Goal: Feedback & Contribution: Submit feedback/report problem

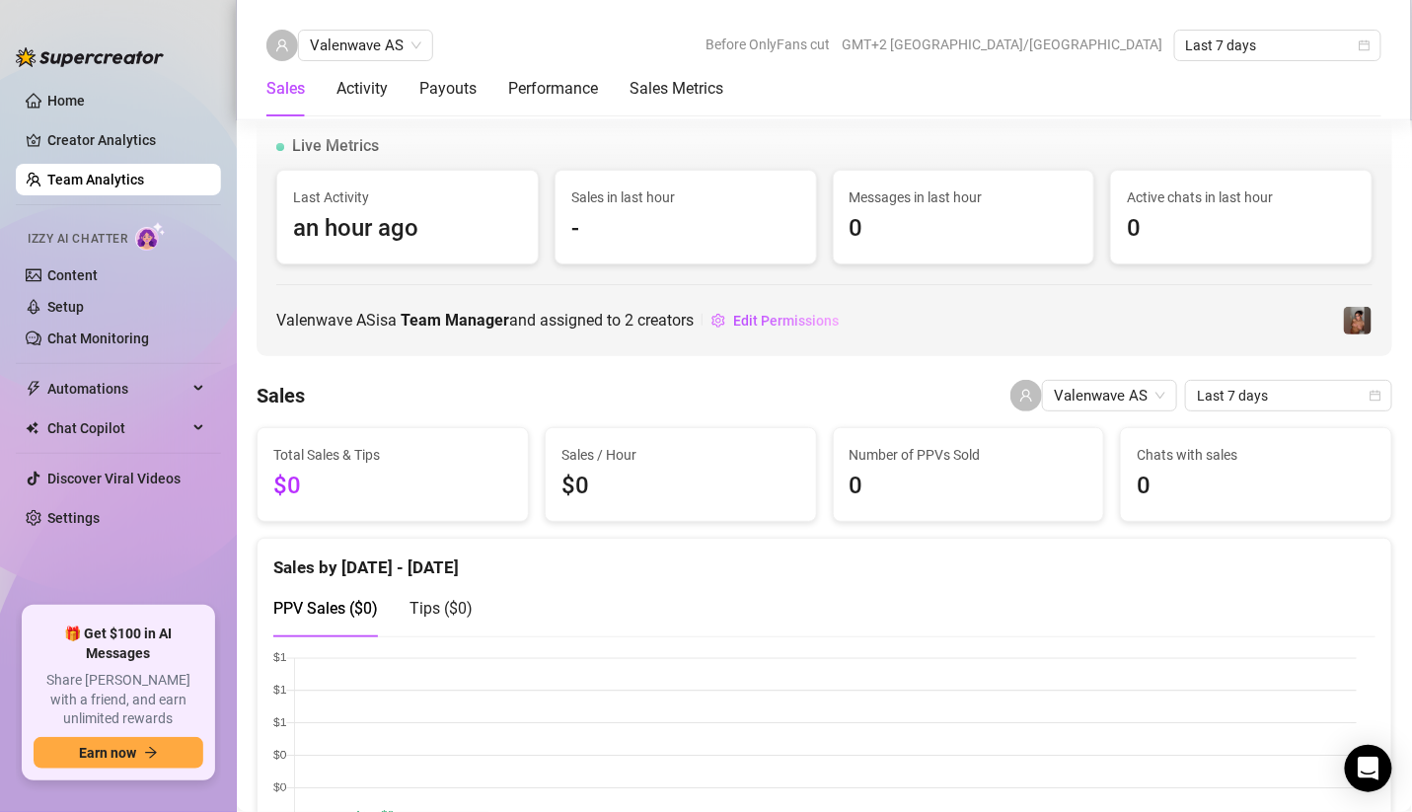
scroll to position [1412, 0]
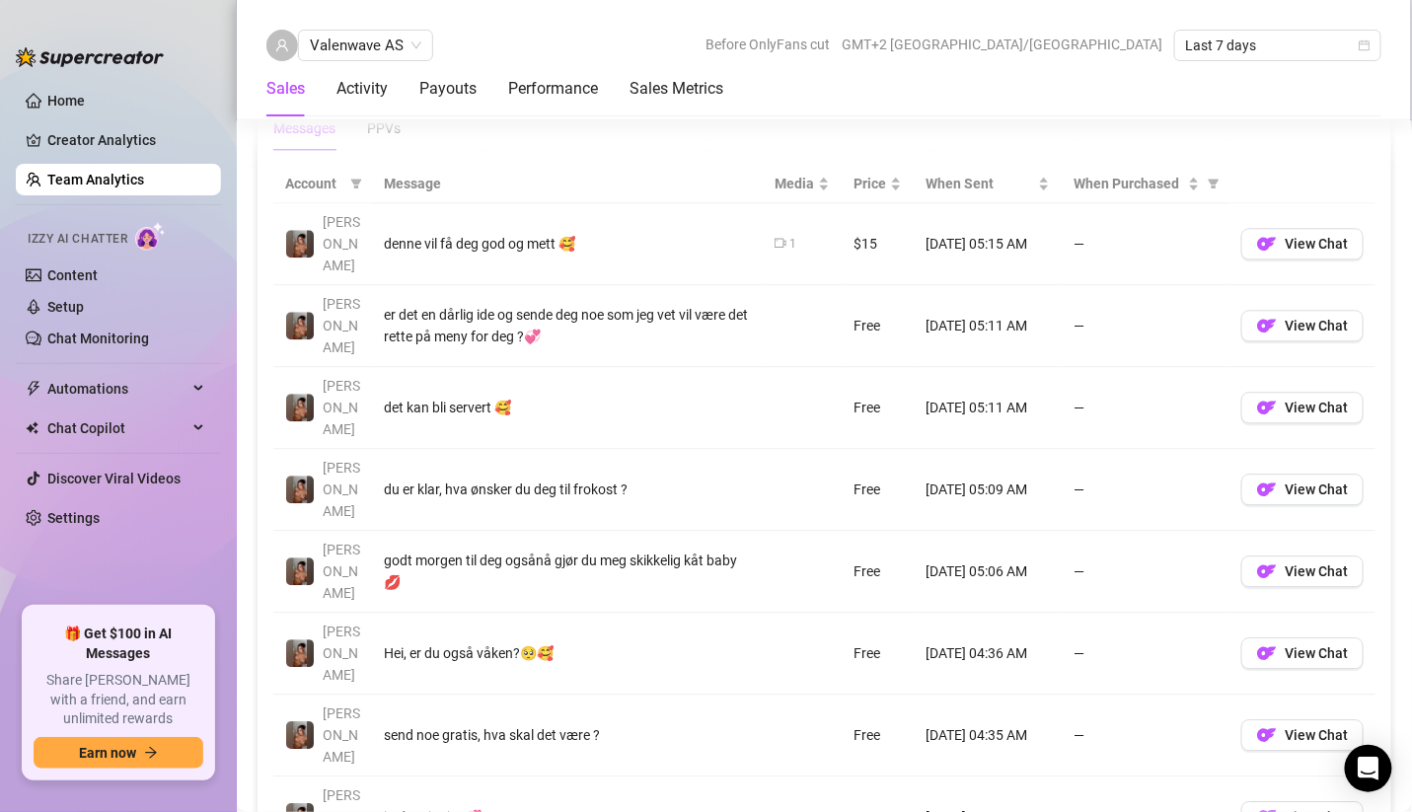
click at [390, 87] on div "Sales Activity Payouts Performance Sales Metrics" at bounding box center [494, 88] width 457 height 55
click at [337, 92] on div "Activity" at bounding box center [361, 89] width 51 height 24
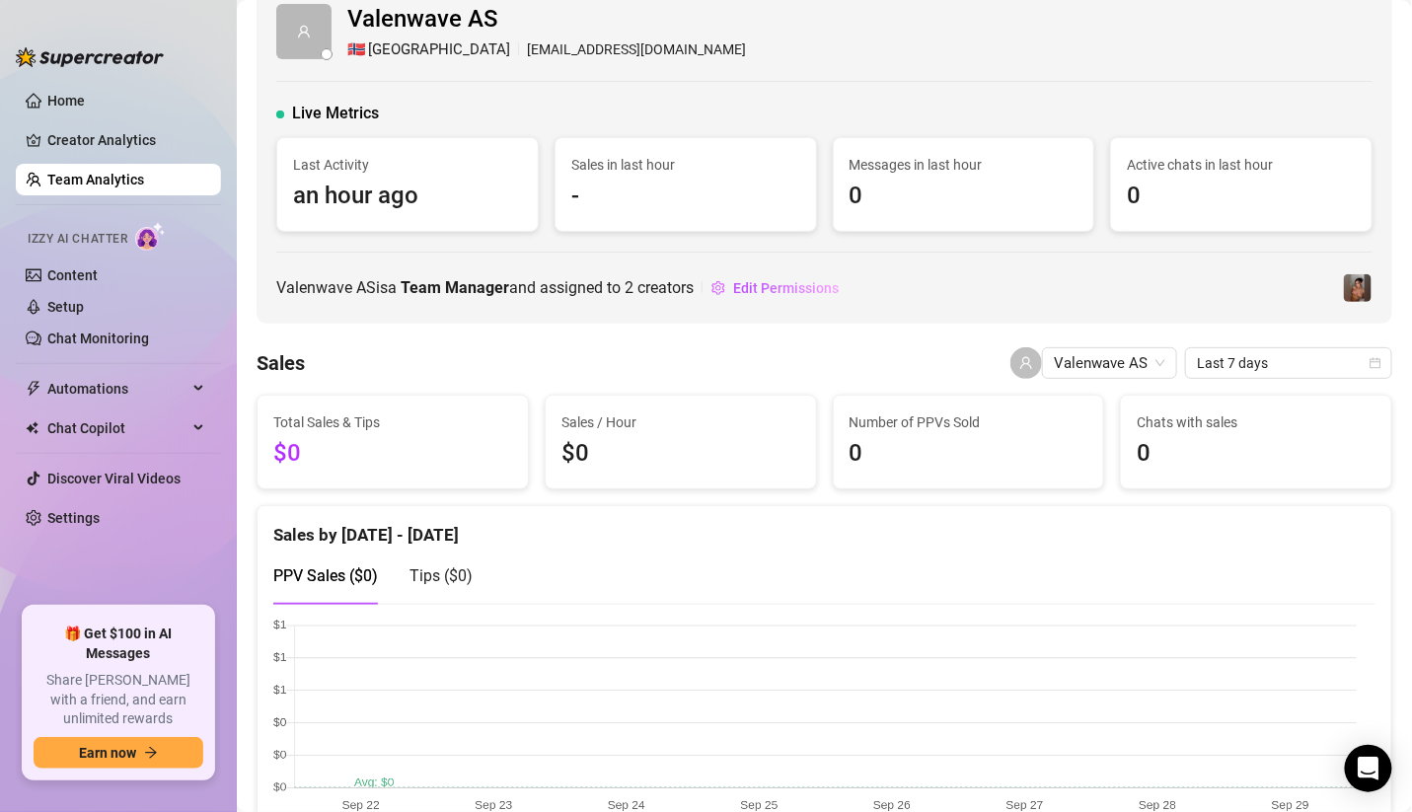
scroll to position [0, 0]
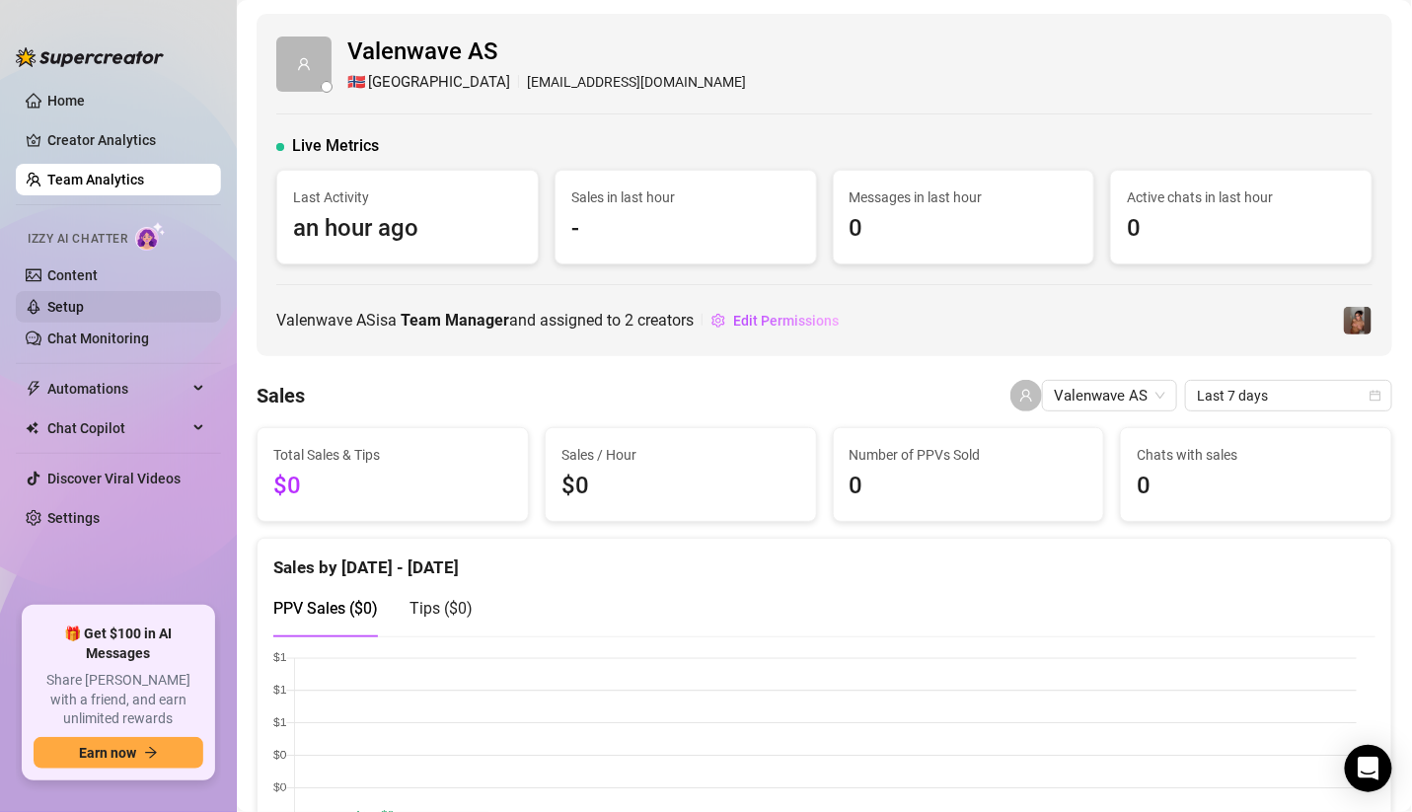
click at [84, 305] on link "Setup" at bounding box center [65, 307] width 36 height 16
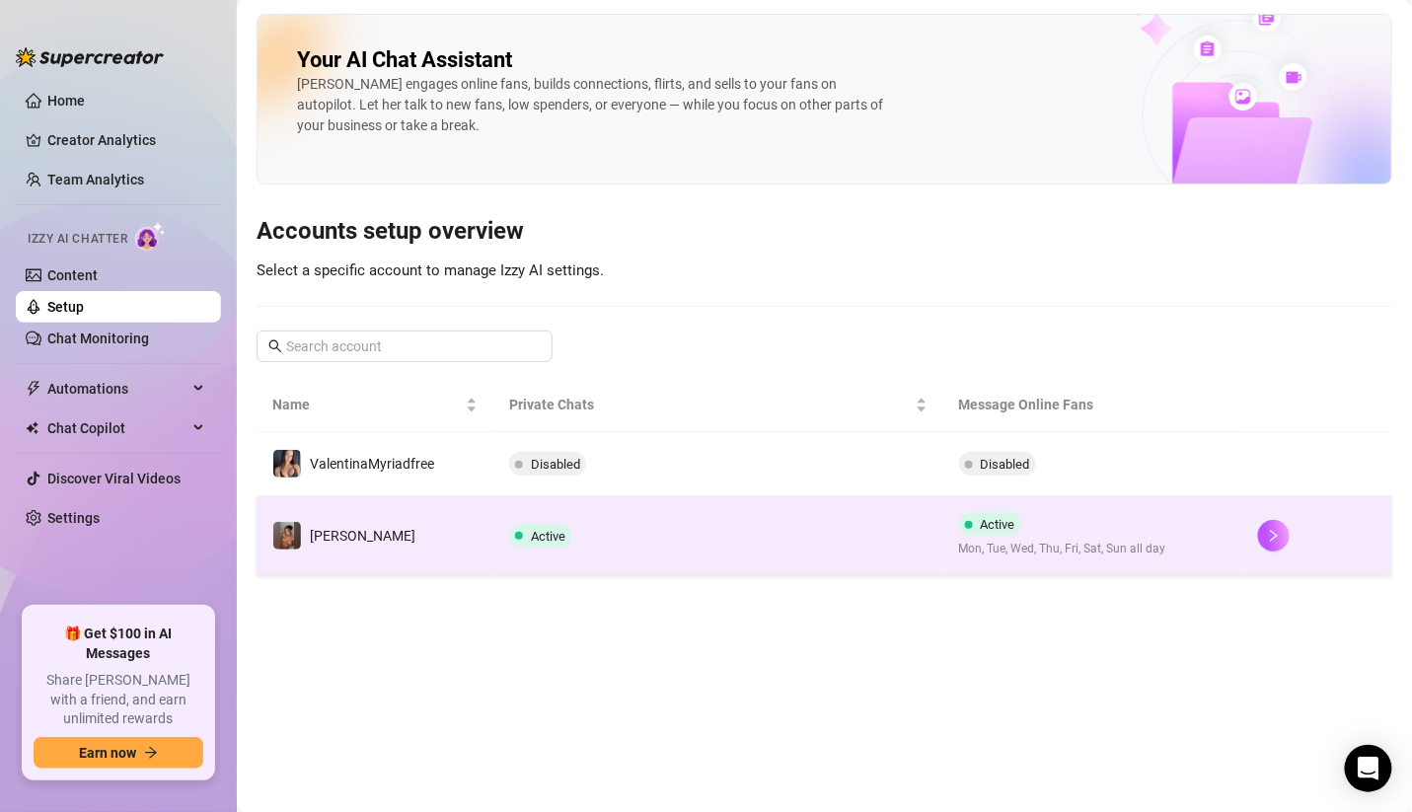
click at [902, 522] on td "Active" at bounding box center [717, 535] width 449 height 79
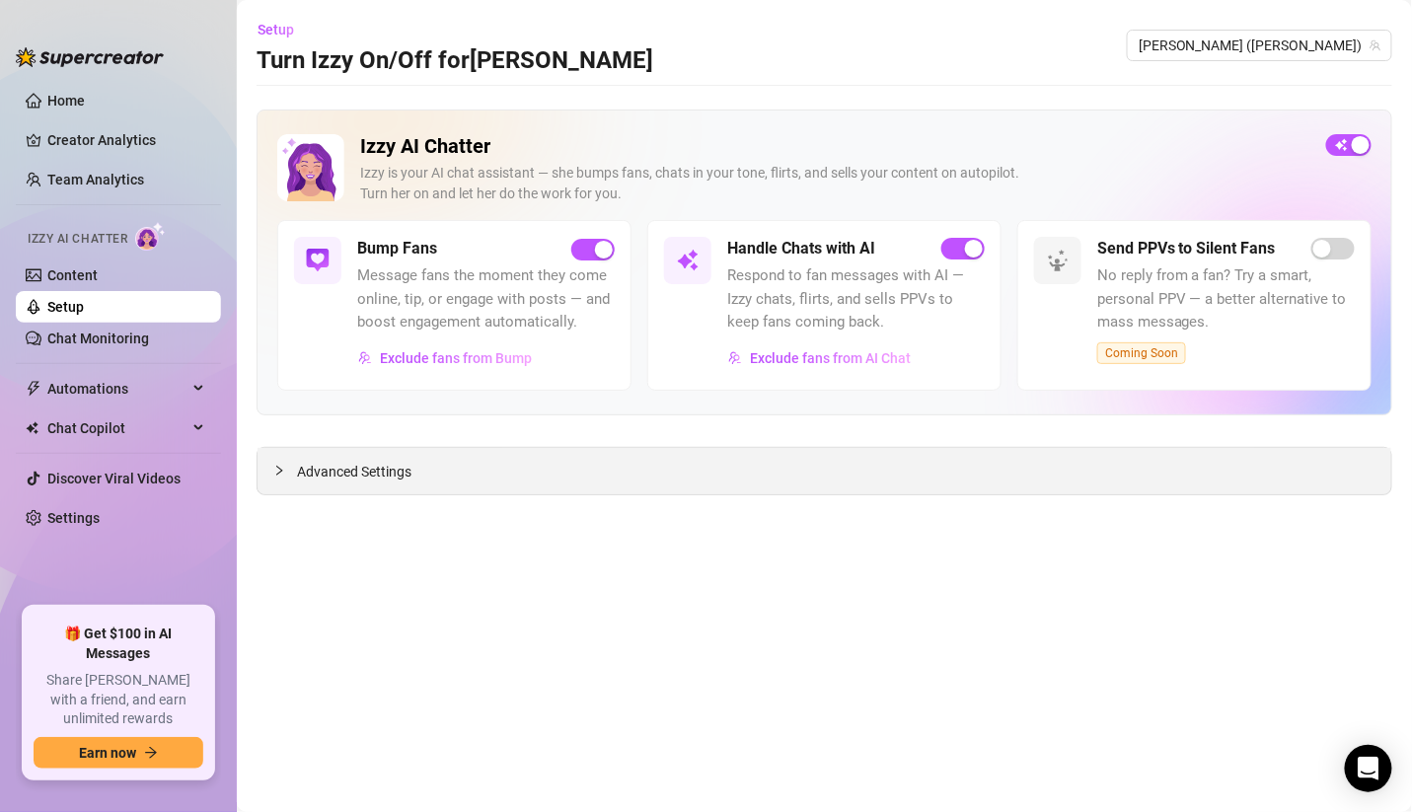
click at [368, 461] on span "Advanced Settings" at bounding box center [354, 472] width 114 height 22
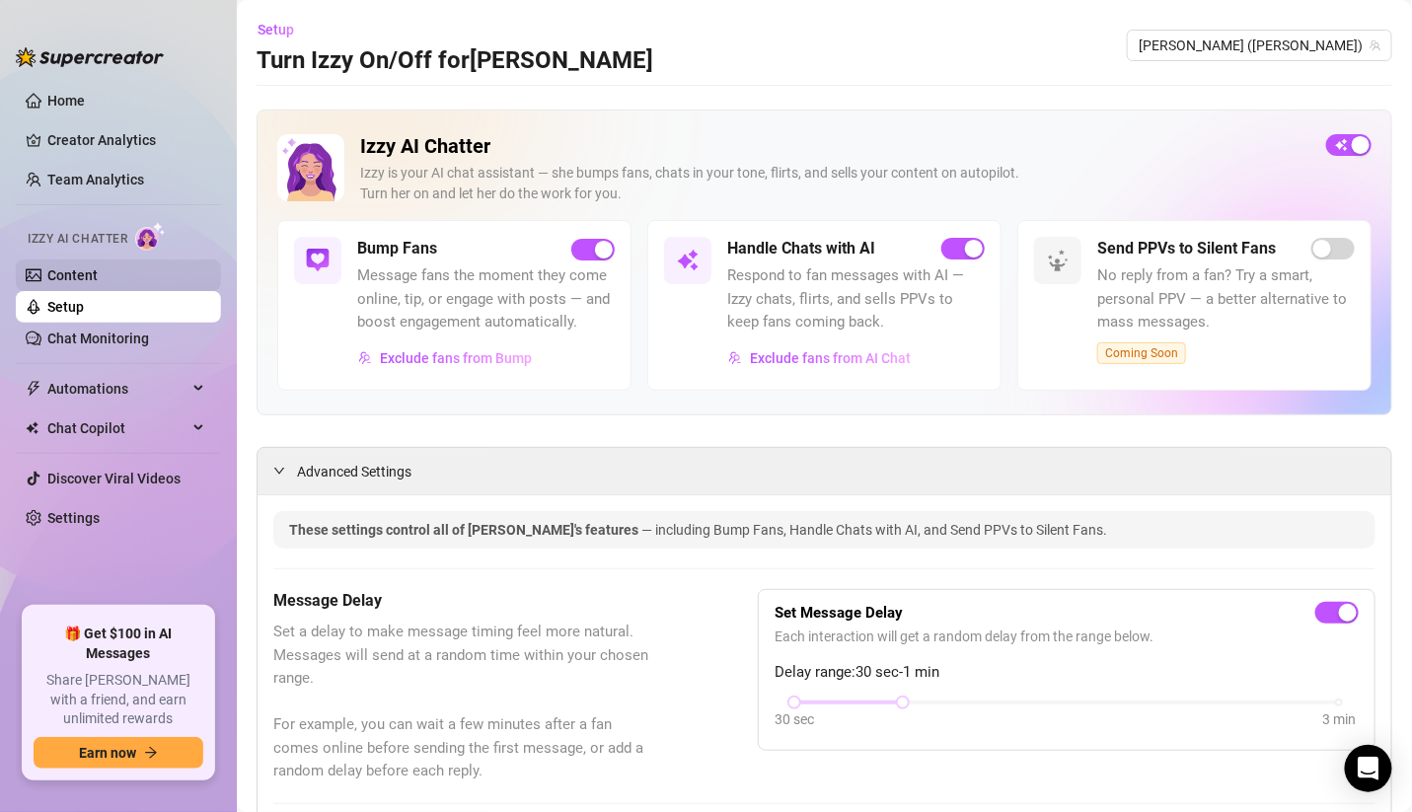
click at [98, 278] on link "Content" at bounding box center [72, 275] width 50 height 16
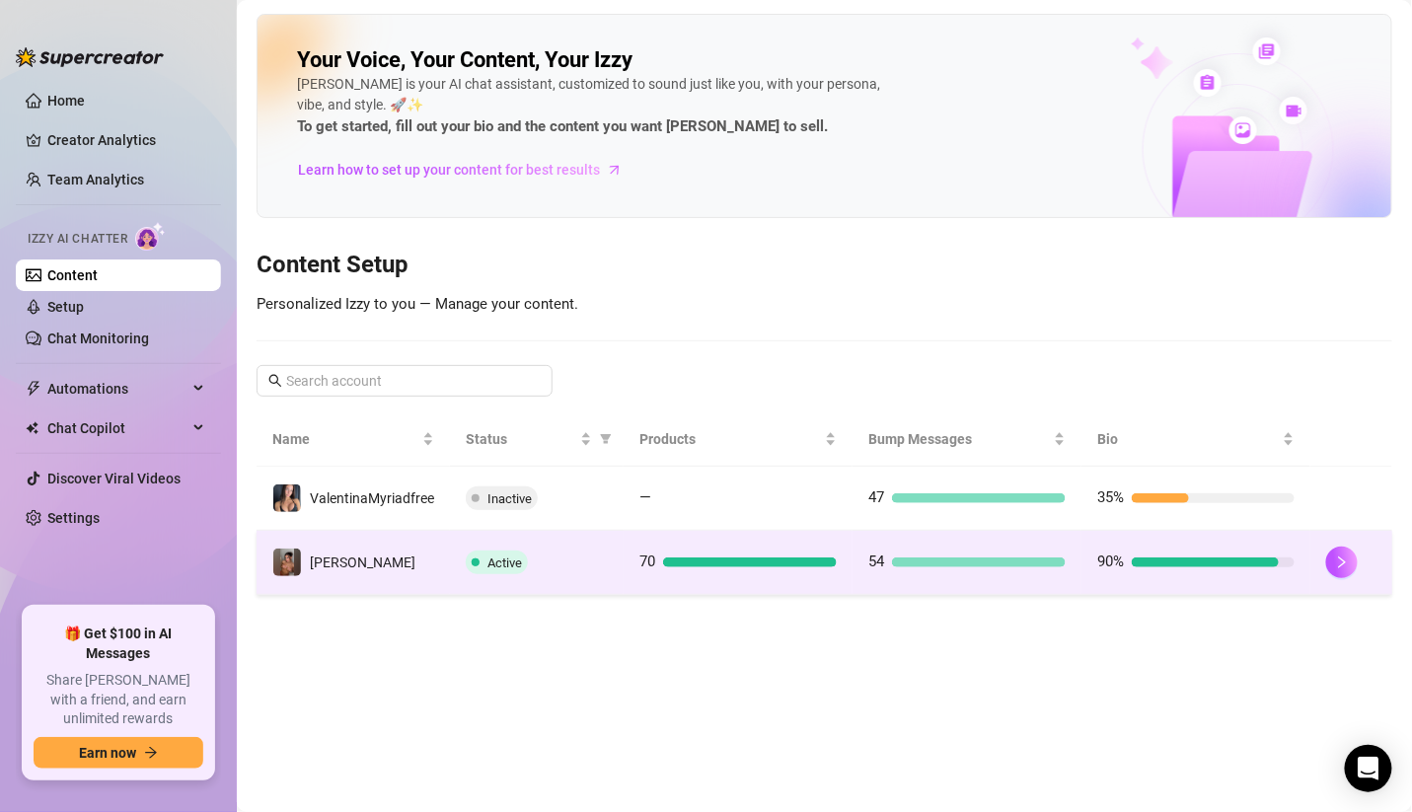
click at [1104, 568] on span "90%" at bounding box center [1110, 561] width 27 height 18
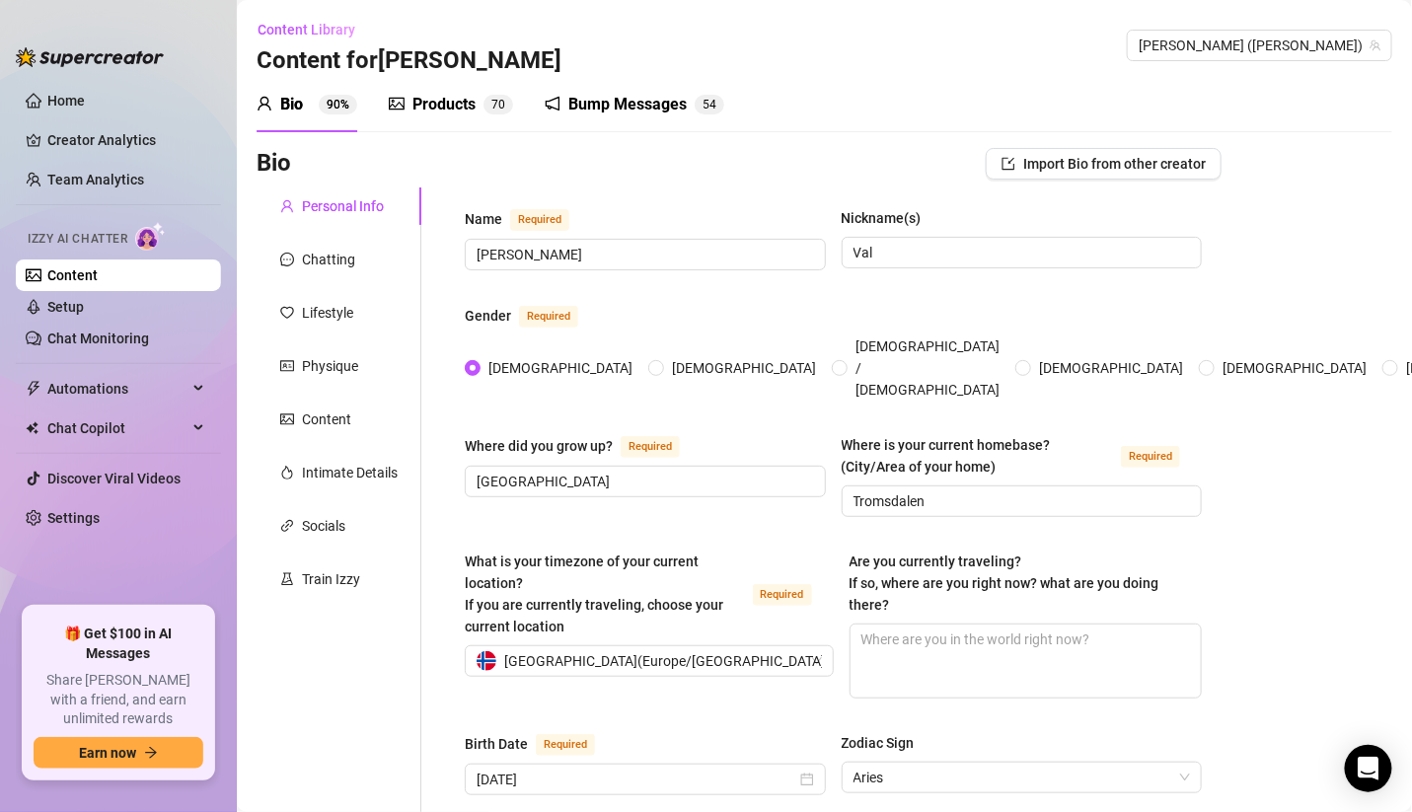
click at [618, 97] on div "Bump Messages" at bounding box center [627, 105] width 118 height 24
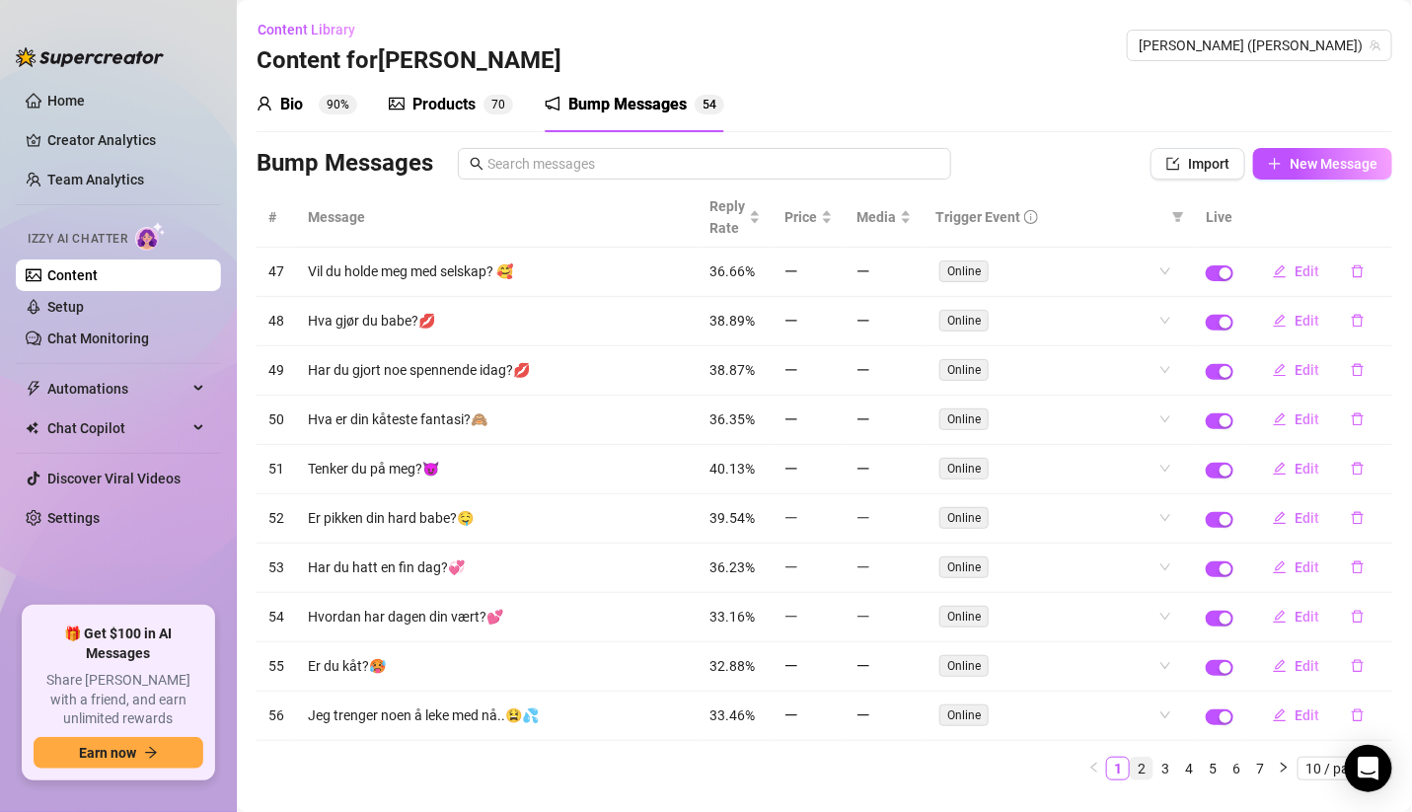
click at [1132, 760] on link "2" at bounding box center [1141, 769] width 22 height 22
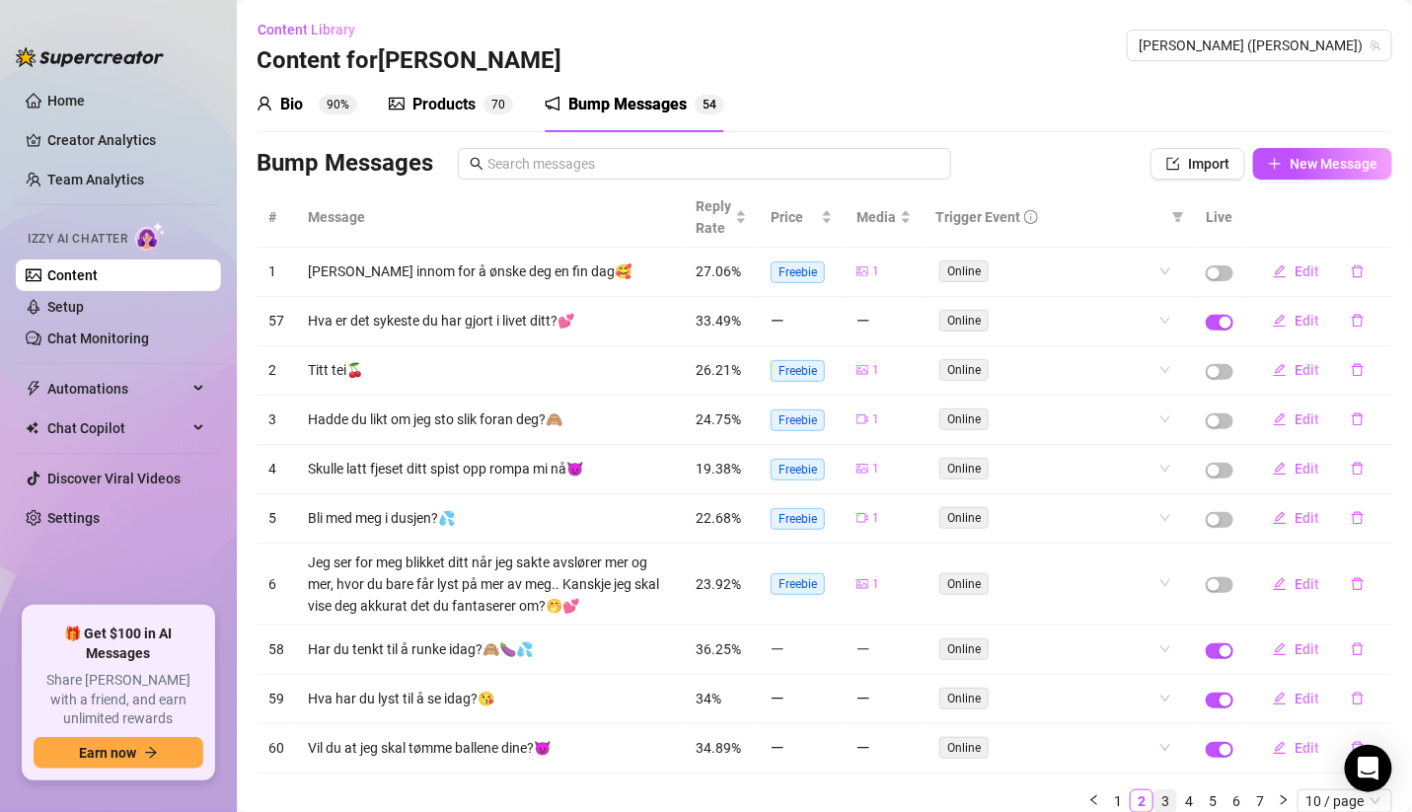
click at [1154, 797] on link "3" at bounding box center [1165, 801] width 22 height 22
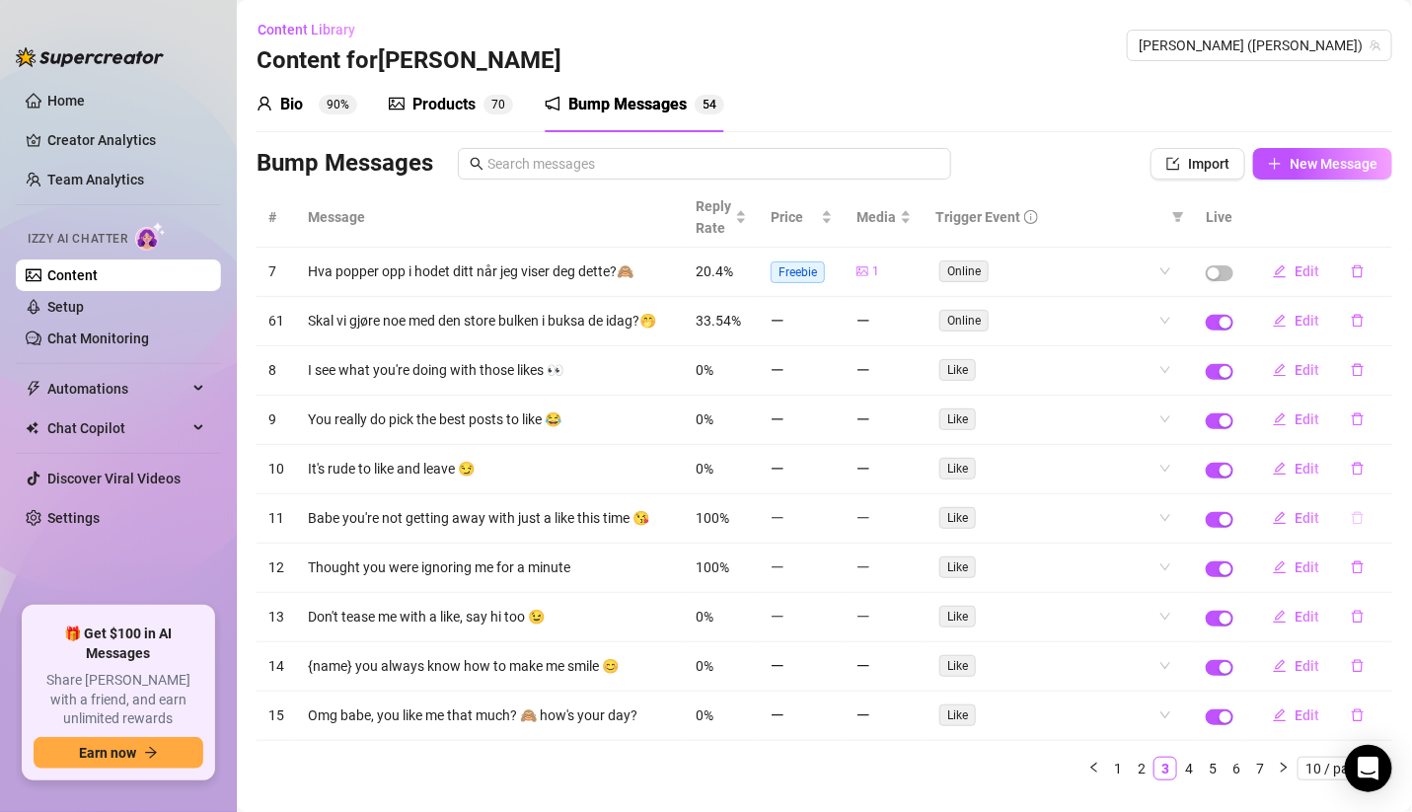
click at [1350, 525] on icon "delete" at bounding box center [1357, 518] width 14 height 14
click at [1369, 470] on button "Yes" at bounding box center [1377, 474] width 37 height 24
click at [1350, 473] on icon "delete" at bounding box center [1357, 469] width 14 height 14
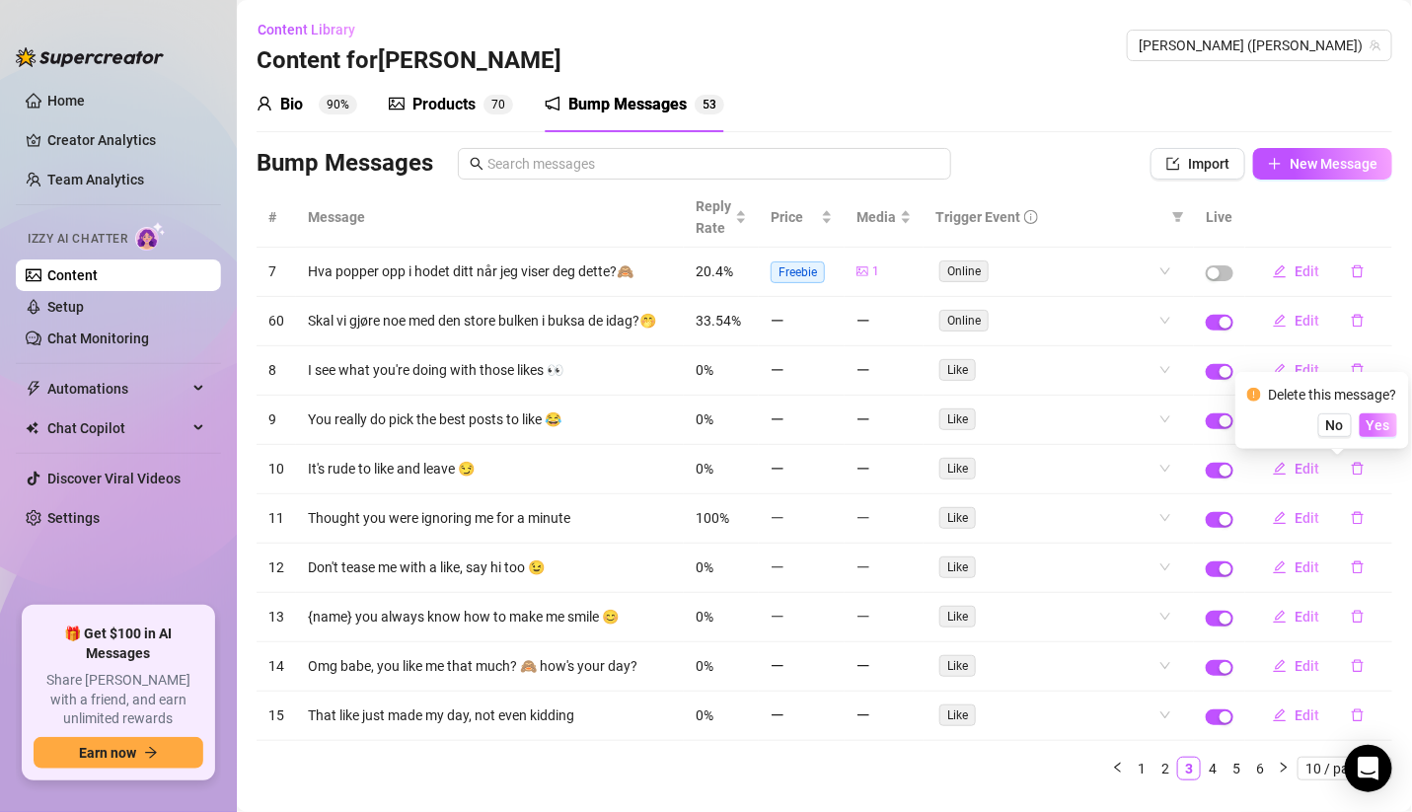
click at [1372, 417] on span "Yes" at bounding box center [1378, 425] width 24 height 16
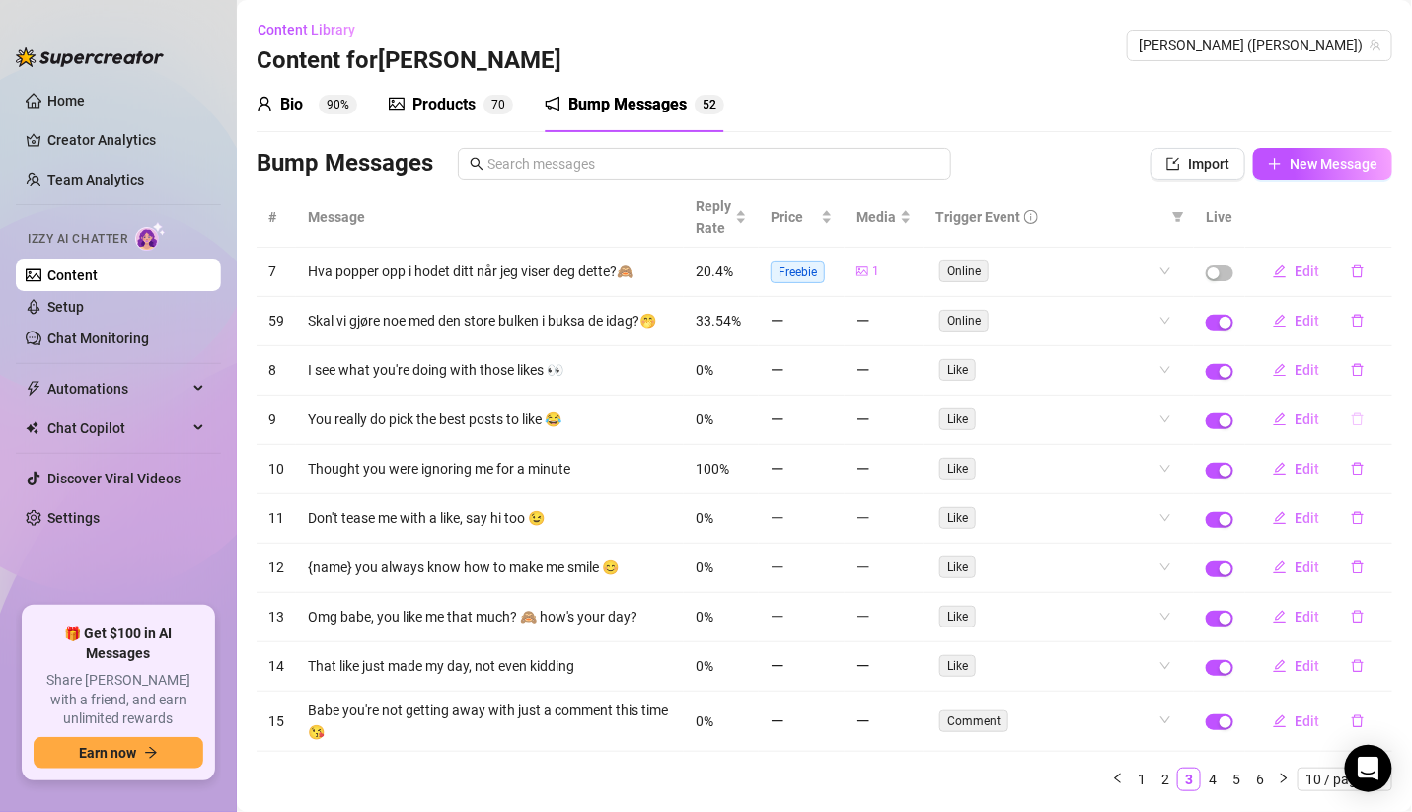
click at [1350, 424] on icon "delete" at bounding box center [1357, 419] width 14 height 14
click at [1369, 379] on button "Yes" at bounding box center [1377, 377] width 37 height 24
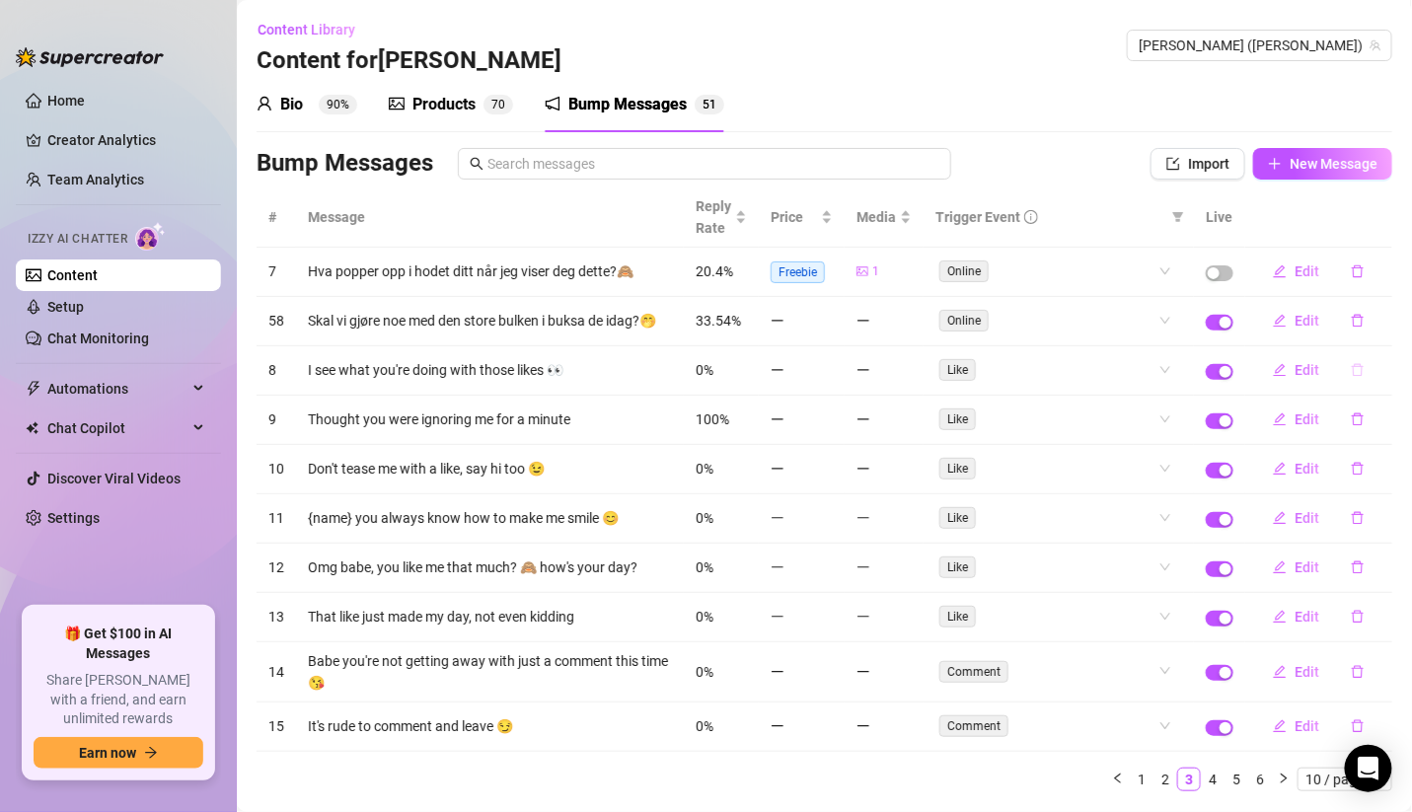
click at [1346, 375] on button "button" at bounding box center [1357, 370] width 45 height 32
click at [1376, 339] on button "Yes" at bounding box center [1377, 329] width 37 height 24
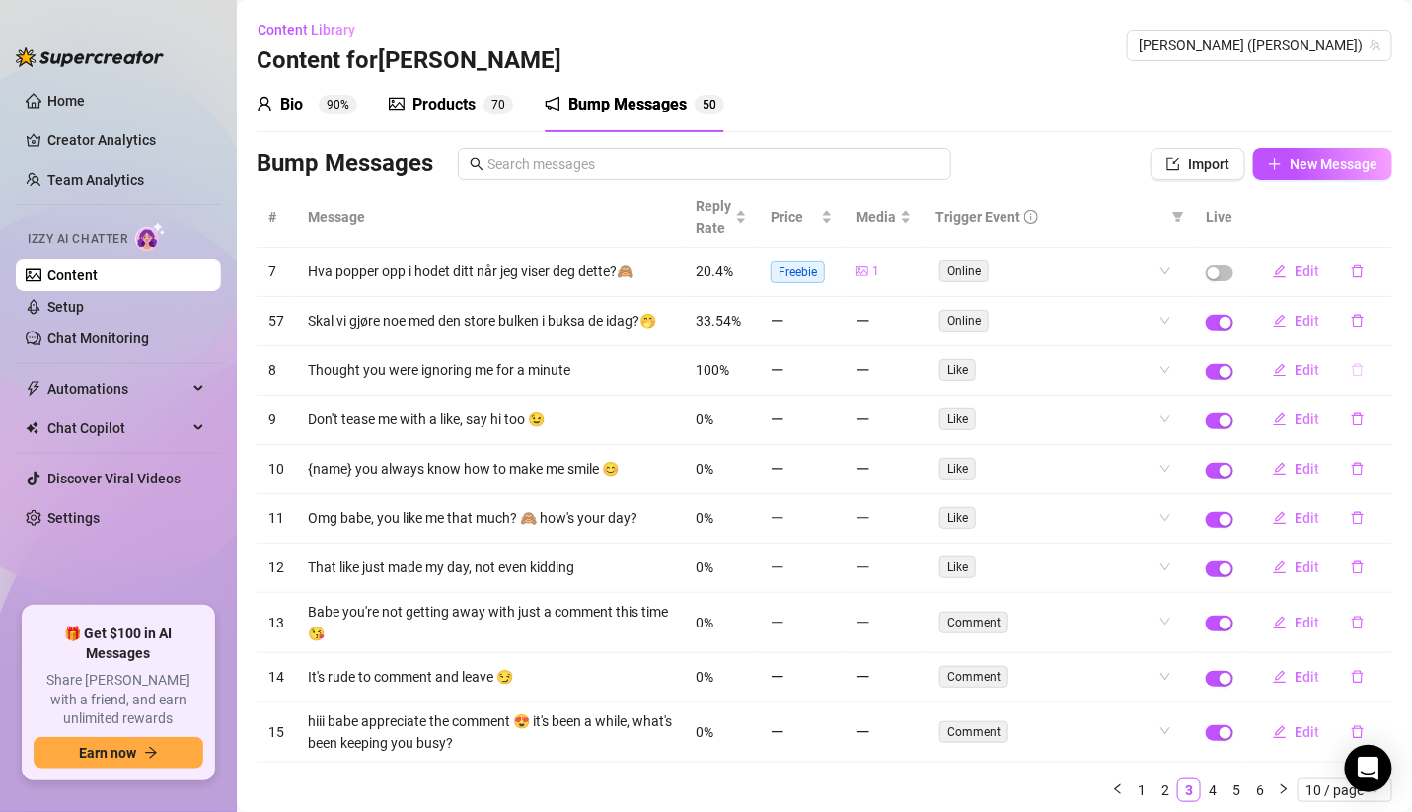
click at [1350, 377] on icon "delete" at bounding box center [1357, 370] width 14 height 14
click at [1381, 328] on span "Yes" at bounding box center [1378, 329] width 24 height 16
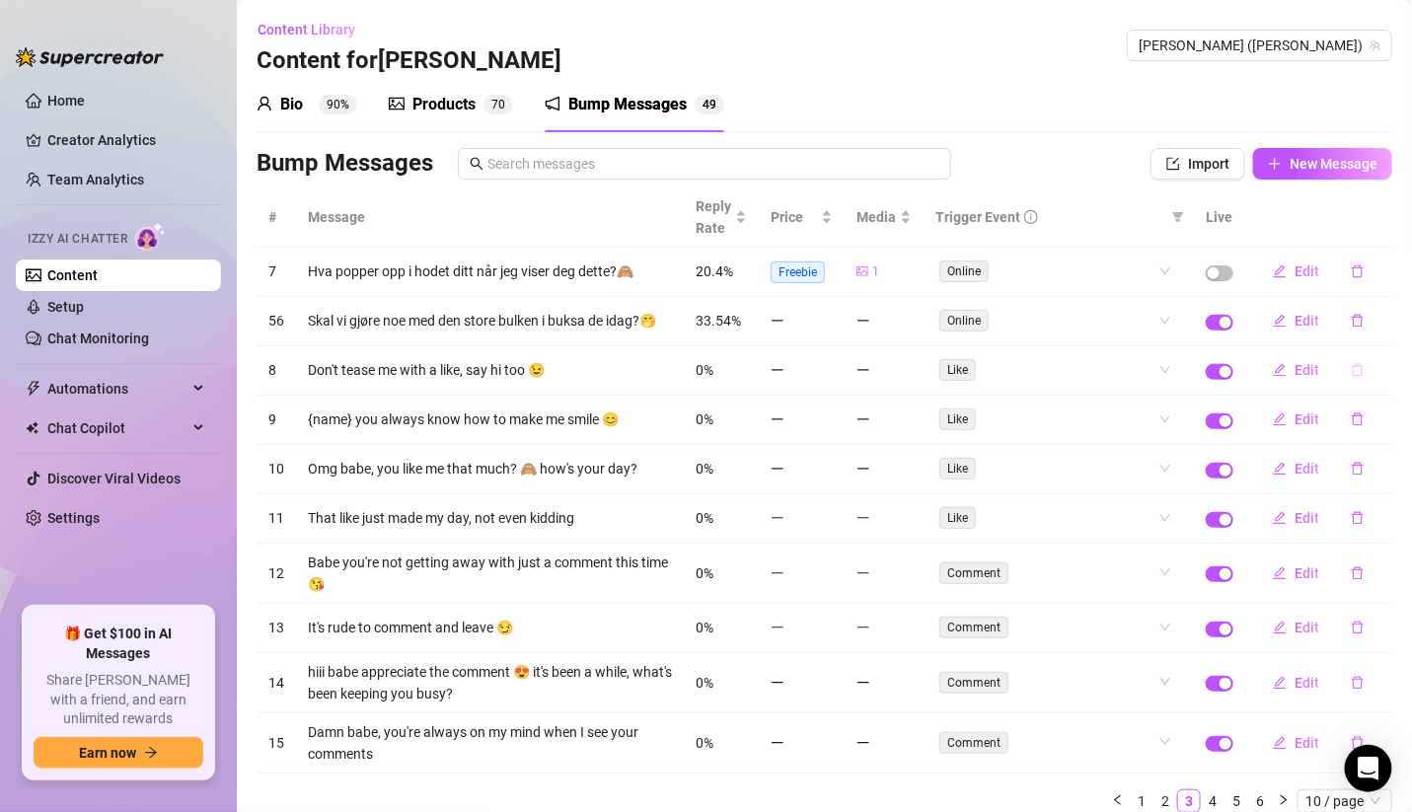
click at [1338, 386] on button "button" at bounding box center [1357, 370] width 45 height 32
click at [1374, 326] on span "Yes" at bounding box center [1378, 329] width 24 height 16
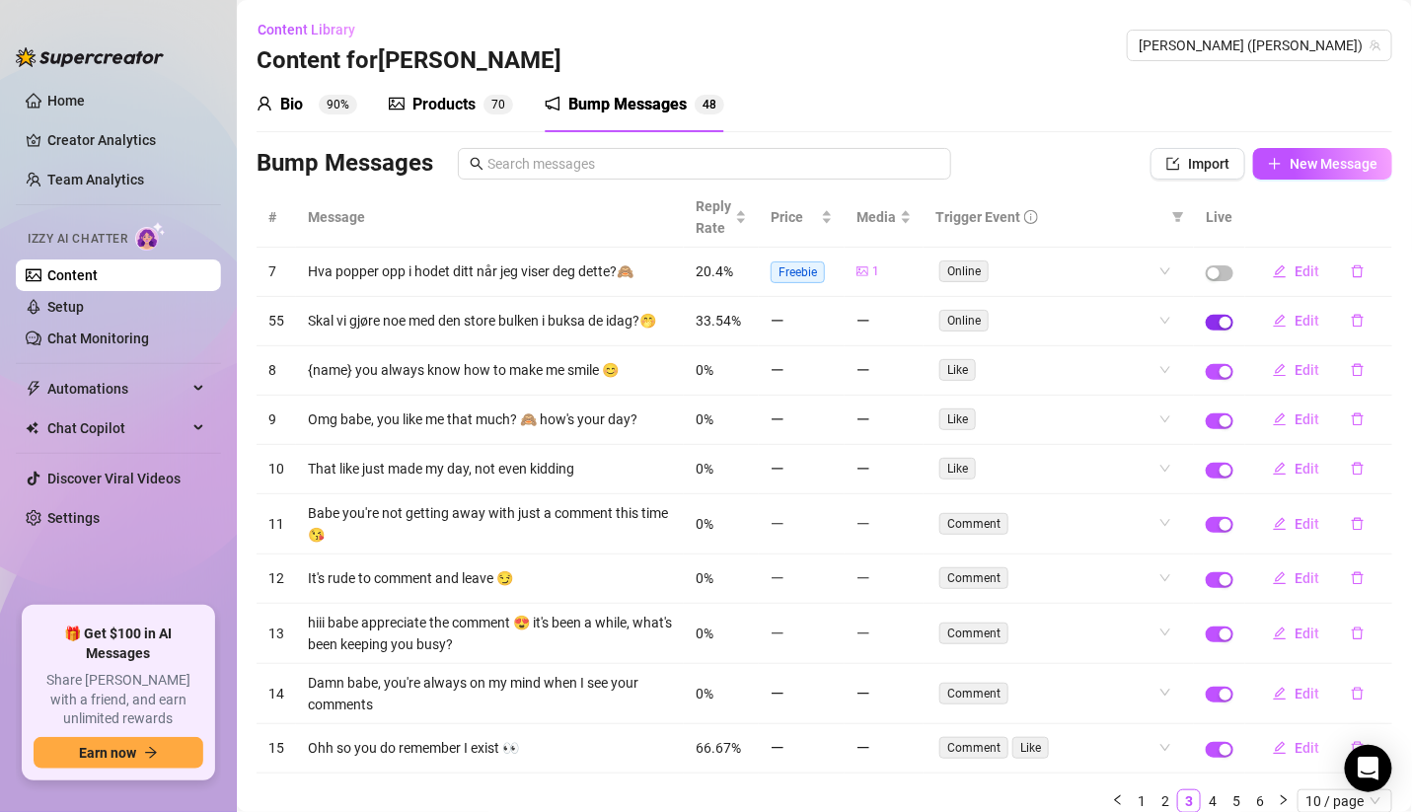
click at [1205, 326] on span "button" at bounding box center [1219, 323] width 28 height 16
click at [1205, 380] on span "button" at bounding box center [1219, 372] width 28 height 16
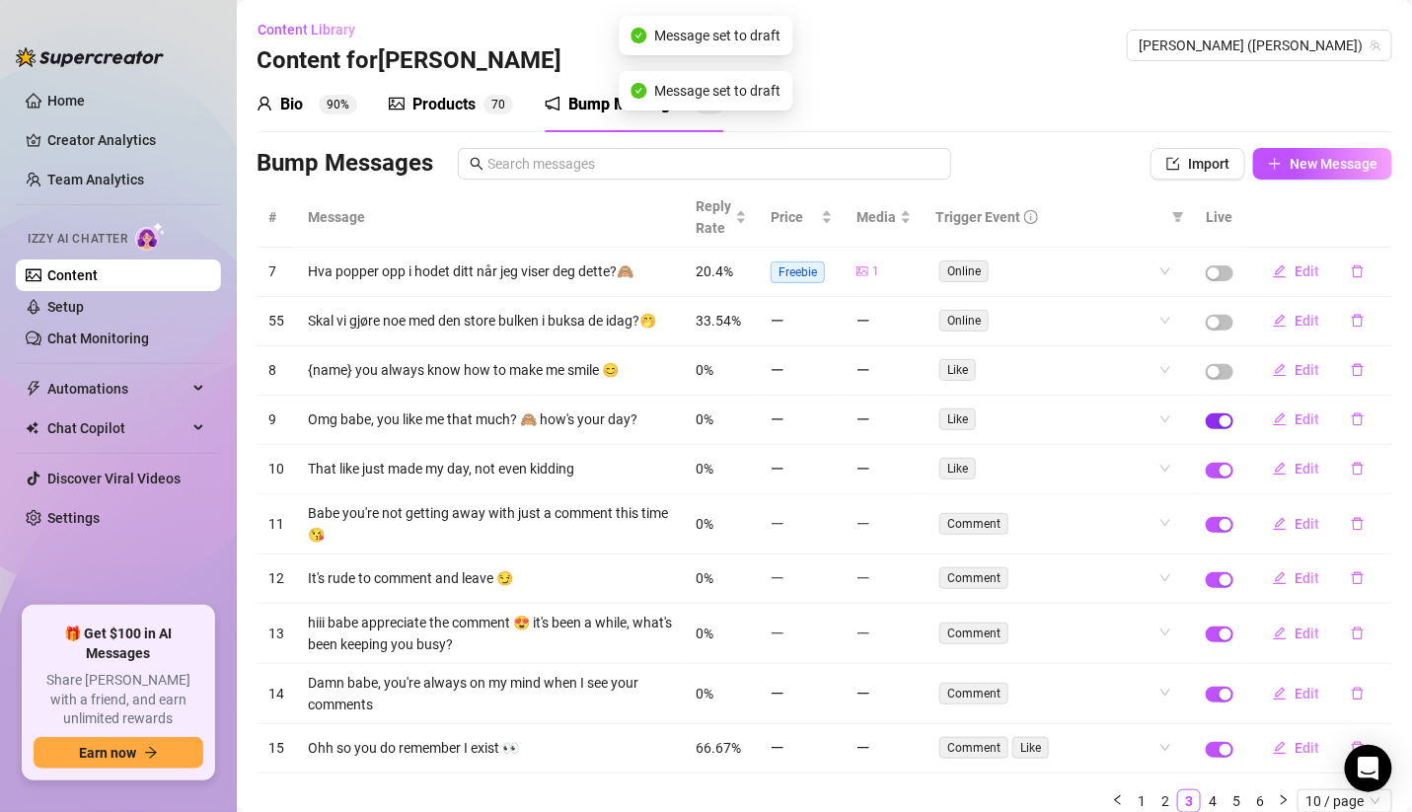
click at [1205, 423] on span "button" at bounding box center [1219, 421] width 28 height 16
click at [1205, 473] on span "button" at bounding box center [1219, 471] width 28 height 16
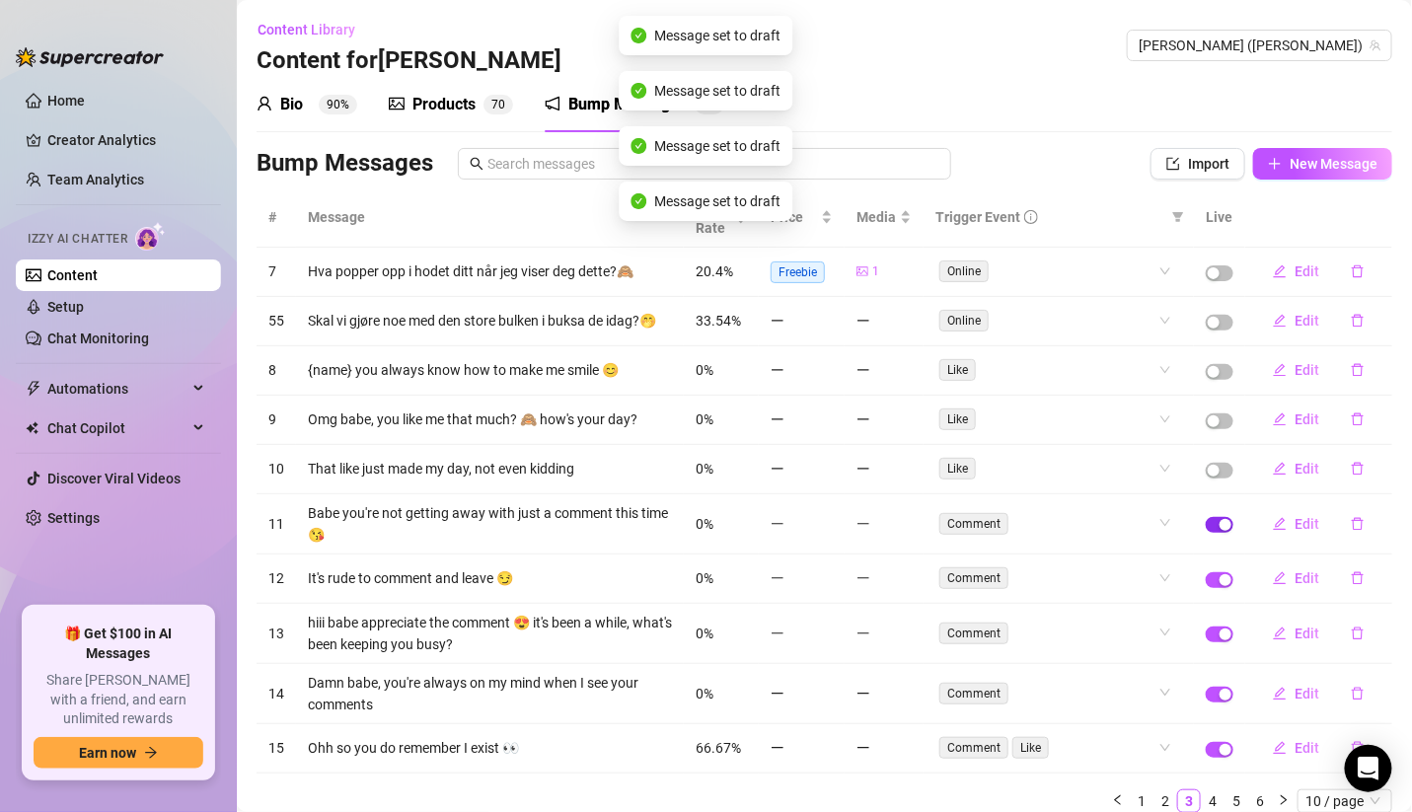
click at [1205, 526] on span "button" at bounding box center [1219, 525] width 28 height 16
click at [1205, 579] on span "button" at bounding box center [1219, 580] width 28 height 16
click at [1205, 641] on span "button" at bounding box center [1219, 634] width 28 height 16
click at [1205, 694] on span "button" at bounding box center [1219, 695] width 28 height 16
click at [1197, 743] on td at bounding box center [1219, 748] width 51 height 49
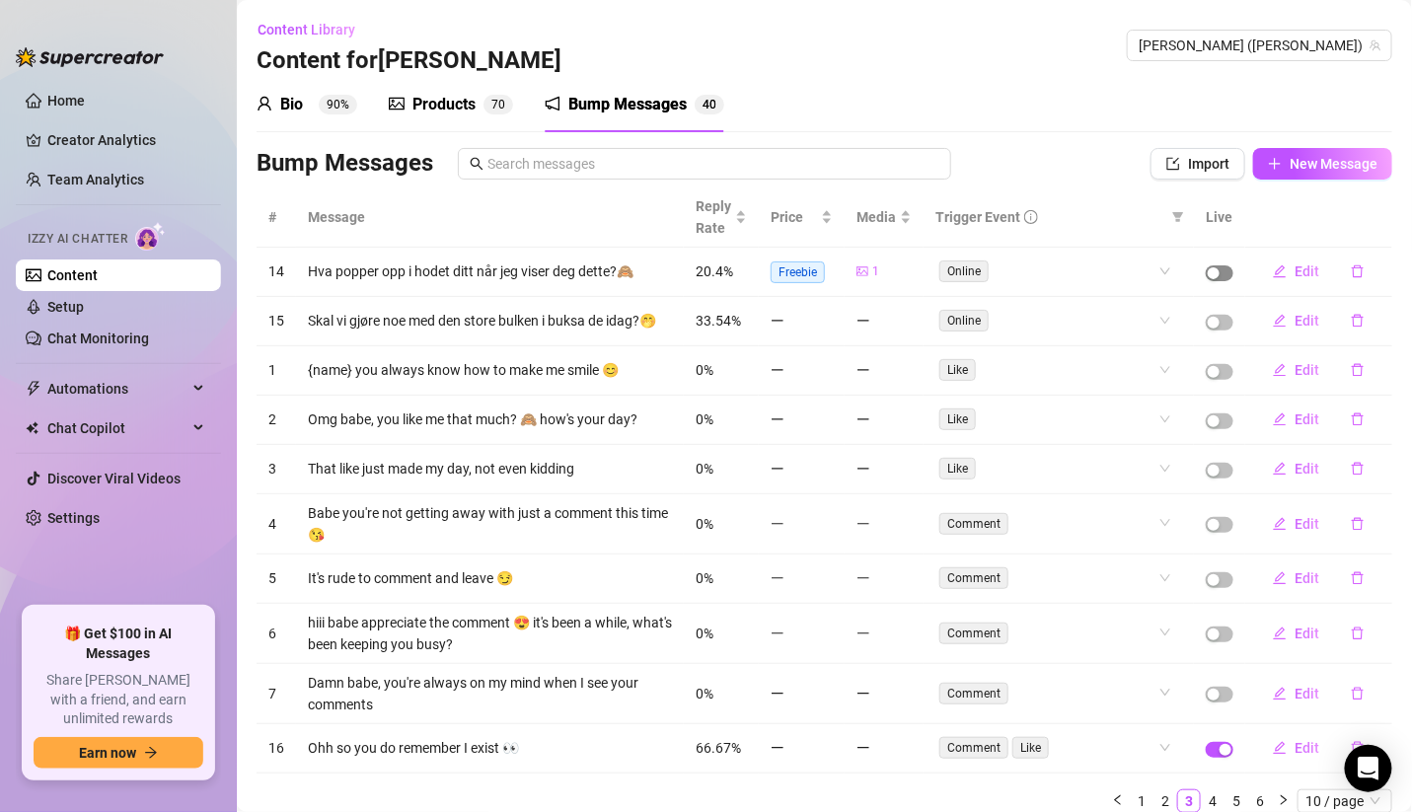
click at [1205, 273] on span "button" at bounding box center [1219, 273] width 28 height 16
click at [1205, 323] on span "button" at bounding box center [1219, 323] width 28 height 16
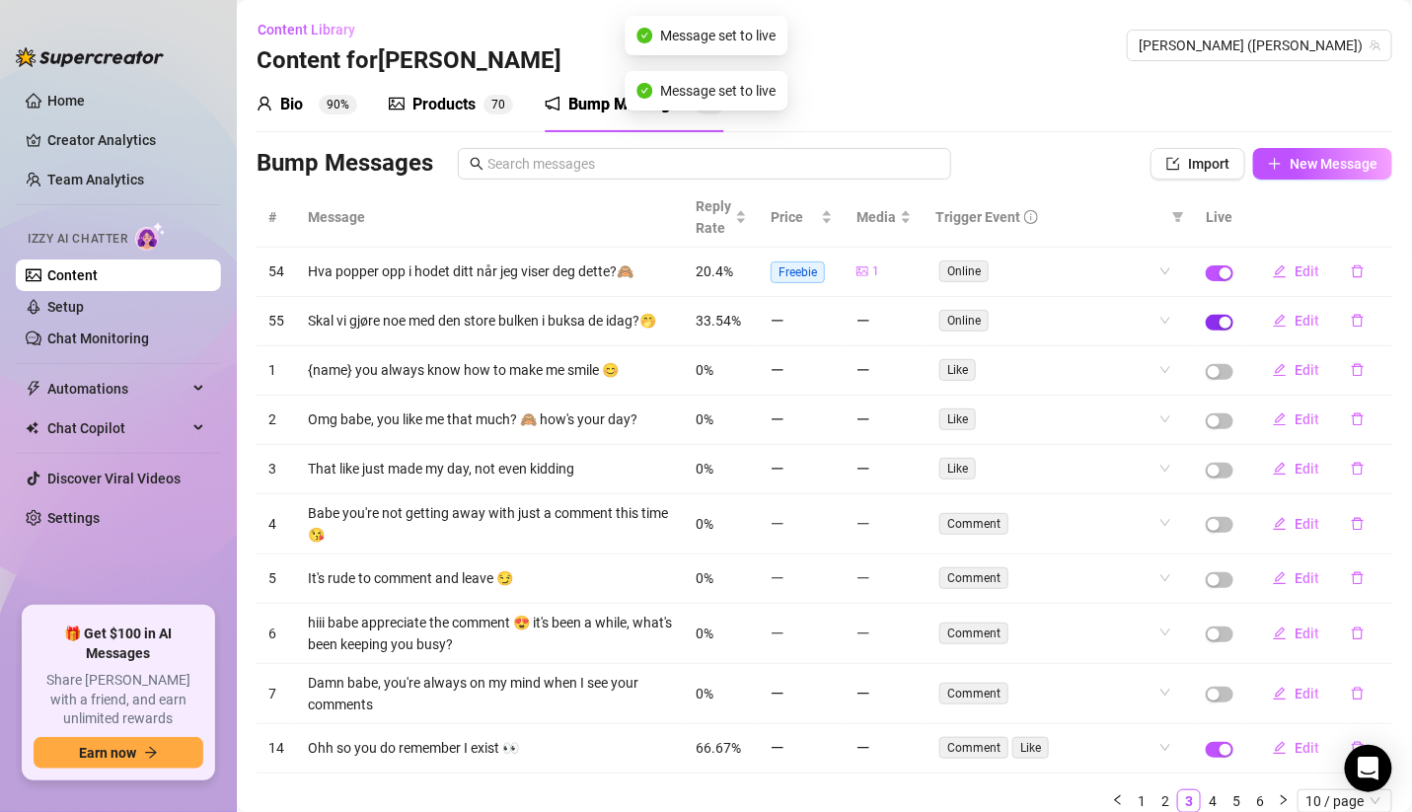
scroll to position [81, 0]
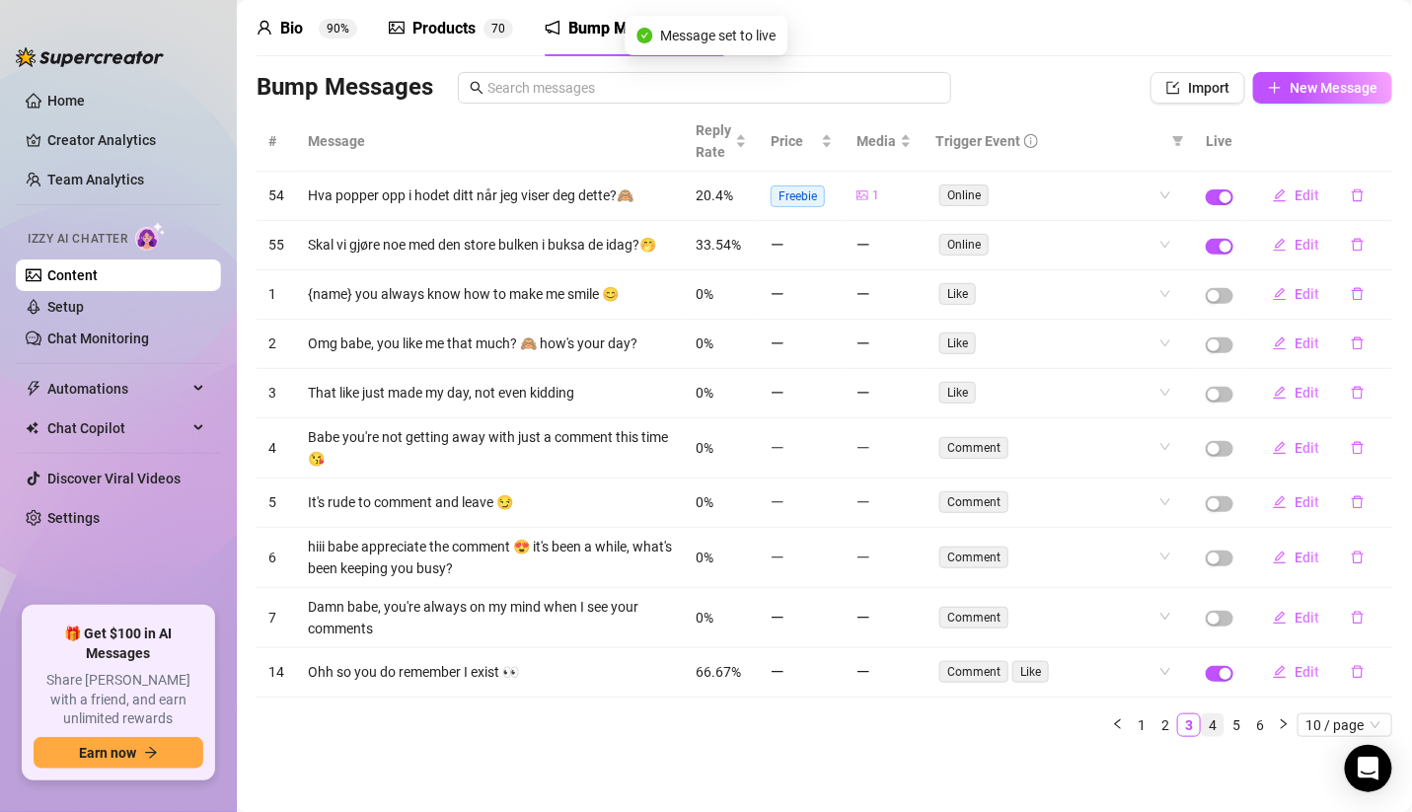
click at [1201, 722] on link "4" at bounding box center [1212, 725] width 22 height 22
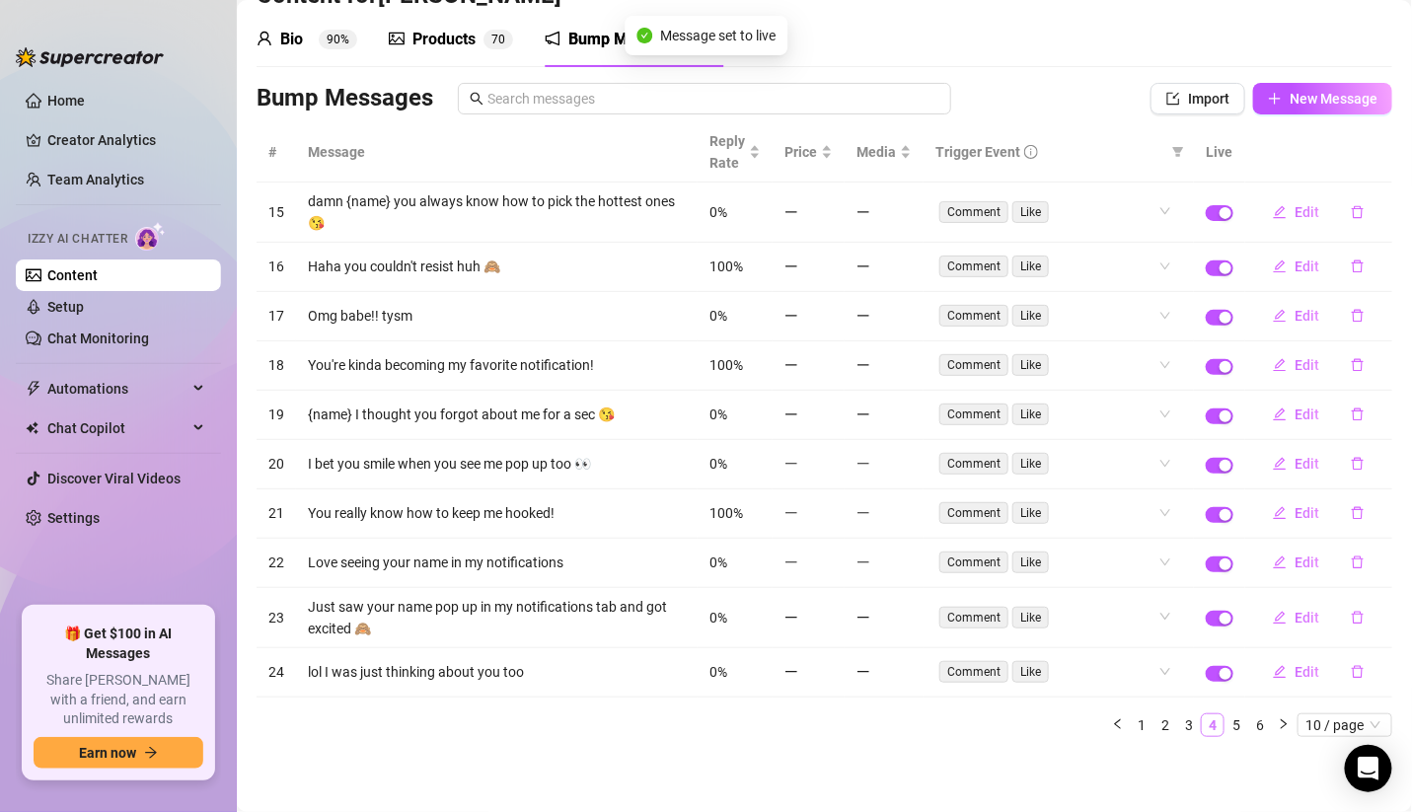
scroll to position [57, 0]
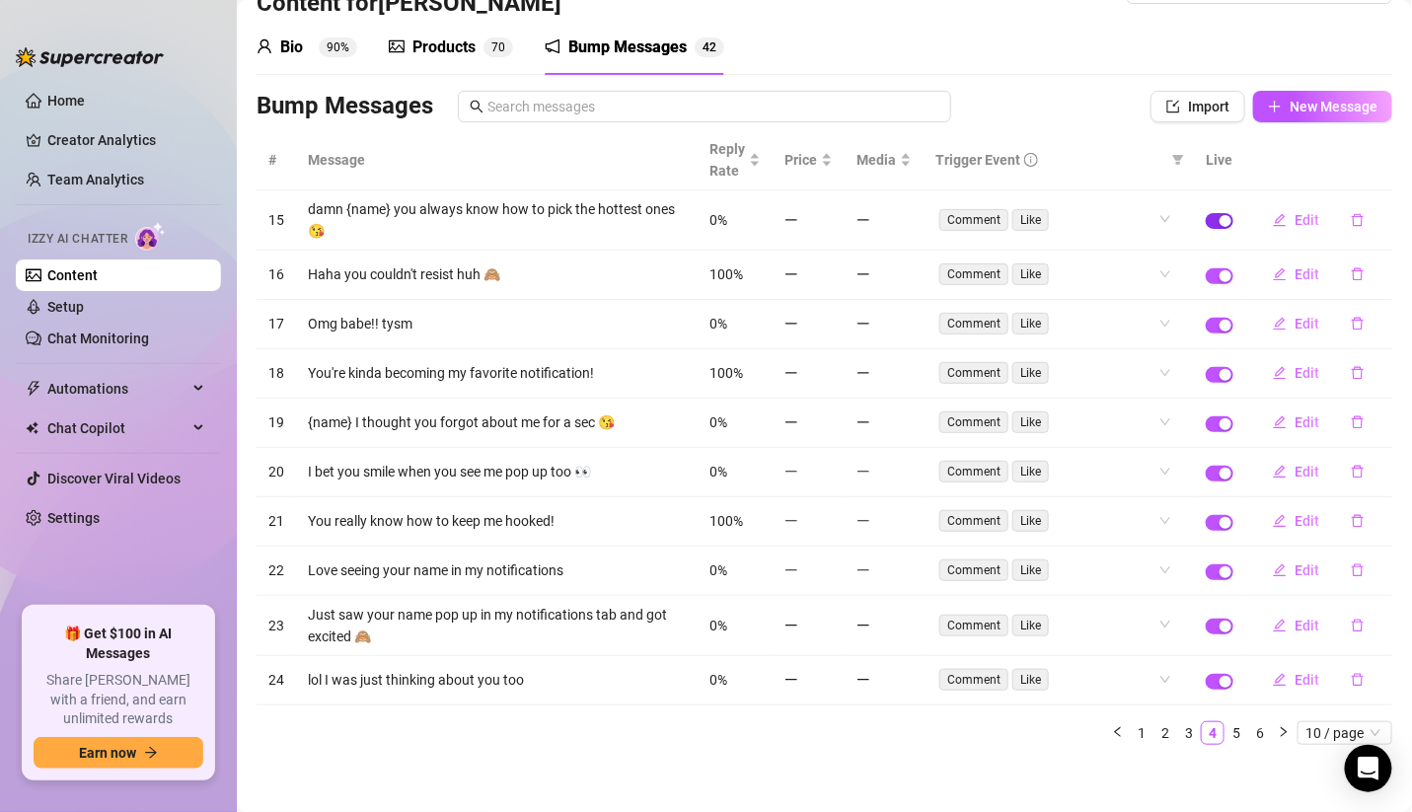
click at [1209, 213] on span "button" at bounding box center [1219, 221] width 28 height 16
click at [1219, 274] on div "button" at bounding box center [1225, 276] width 12 height 12
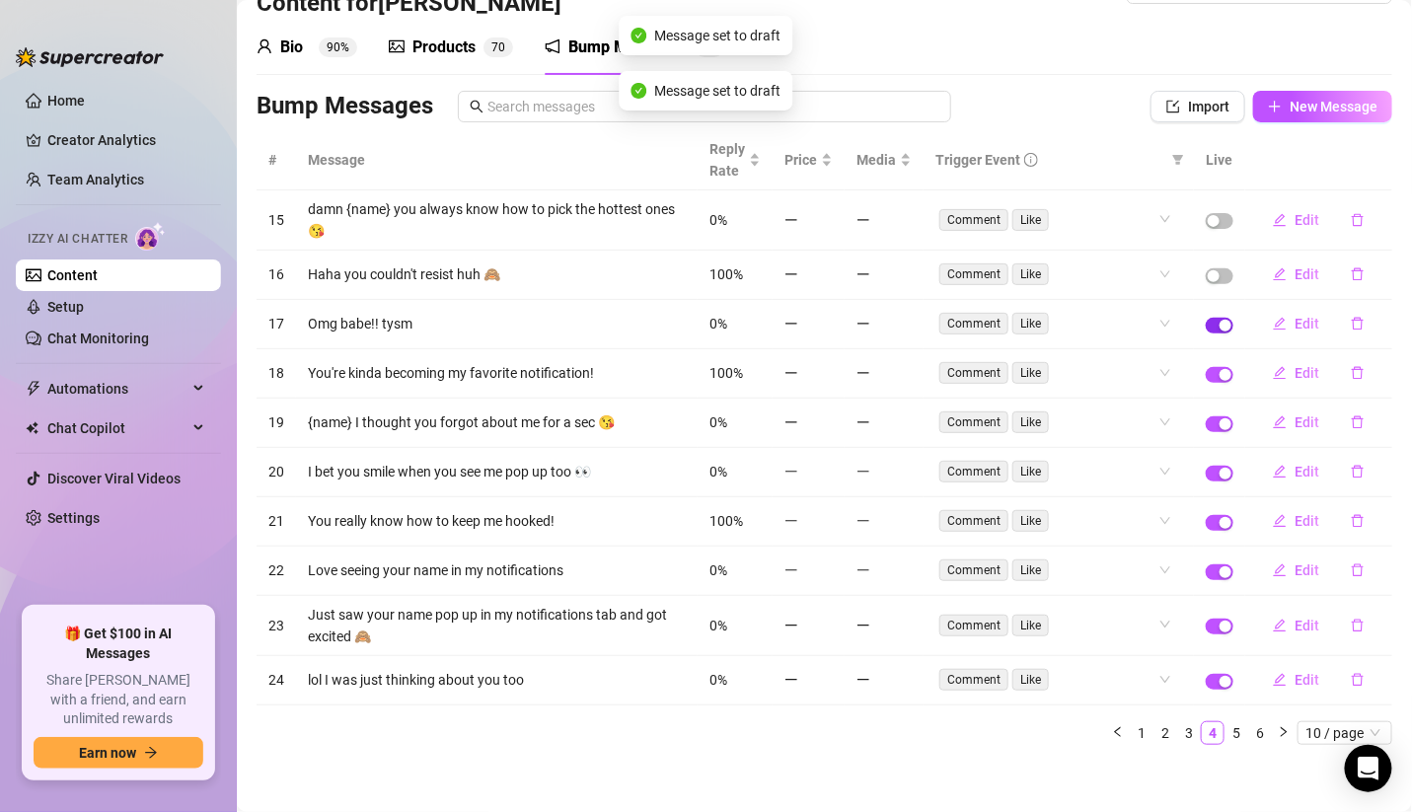
click at [1219, 321] on div "button" at bounding box center [1225, 326] width 12 height 12
click at [1219, 375] on div "button" at bounding box center [1225, 375] width 12 height 12
click at [1205, 416] on span "button" at bounding box center [1219, 424] width 28 height 16
click at [1205, 472] on span "button" at bounding box center [1219, 474] width 28 height 16
click at [1205, 520] on span "button" at bounding box center [1219, 523] width 28 height 16
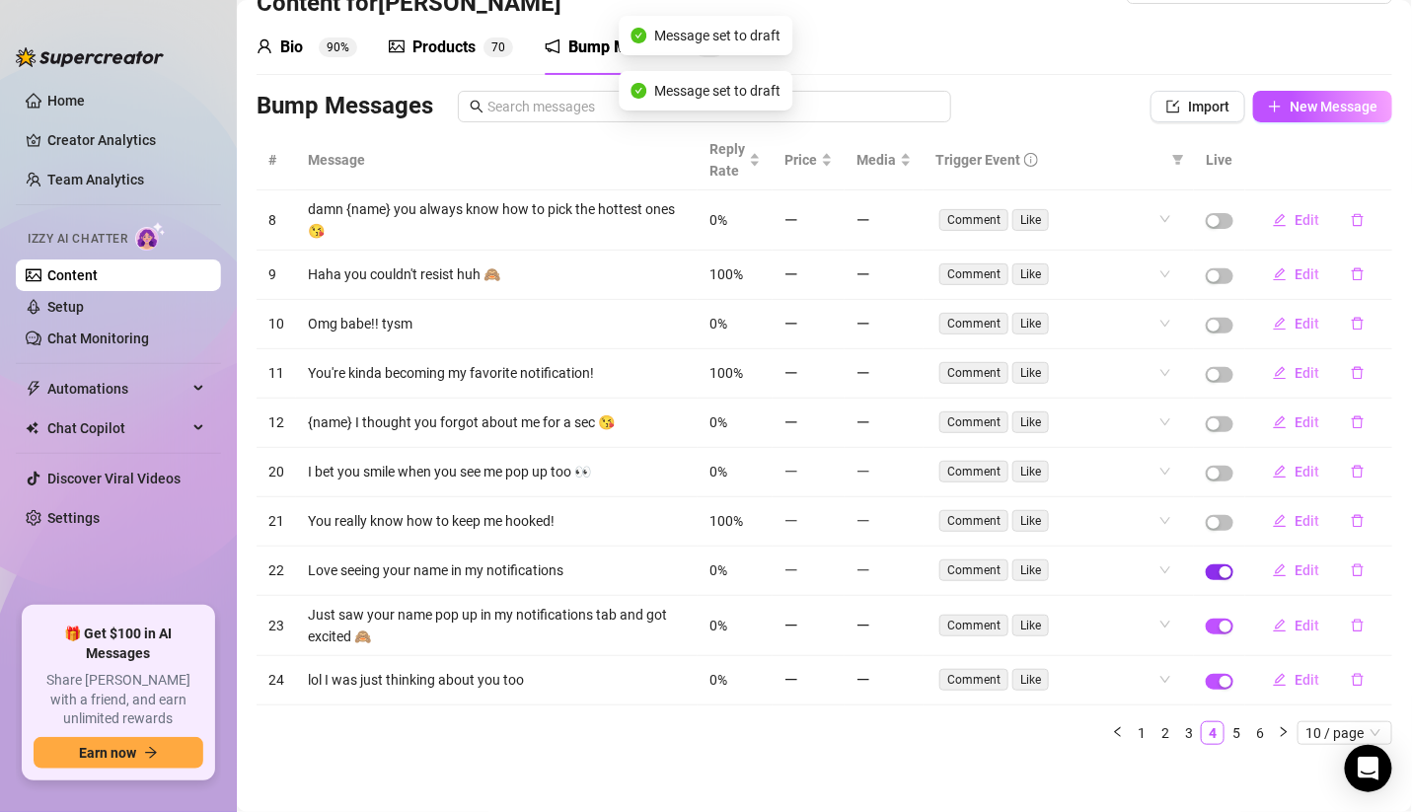
click at [1205, 564] on span "button" at bounding box center [1219, 572] width 28 height 16
click at [1205, 619] on button "button" at bounding box center [1219, 627] width 28 height 16
click at [1205, 677] on span "button" at bounding box center [1219, 682] width 28 height 16
click at [1225, 726] on link "5" at bounding box center [1236, 733] width 22 height 22
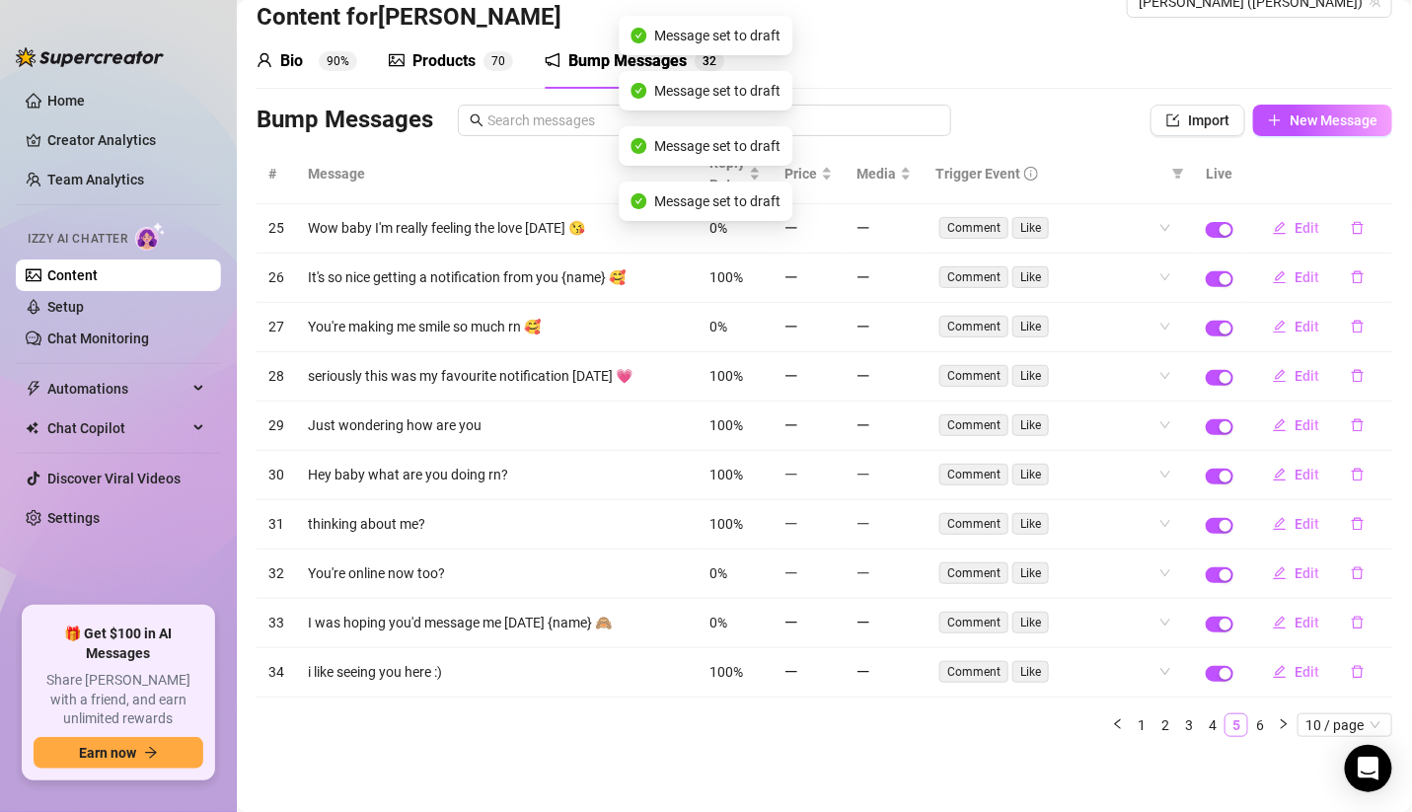
scroll to position [35, 0]
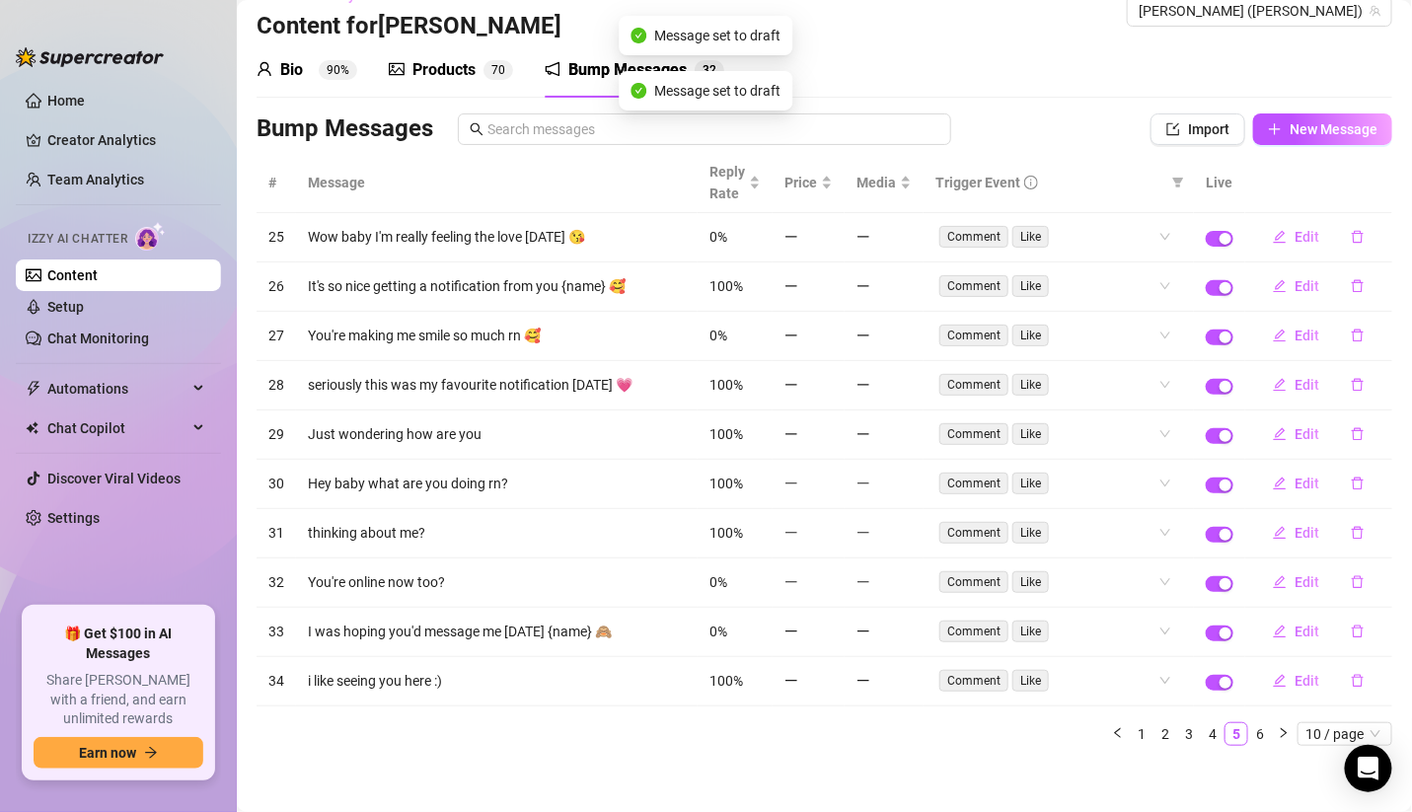
click at [1214, 242] on td at bounding box center [1219, 237] width 51 height 49
click at [1219, 235] on div "button" at bounding box center [1225, 239] width 12 height 12
click at [1219, 285] on div "button" at bounding box center [1225, 288] width 12 height 12
click at [1205, 340] on span "button" at bounding box center [1219, 337] width 28 height 16
click at [1205, 385] on span "button" at bounding box center [1219, 387] width 28 height 16
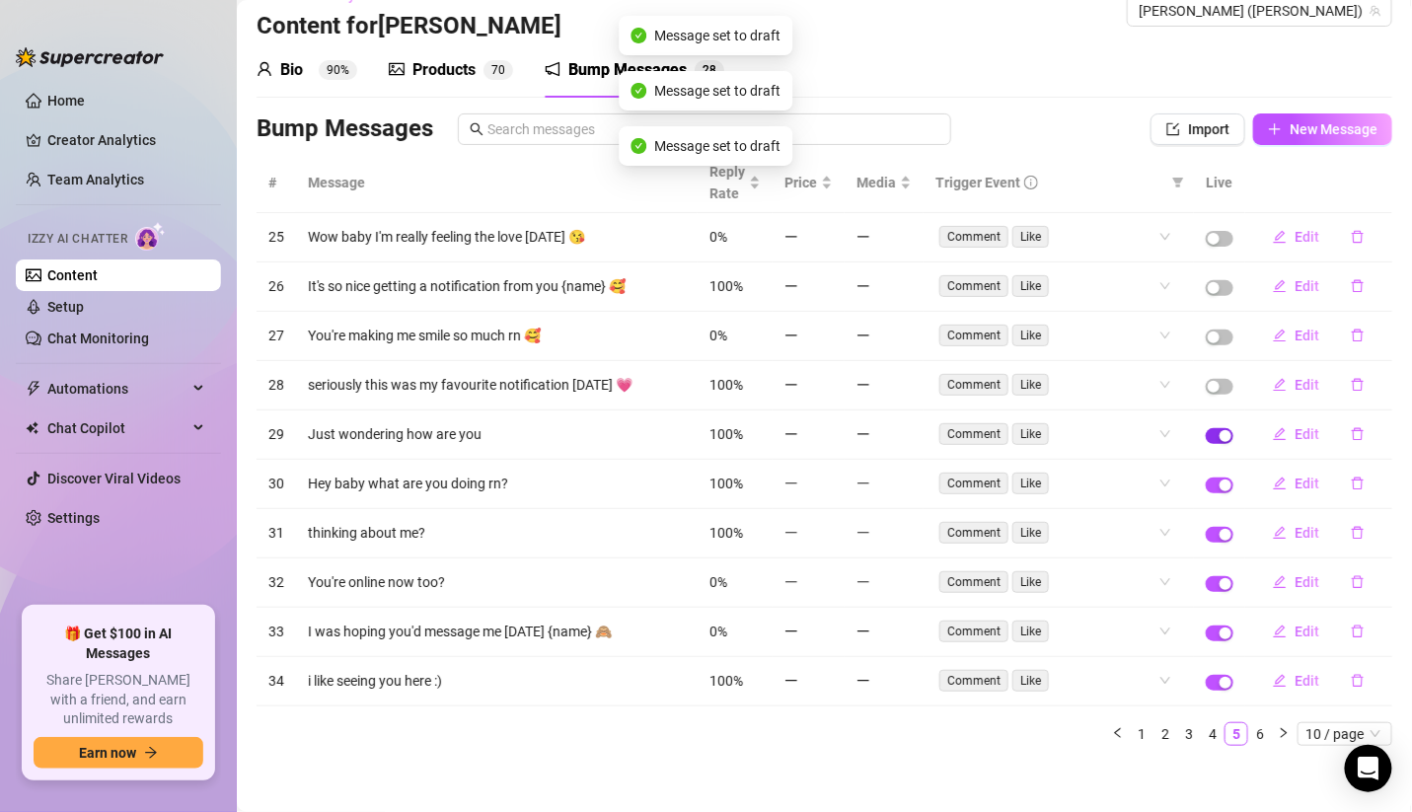
click at [1205, 428] on span "button" at bounding box center [1219, 436] width 28 height 16
click at [1205, 486] on span "button" at bounding box center [1219, 485] width 28 height 16
click at [1205, 527] on span "button" at bounding box center [1219, 535] width 28 height 16
click at [1205, 576] on span "button" at bounding box center [1219, 584] width 28 height 16
click at [1202, 636] on td at bounding box center [1219, 632] width 51 height 49
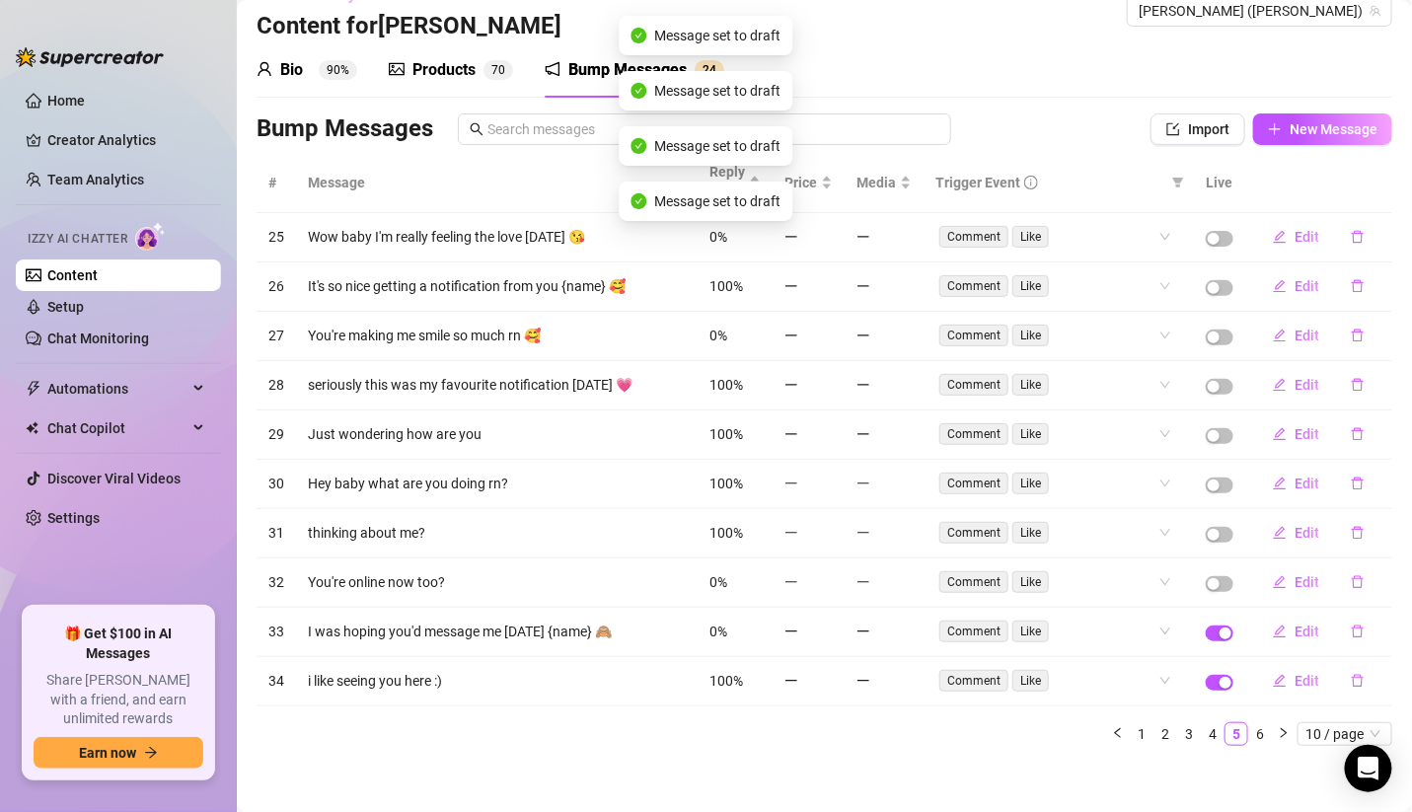
click at [1202, 684] on td at bounding box center [1219, 681] width 51 height 49
click at [1219, 677] on div "button" at bounding box center [1225, 683] width 12 height 12
click at [1219, 627] on div "button" at bounding box center [1225, 633] width 12 height 12
click at [1249, 723] on link "6" at bounding box center [1260, 734] width 22 height 22
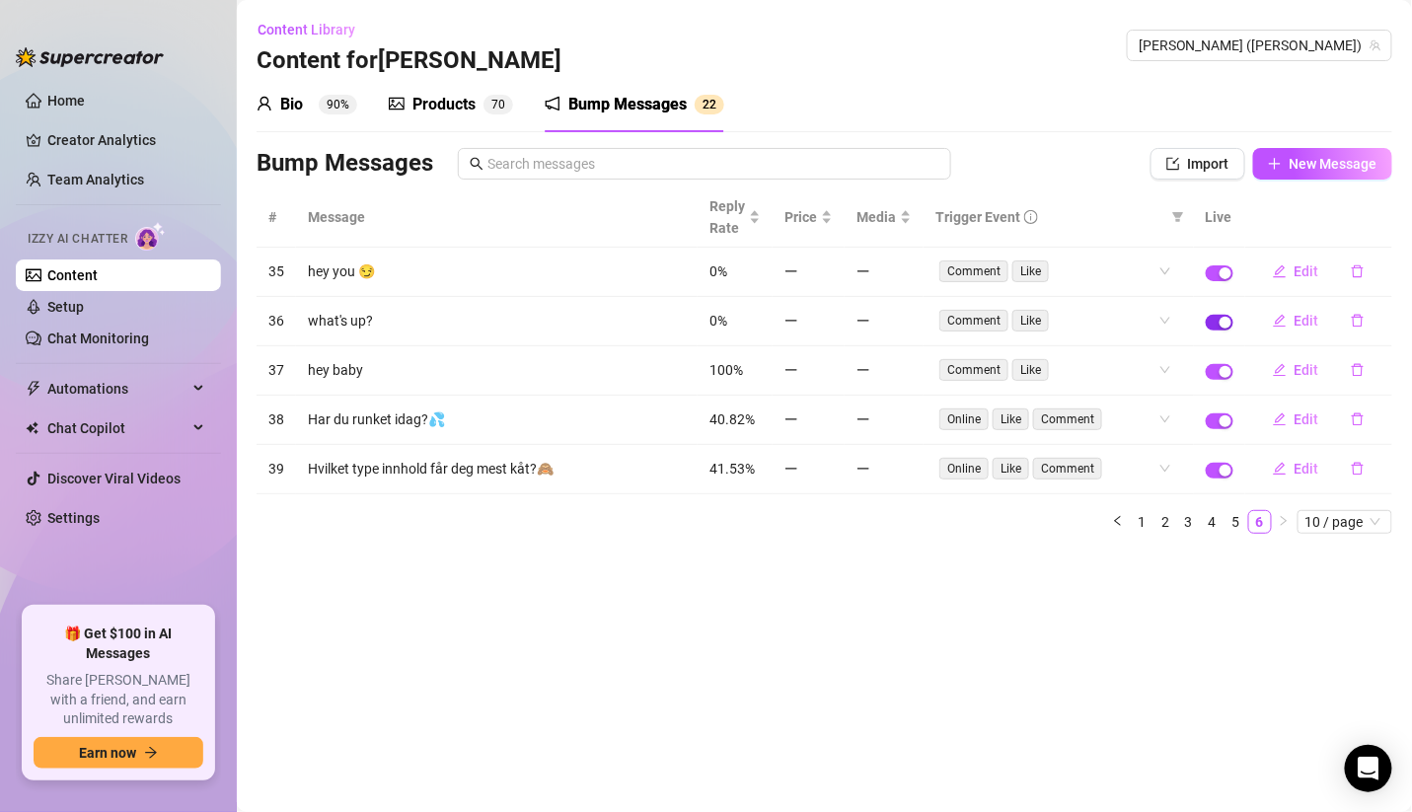
click at [1222, 320] on div "button" at bounding box center [1225, 323] width 12 height 12
click at [1219, 377] on td at bounding box center [1219, 370] width 51 height 49
click at [1144, 519] on link "1" at bounding box center [1141, 522] width 22 height 22
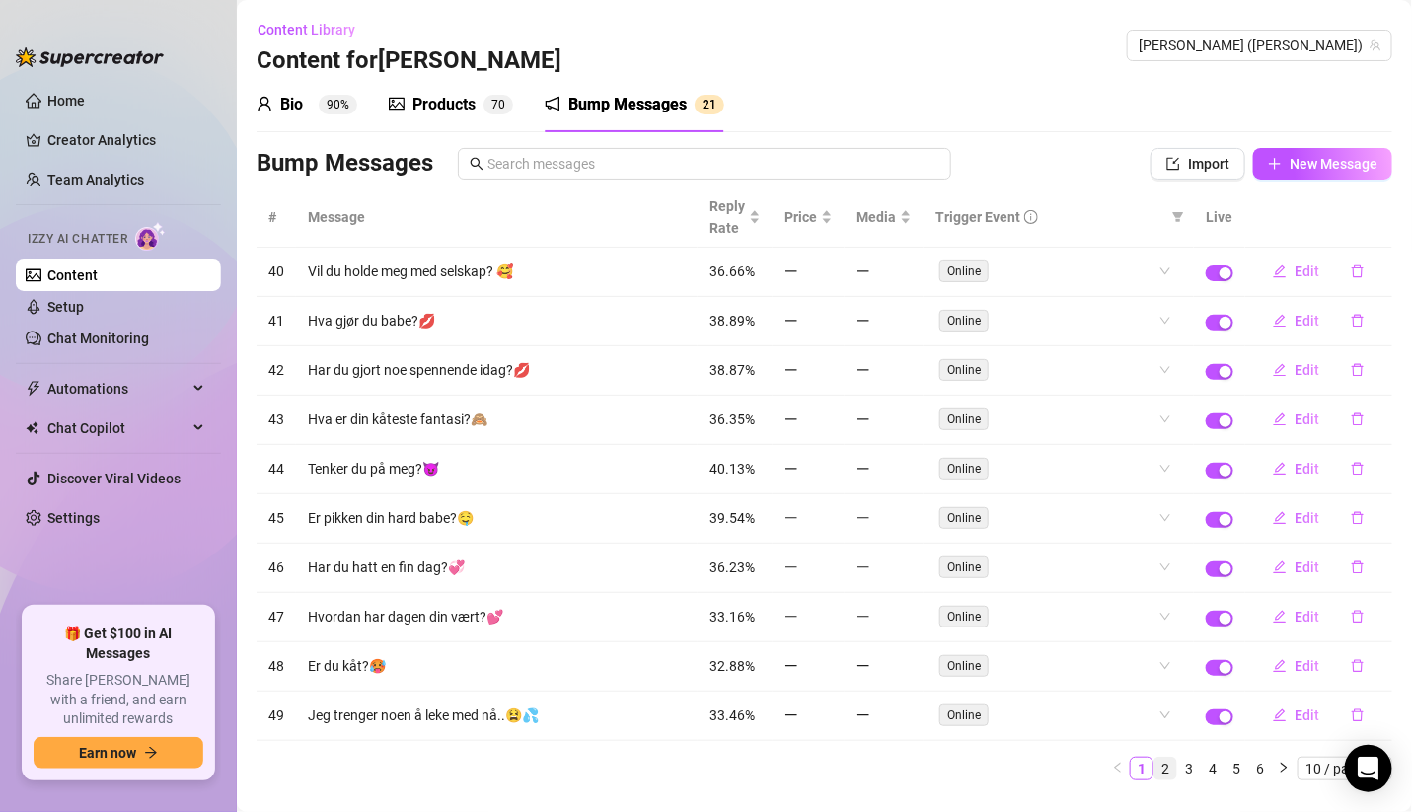
click at [1154, 758] on link "2" at bounding box center [1165, 769] width 22 height 22
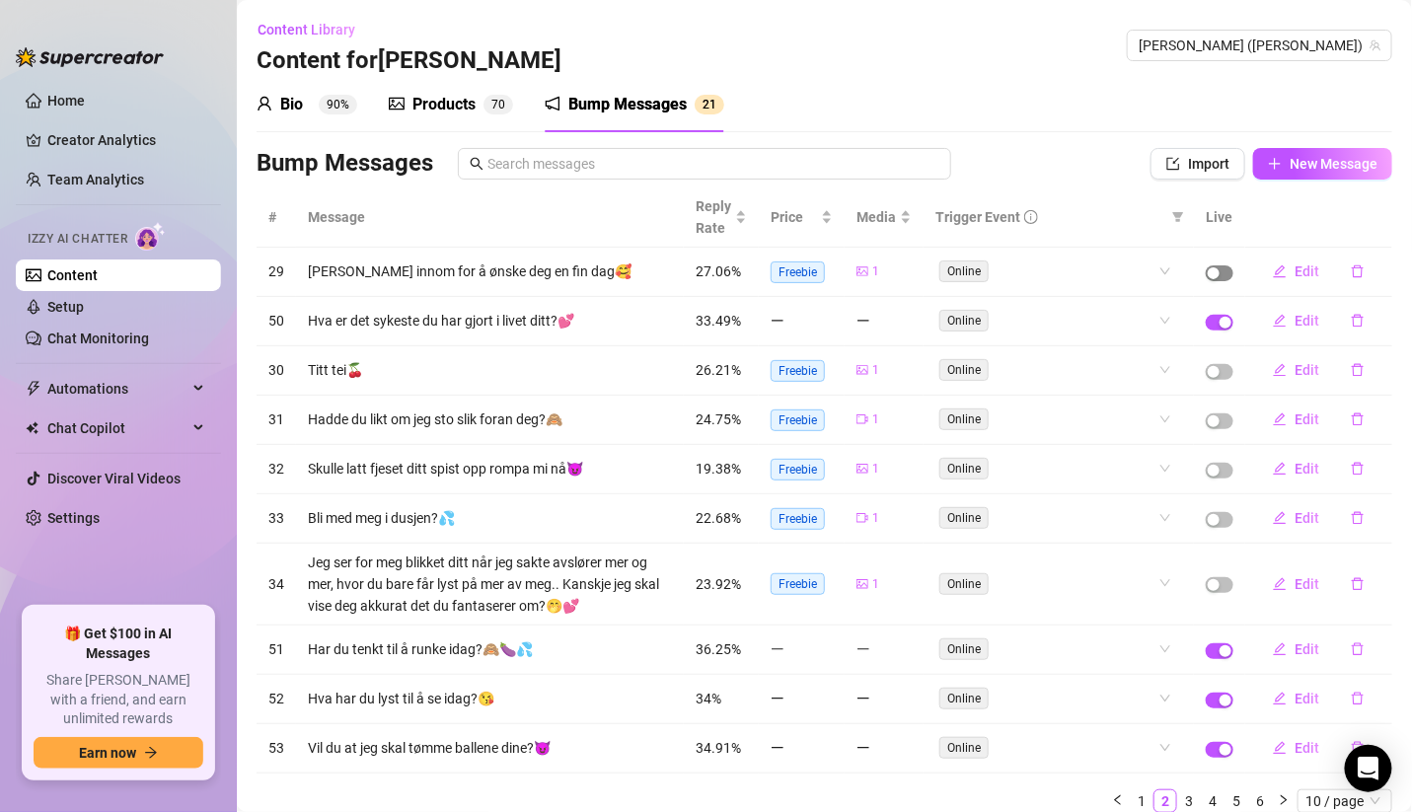
click at [1207, 268] on div "button" at bounding box center [1213, 273] width 12 height 12
click at [1198, 379] on td at bounding box center [1219, 370] width 51 height 49
click at [1207, 369] on div "button" at bounding box center [1213, 372] width 12 height 12
click at [1207, 420] on div "button" at bounding box center [1213, 421] width 12 height 12
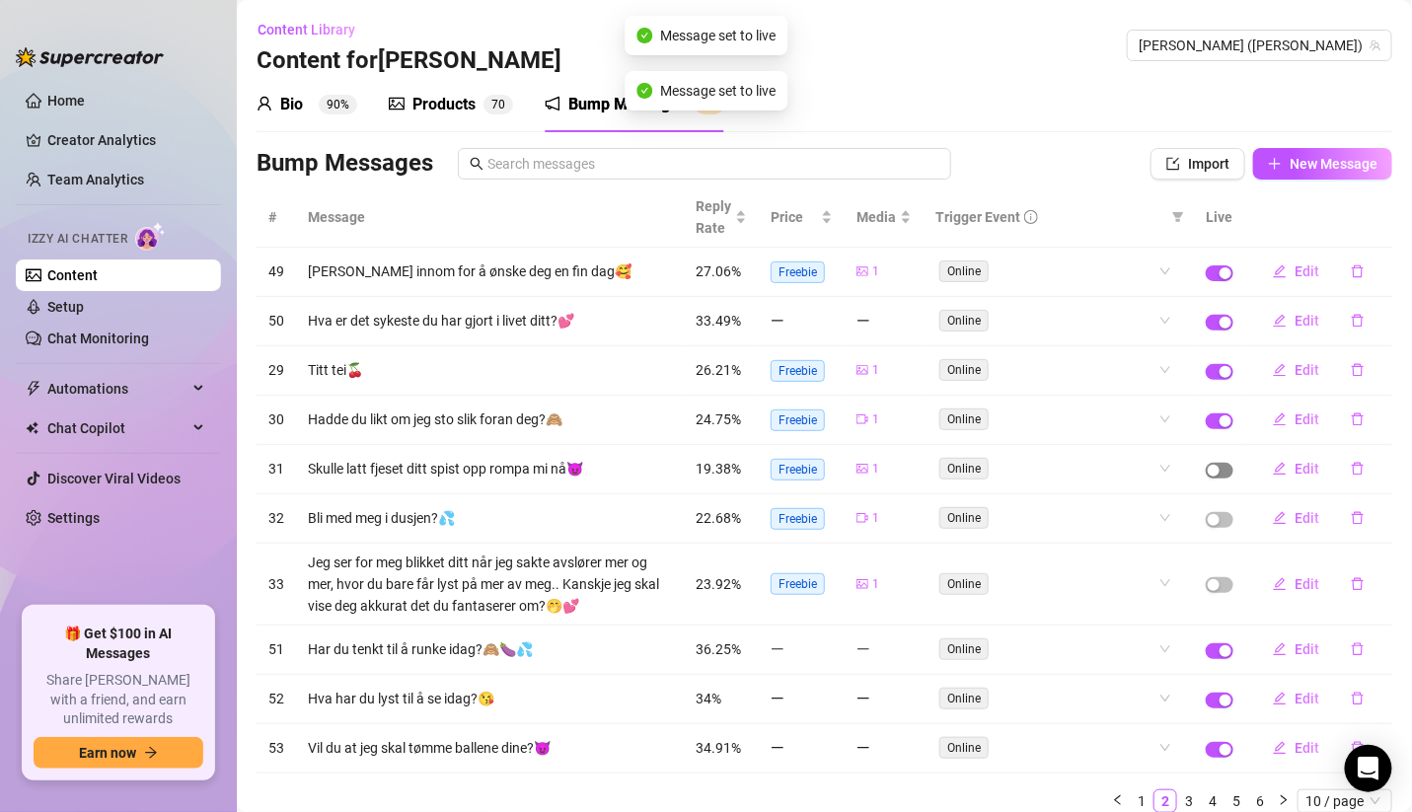
click at [1207, 467] on div "button" at bounding box center [1213, 471] width 12 height 12
click at [1207, 514] on div "button" at bounding box center [1213, 520] width 12 height 12
click at [1207, 580] on div "button" at bounding box center [1213, 585] width 12 height 12
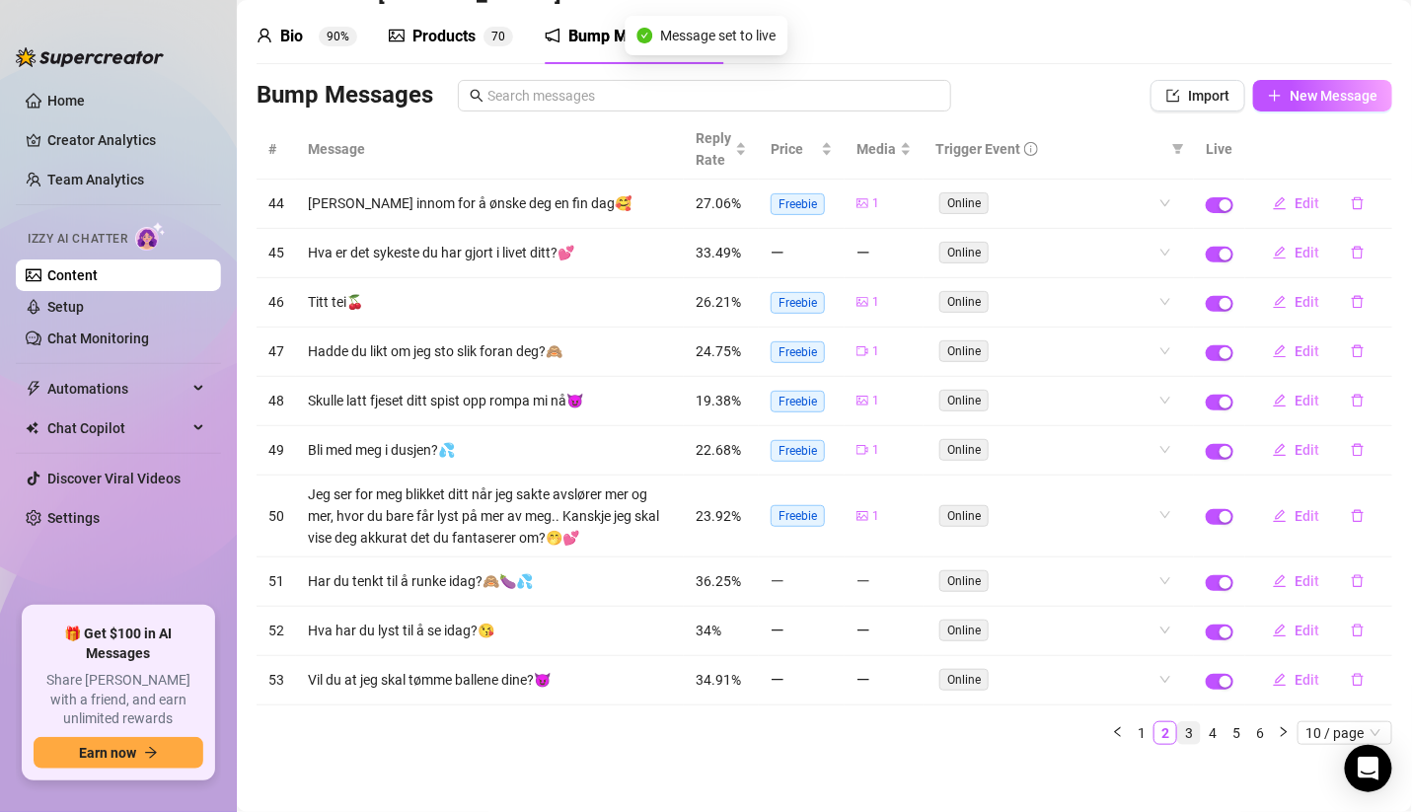
click at [1178, 722] on link "3" at bounding box center [1189, 733] width 22 height 22
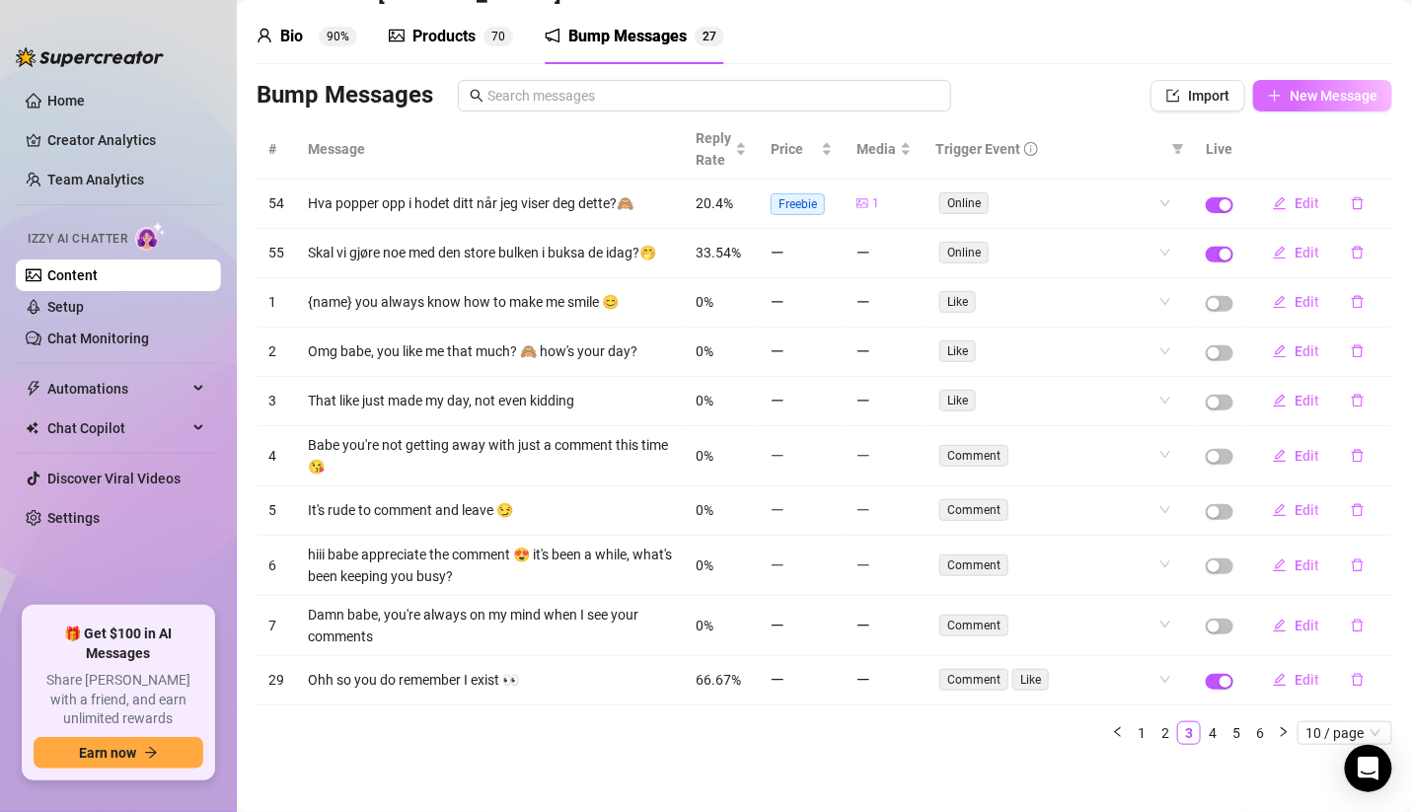
click at [1253, 87] on button "New Message" at bounding box center [1322, 96] width 139 height 32
type textarea "Type your message here..."
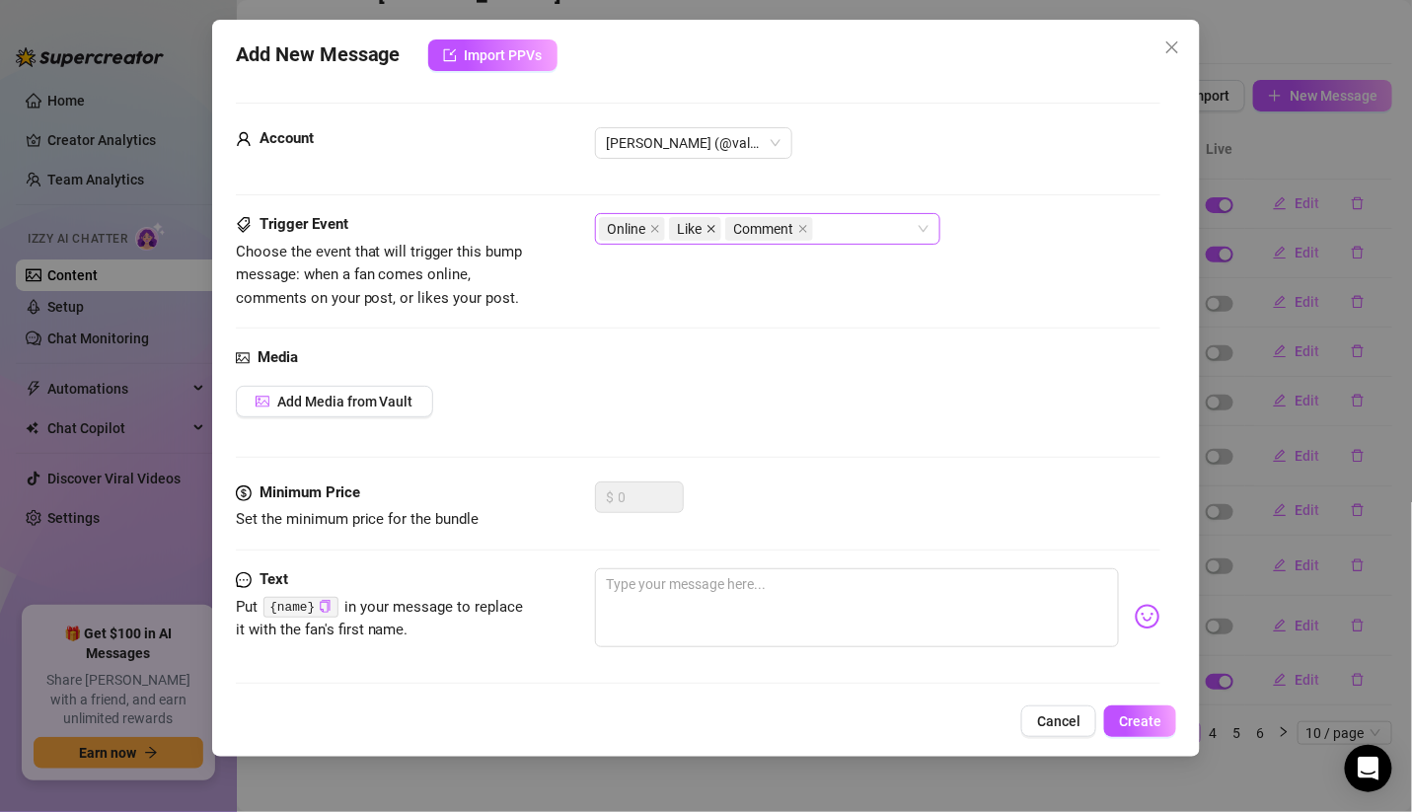
click at [709, 232] on icon "close" at bounding box center [711, 229] width 10 height 10
click at [750, 225] on icon "close" at bounding box center [747, 229] width 8 height 8
click at [664, 571] on textarea at bounding box center [857, 607] width 525 height 79
type textarea "H"
type textarea "Hv"
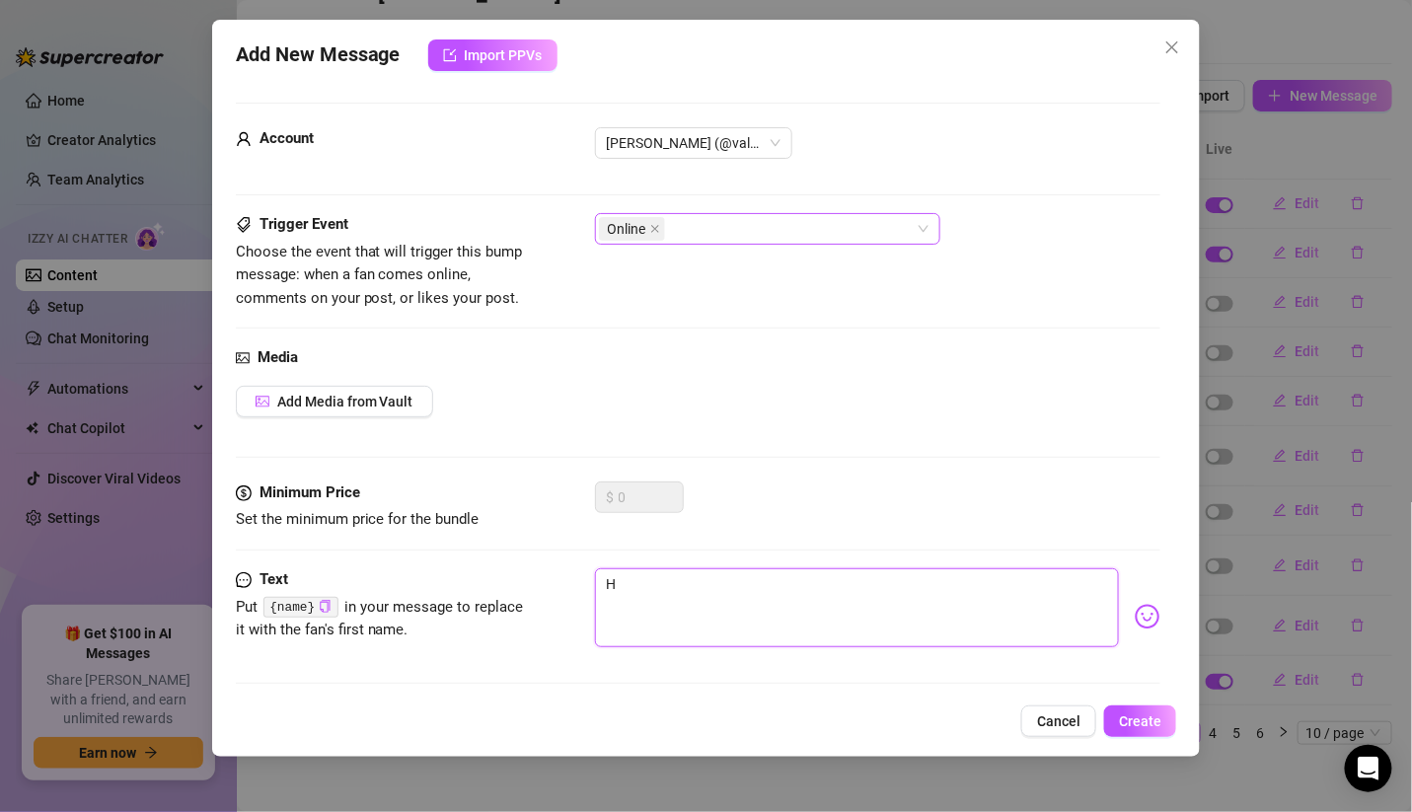
type textarea "Hv"
type textarea "Hva"
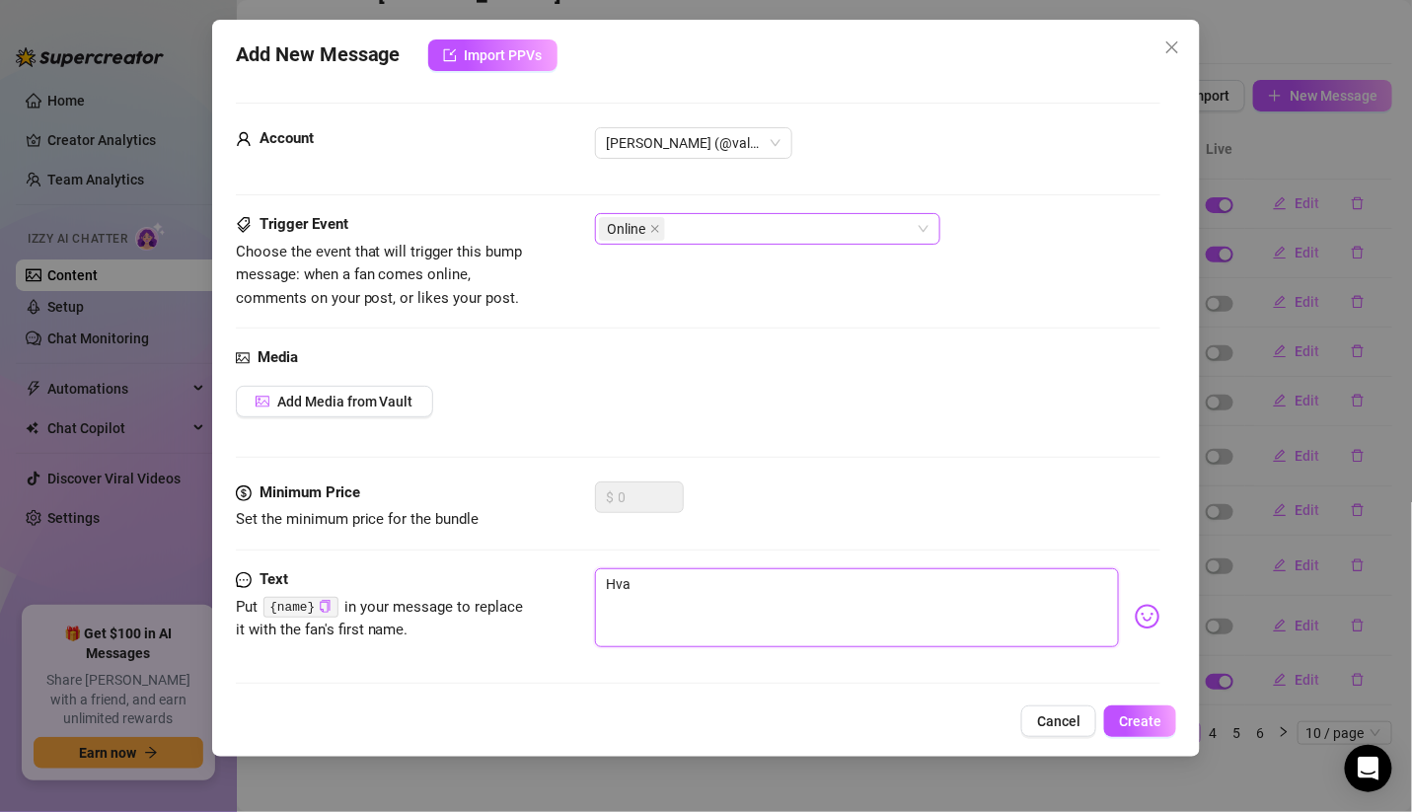
type textarea "Hva f"
type textarea "Hva fi"
type textarea "Hva fik"
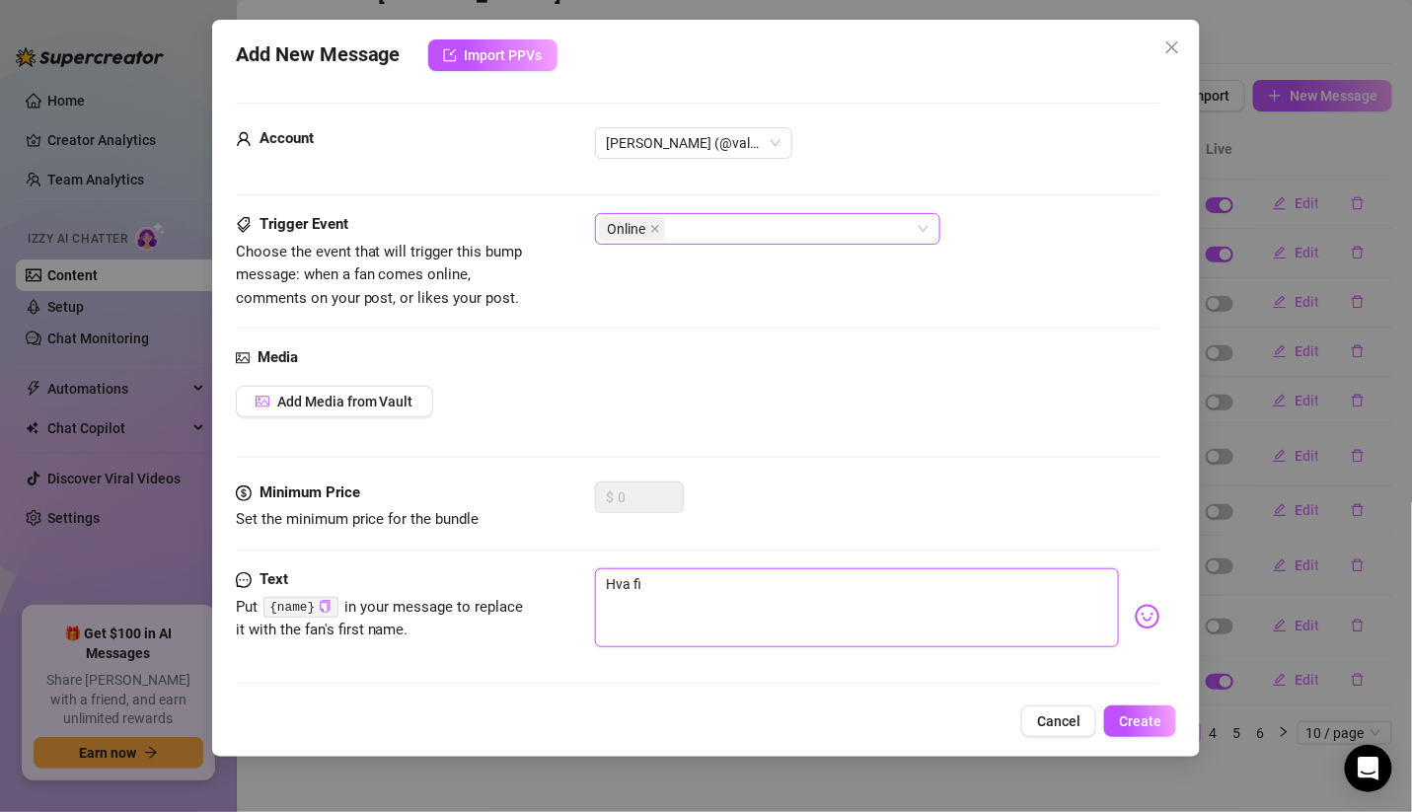
type textarea "Hva fik"
type textarea "Hva fikk"
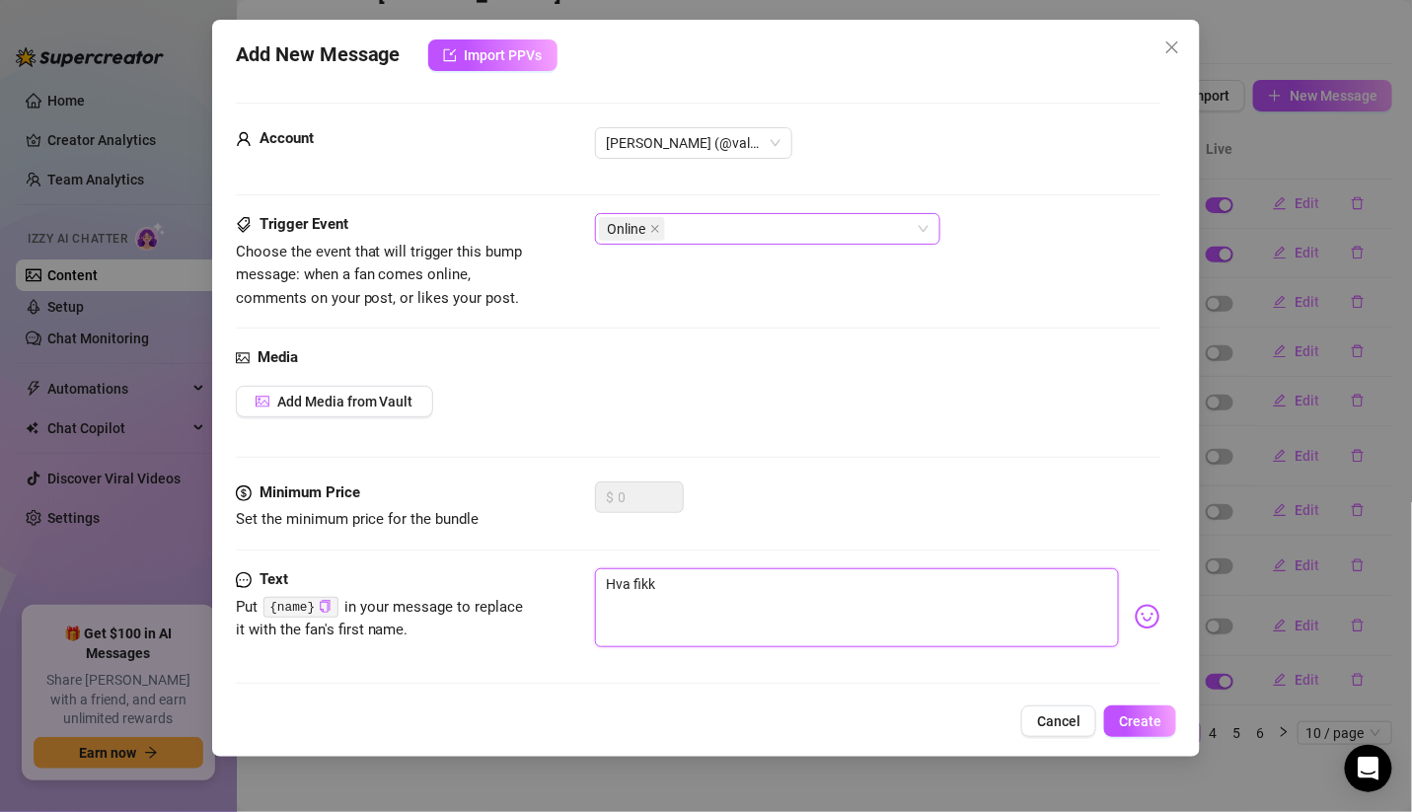
type textarea "Hva fikk d"
type textarea "Hva fikk de"
type textarea "Hva fikk deg"
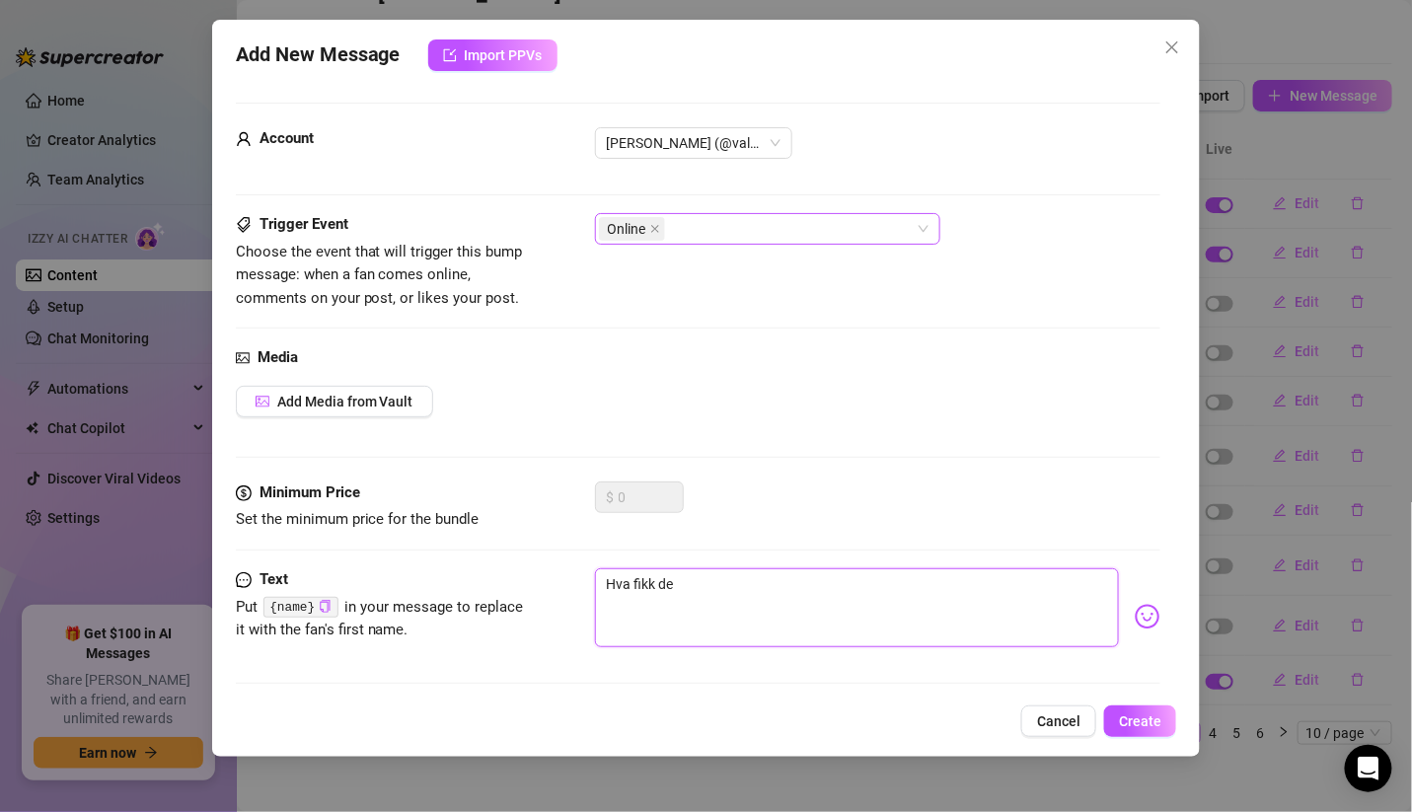
type textarea "Hva fikk deg"
type textarea "Hva fikk deg t"
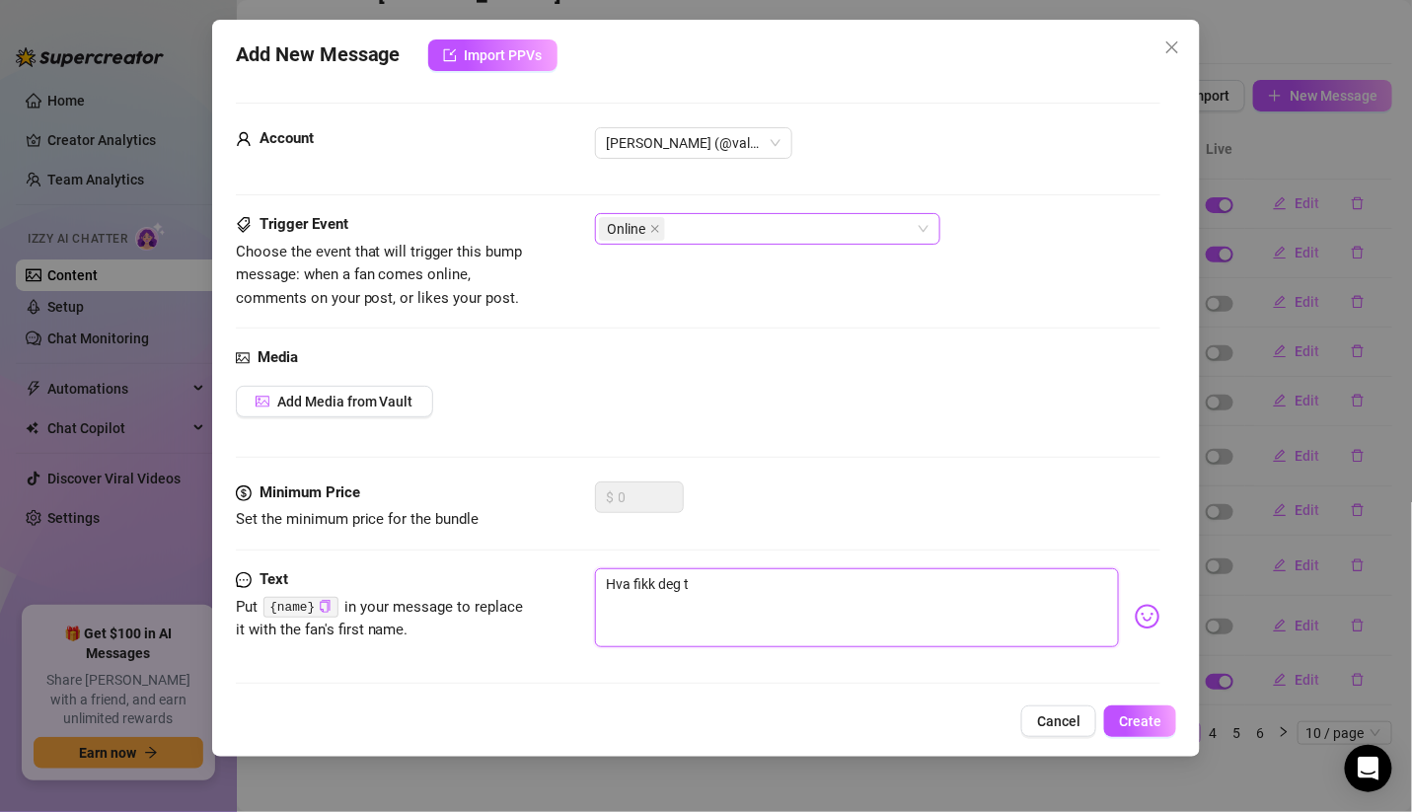
type textarea "Hva fikk deg ti"
type textarea "Hva fikk deg til"
type textarea "Hva fikk deg til å"
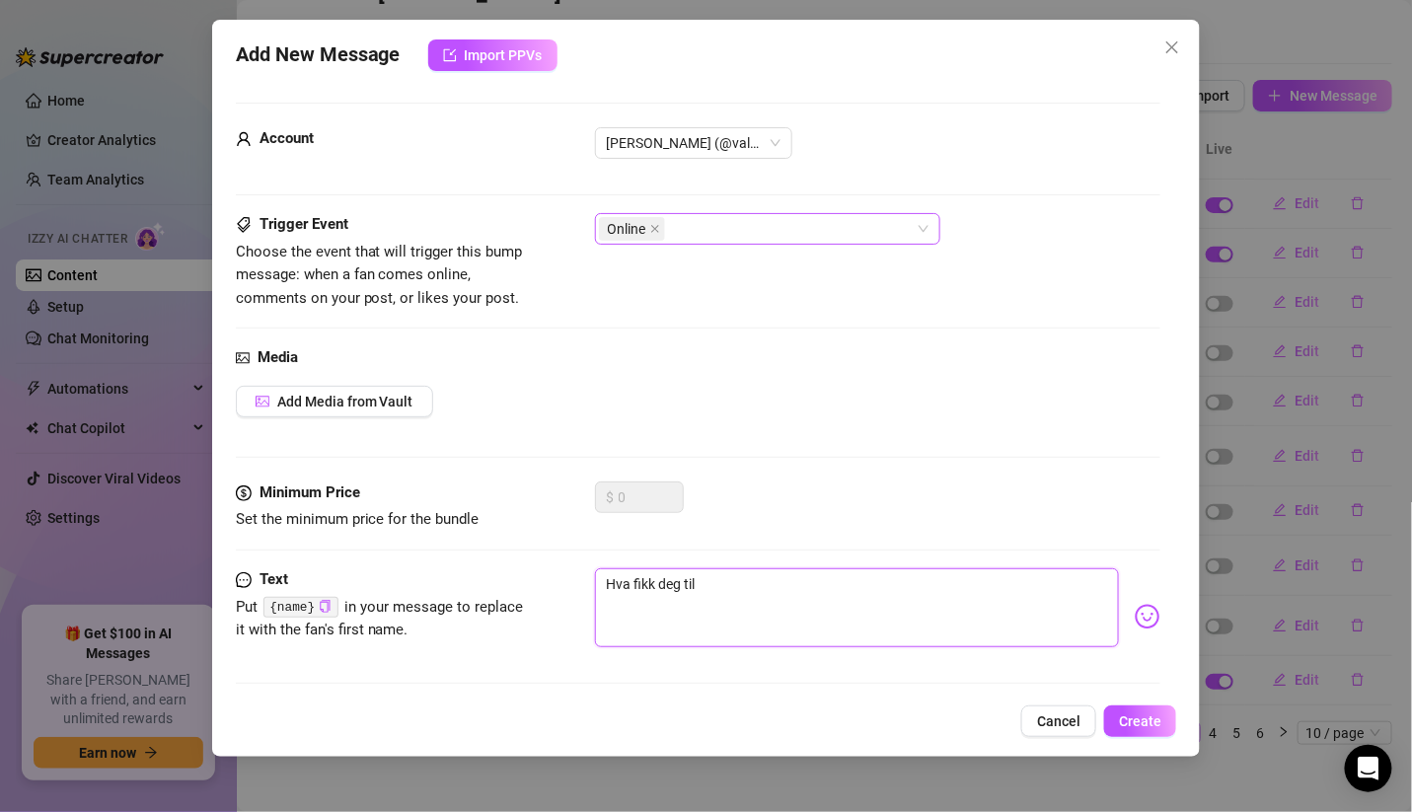
type textarea "Hva fikk deg til å"
type textarea "Hva fikk deg til å l"
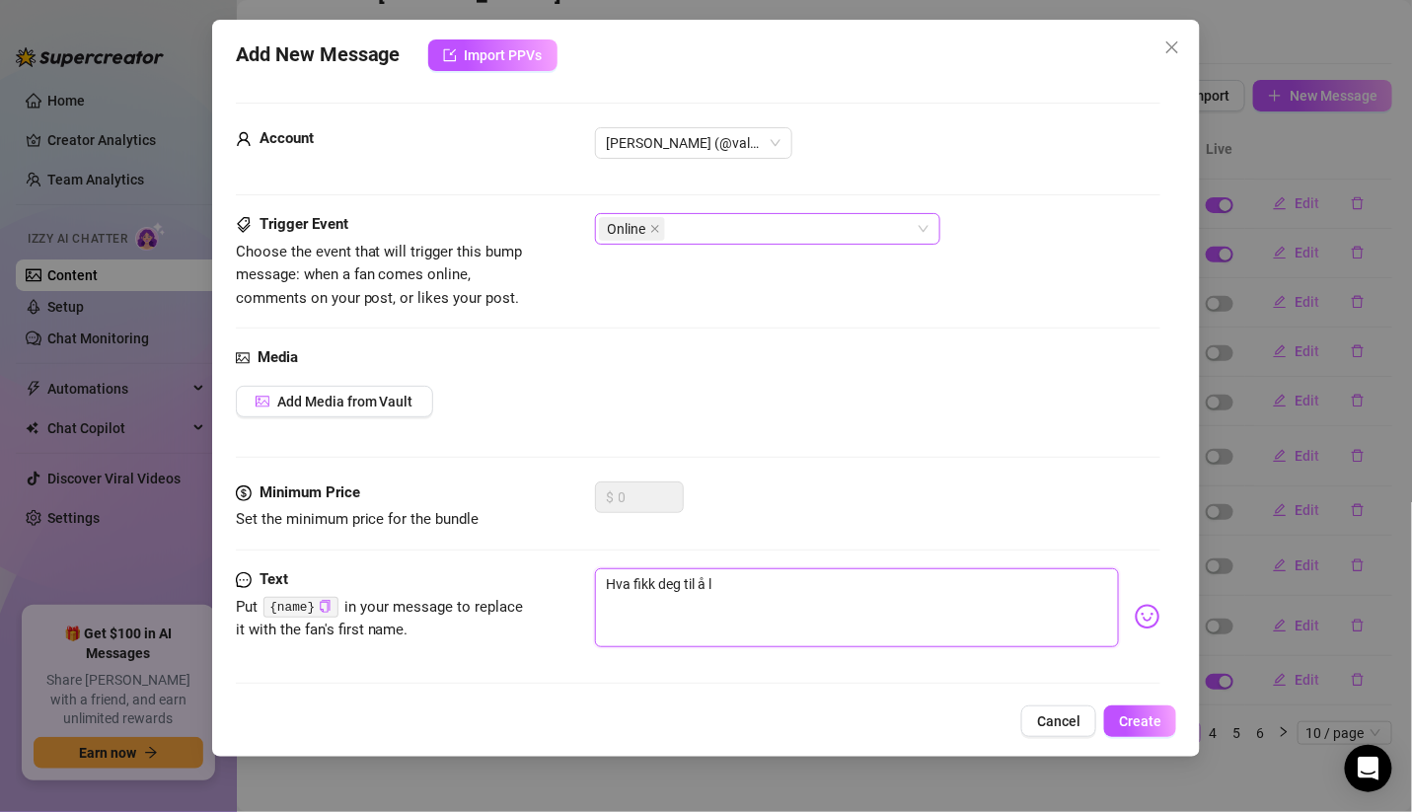
type textarea "Hva fikk deg til å lo"
type textarea "Hva fikk deg til å log"
type textarea "Hva fikk deg til å loge"
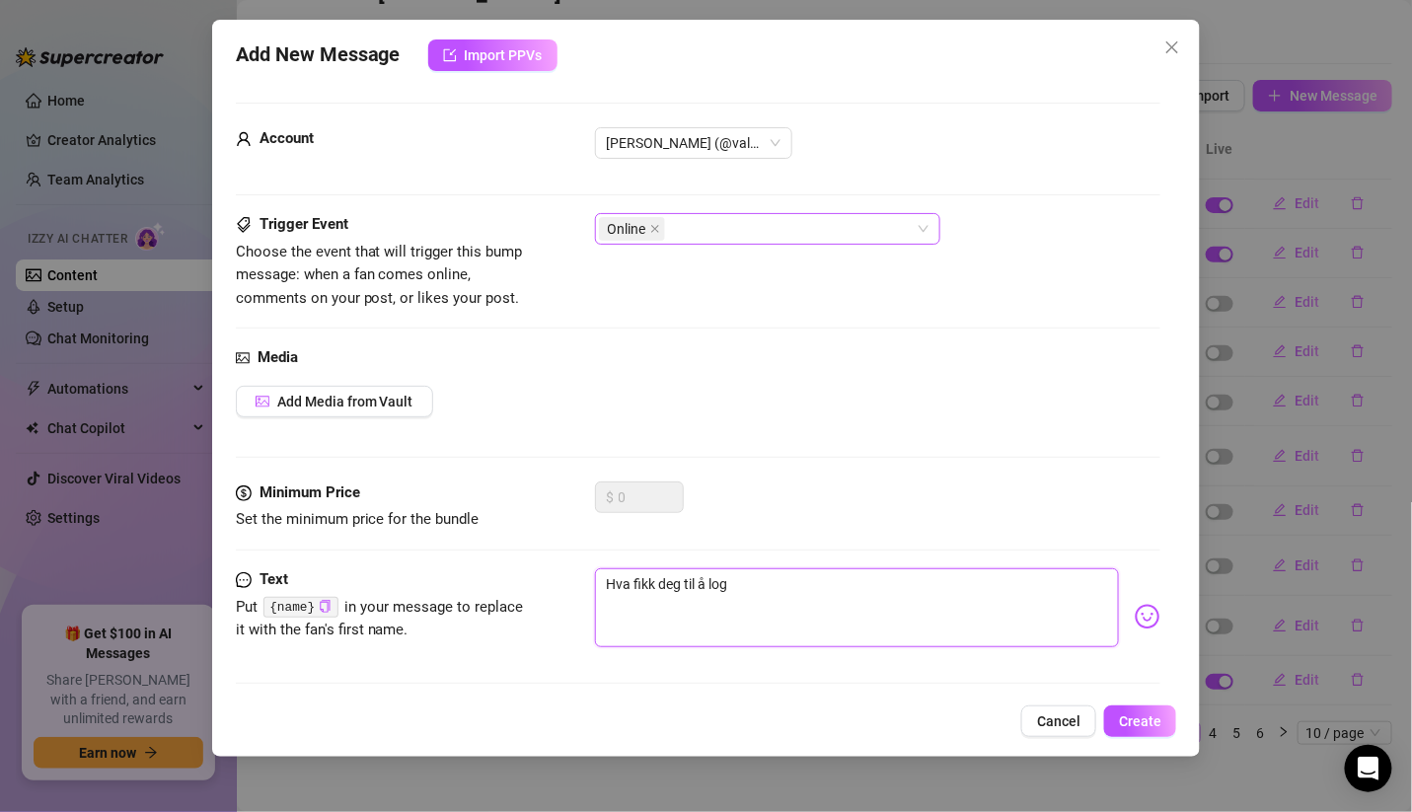
type textarea "Hva fikk deg til å loge"
type textarea "Hva fikk deg til å log"
type textarea "Hva fikk deg til å logg"
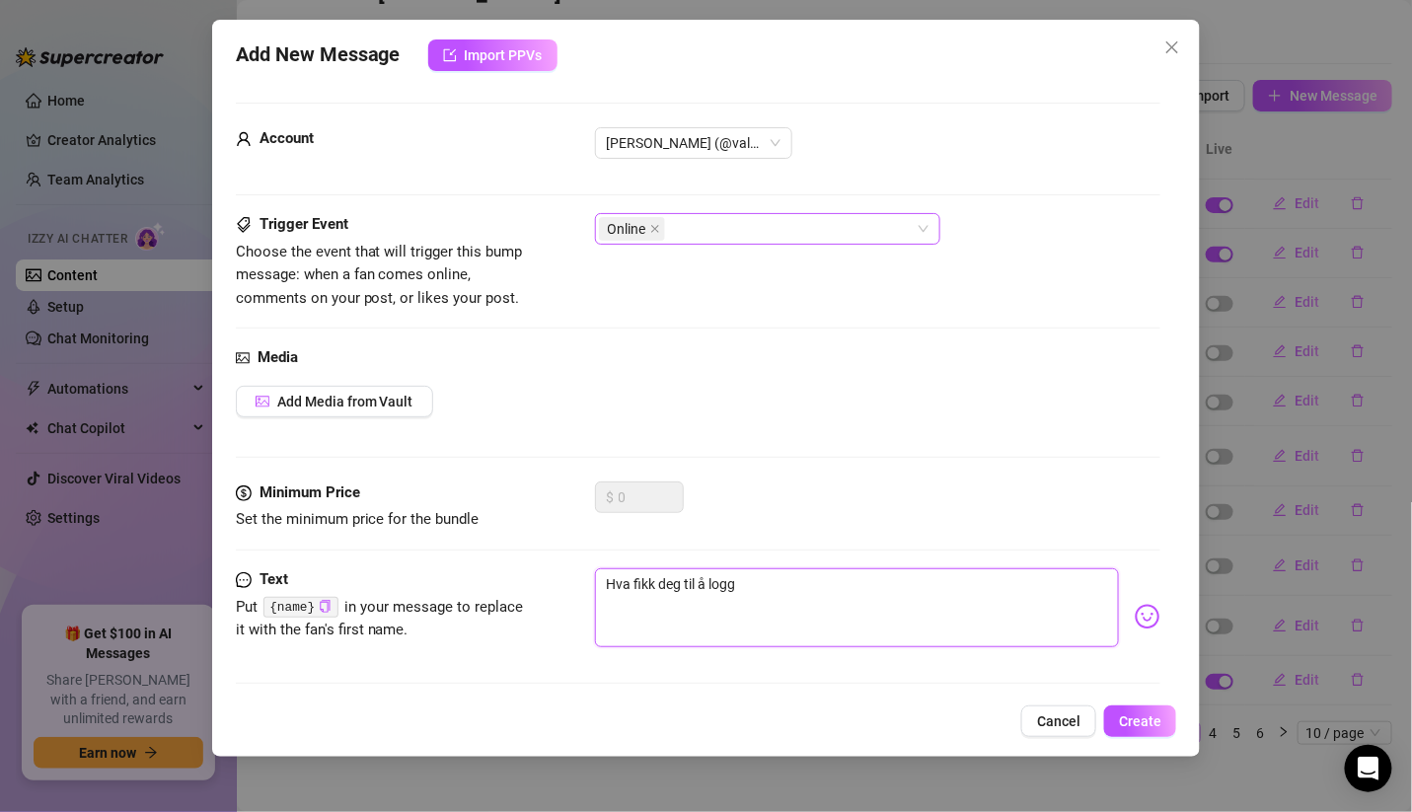
type textarea "Hva fikk deg til å logge"
type textarea "Hva fikk deg til å logge p"
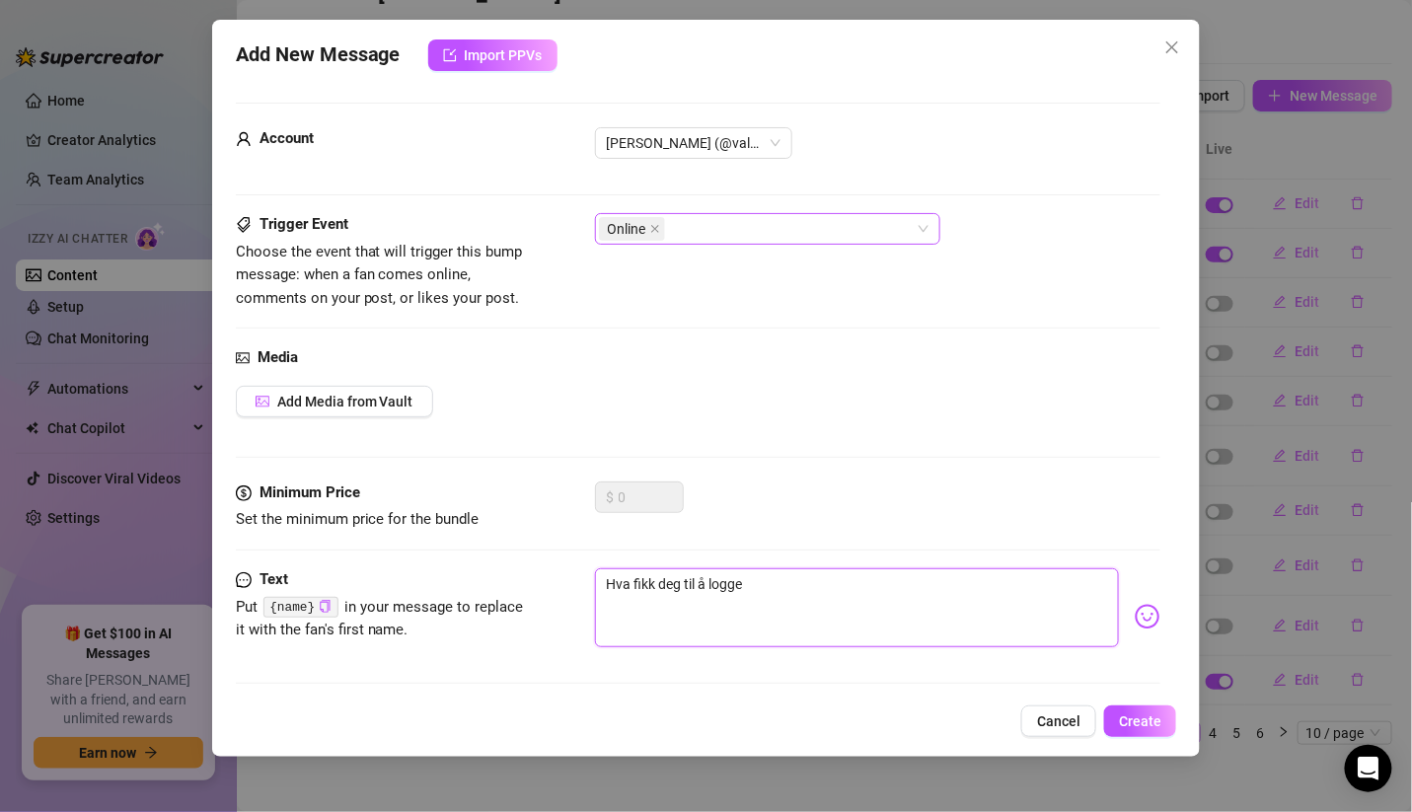
type textarea "Hva fikk deg til å logge p"
type textarea "Hva fikk deg til å logge på"
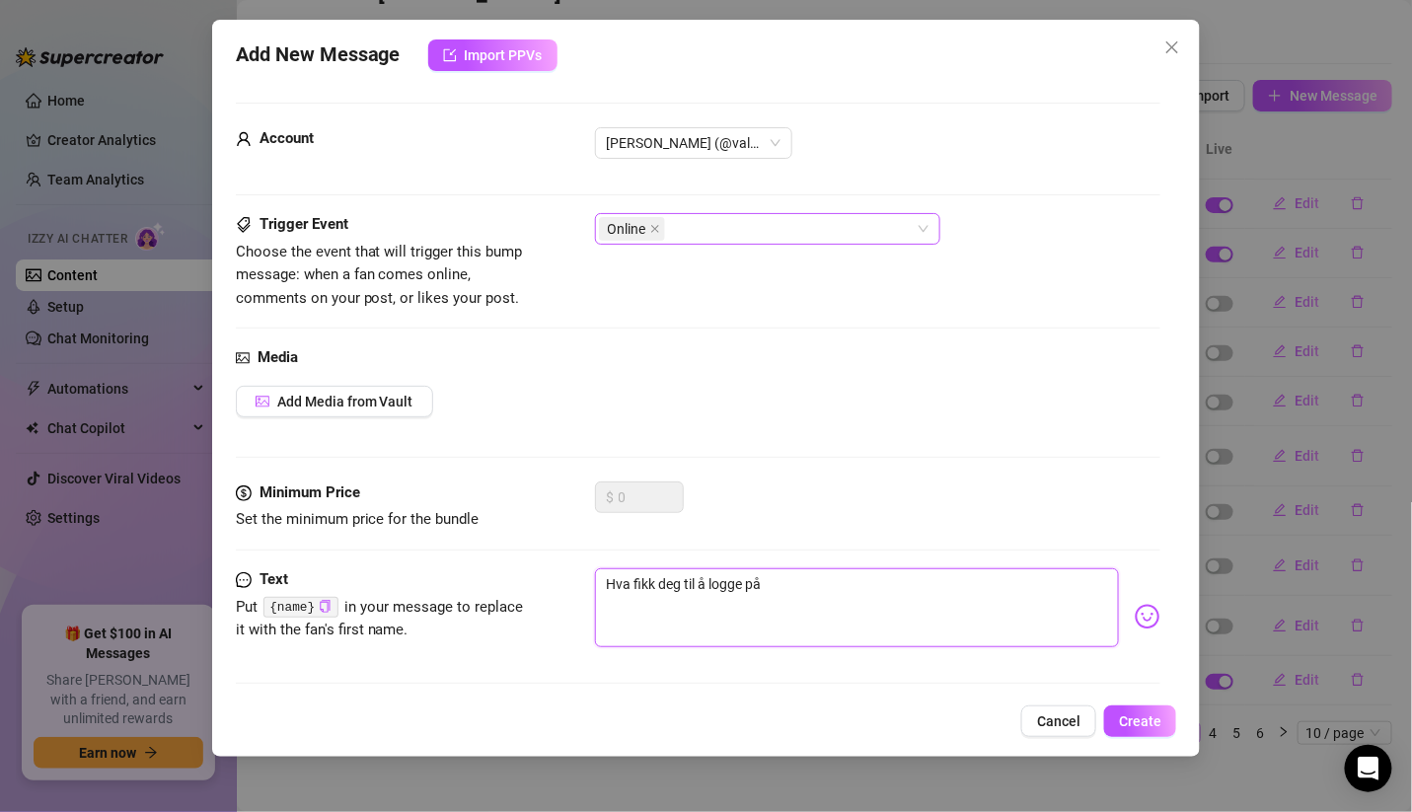
type textarea "Hva fikk deg til å logge på a"
type textarea "Hva fikk deg til å logge på ak"
type textarea "Hva fikk deg til å logge på akk"
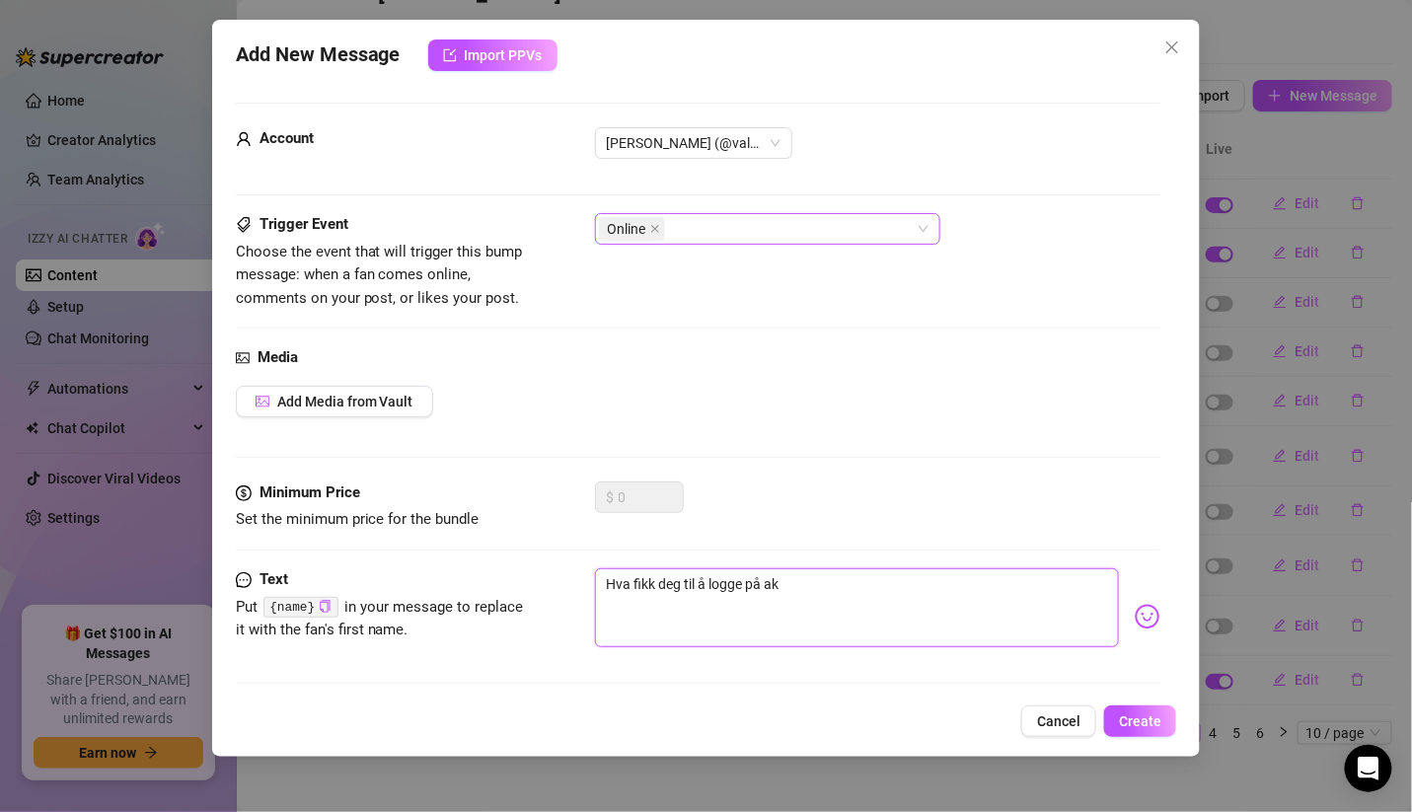
type textarea "Hva fikk deg til å logge på akk"
type textarea "Hva fikk deg til å logge på akku"
type textarea "Hva fikk deg til å logge på akkur"
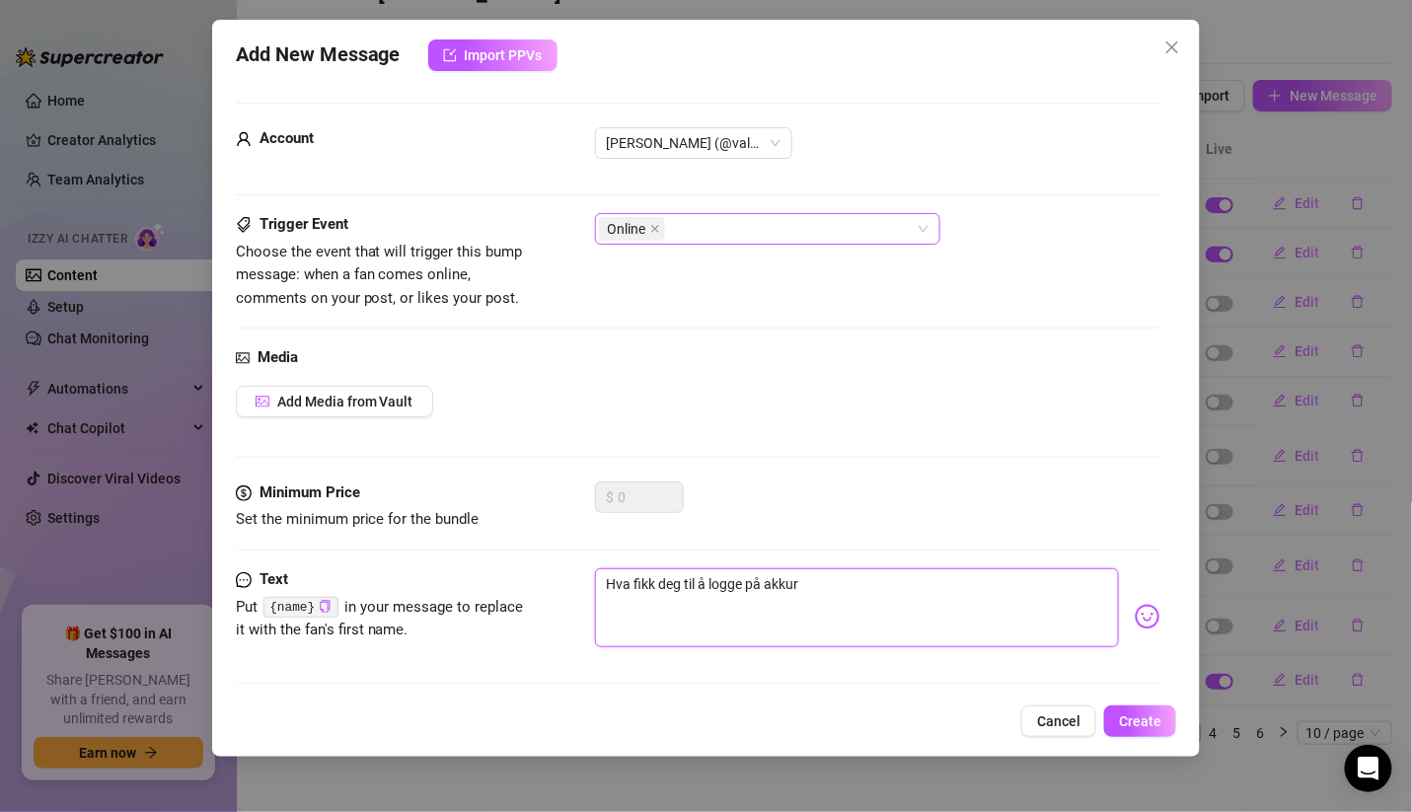
type textarea "Hva fikk deg til å logge på akkura"
type textarea "Hva fikk deg til å logge på akkurat"
type textarea "Hva fikk deg til å logge på akkurat n"
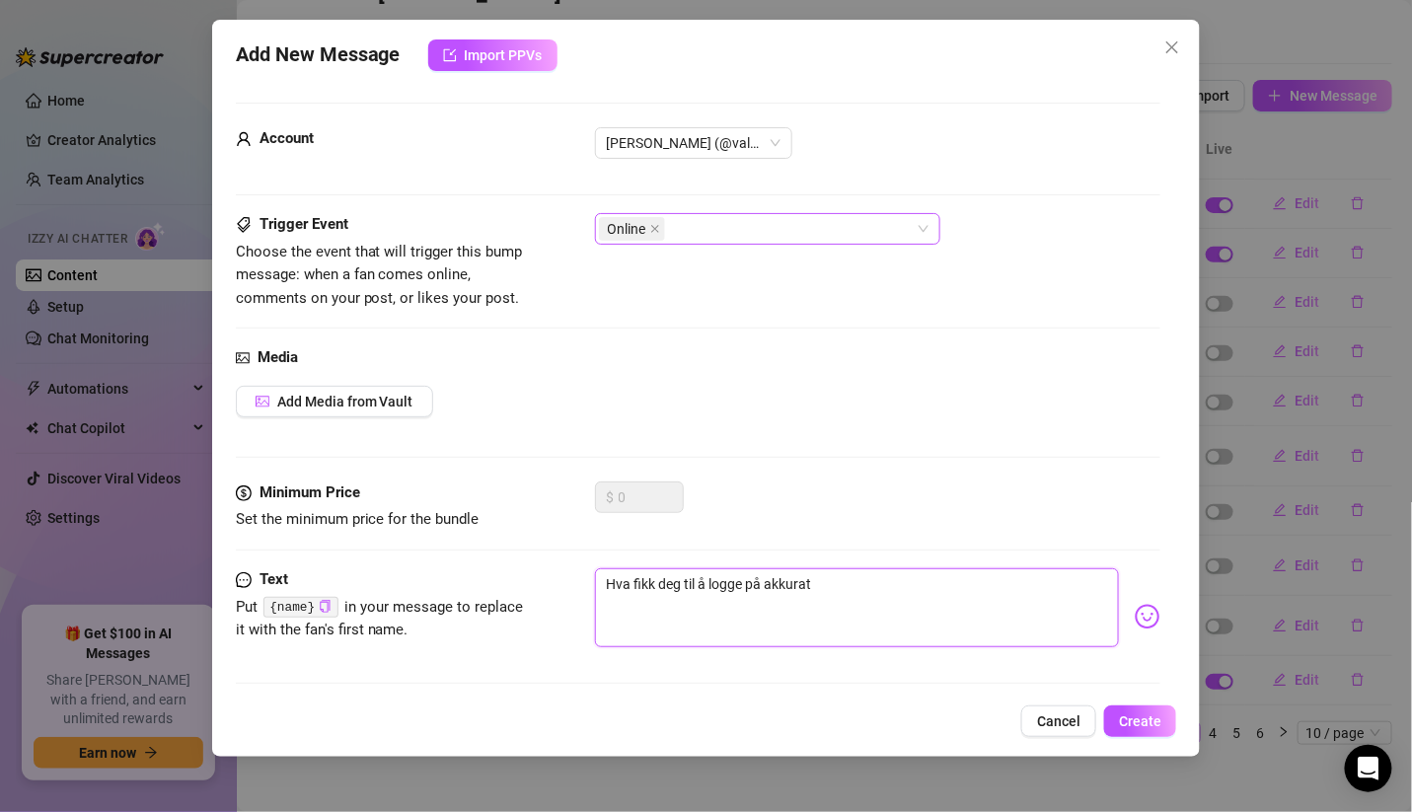
type textarea "Hva fikk deg til å logge på akkurat n"
type textarea "Hva fikk deg til å logge på akkurat nå"
type textarea "Hva fikk deg til å logge på akkurat nå?"
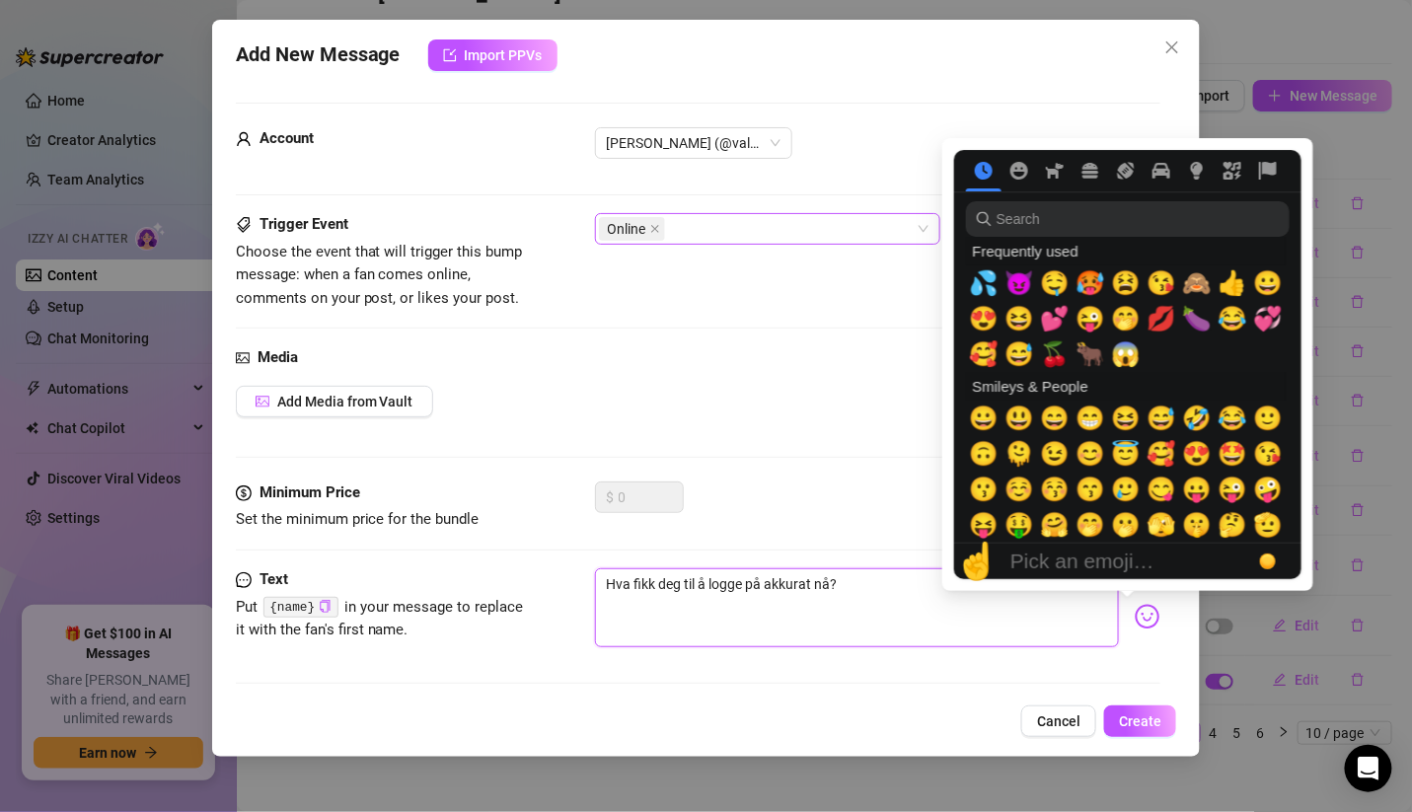
type textarea "Hva fikk deg til å logge på akkurat nå?"
click at [1134, 619] on img at bounding box center [1147, 617] width 26 height 26
click at [1273, 317] on span "💞" at bounding box center [1268, 319] width 30 height 28
type textarea "Hva fikk deg til å logge på akkurat nå?💞"
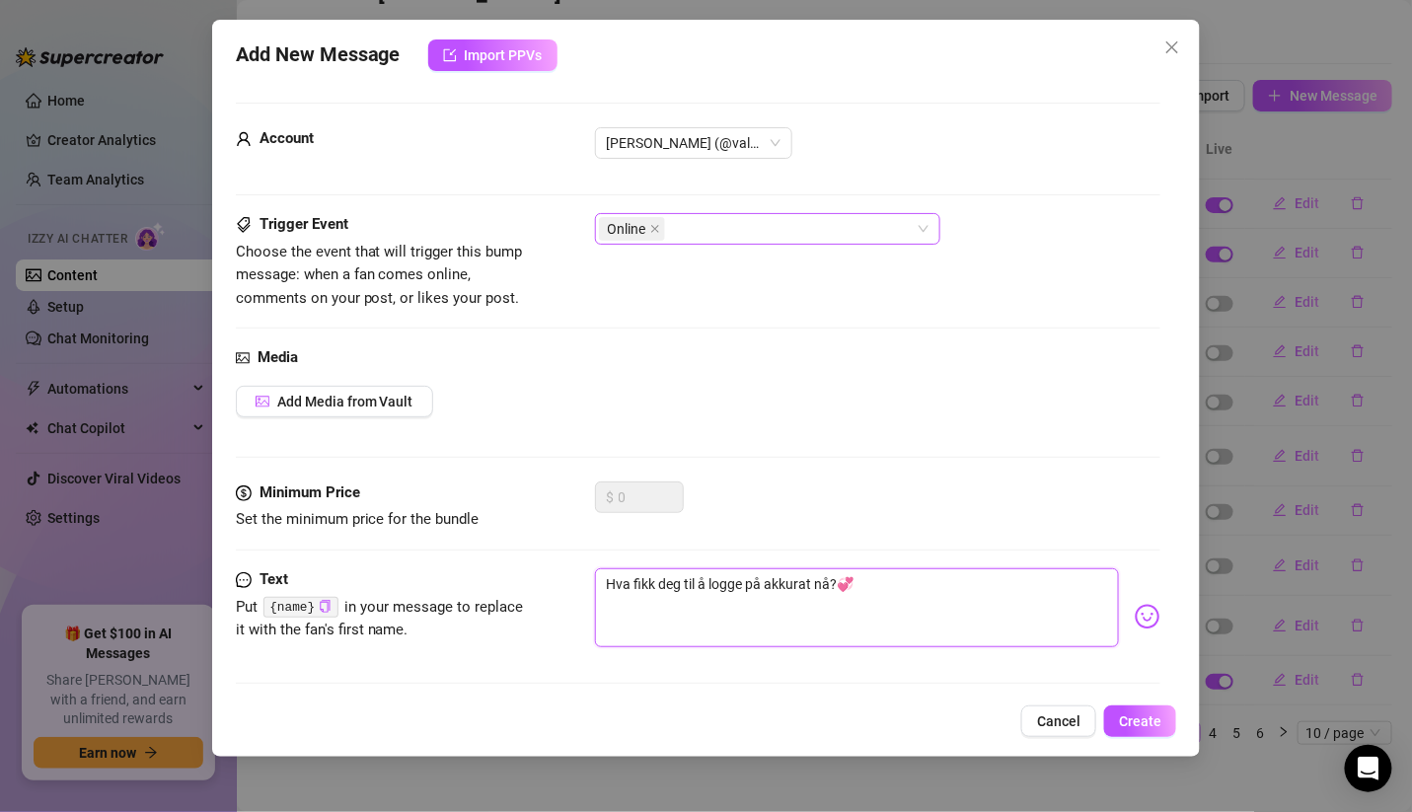
type textarea "Hva fikk deg til å logge på akkurat nå?💞"
click at [819, 404] on div "Add Media from Vault" at bounding box center [698, 402] width 925 height 32
click at [1136, 710] on button "Create" at bounding box center [1140, 721] width 72 height 32
click at [1120, 708] on button "Create" at bounding box center [1140, 721] width 72 height 32
drag, startPoint x: 873, startPoint y: 581, endPoint x: 629, endPoint y: 578, distance: 243.7
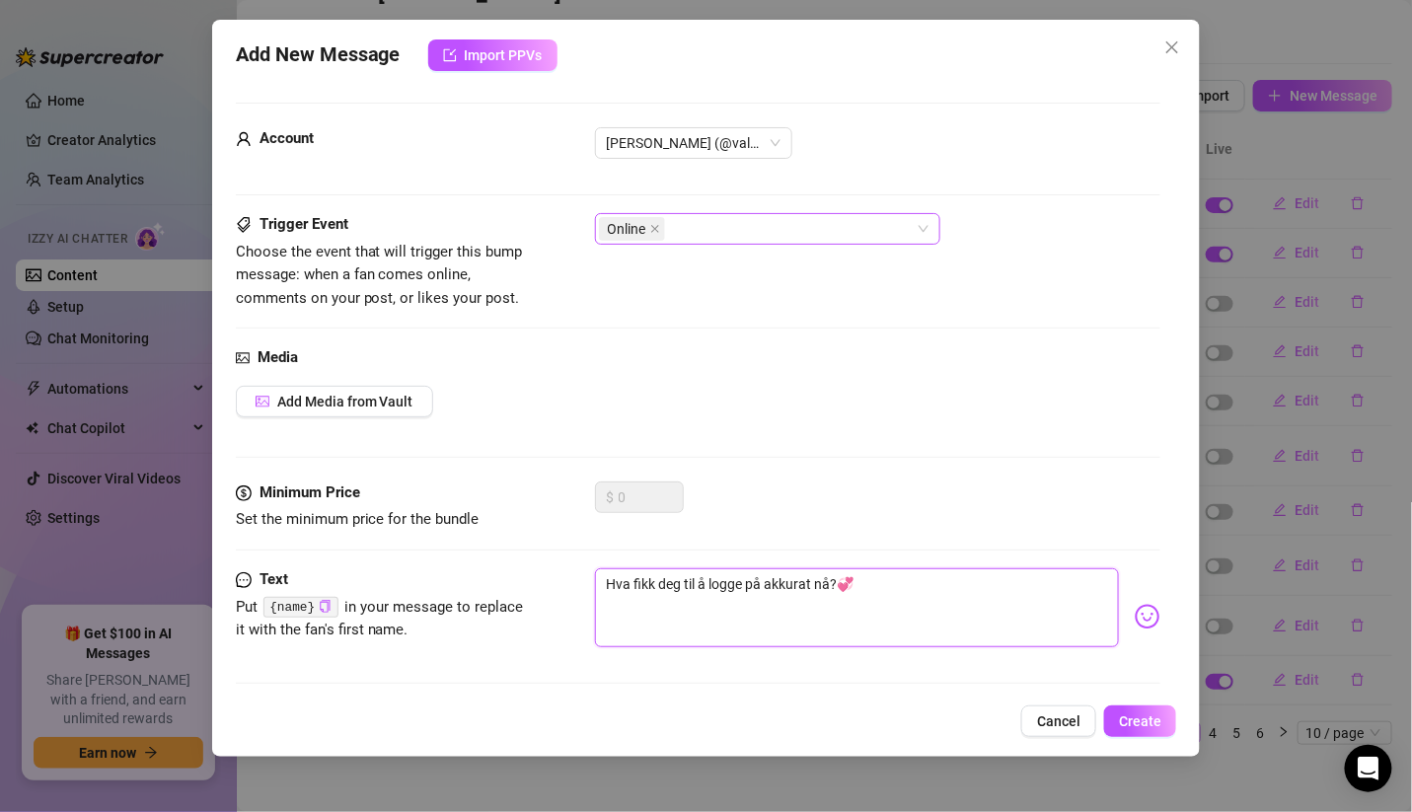
drag, startPoint x: 629, startPoint y: 578, endPoint x: 872, endPoint y: 585, distance: 242.8
click at [872, 585] on textarea "Hva fikk deg til å logge på akkurat nå?💞" at bounding box center [857, 607] width 525 height 79
drag, startPoint x: 872, startPoint y: 585, endPoint x: 594, endPoint y: 583, distance: 278.2
drag, startPoint x: 594, startPoint y: 583, endPoint x: 604, endPoint y: 580, distance: 10.3
click at [604, 580] on textarea "Hva fikk deg til å logge på akkurat nå?💞" at bounding box center [857, 607] width 525 height 79
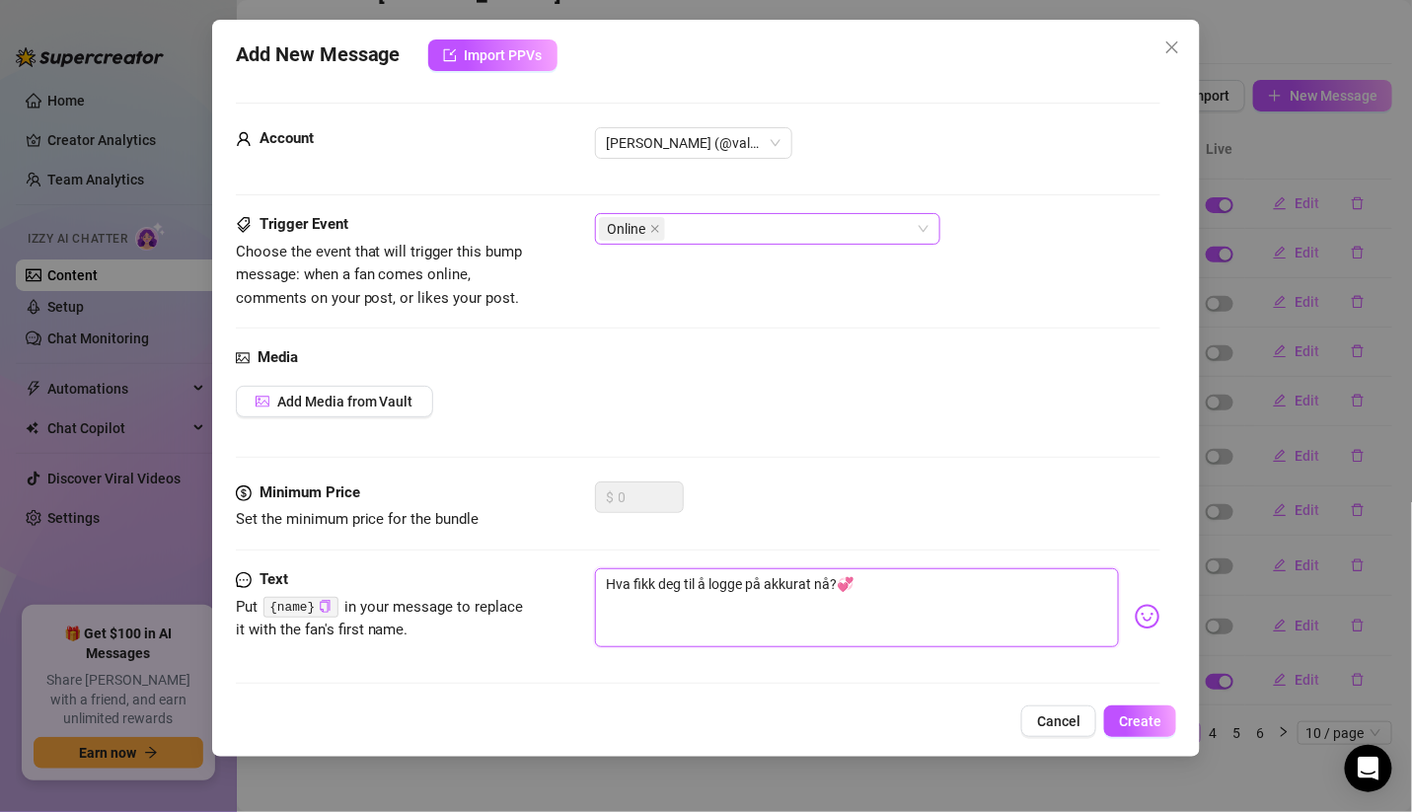
drag, startPoint x: 604, startPoint y: 580, endPoint x: 868, endPoint y: 567, distance: 264.7
click at [868, 568] on textarea "Hva fikk deg til å logge på akkurat nå?💞" at bounding box center [857, 607] width 525 height 79
click at [1057, 730] on button "Cancel" at bounding box center [1058, 721] width 75 height 32
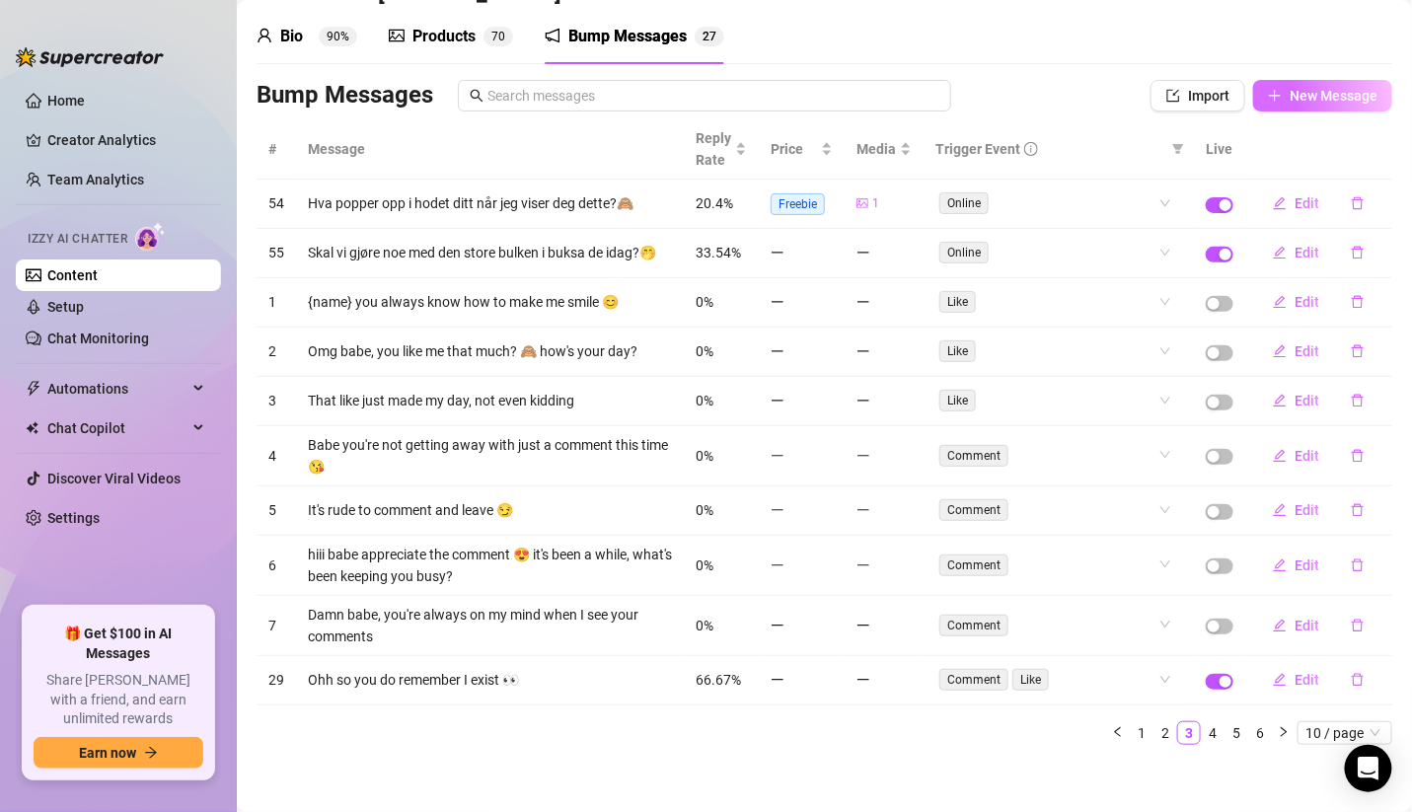
click at [1289, 100] on span "New Message" at bounding box center [1333, 96] width 88 height 16
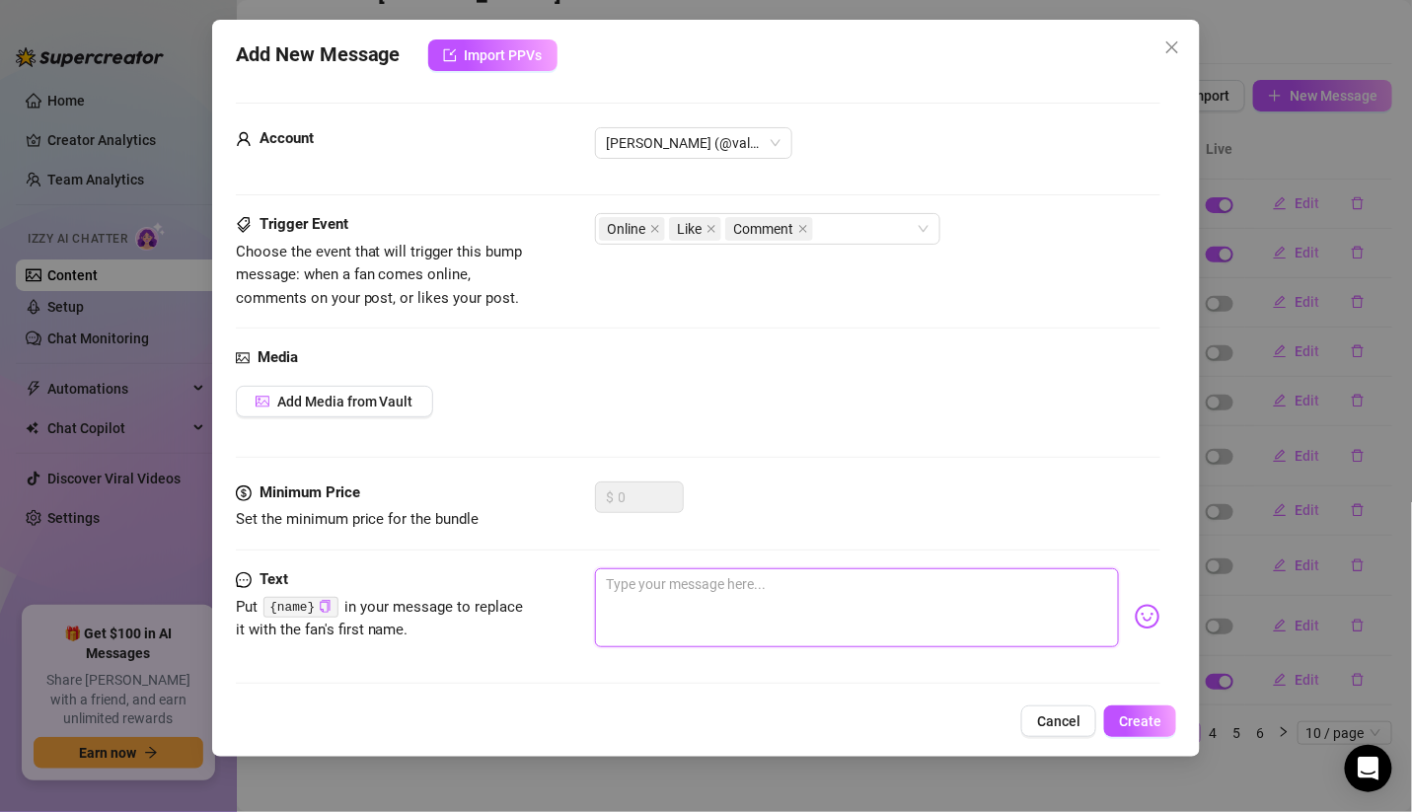
click at [725, 605] on textarea at bounding box center [857, 607] width 525 height 79
paste textarea "Hva fikk deg til å logge på akkurat nå?💞"
type textarea "Hva fikk deg til å logge på akkurat nå?💞"
click at [1140, 716] on span "Create" at bounding box center [1140, 721] width 42 height 16
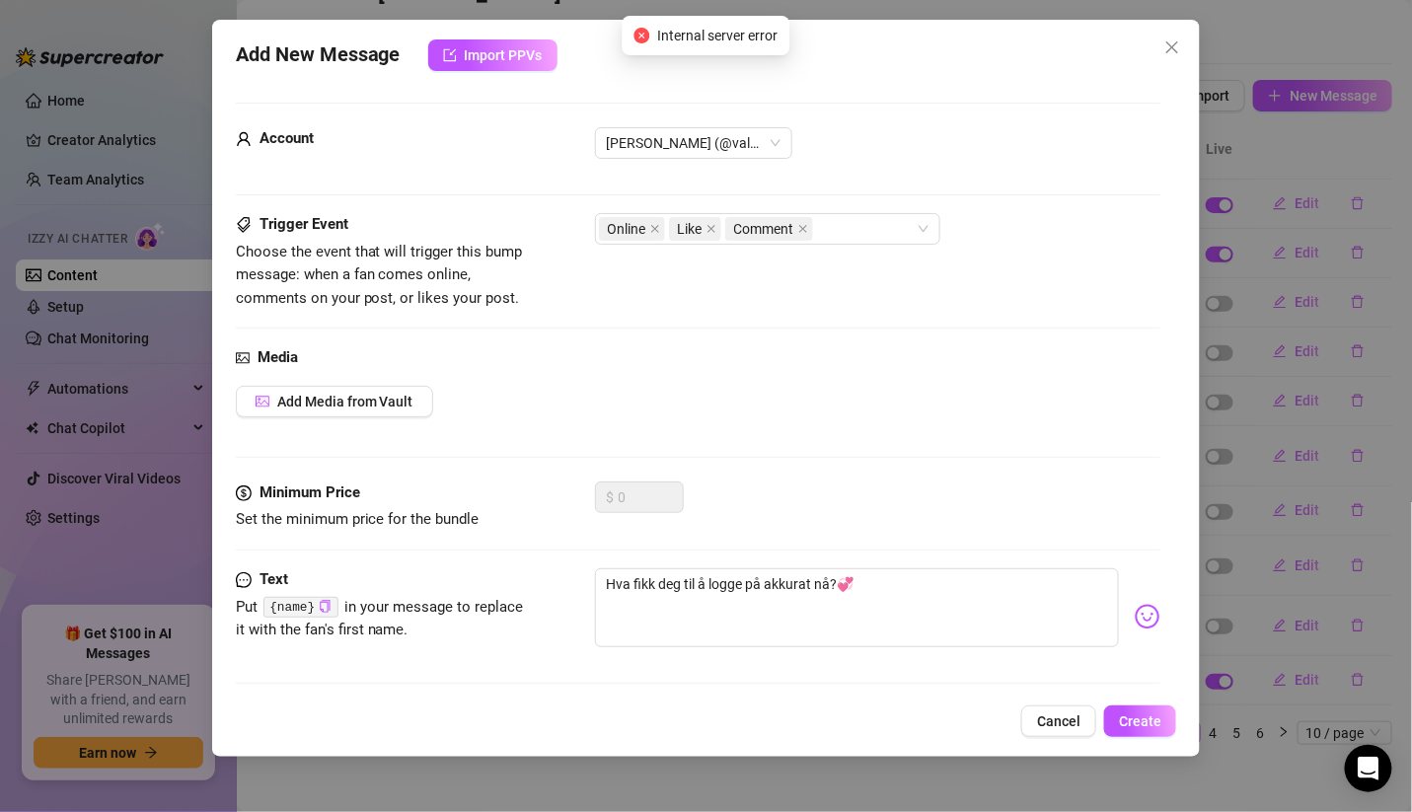
click at [1363, 183] on div "Add New Message Import PPVs Account [PERSON_NAME] (@valentinamyriad) Trigger Ev…" at bounding box center [706, 406] width 1412 height 812
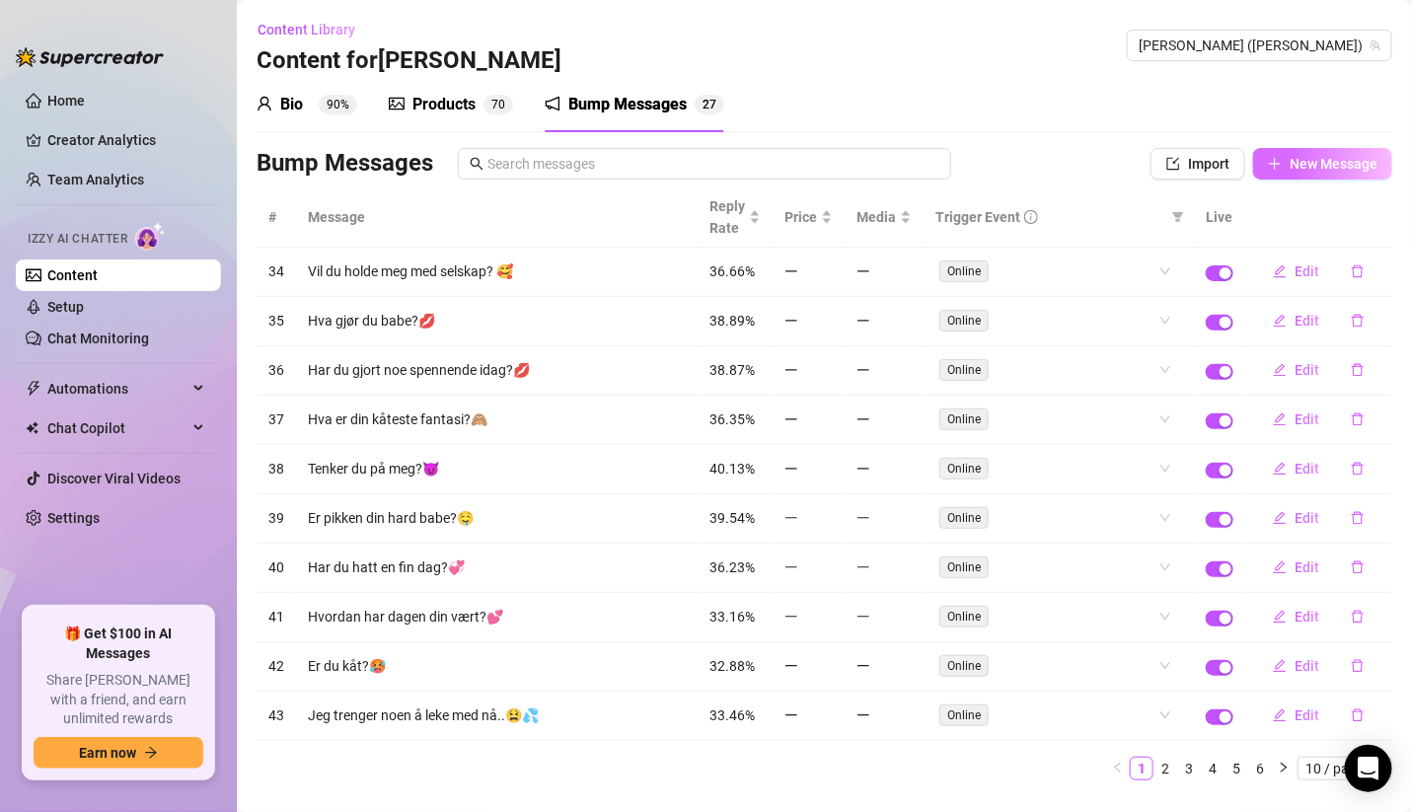
click at [1313, 157] on span "New Message" at bounding box center [1333, 164] width 88 height 16
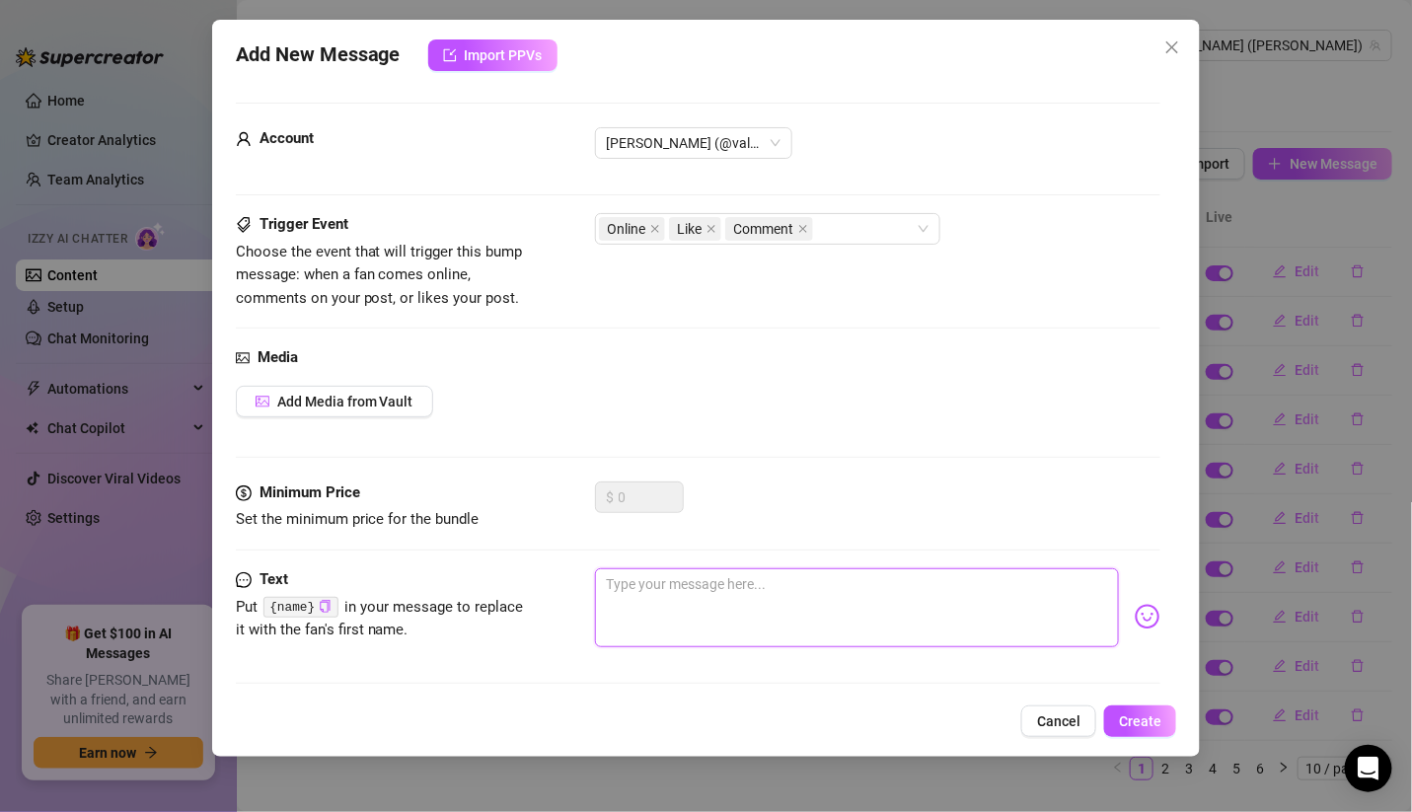
click at [751, 591] on textarea at bounding box center [857, 607] width 525 height 79
paste textarea "Hva fikk deg til å logge på akkurat nå?💞"
type textarea "Hva fikk deg til å logge på akkurat nå?💞"
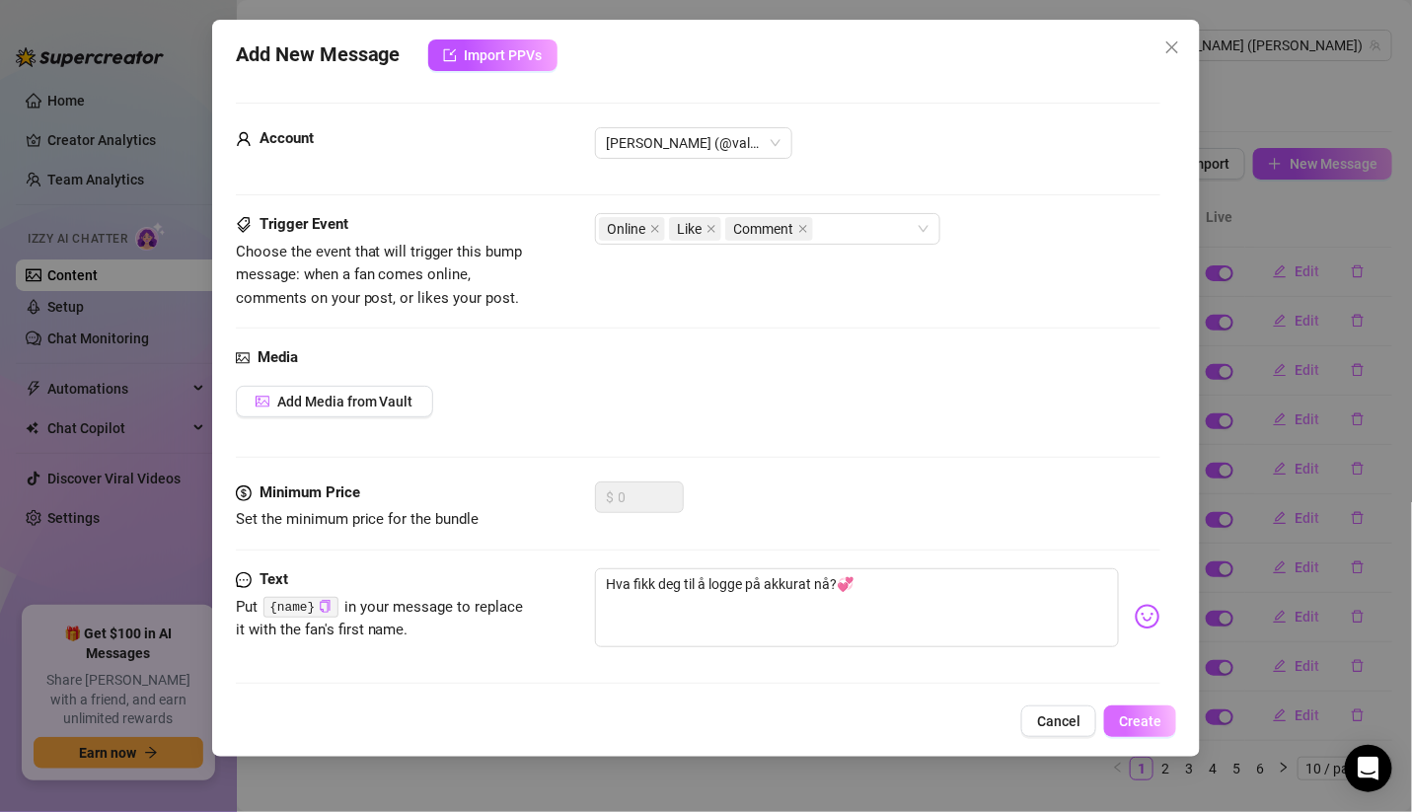
click at [1148, 721] on span "Create" at bounding box center [1140, 721] width 42 height 16
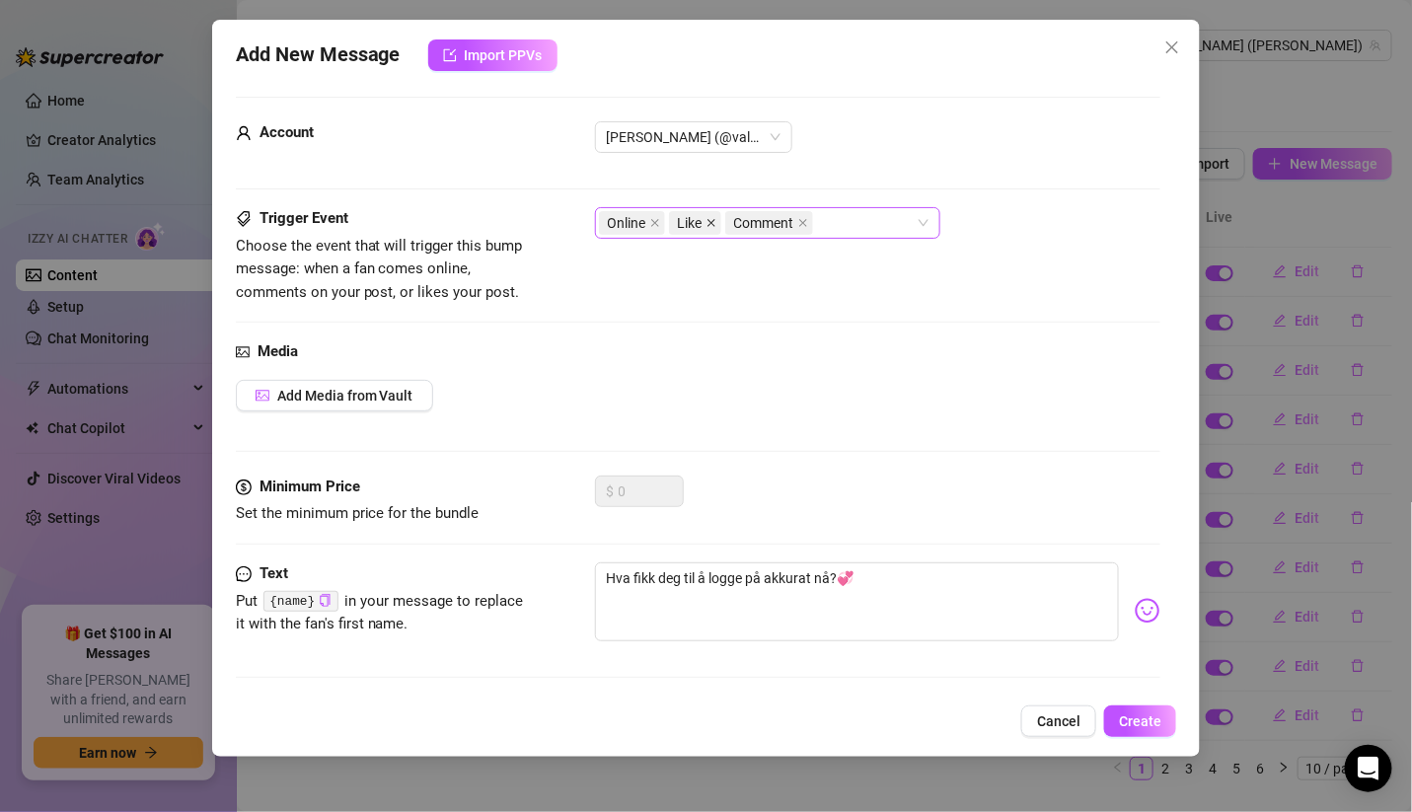
click at [710, 218] on icon "close" at bounding box center [711, 223] width 10 height 10
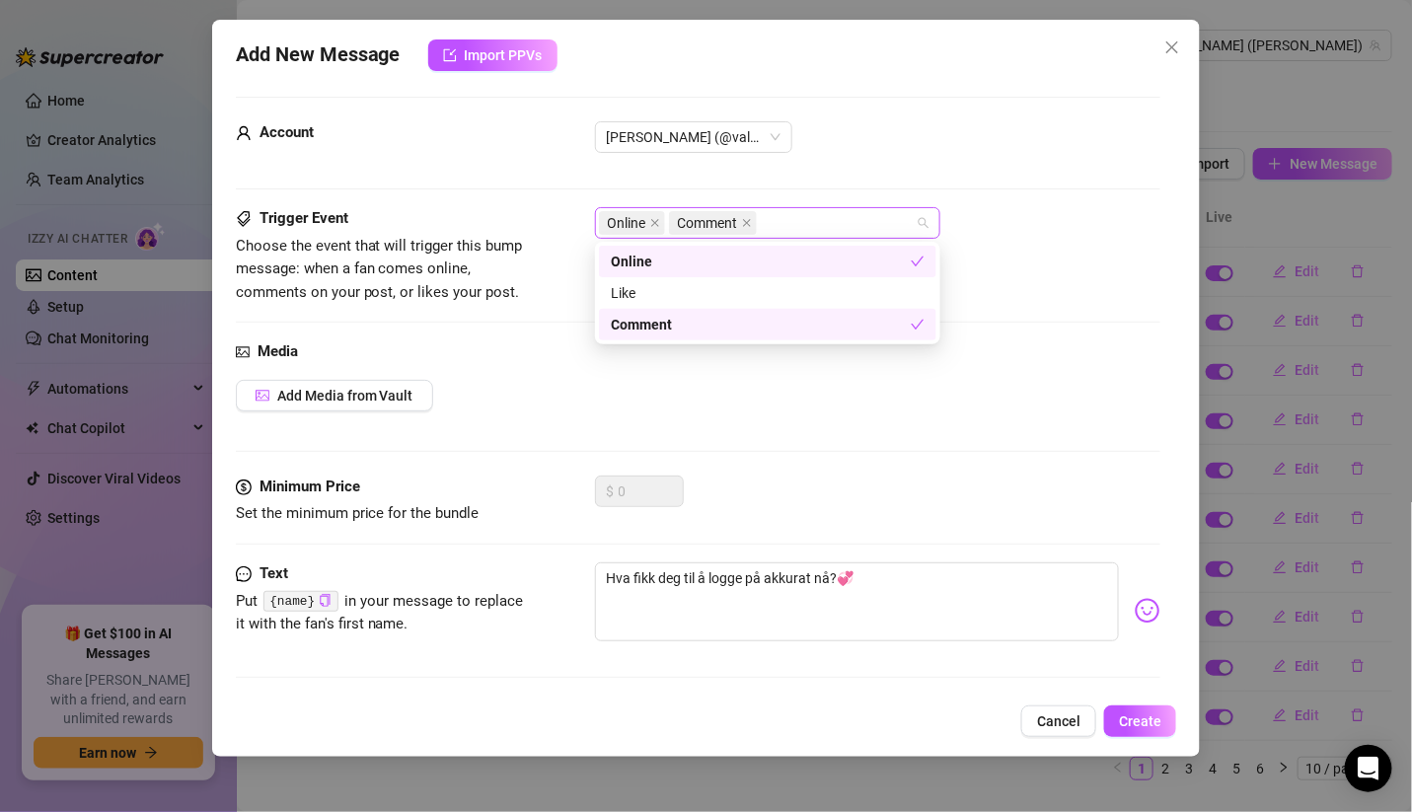
drag, startPoint x: 710, startPoint y: 217, endPoint x: 756, endPoint y: 219, distance: 45.4
click at [756, 219] on span "Comment" at bounding box center [713, 223] width 88 height 24
click at [742, 219] on icon "close" at bounding box center [747, 223] width 10 height 10
click at [1064, 715] on span "Cancel" at bounding box center [1058, 721] width 43 height 16
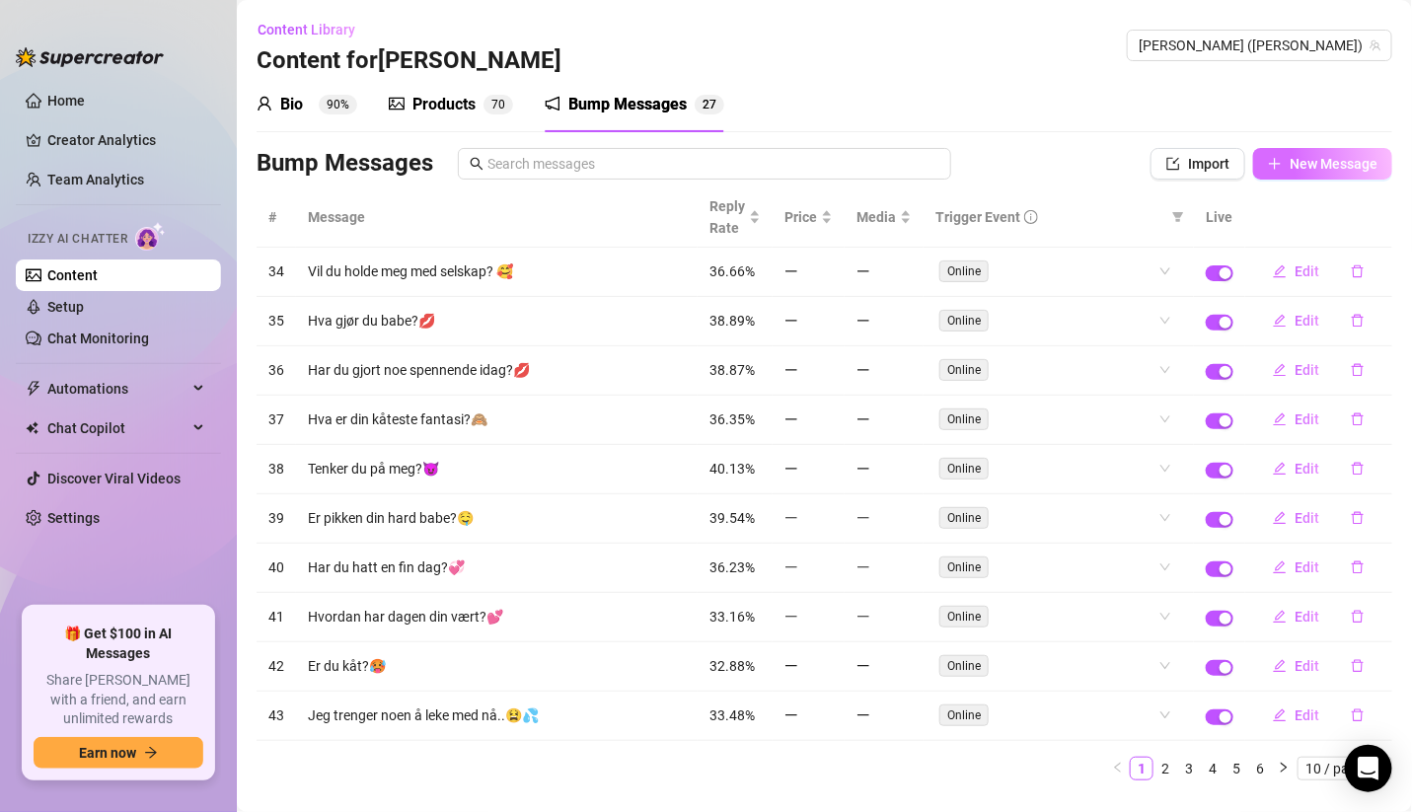
click at [1296, 165] on span "New Message" at bounding box center [1333, 164] width 88 height 16
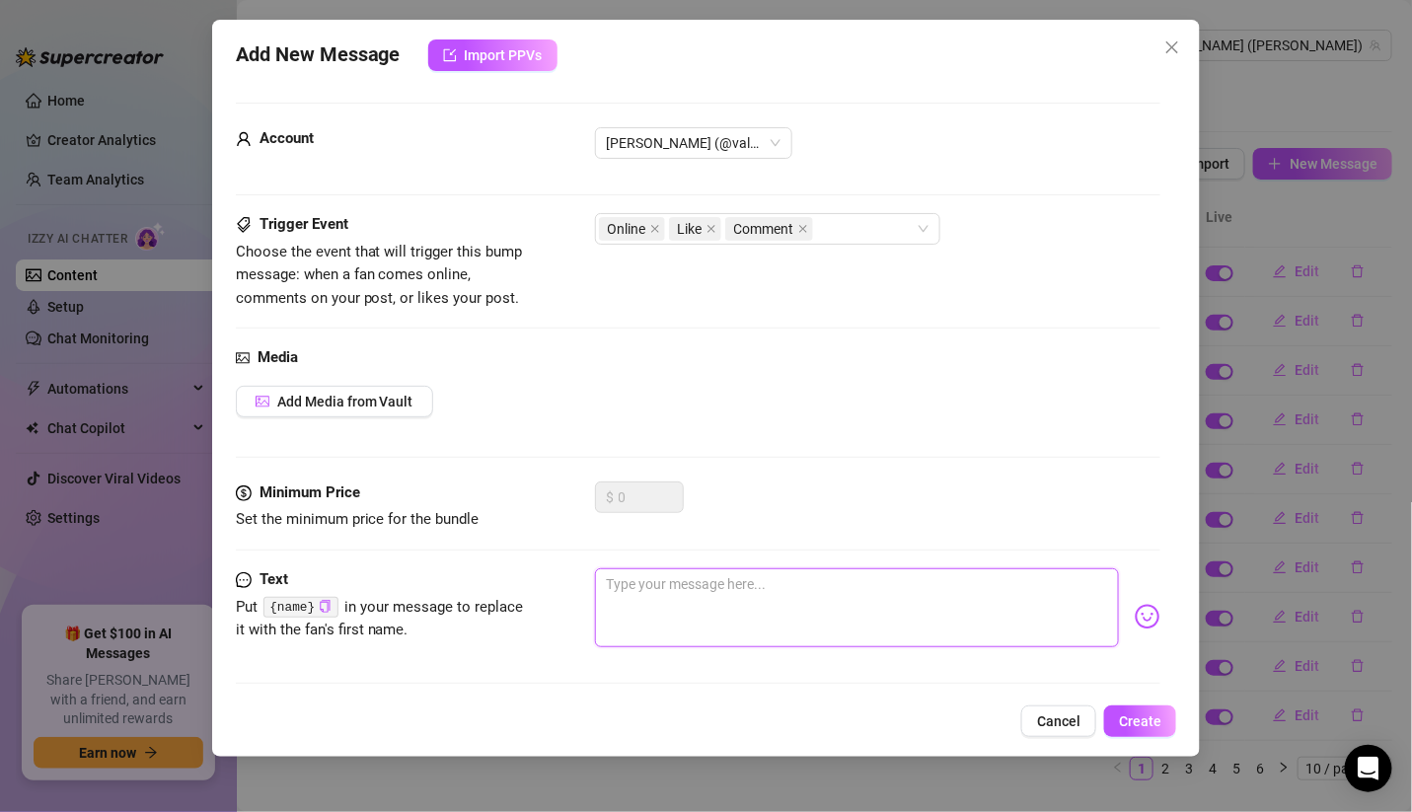
click at [687, 568] on textarea at bounding box center [857, 607] width 525 height 79
paste textarea "Hva fikk deg til å logge på akkurat nå?💞"
type textarea "Hva fikk deg til å logge på akkurat nå?💞"
click at [710, 226] on icon "close" at bounding box center [711, 229] width 10 height 10
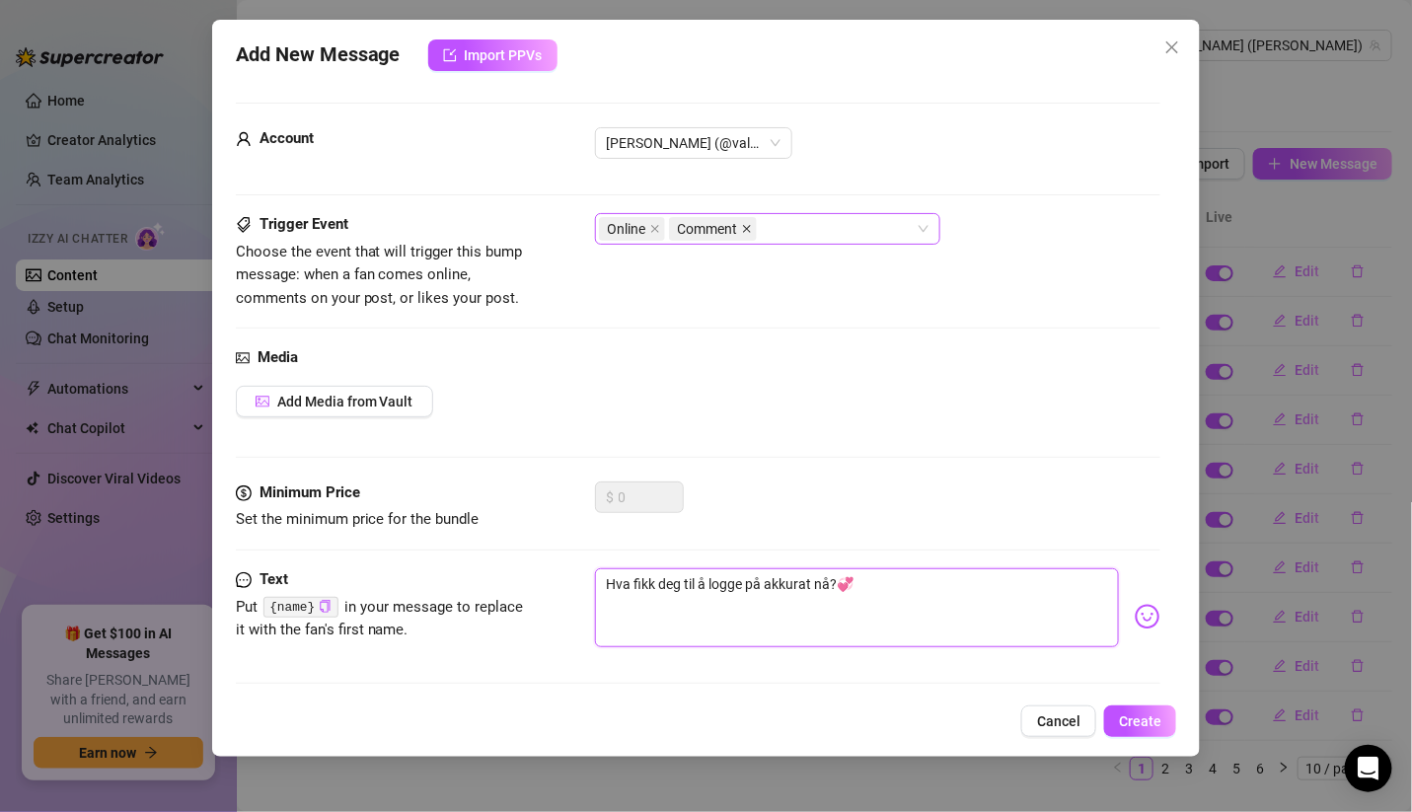
click at [748, 226] on icon "close" at bounding box center [747, 229] width 8 height 8
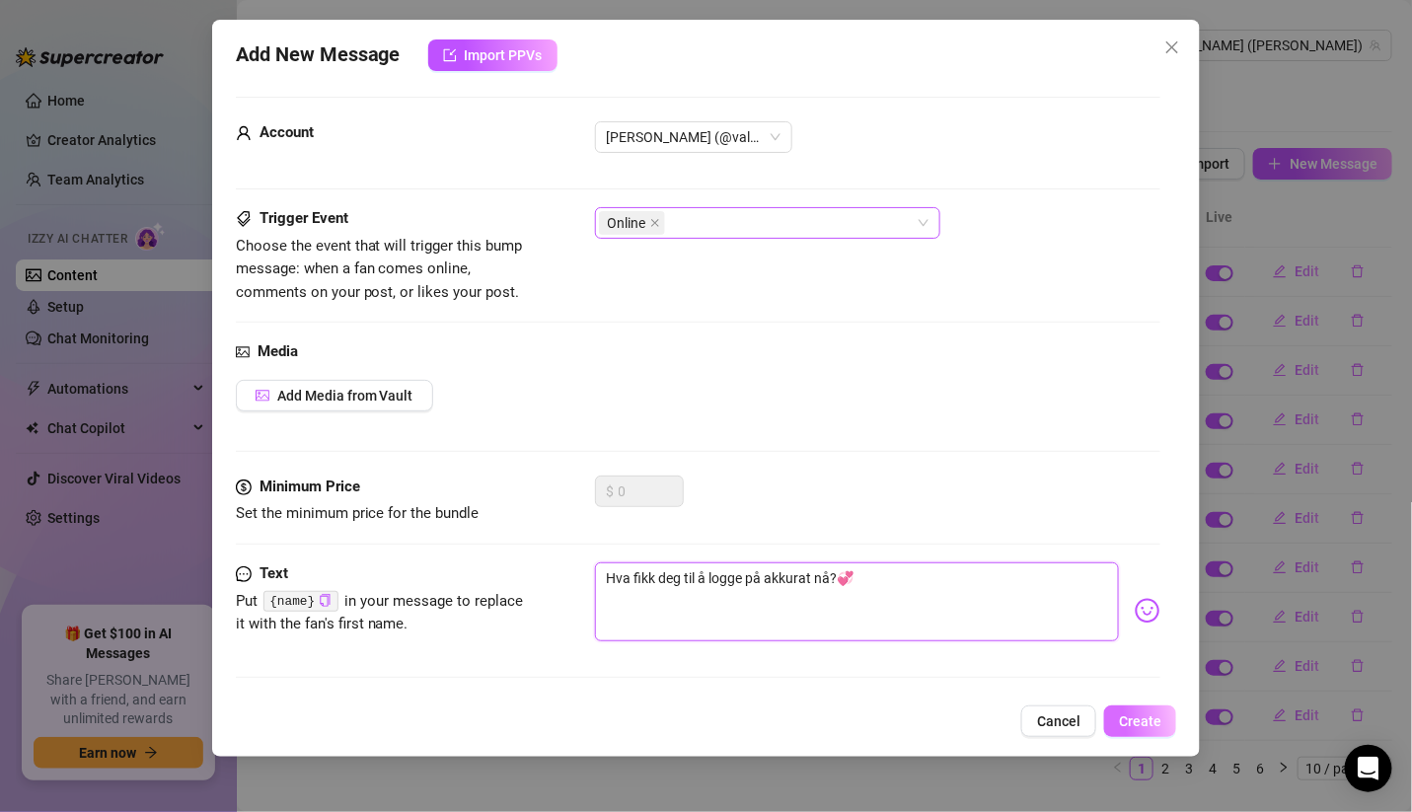
type textarea "Hva fikk deg til å logge på akkurat nå?💞"
click at [1141, 722] on span "Create" at bounding box center [1140, 721] width 42 height 16
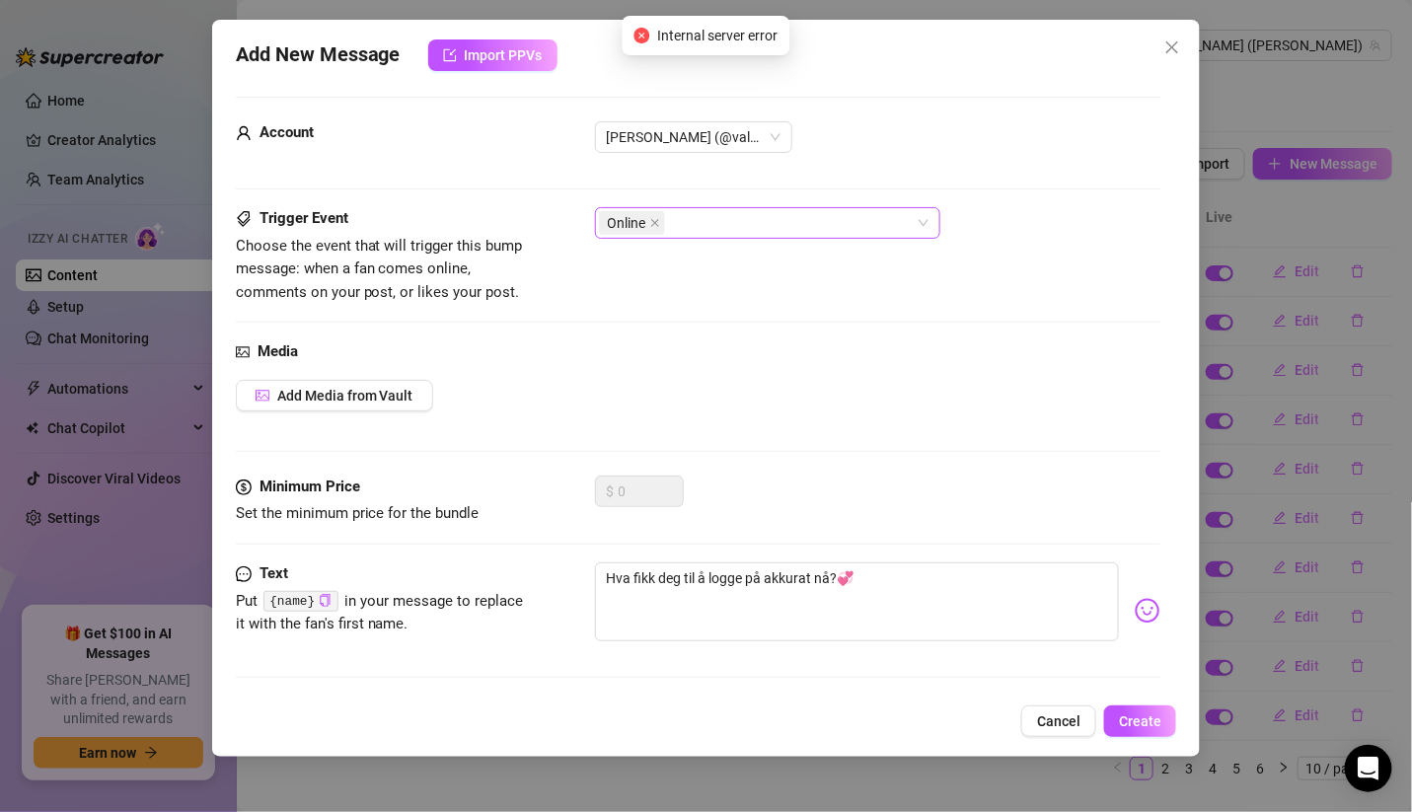
click at [1288, 476] on div "Add New Message Import PPVs Account [PERSON_NAME] (@valentinamyriad) Trigger Ev…" at bounding box center [706, 406] width 1412 height 812
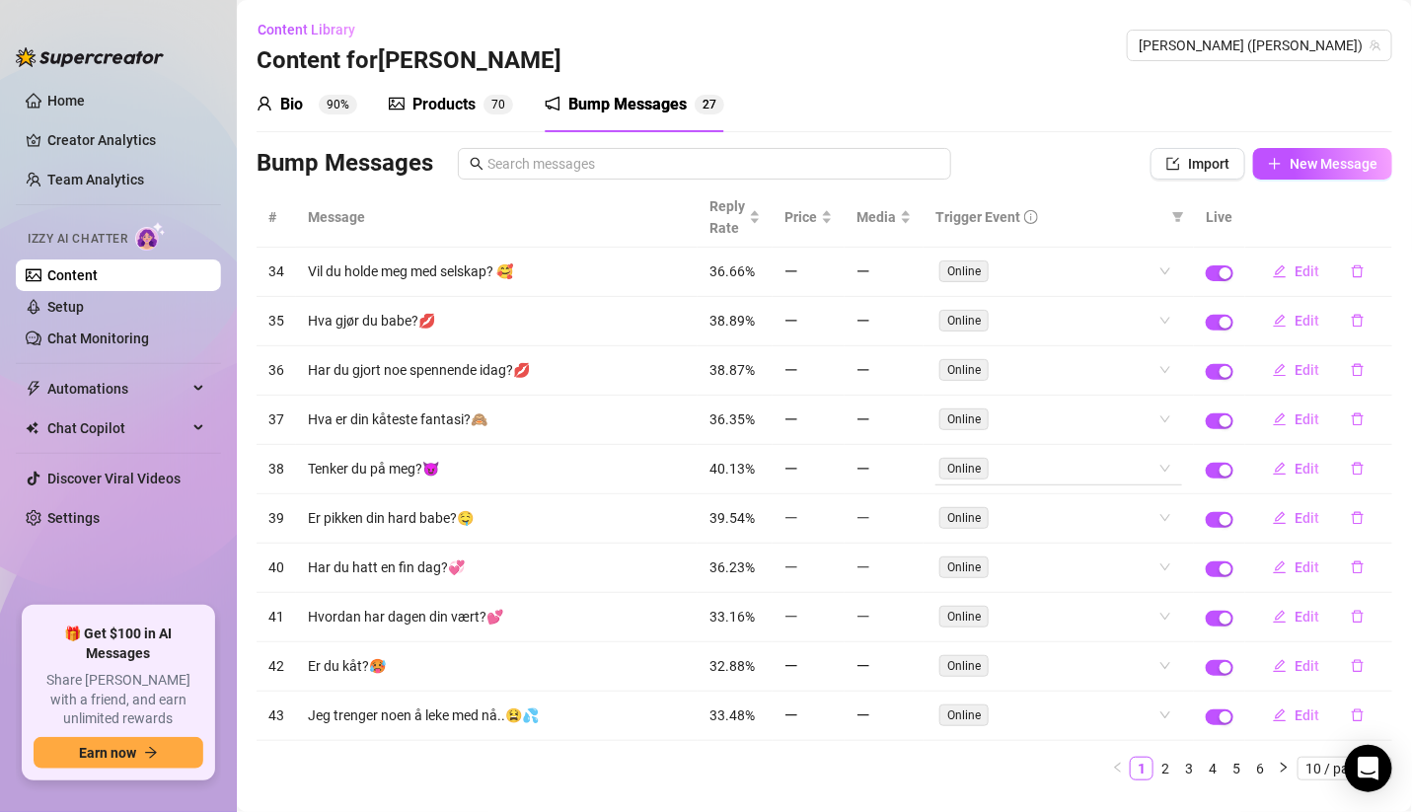
scroll to position [35, 0]
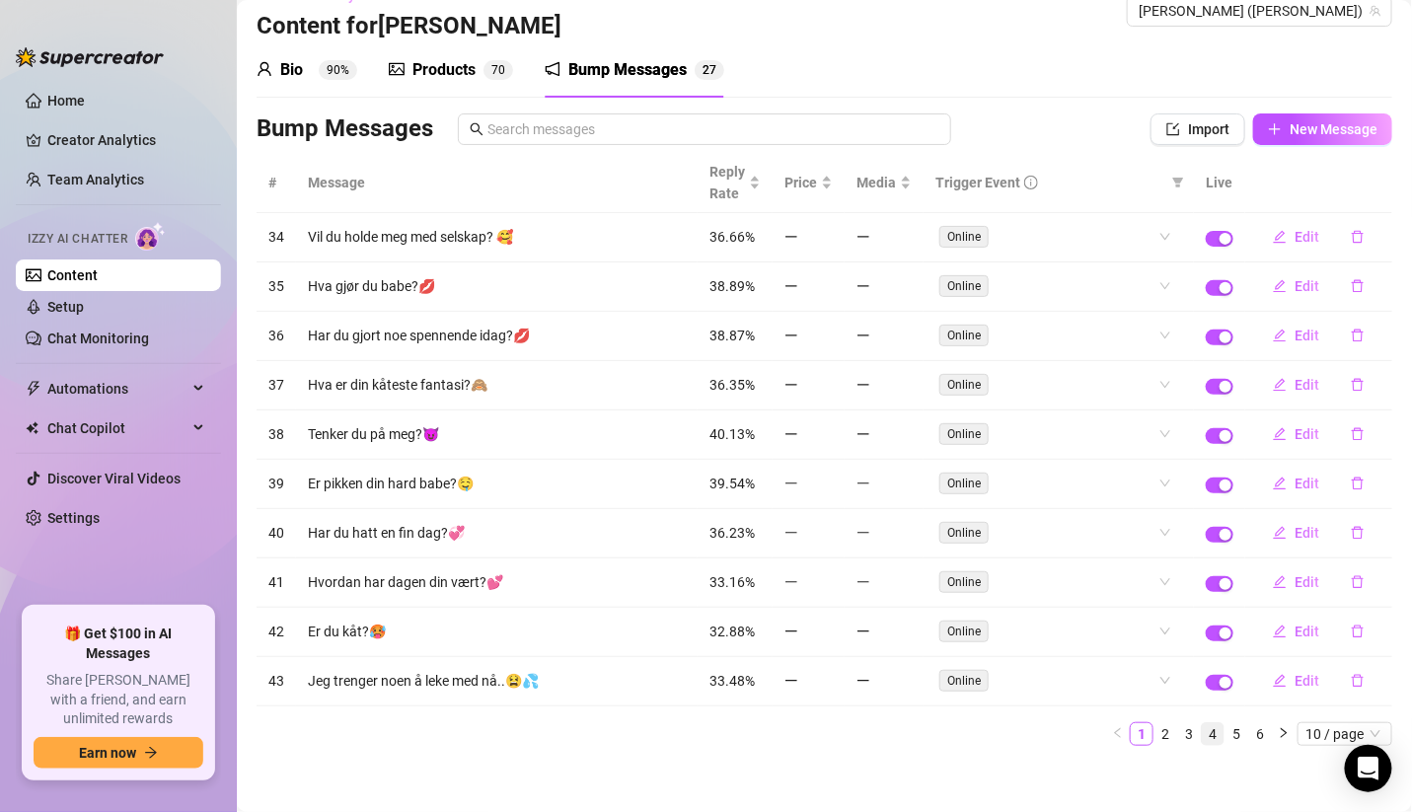
click at [1201, 724] on link "4" at bounding box center [1212, 734] width 22 height 22
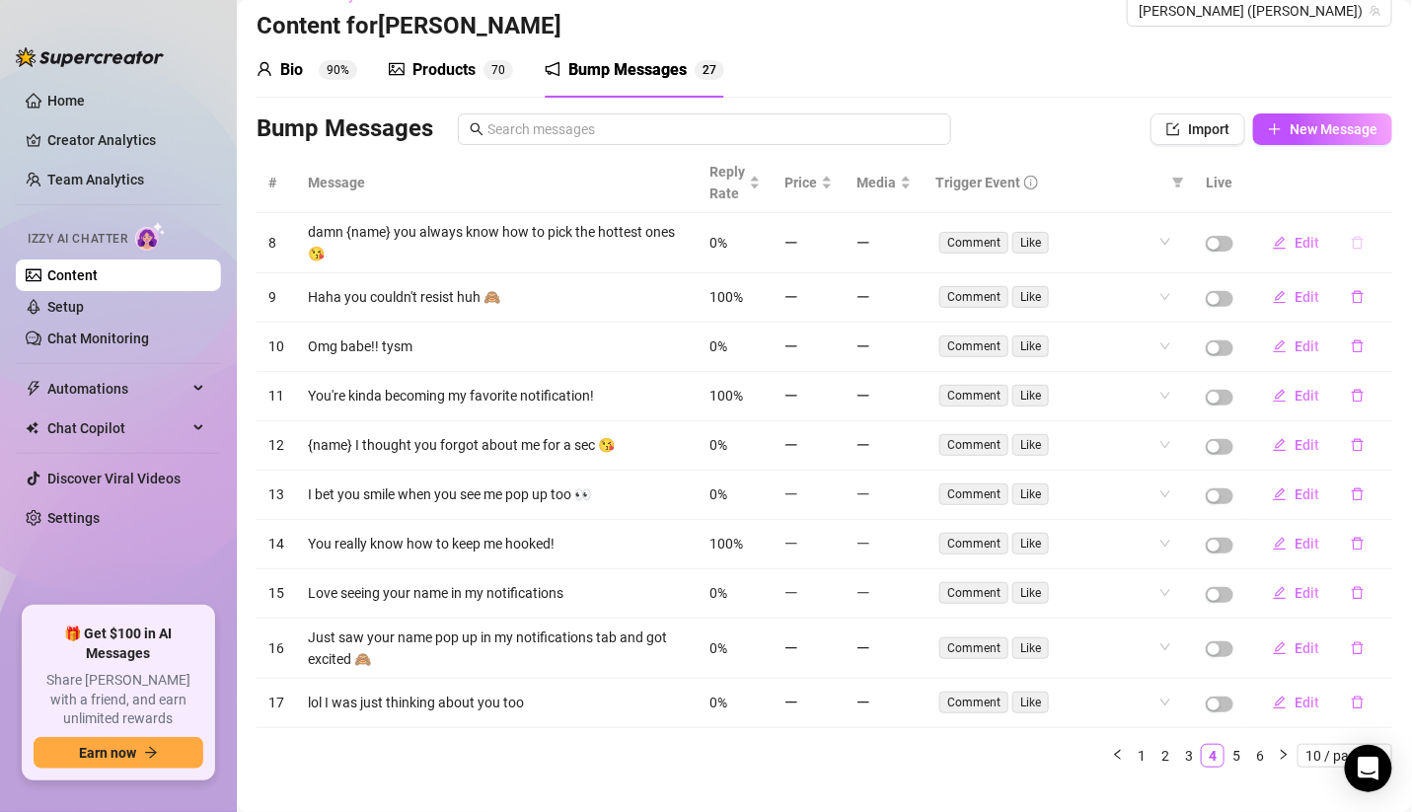
click at [1350, 243] on icon "delete" at bounding box center [1357, 243] width 14 height 14
click at [1380, 185] on span "Yes" at bounding box center [1378, 190] width 24 height 16
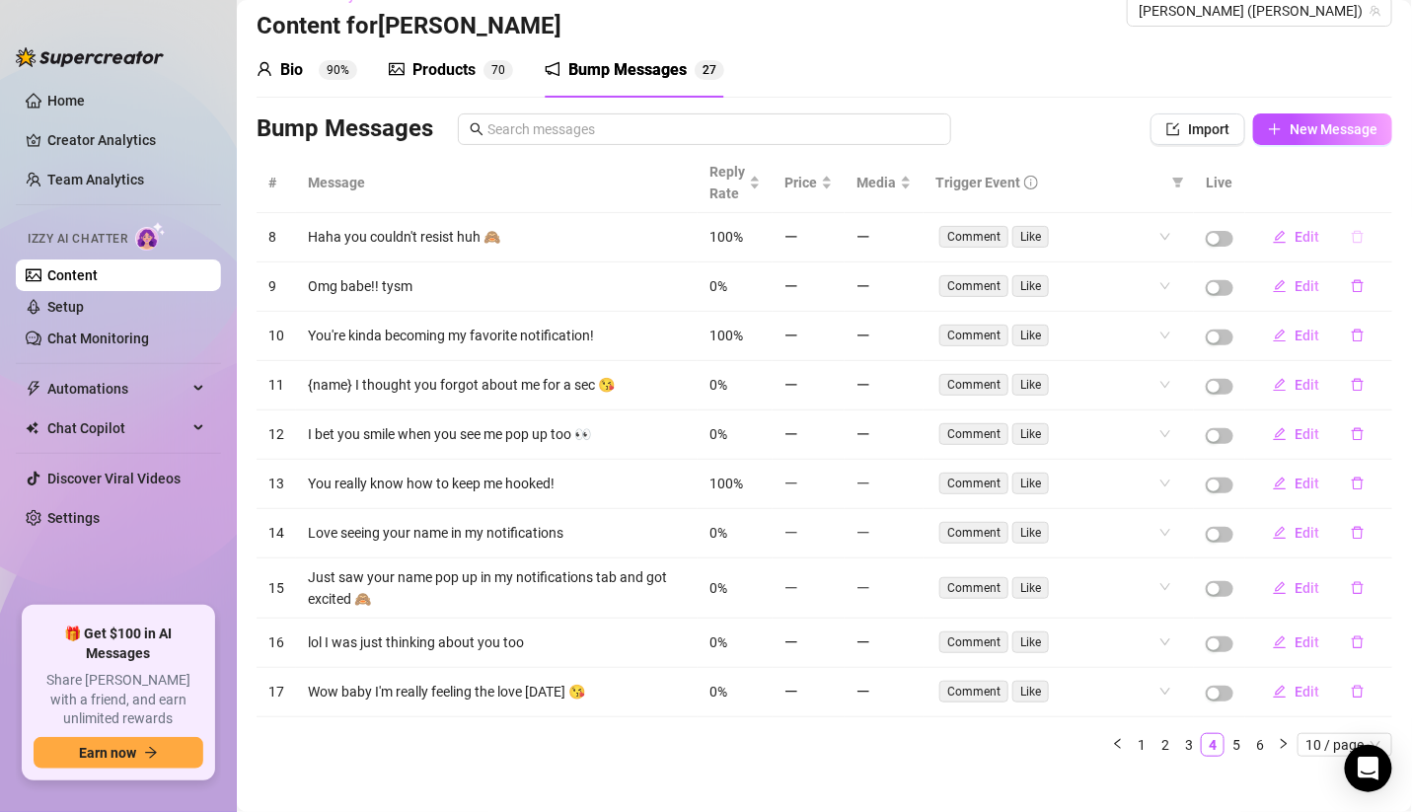
click at [1338, 244] on button "button" at bounding box center [1357, 237] width 45 height 32
click at [1385, 185] on span "Yes" at bounding box center [1378, 185] width 24 height 16
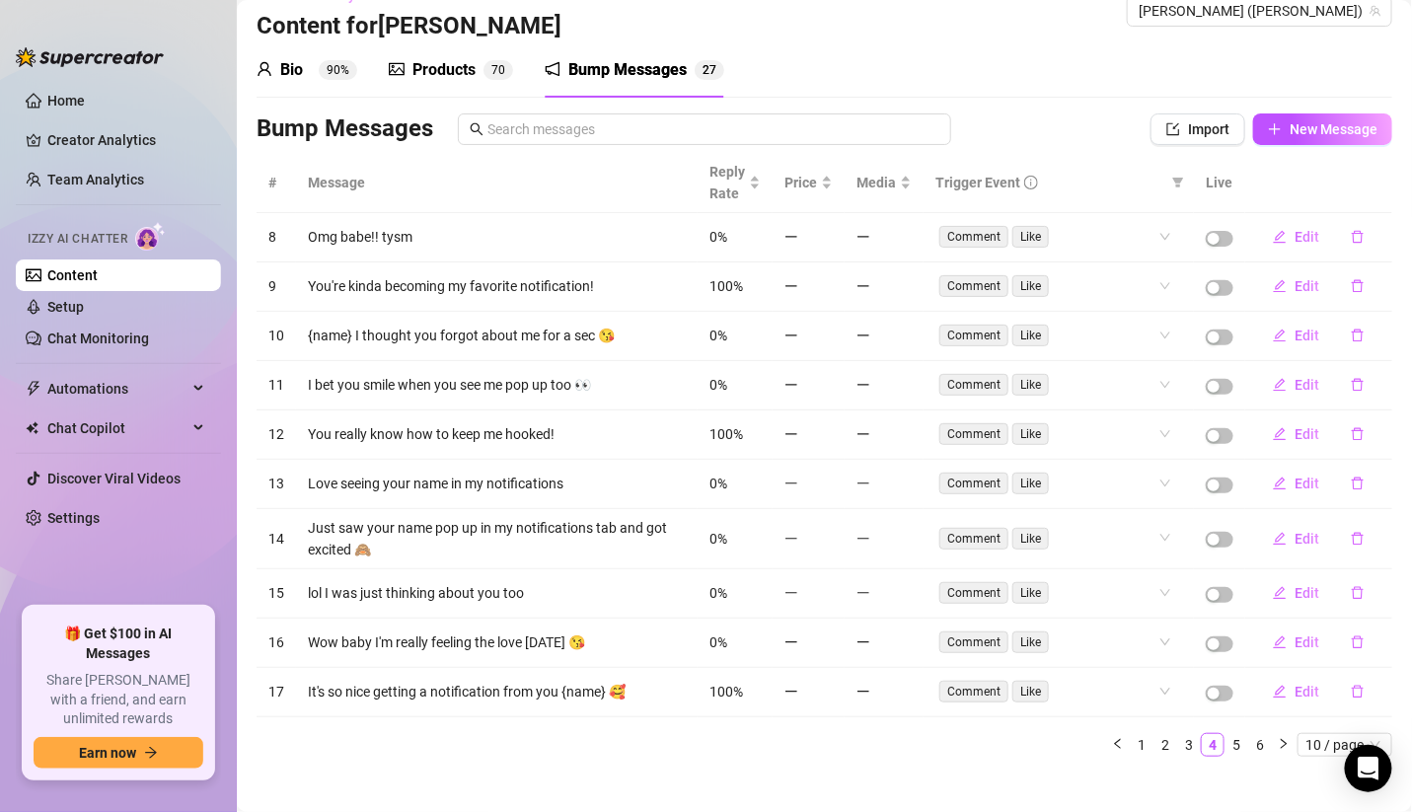
click at [1351, 241] on icon "delete" at bounding box center [1357, 237] width 12 height 13
click at [1381, 185] on span "Yes" at bounding box center [1378, 185] width 24 height 16
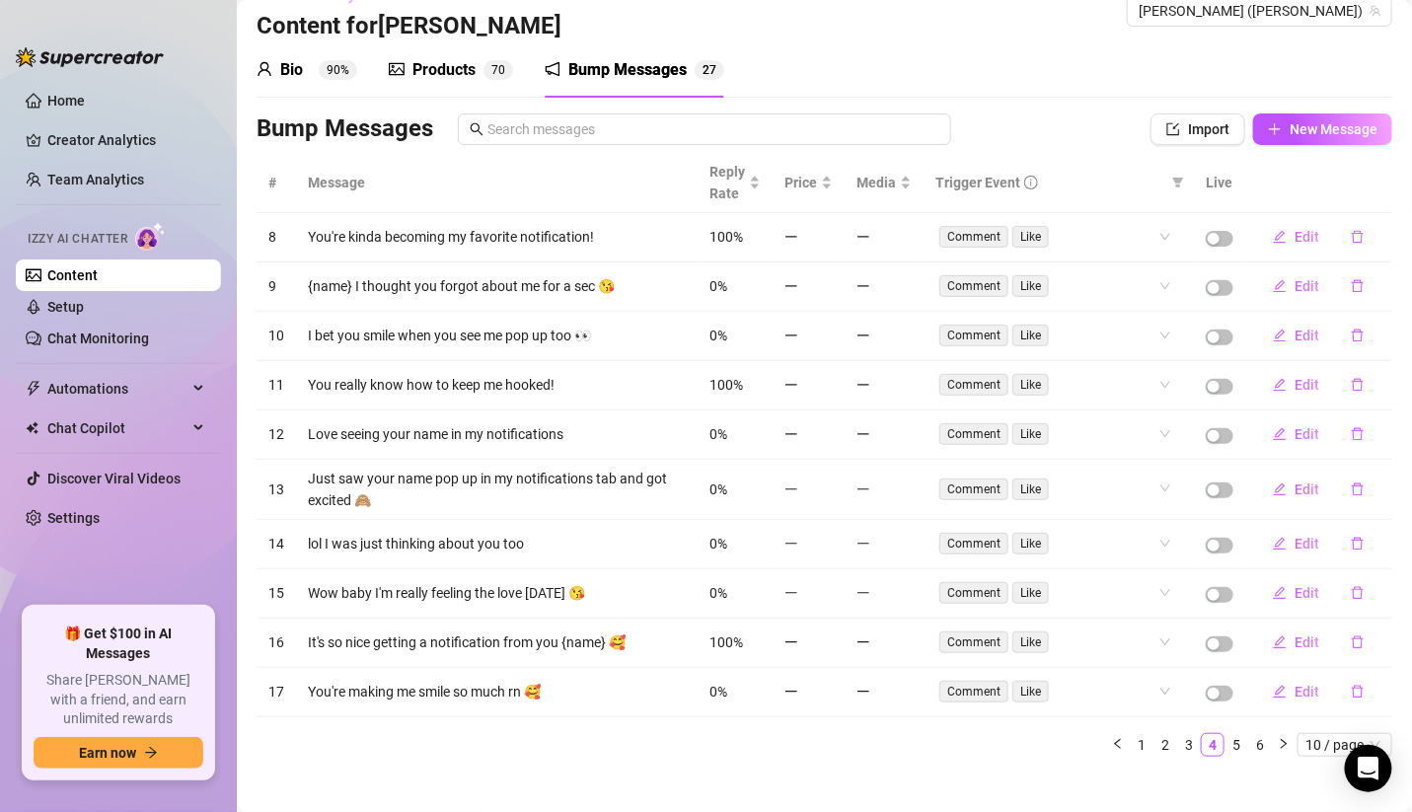
click at [1350, 236] on icon "delete" at bounding box center [1357, 237] width 14 height 14
click at [1389, 182] on span "Yes" at bounding box center [1378, 185] width 24 height 16
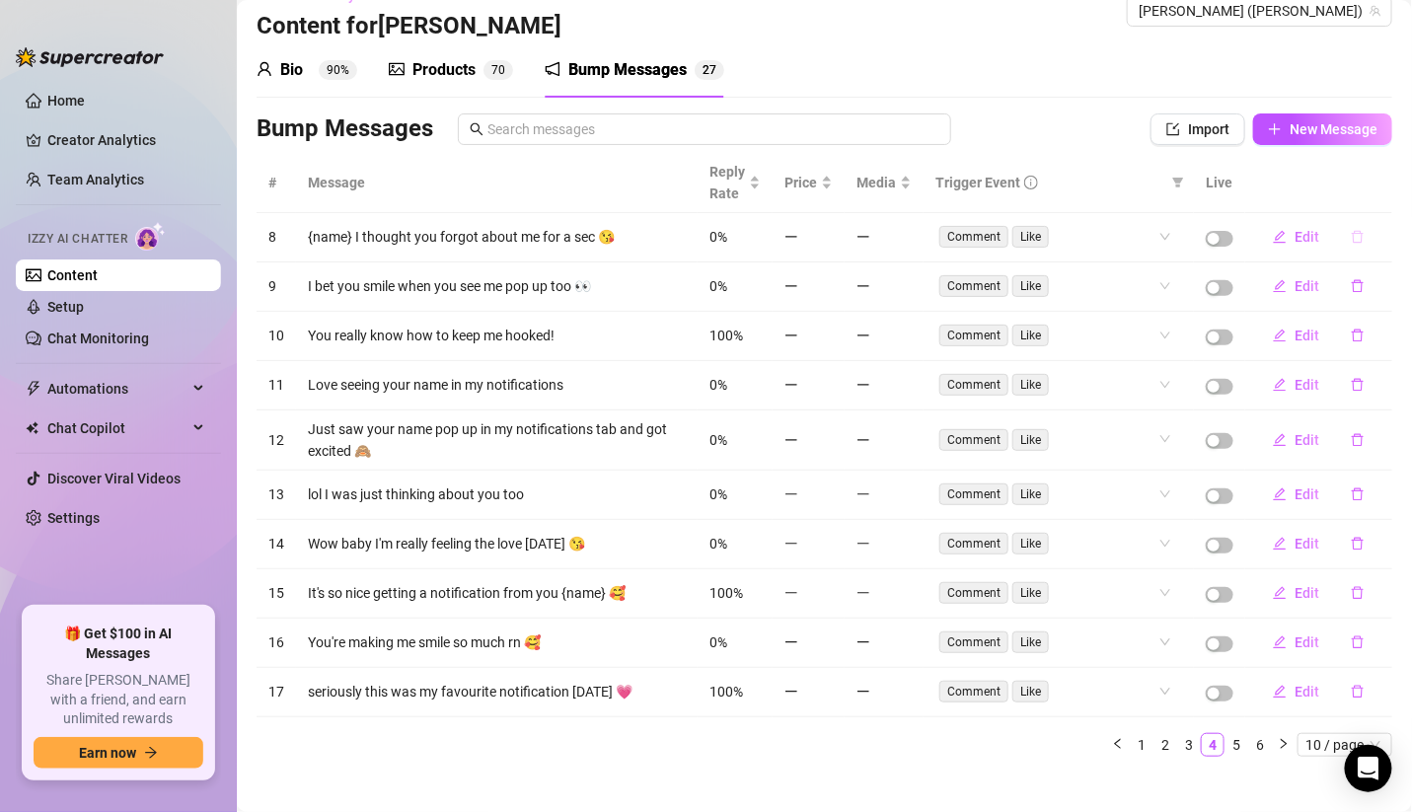
click at [1335, 246] on button "button" at bounding box center [1357, 237] width 45 height 32
click at [1377, 187] on span "Yes" at bounding box center [1378, 185] width 24 height 16
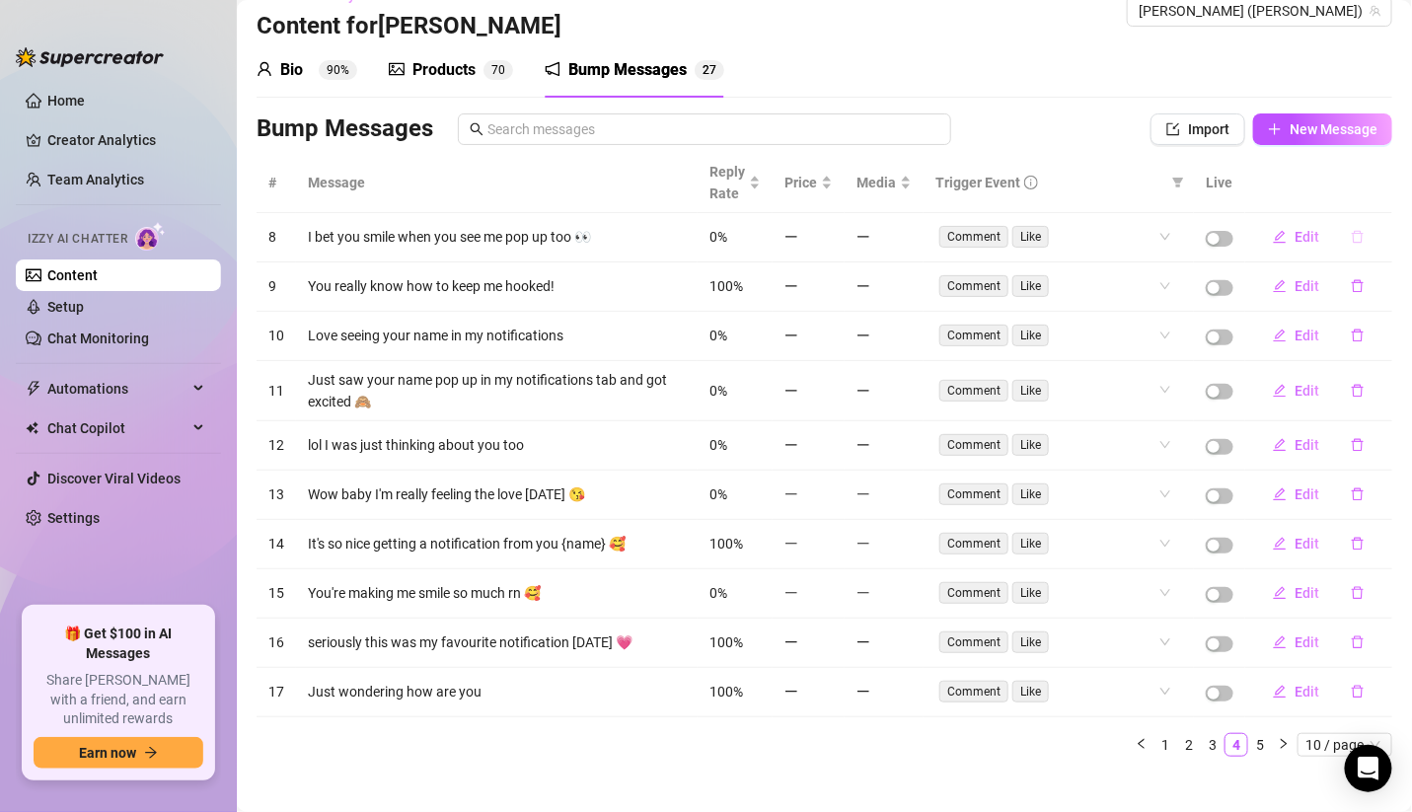
click at [1341, 243] on button "button" at bounding box center [1357, 237] width 45 height 32
click at [1379, 182] on span "Yes" at bounding box center [1378, 185] width 24 height 16
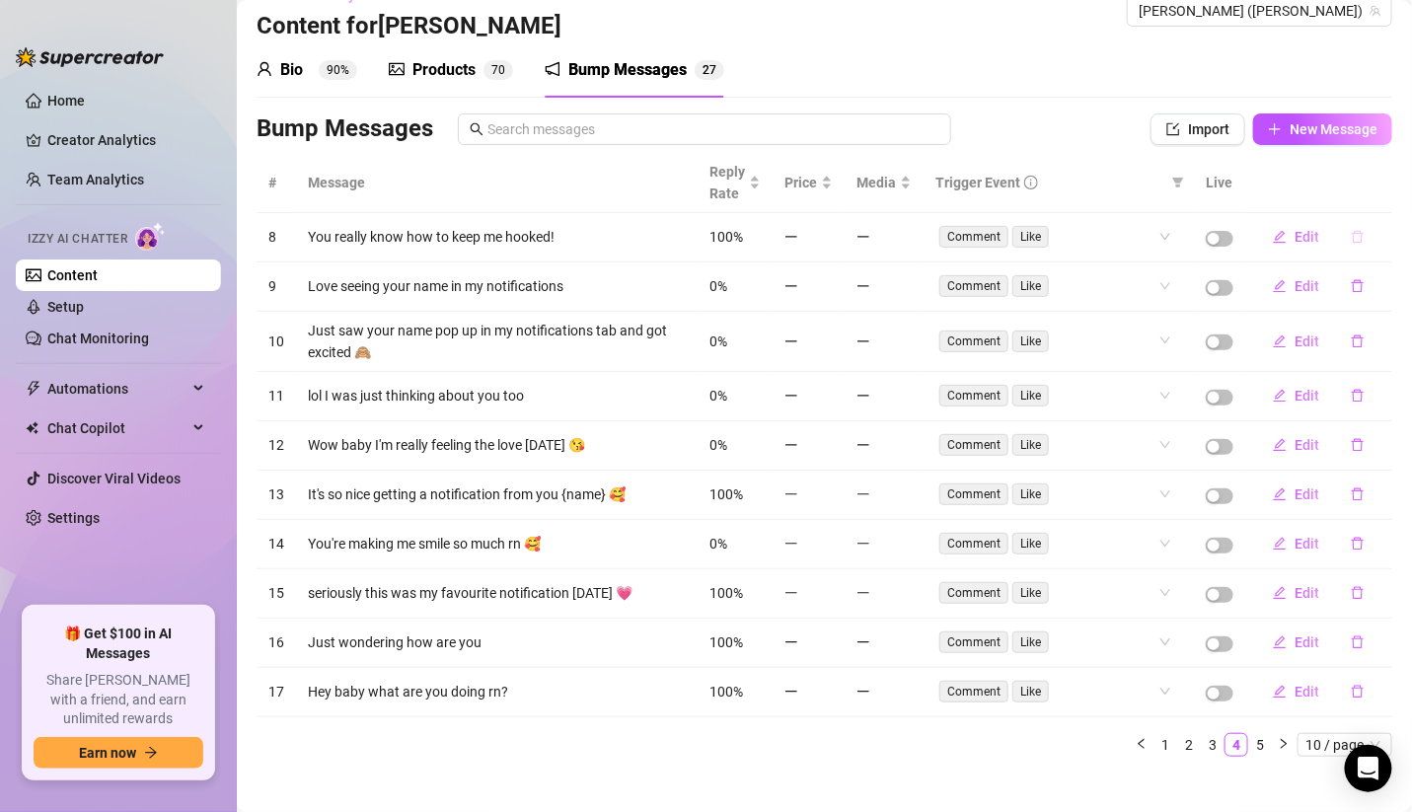
click at [1350, 238] on icon "delete" at bounding box center [1357, 237] width 14 height 14
click at [1382, 185] on span "Yes" at bounding box center [1378, 185] width 24 height 16
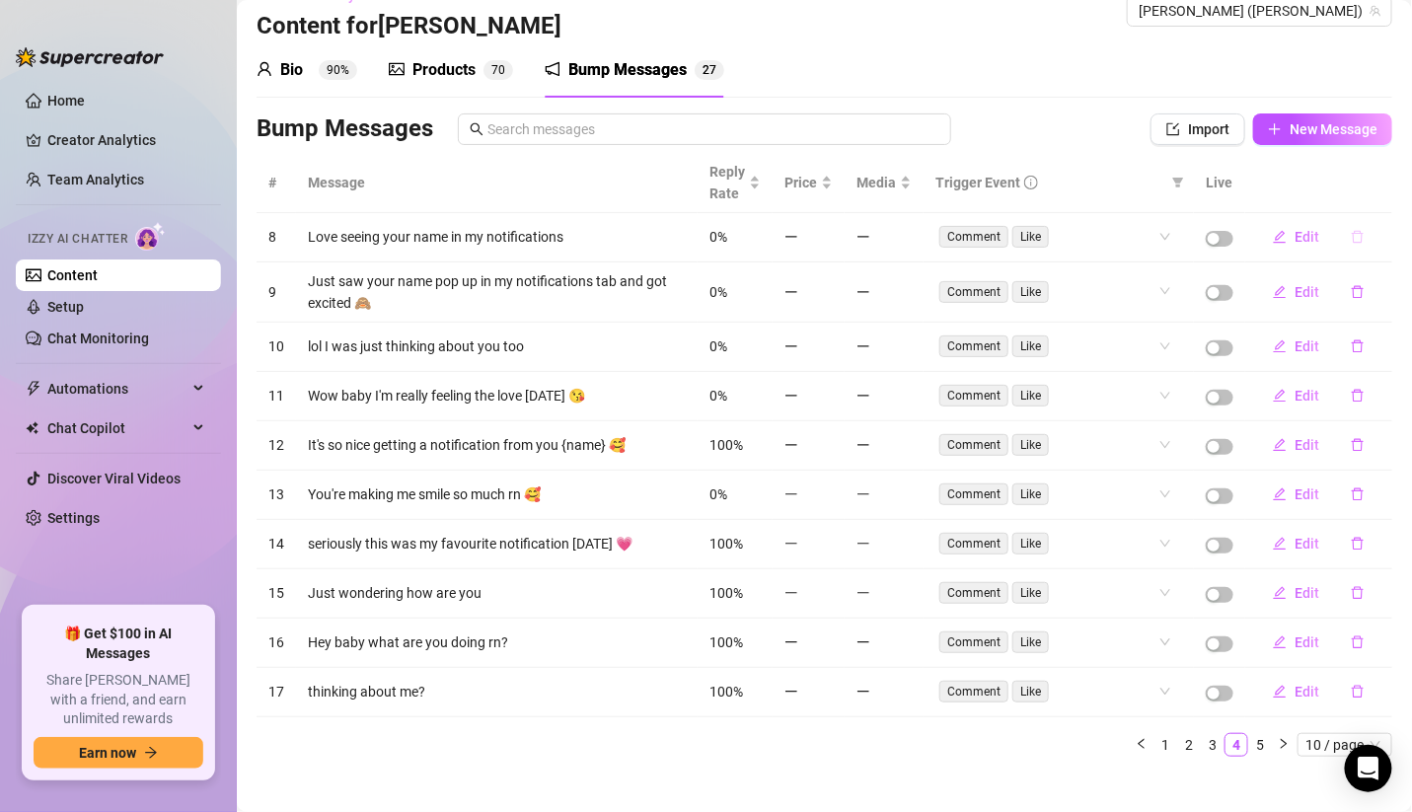
click at [1335, 237] on button "button" at bounding box center [1357, 237] width 45 height 32
click at [1375, 185] on span "Yes" at bounding box center [1378, 185] width 24 height 16
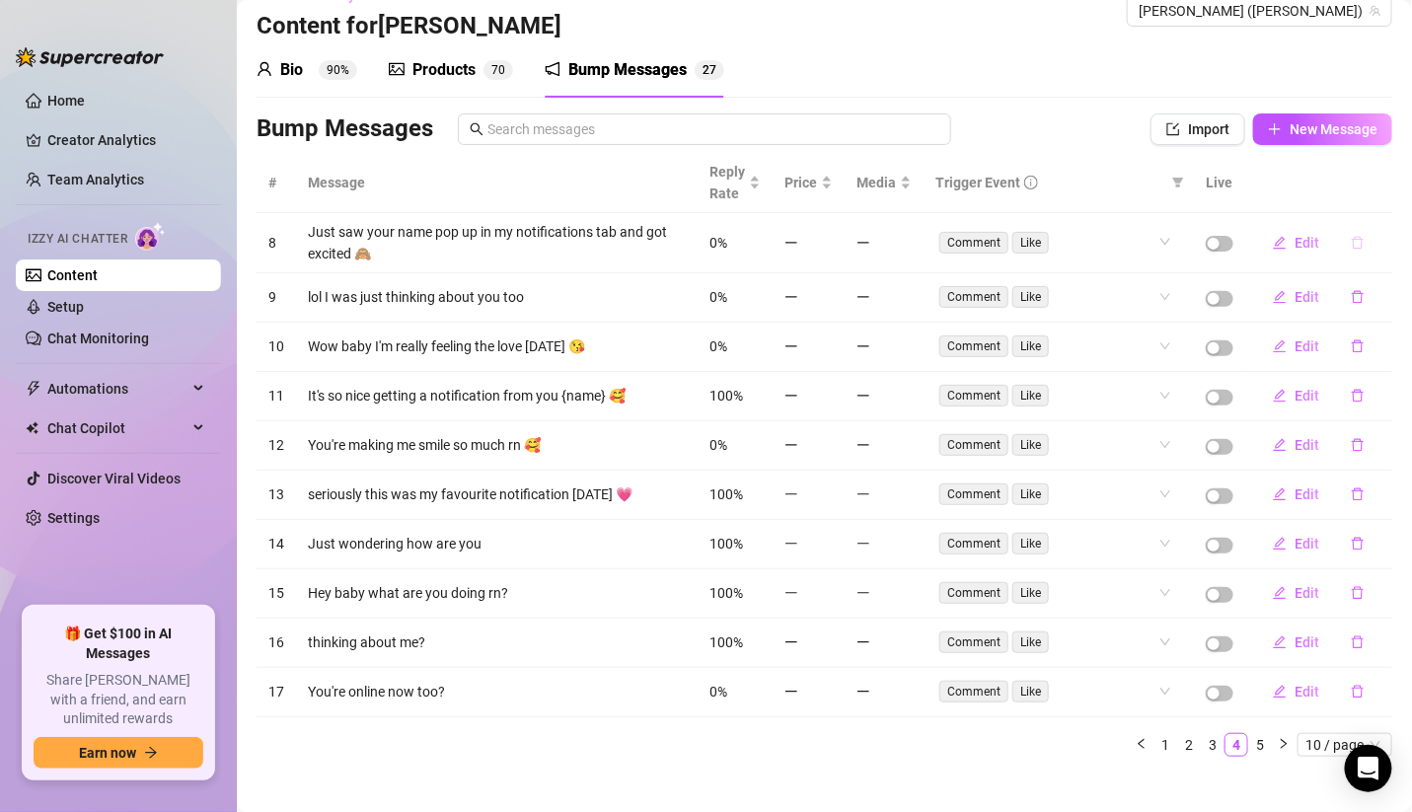
click at [1350, 236] on icon "delete" at bounding box center [1357, 243] width 14 height 14
click at [1375, 198] on button "Yes" at bounding box center [1377, 191] width 37 height 24
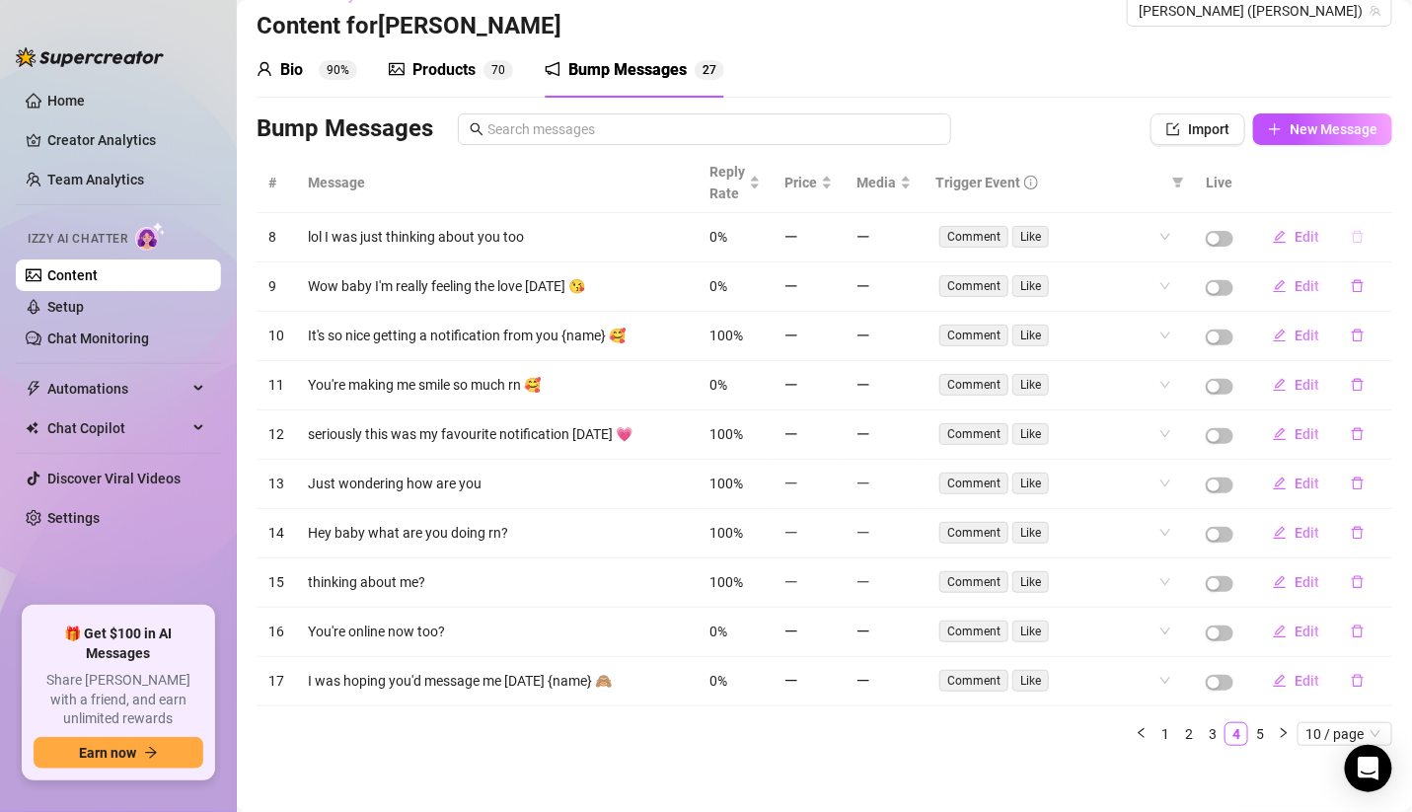
click at [1336, 244] on button "button" at bounding box center [1357, 237] width 45 height 32
click at [1389, 179] on span "Yes" at bounding box center [1378, 185] width 24 height 16
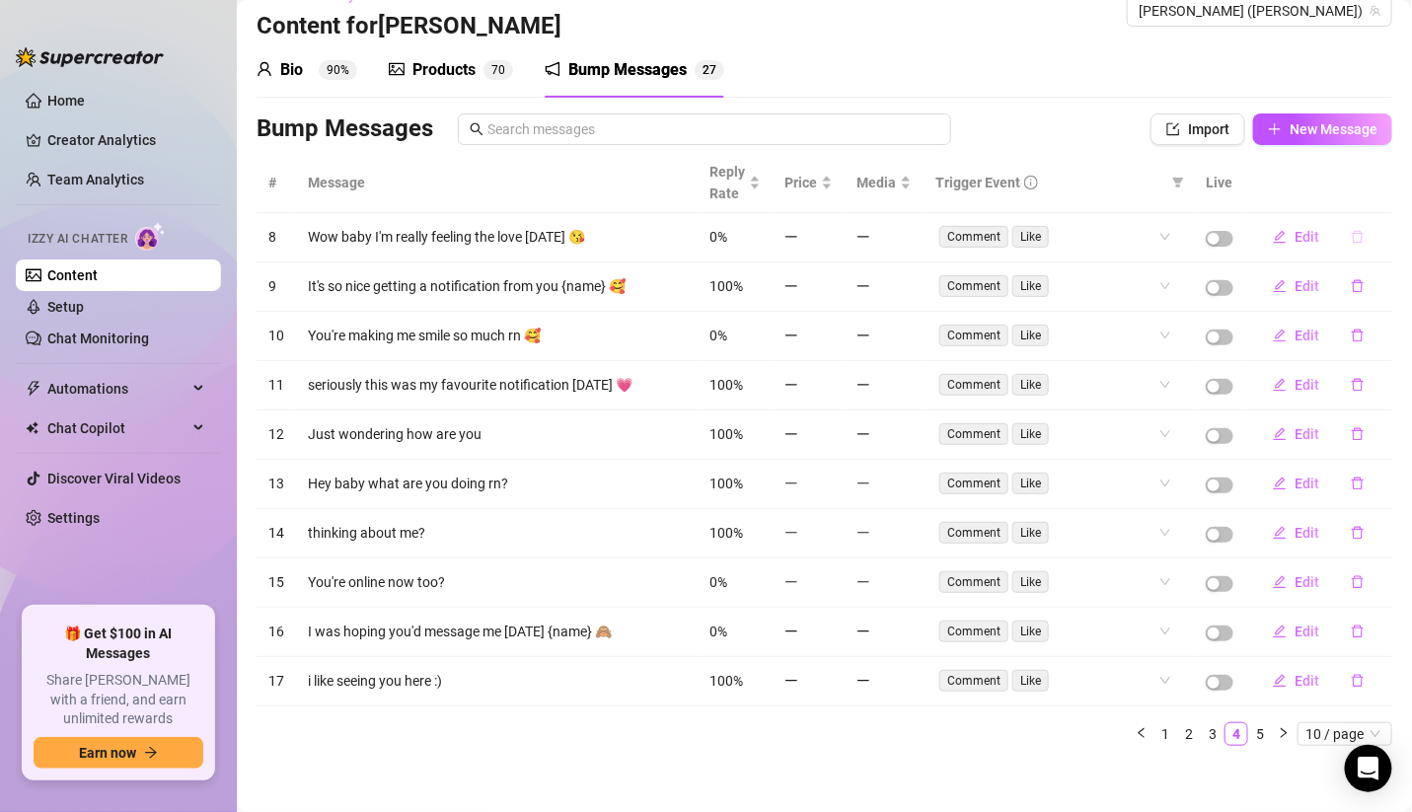
click at [1350, 237] on icon "delete" at bounding box center [1357, 237] width 14 height 14
click at [1377, 181] on span "Yes" at bounding box center [1378, 185] width 24 height 16
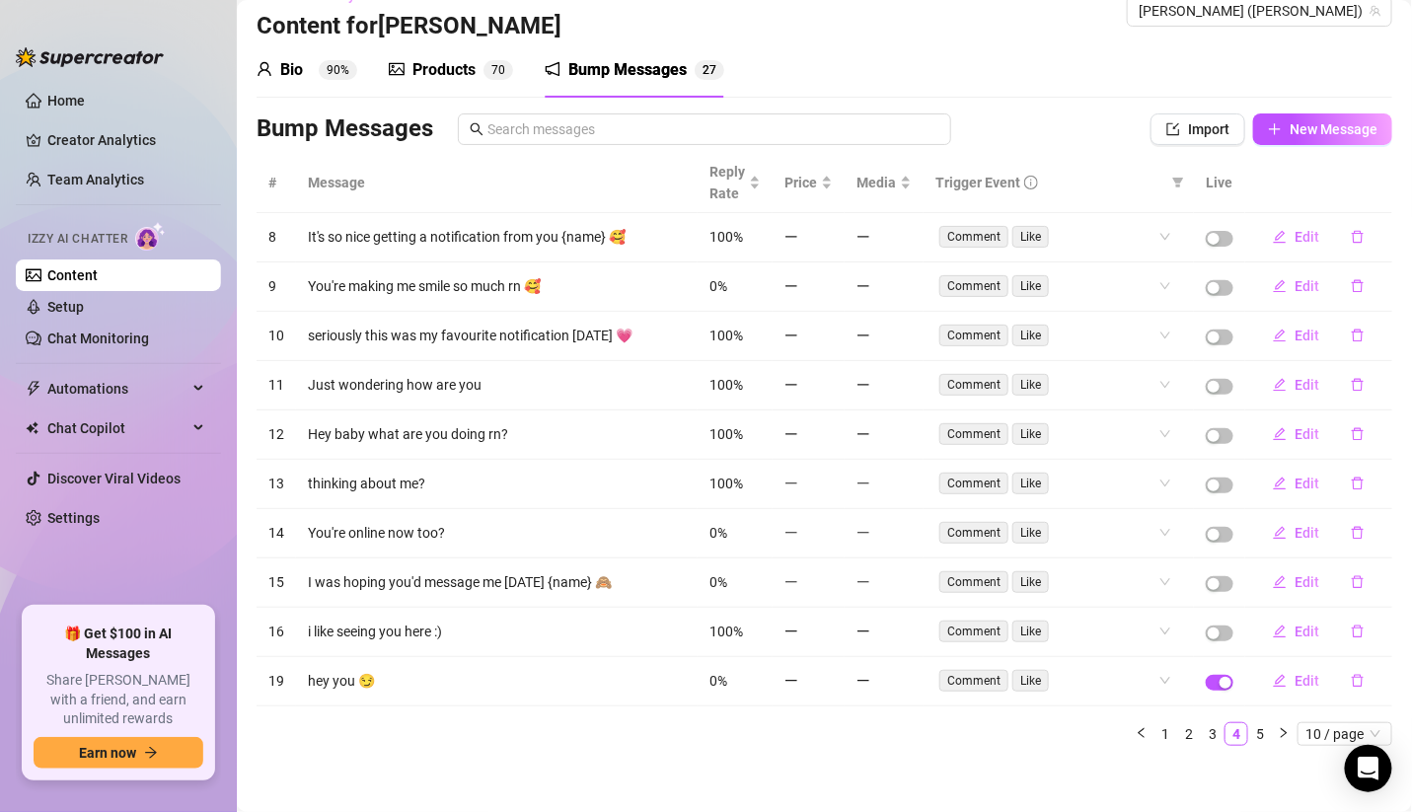
click at [1350, 234] on icon "delete" at bounding box center [1357, 237] width 14 height 14
click at [1380, 187] on span "Yes" at bounding box center [1378, 185] width 24 height 16
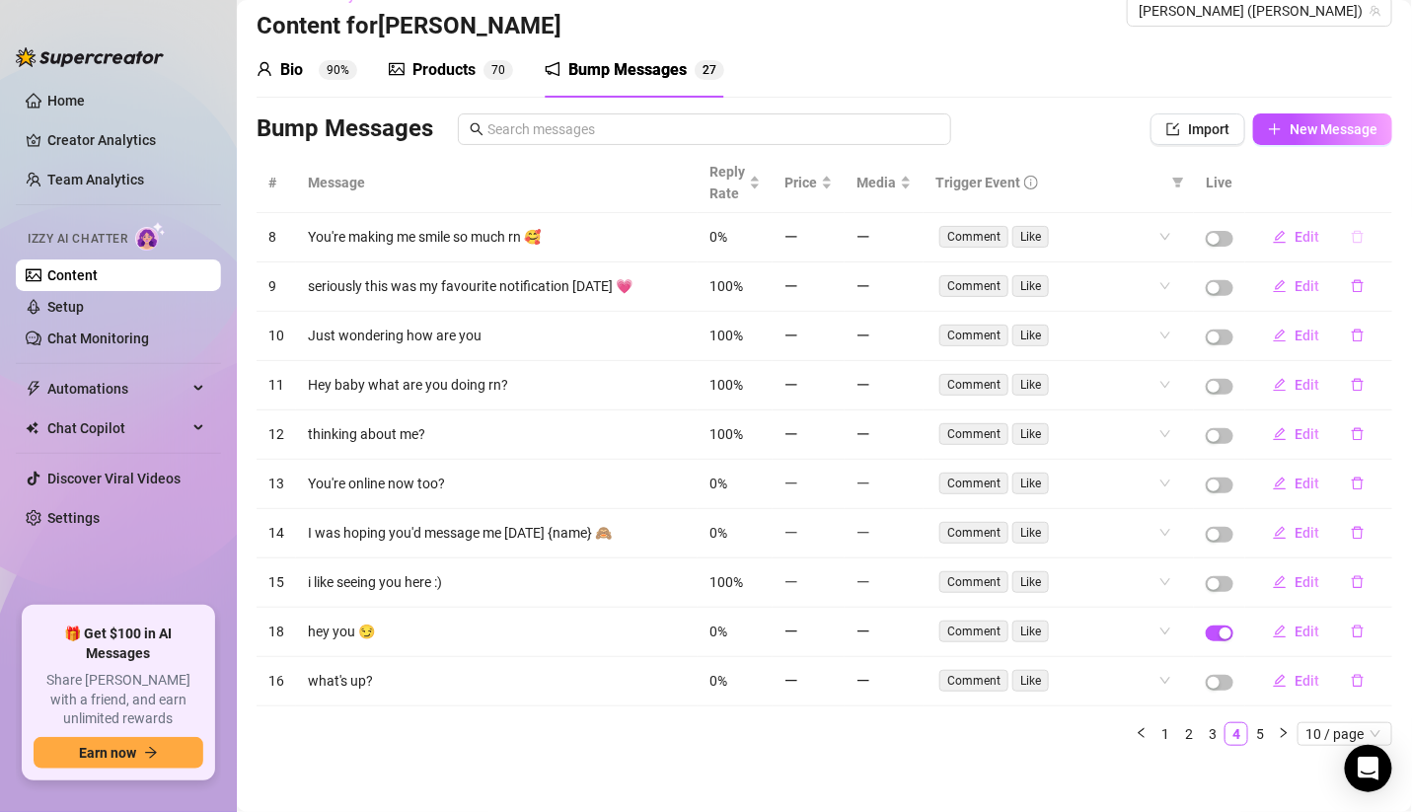
click at [1350, 235] on icon "delete" at bounding box center [1357, 237] width 14 height 14
click at [1370, 185] on span "Yes" at bounding box center [1378, 185] width 24 height 16
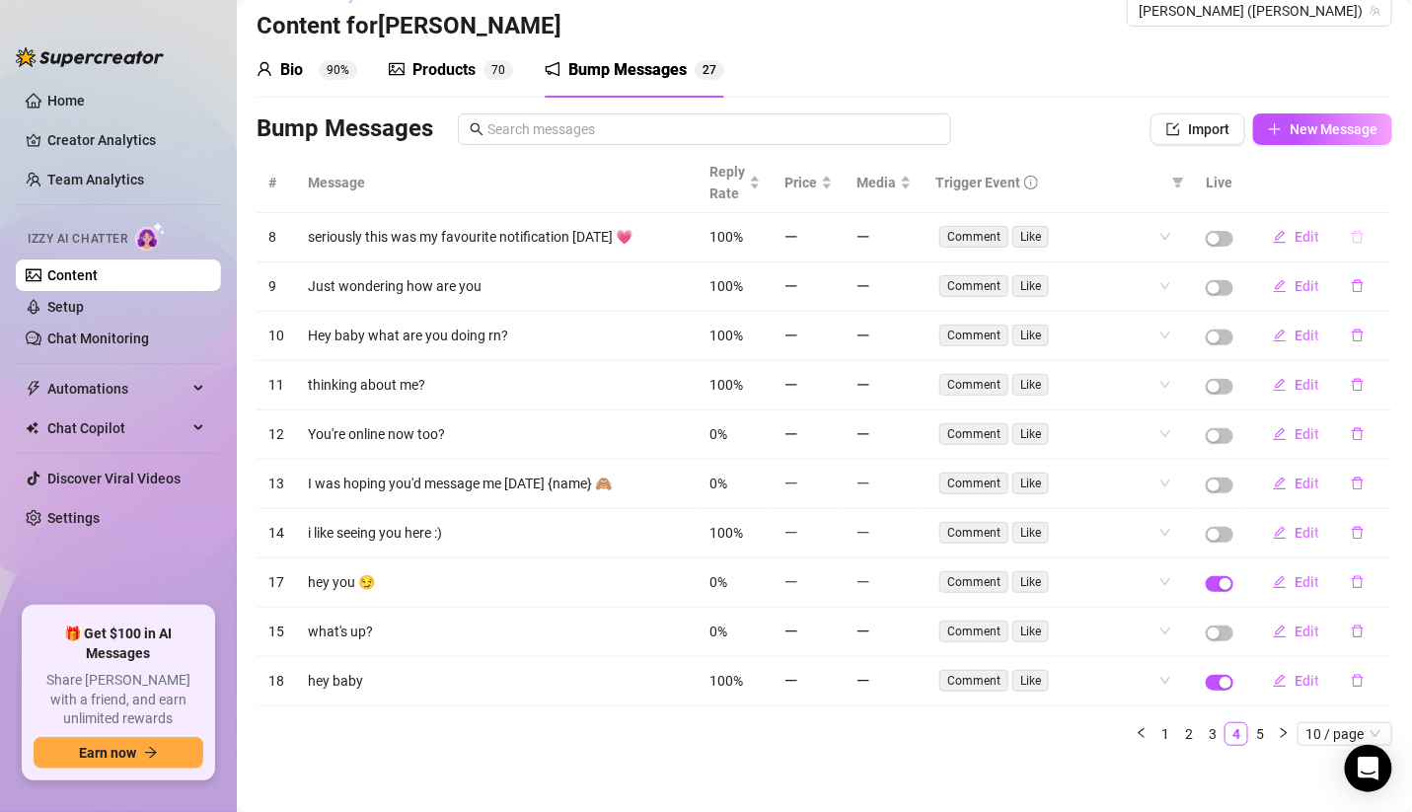
click at [1350, 243] on icon "delete" at bounding box center [1357, 237] width 14 height 14
click at [1372, 189] on span "Yes" at bounding box center [1378, 185] width 24 height 16
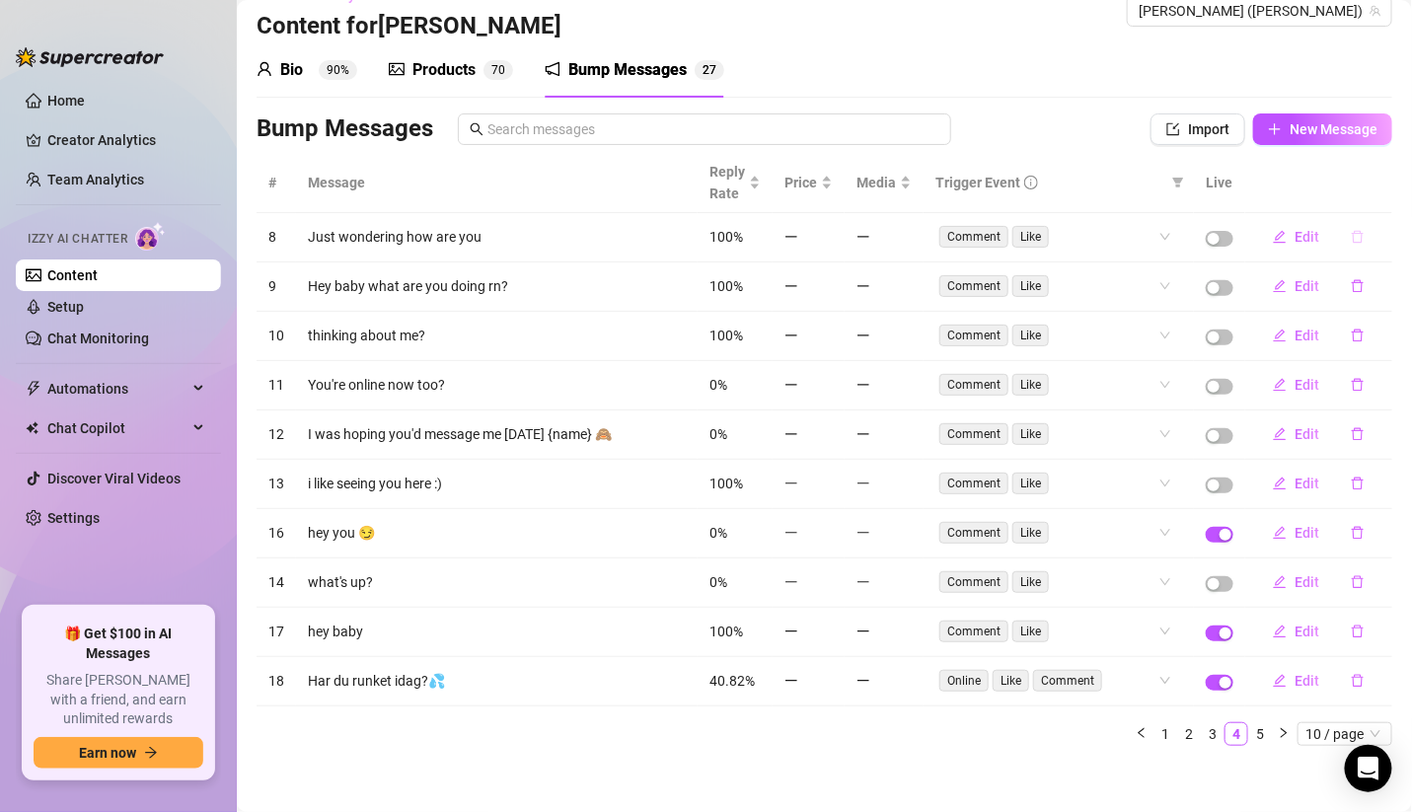
click at [1350, 240] on icon "delete" at bounding box center [1357, 237] width 14 height 14
click at [1375, 186] on span "Yes" at bounding box center [1378, 185] width 24 height 16
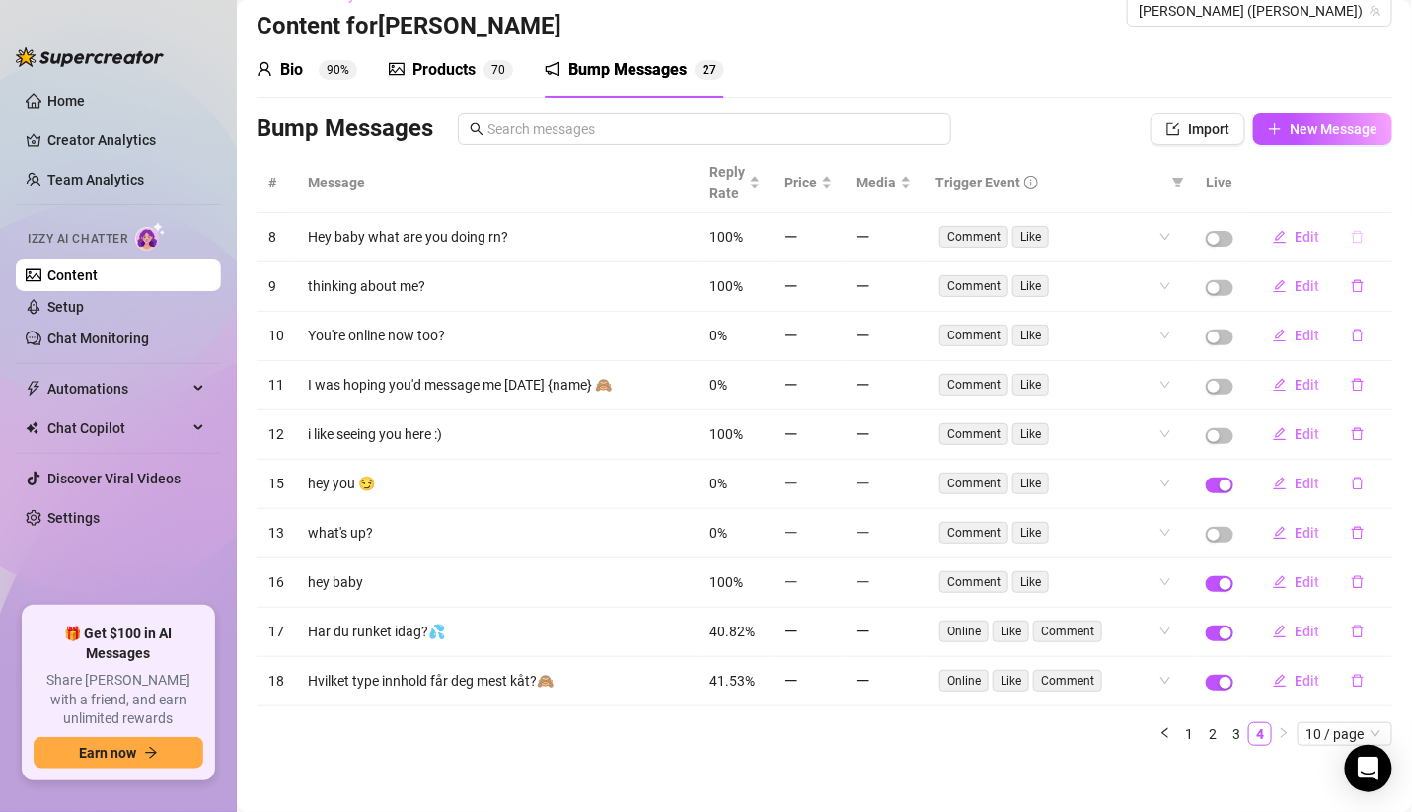
click at [1350, 241] on icon "delete" at bounding box center [1357, 237] width 14 height 14
click at [1387, 182] on span "Yes" at bounding box center [1378, 185] width 24 height 16
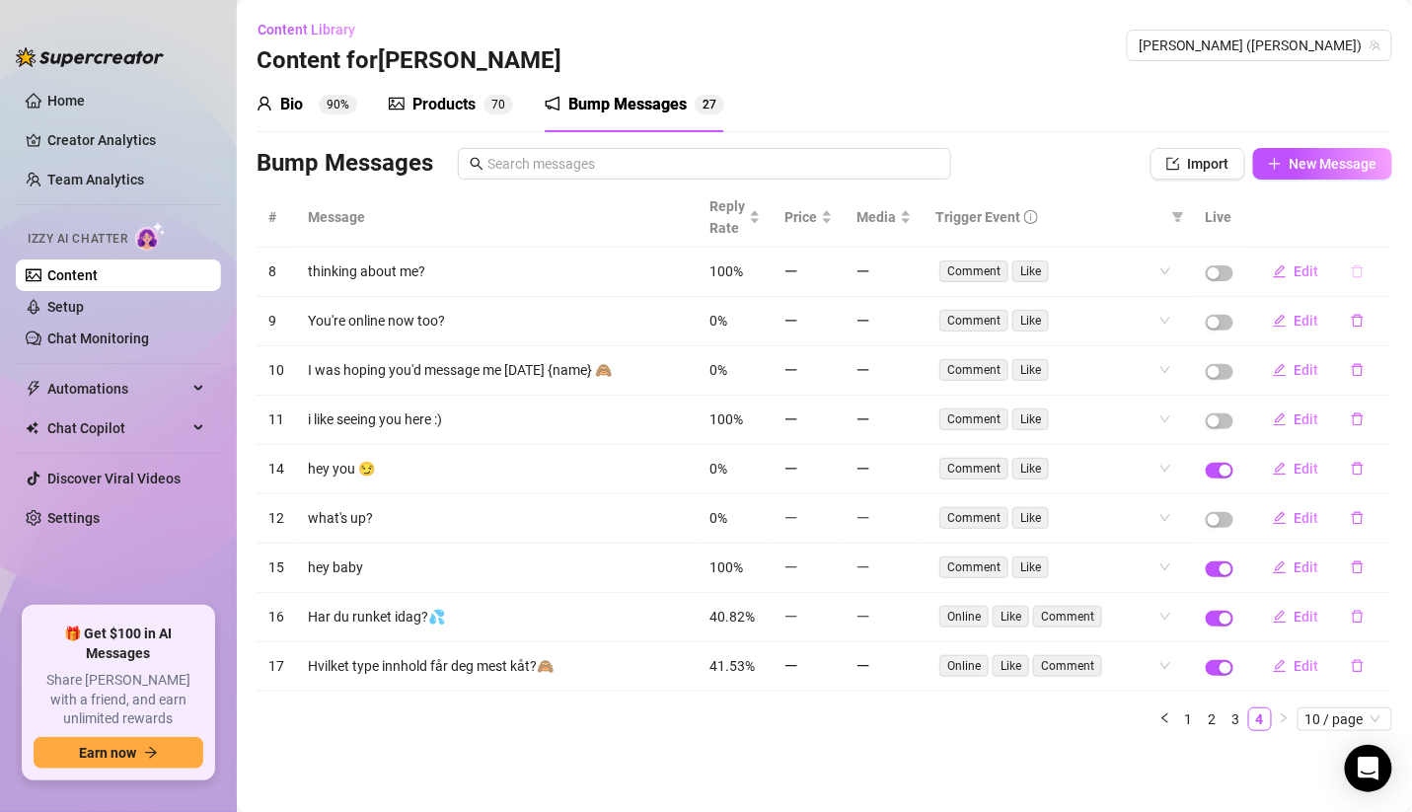
click at [1361, 282] on button "button" at bounding box center [1357, 271] width 45 height 32
click at [1383, 216] on span "Yes" at bounding box center [1378, 220] width 24 height 16
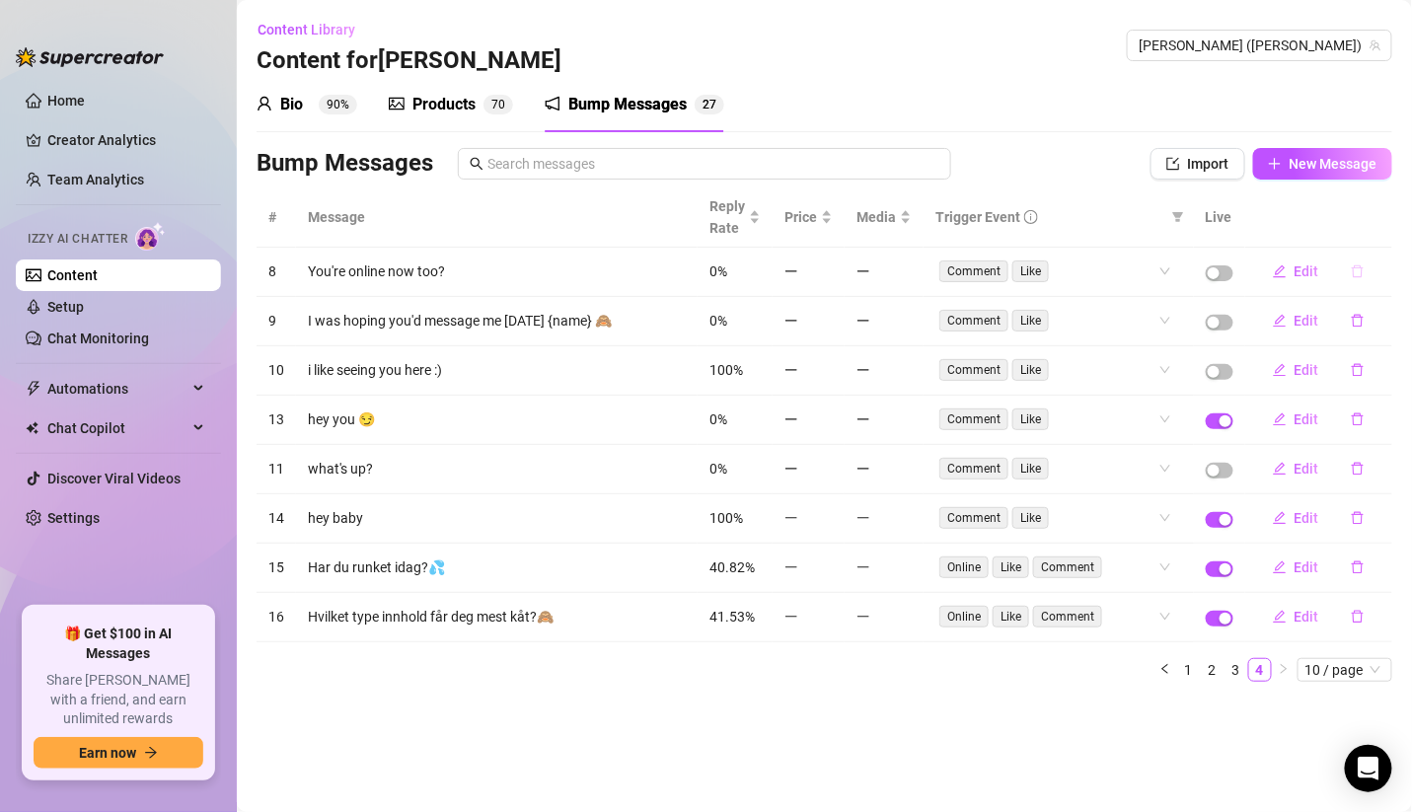
click at [1361, 271] on icon "delete" at bounding box center [1357, 271] width 12 height 13
click at [1386, 223] on span "Yes" at bounding box center [1378, 220] width 24 height 16
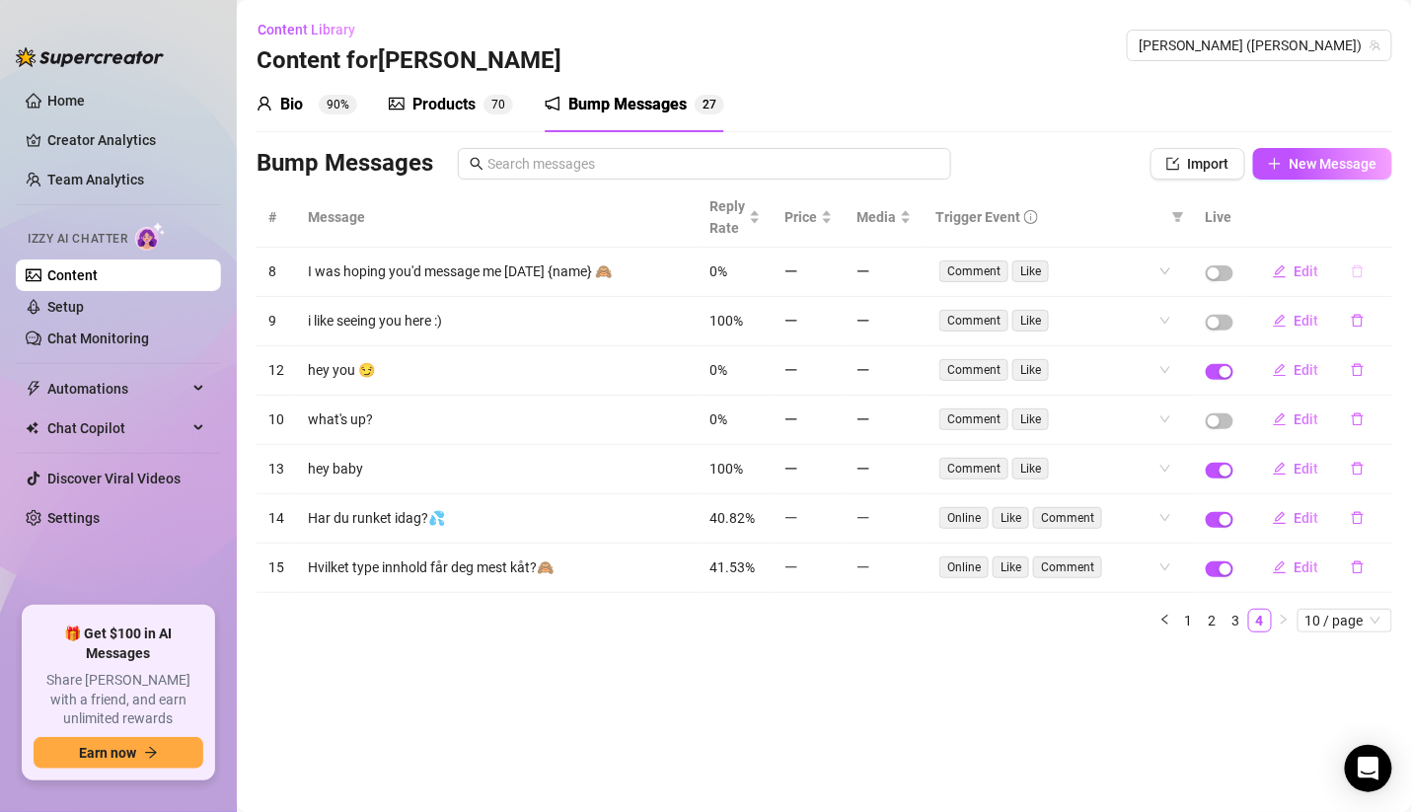
click at [1356, 276] on icon "delete" at bounding box center [1357, 271] width 12 height 13
click at [1375, 225] on span "Yes" at bounding box center [1378, 220] width 24 height 16
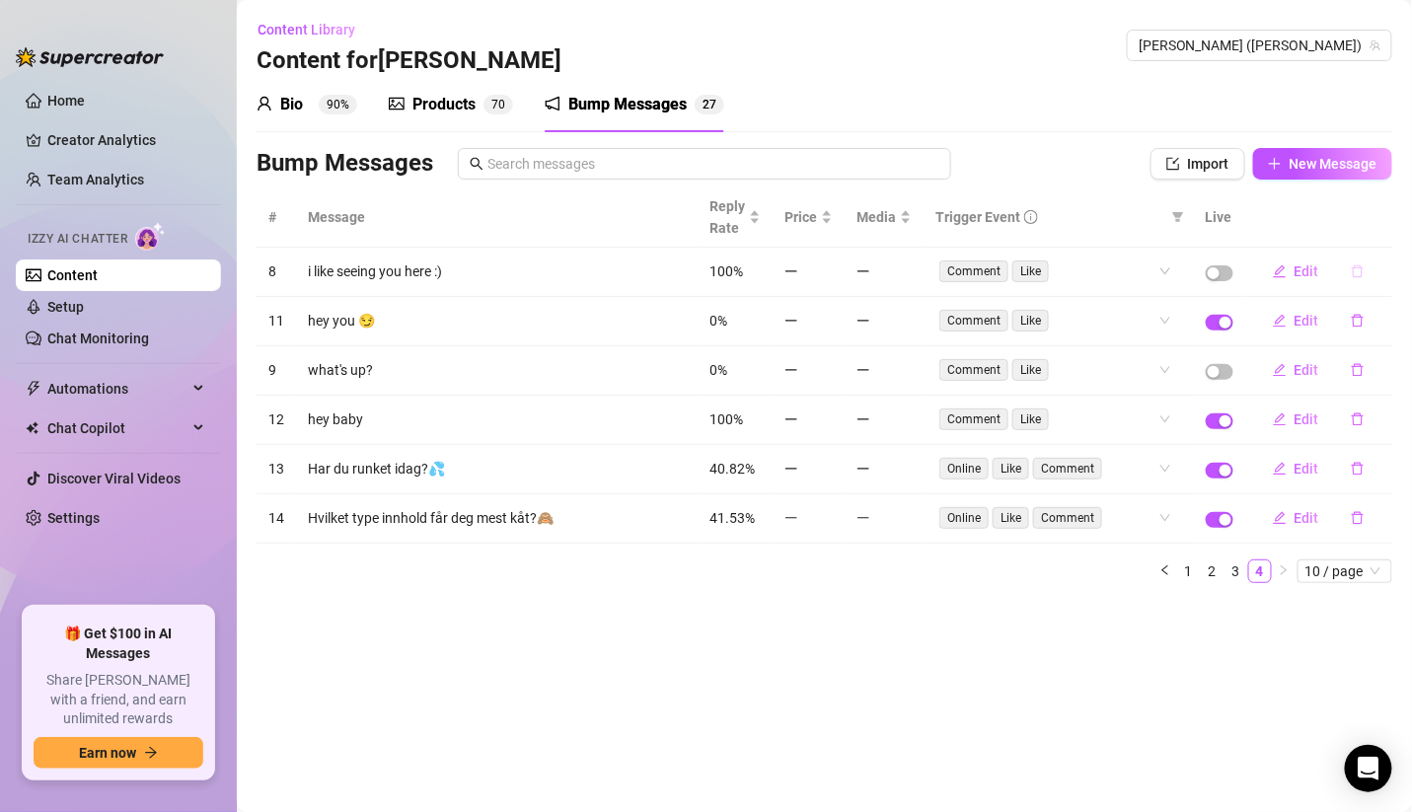
click at [1356, 266] on icon "delete" at bounding box center [1357, 271] width 14 height 14
click at [1376, 216] on span "Yes" at bounding box center [1378, 220] width 24 height 16
click at [1356, 371] on tbody "8 i like seeing you here :) 100% Comment Like Edit 11 hey you 😏 0% Comment Like…" at bounding box center [823, 396] width 1135 height 296
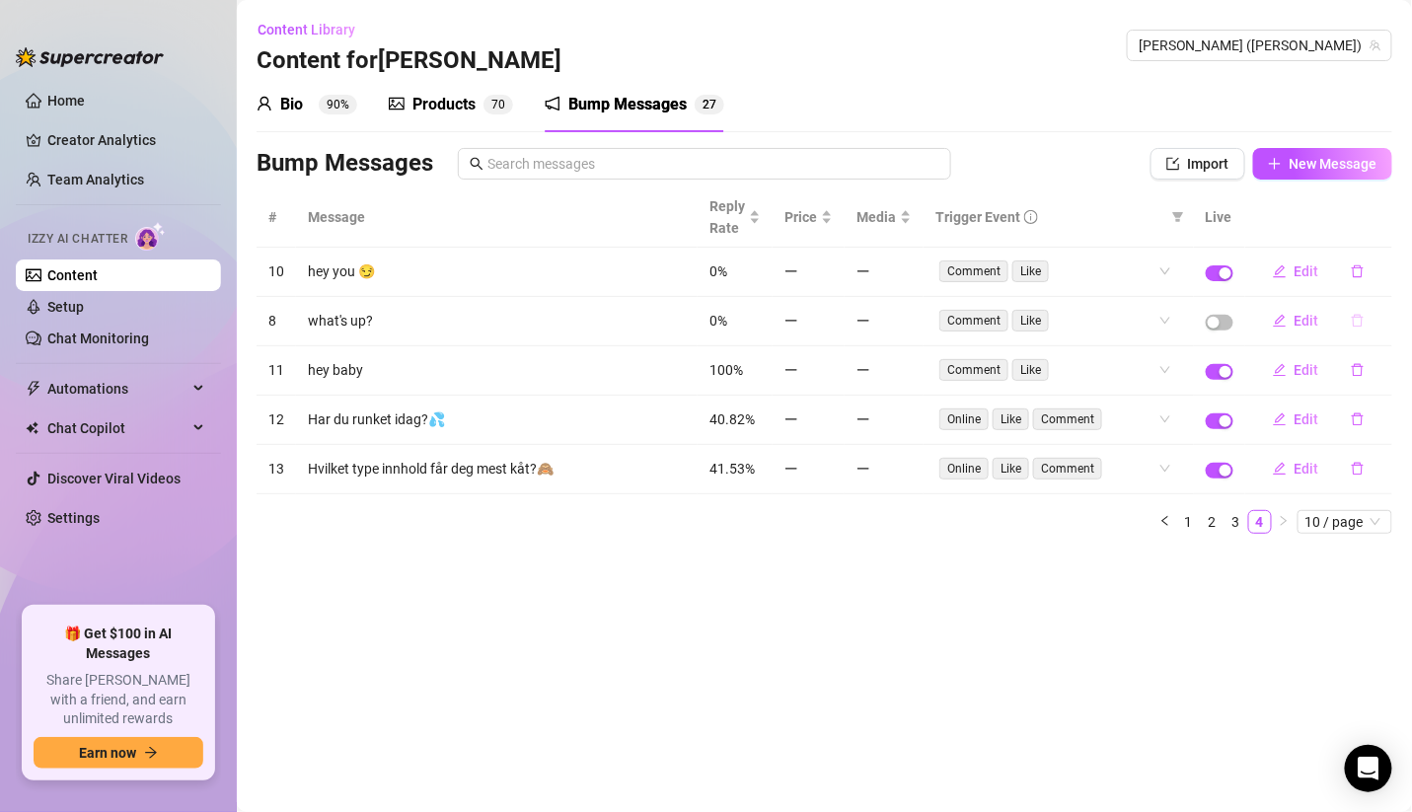
click at [1365, 312] on button "button" at bounding box center [1357, 321] width 45 height 32
click at [1380, 266] on span "Yes" at bounding box center [1378, 268] width 24 height 16
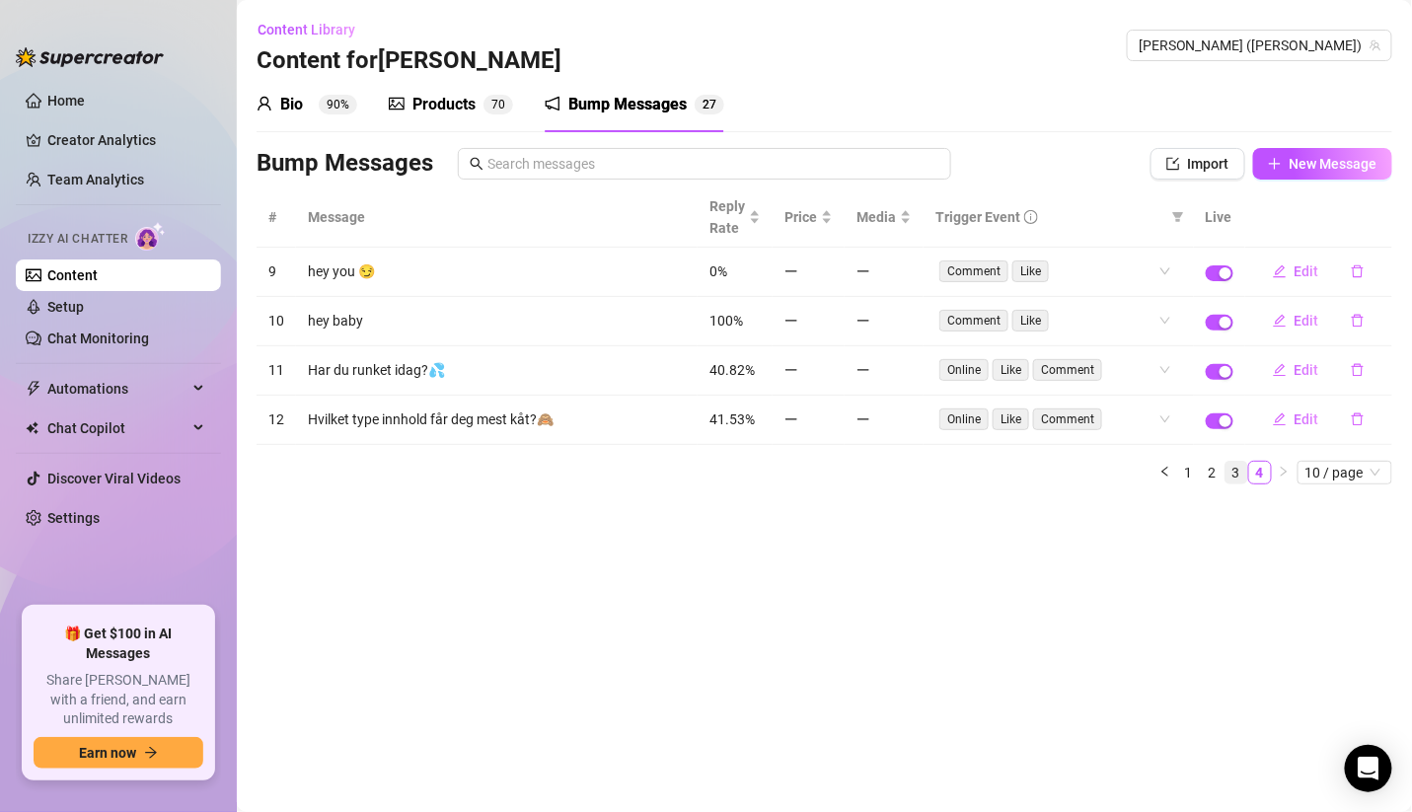
click at [1235, 464] on link "3" at bounding box center [1236, 473] width 22 height 22
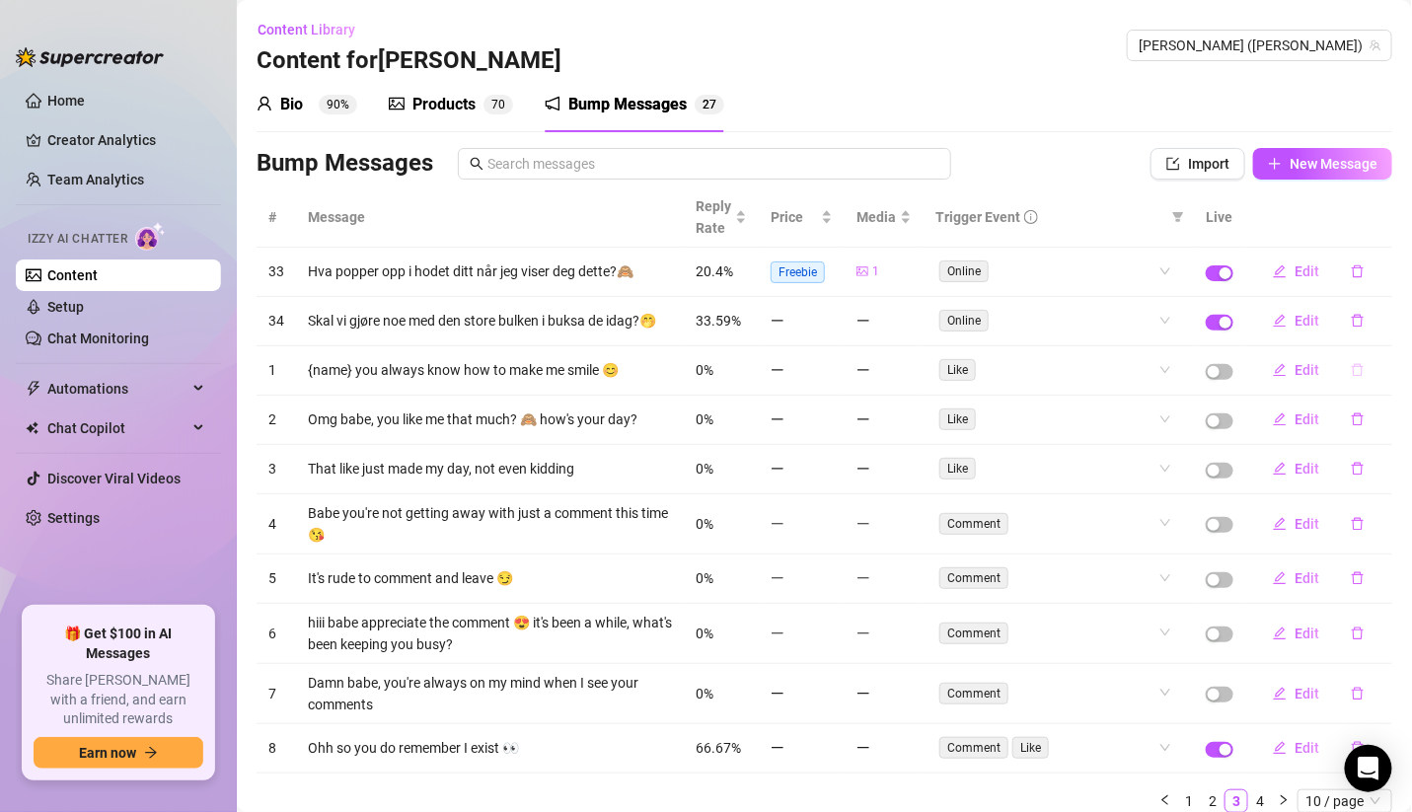
click at [1335, 386] on button "button" at bounding box center [1357, 370] width 45 height 32
click at [1374, 328] on span "Yes" at bounding box center [1378, 329] width 24 height 16
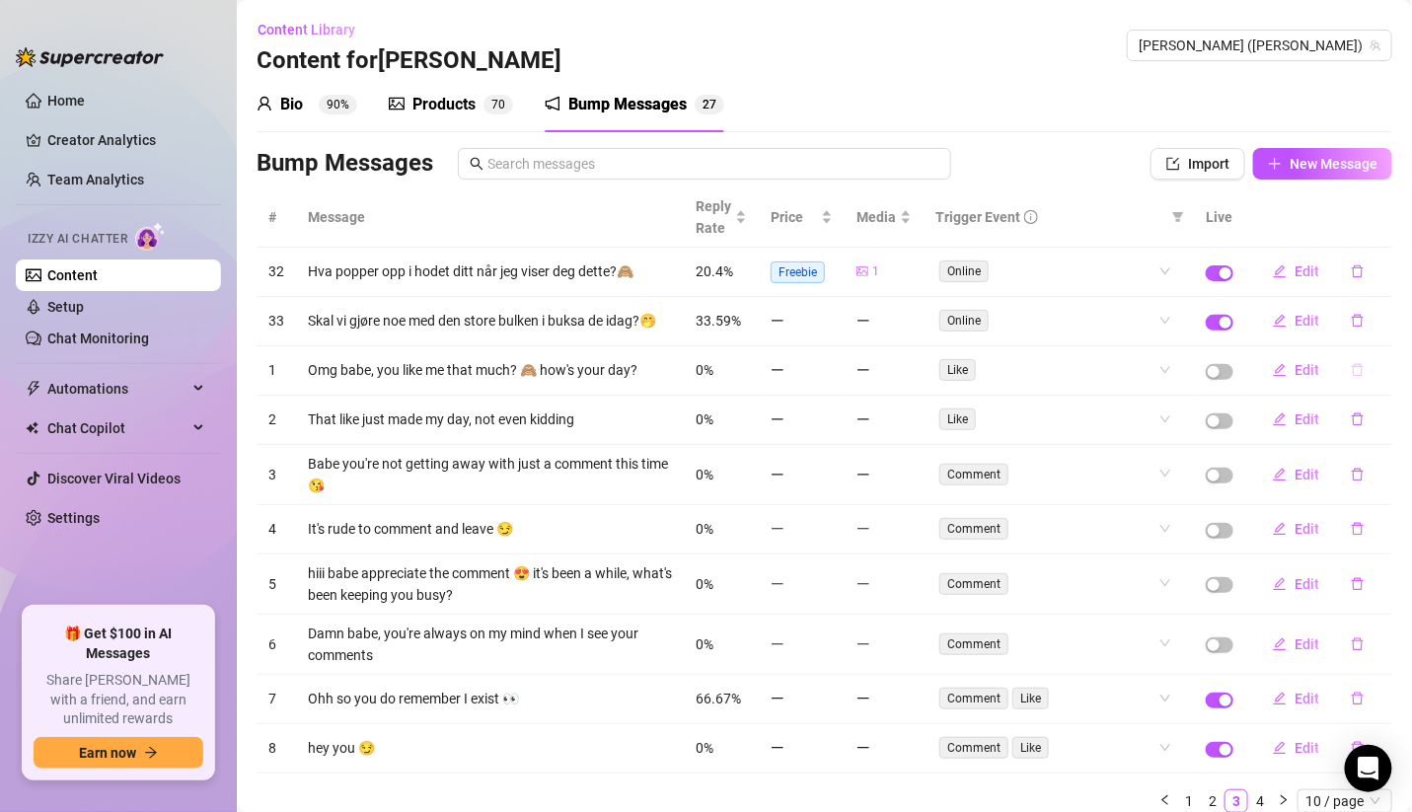
click at [1350, 377] on icon "delete" at bounding box center [1357, 370] width 14 height 14
click at [1371, 319] on button "Yes" at bounding box center [1377, 329] width 37 height 24
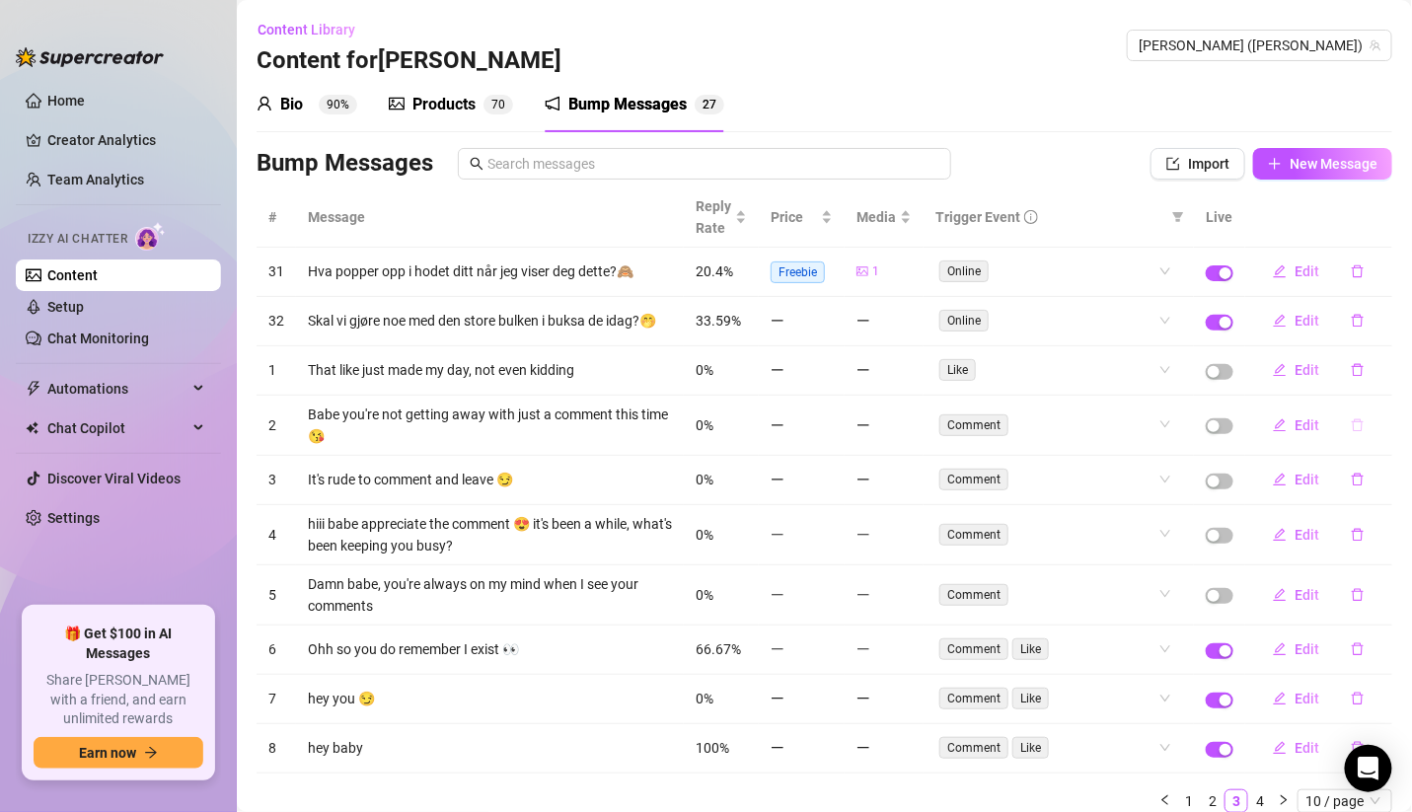
click at [1350, 432] on icon "delete" at bounding box center [1357, 425] width 14 height 14
click at [1369, 280] on td "Edit" at bounding box center [1318, 272] width 147 height 49
click at [1350, 377] on icon "delete" at bounding box center [1357, 370] width 14 height 14
click at [1375, 327] on span "Yes" at bounding box center [1378, 329] width 24 height 16
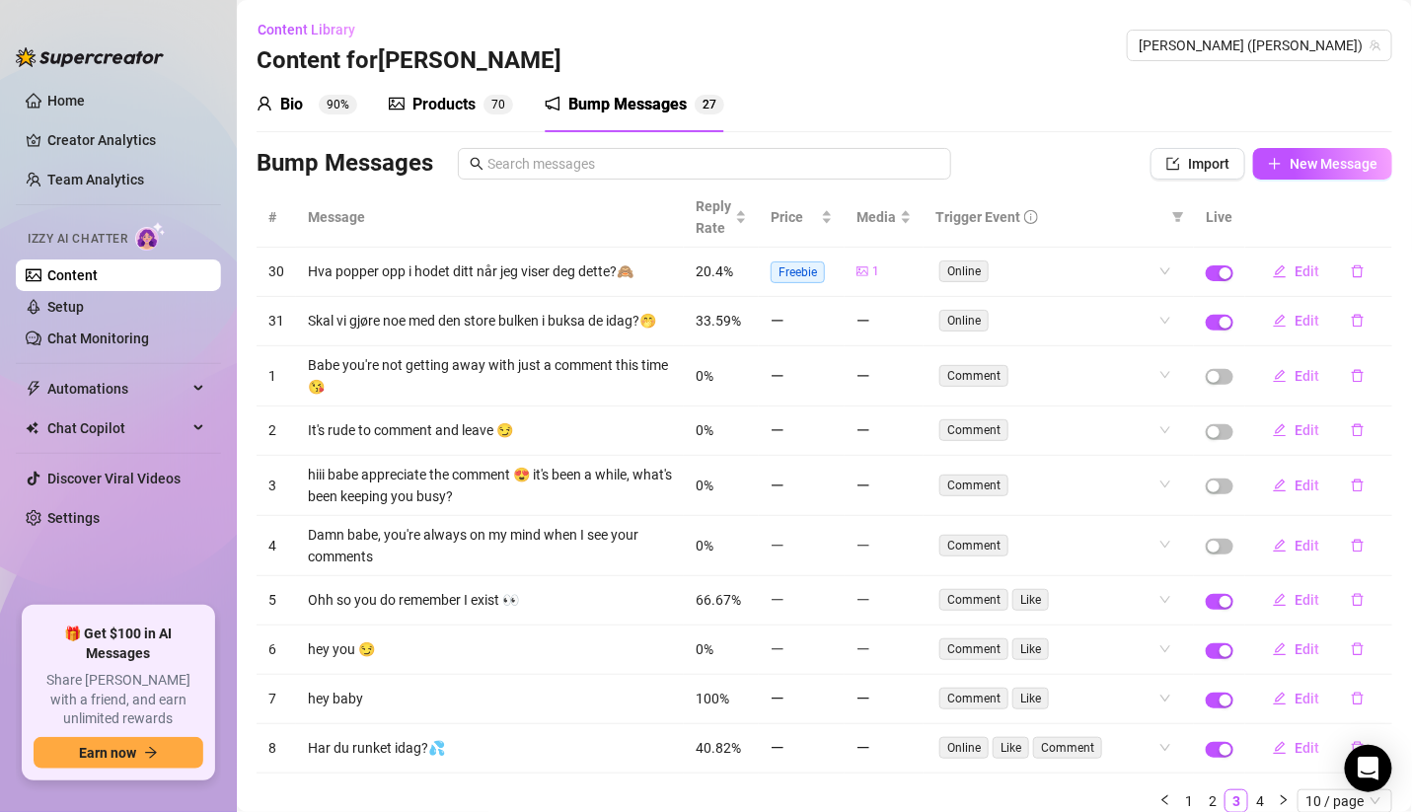
click at [1350, 383] on icon "delete" at bounding box center [1357, 376] width 14 height 14
click at [1377, 334] on span "Yes" at bounding box center [1378, 335] width 24 height 16
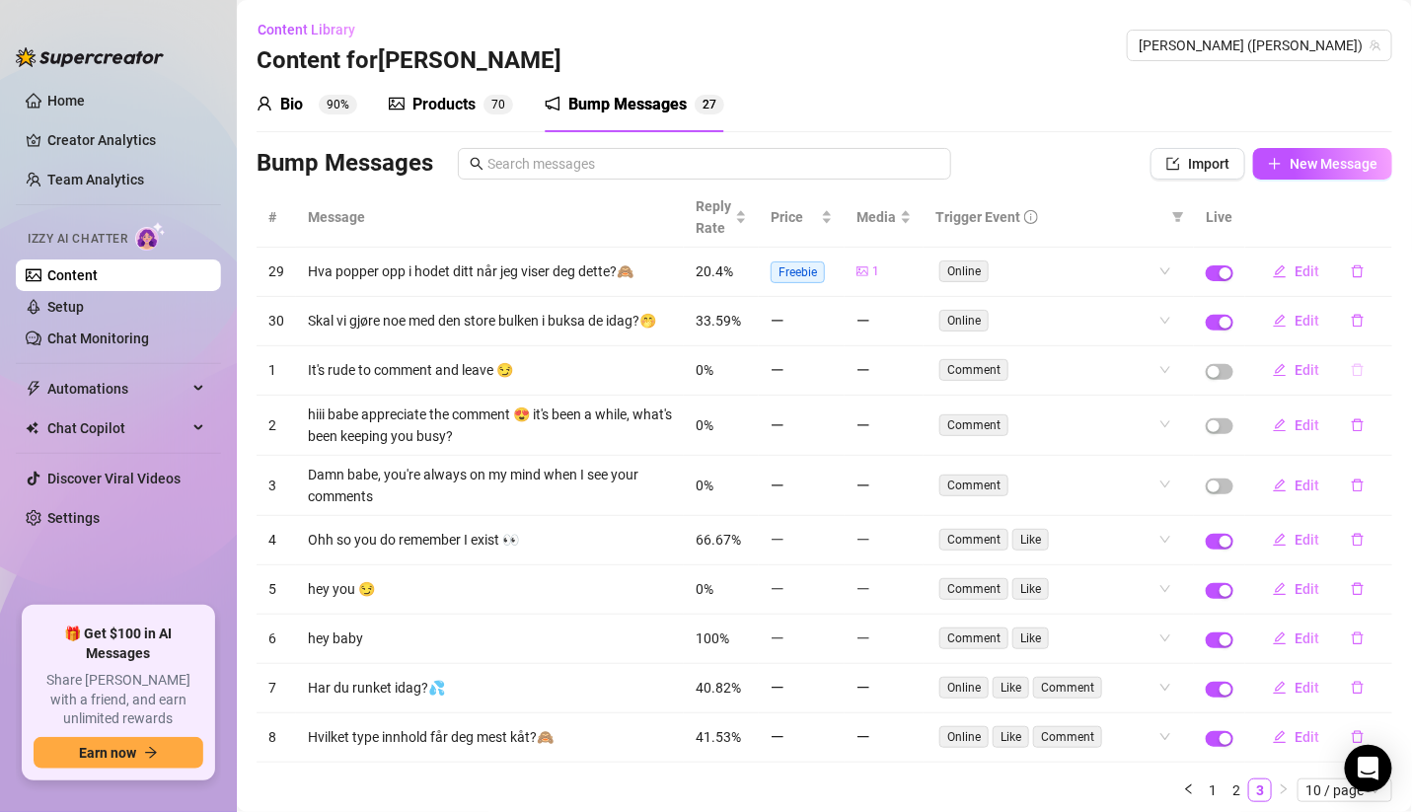
click at [1350, 377] on icon "delete" at bounding box center [1357, 370] width 14 height 14
click at [1365, 328] on button "Yes" at bounding box center [1377, 329] width 37 height 24
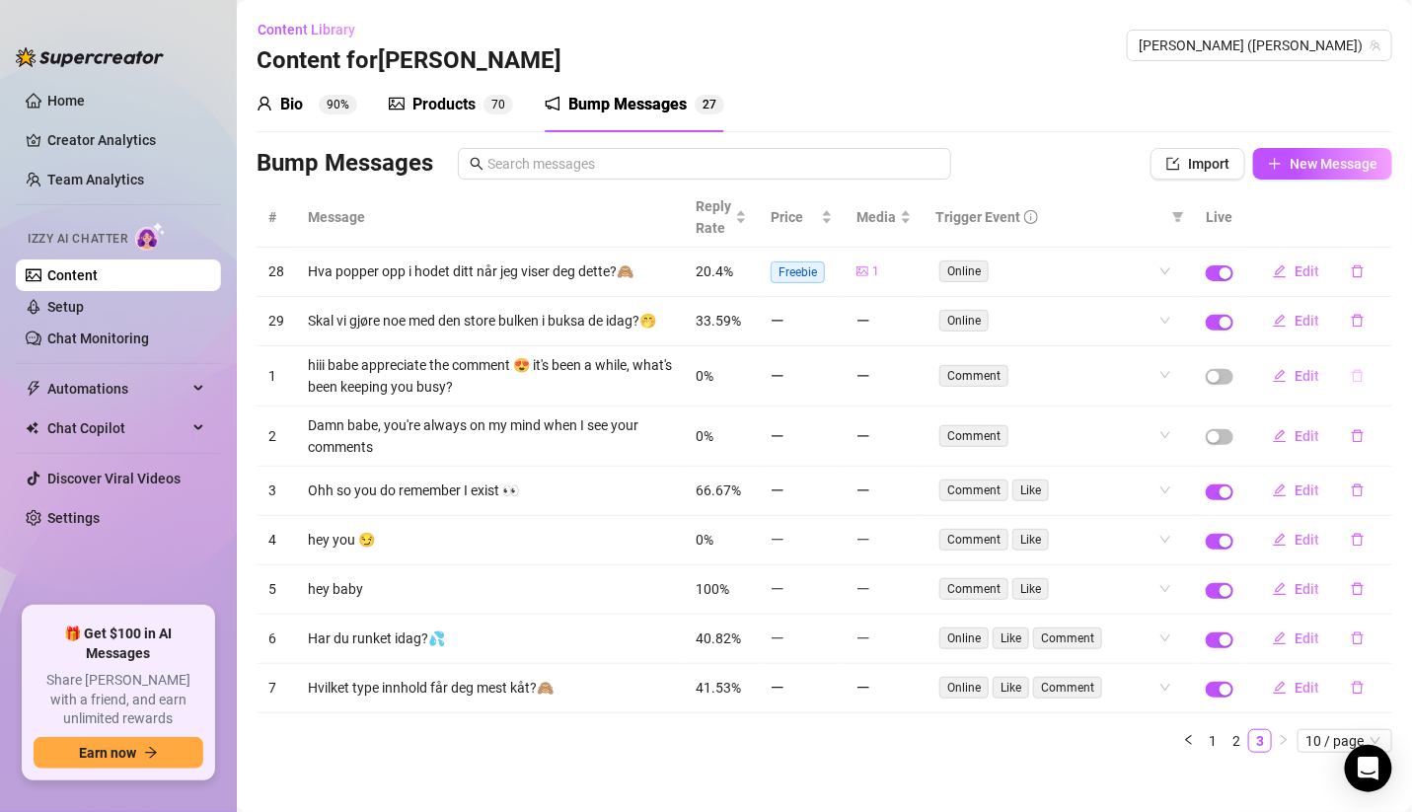
click at [1350, 383] on icon "delete" at bounding box center [1357, 376] width 14 height 14
click at [1373, 328] on span "Yes" at bounding box center [1378, 335] width 24 height 16
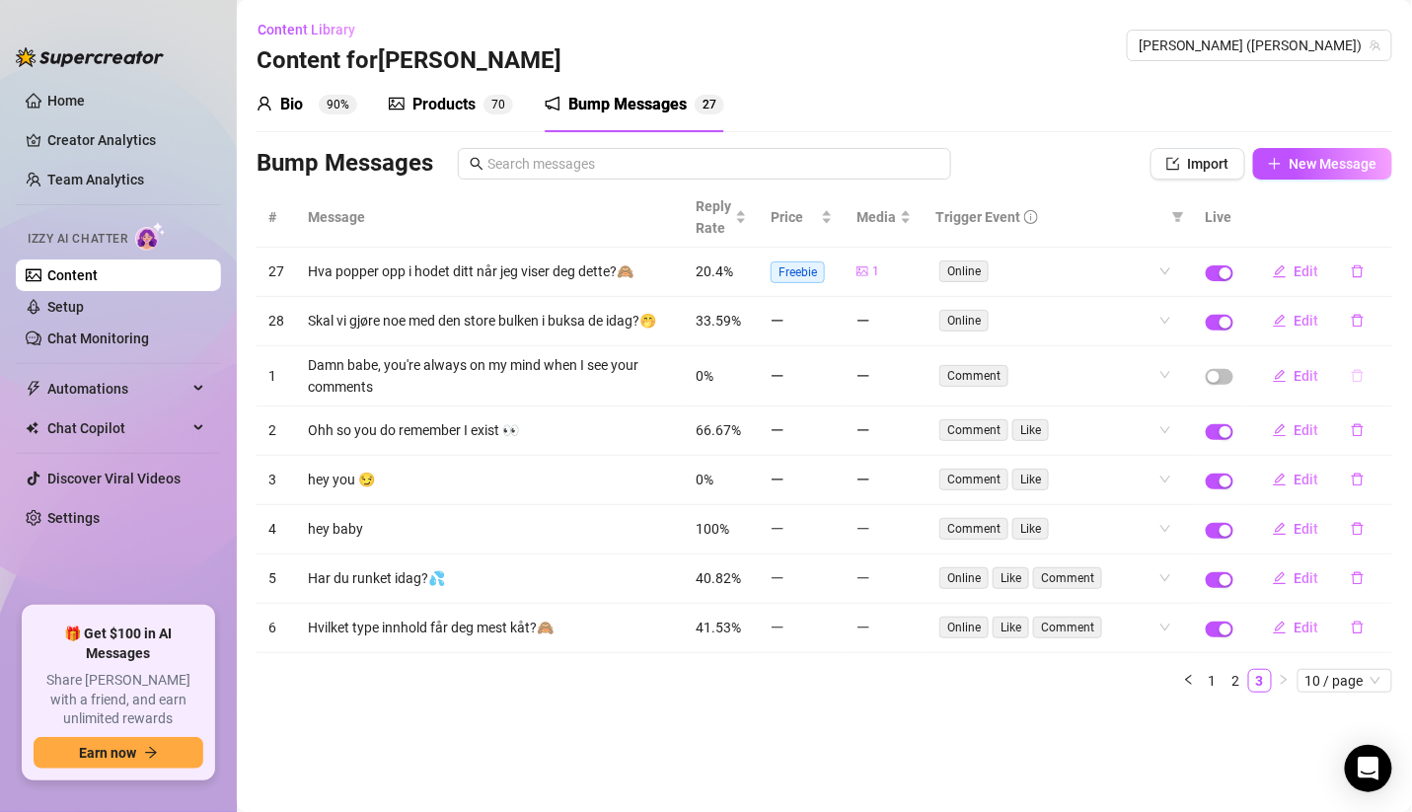
click at [1352, 371] on icon "delete" at bounding box center [1357, 376] width 14 height 14
click at [1388, 315] on span "Yes" at bounding box center [1378, 323] width 24 height 16
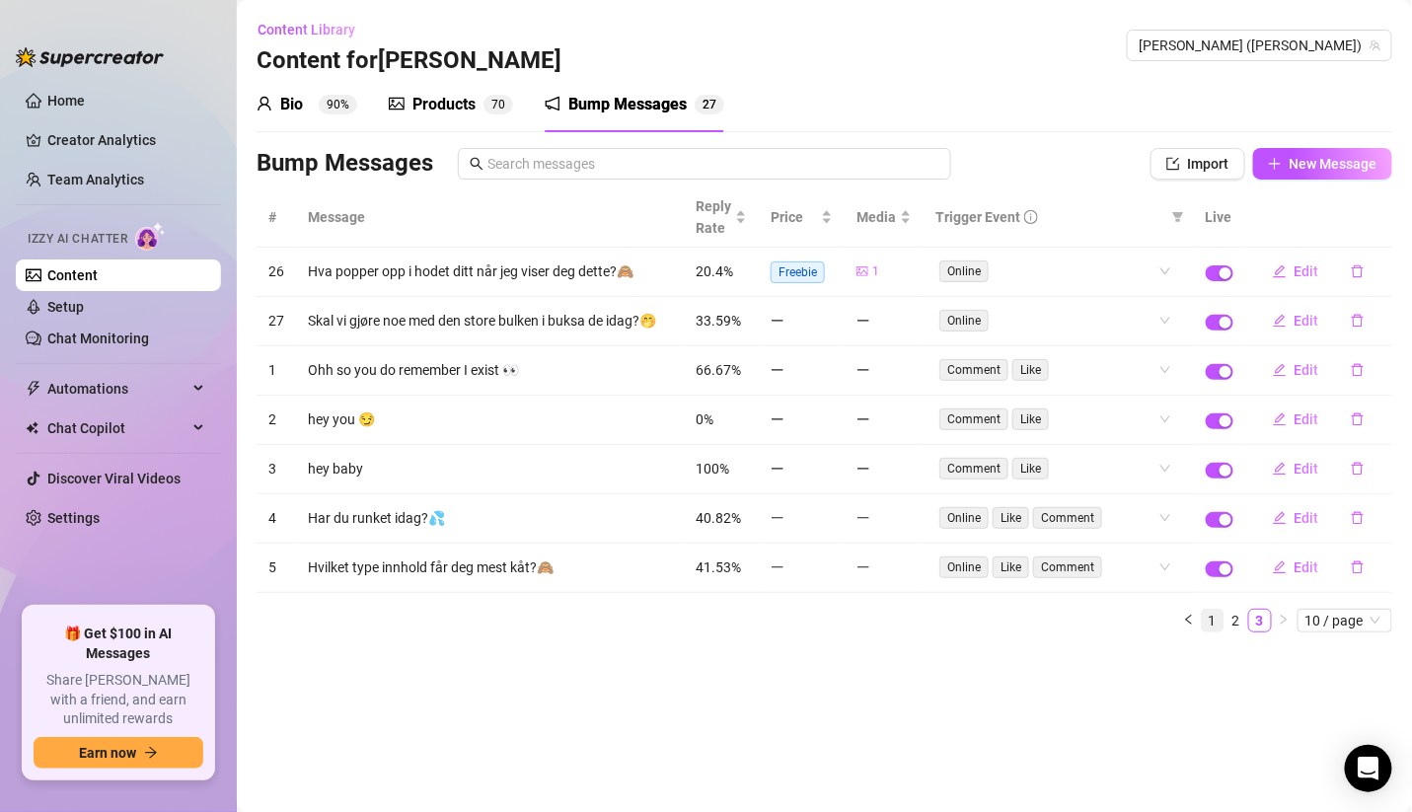
click at [1219, 622] on link "1" at bounding box center [1212, 621] width 22 height 22
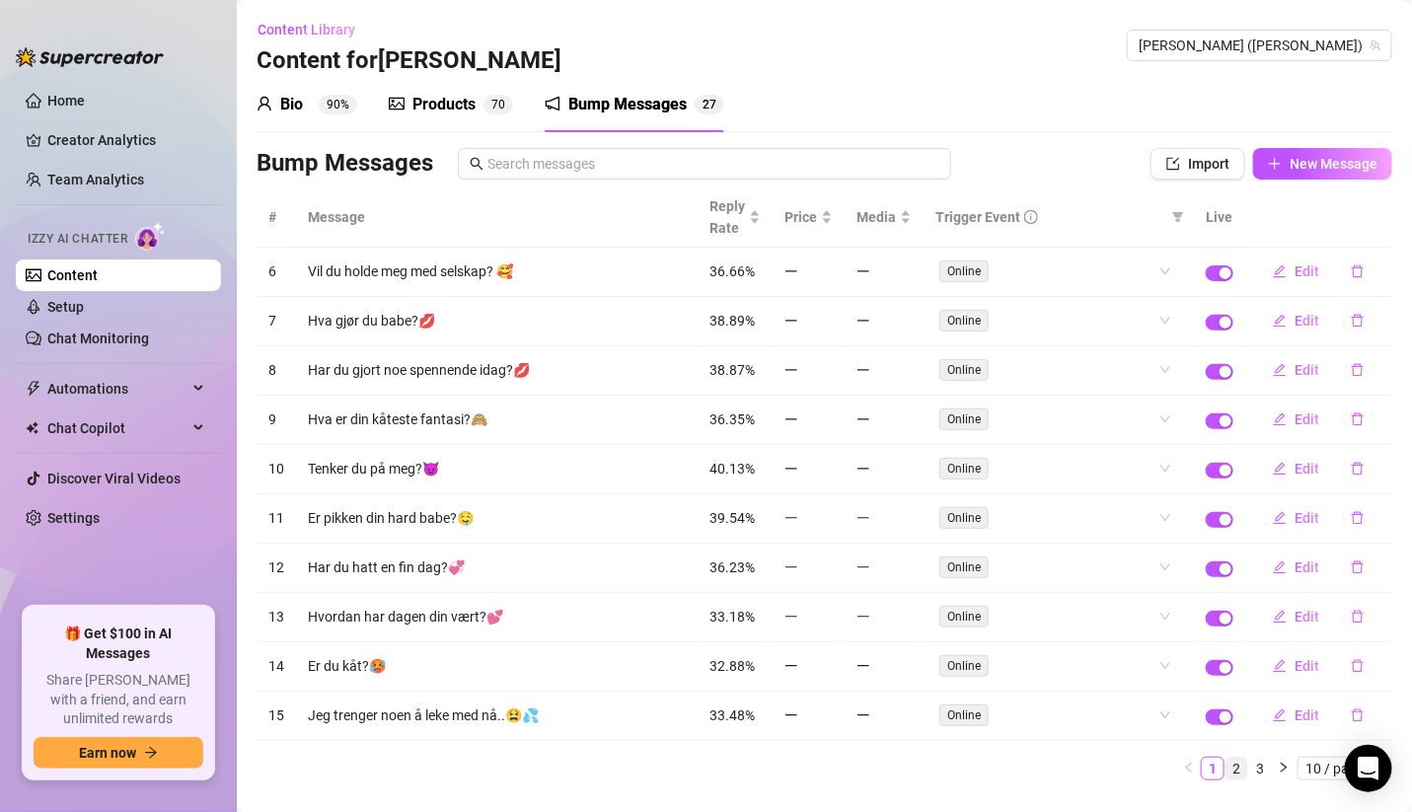
click at [1225, 759] on link "2" at bounding box center [1236, 769] width 22 height 22
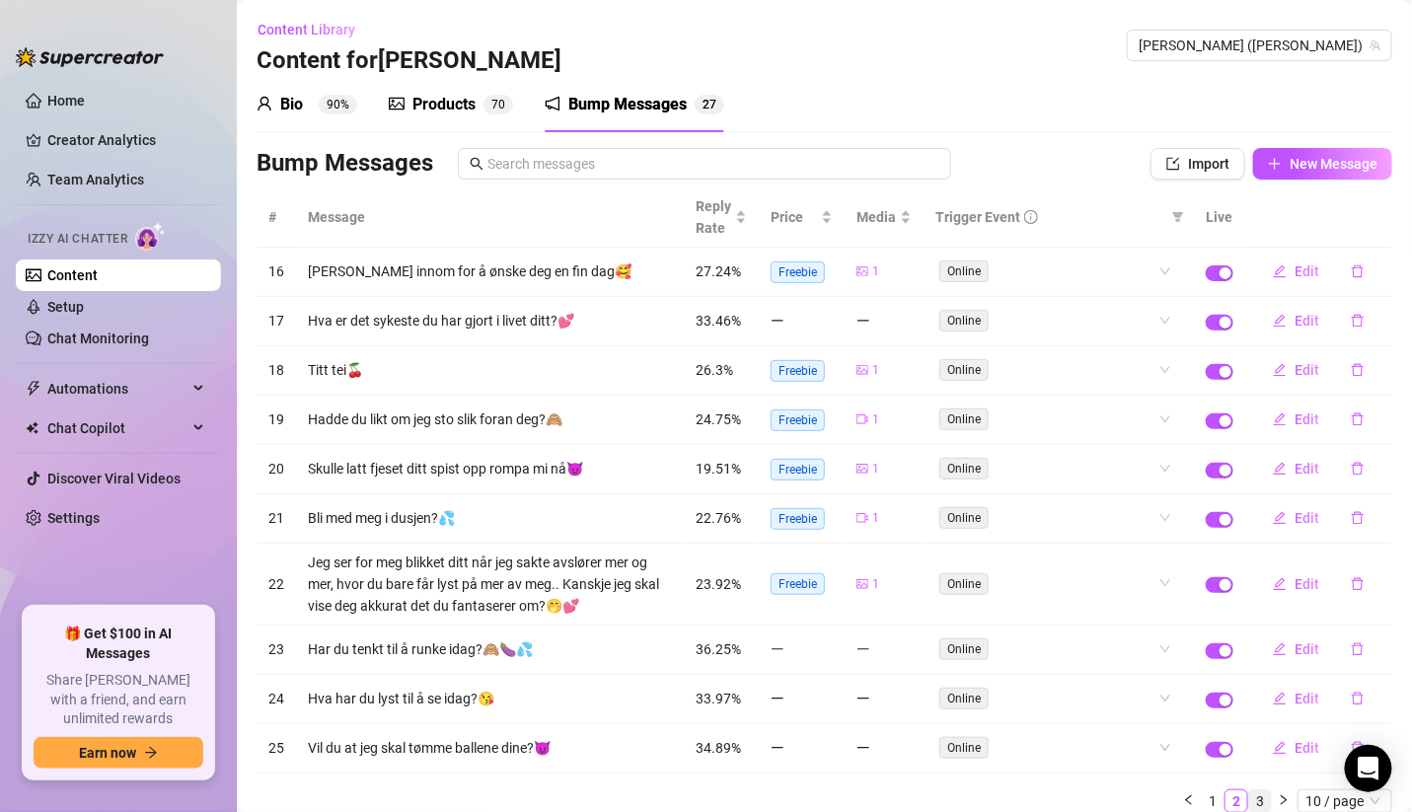
click at [1249, 797] on link "3" at bounding box center [1260, 801] width 22 height 22
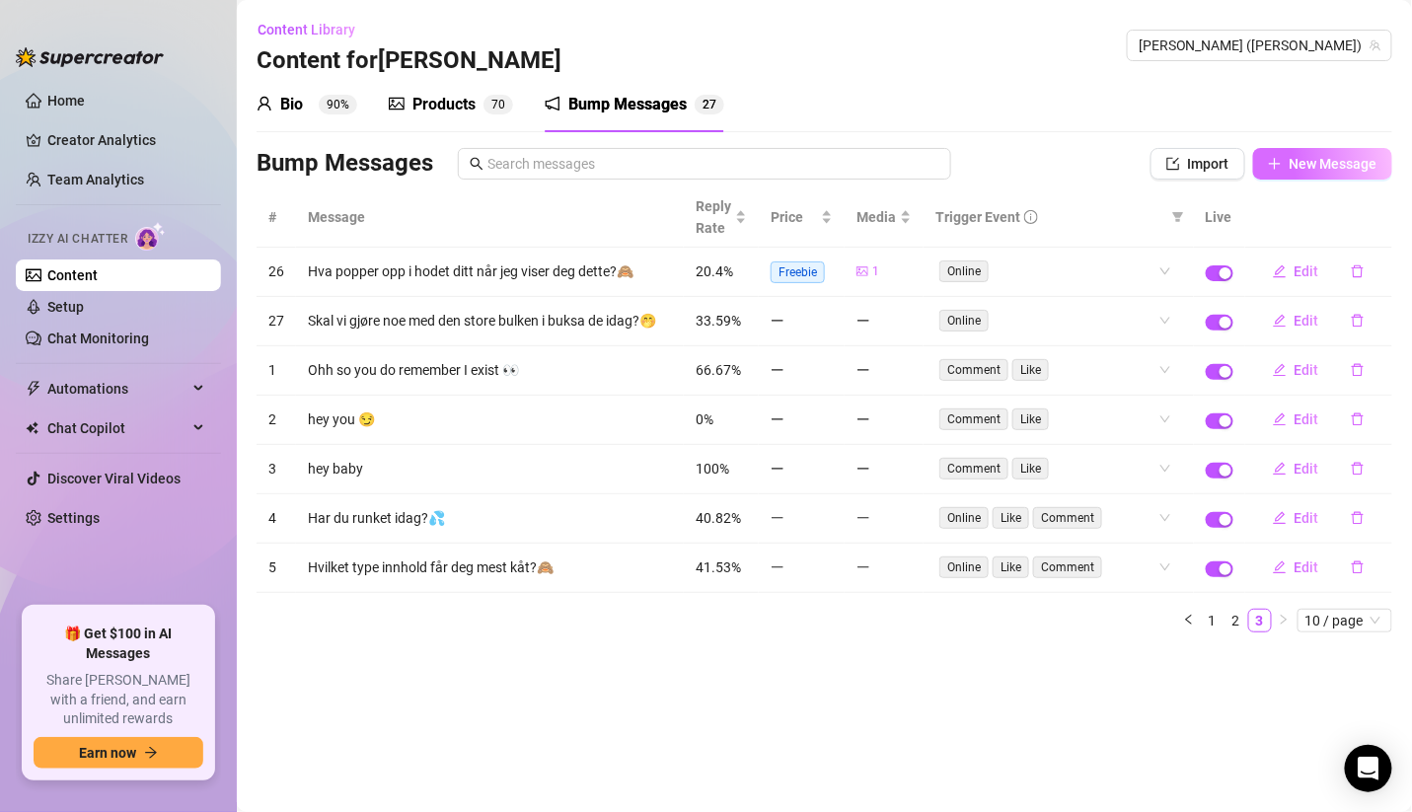
click at [1304, 161] on span "New Message" at bounding box center [1333, 164] width 88 height 16
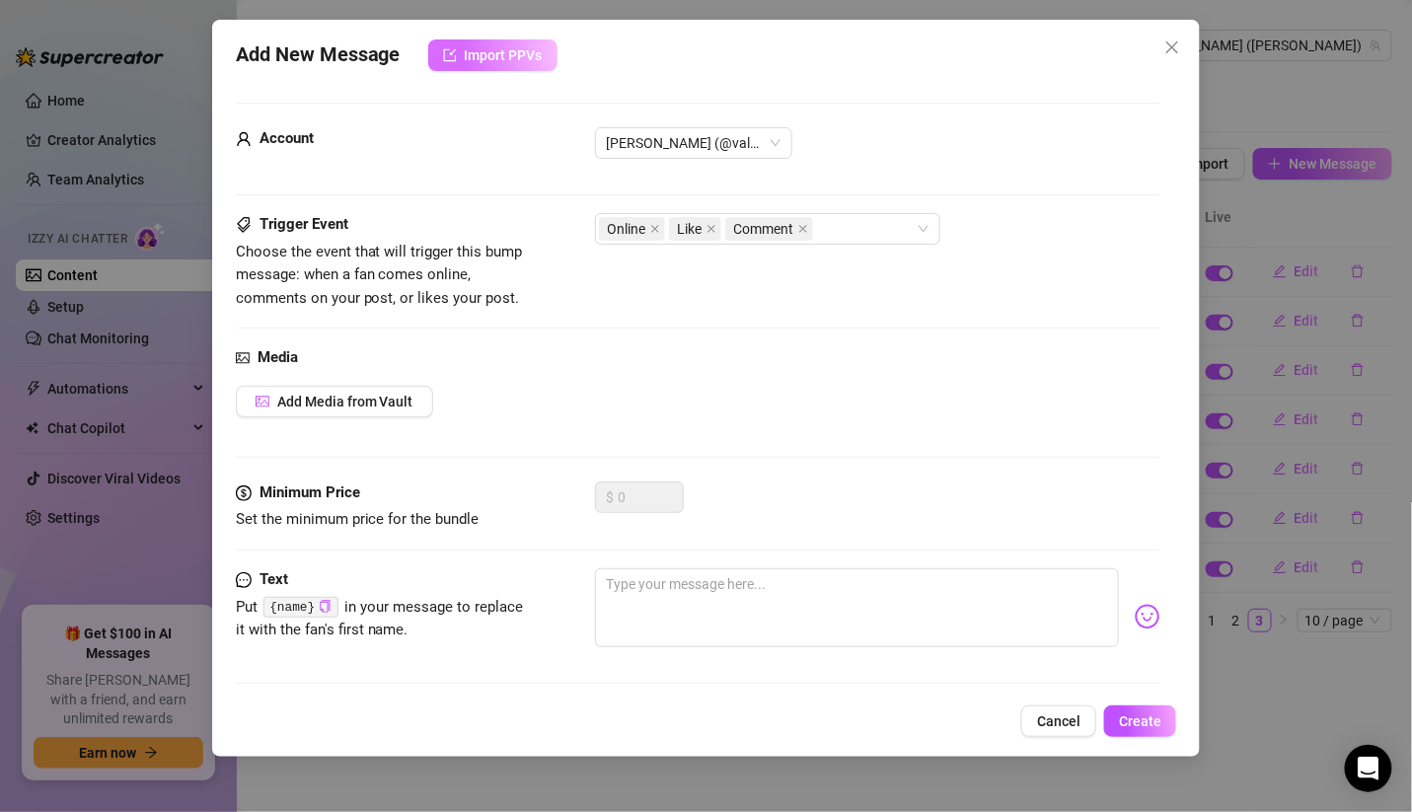
click at [540, 59] on span "Import PPVs" at bounding box center [504, 55] width 78 height 16
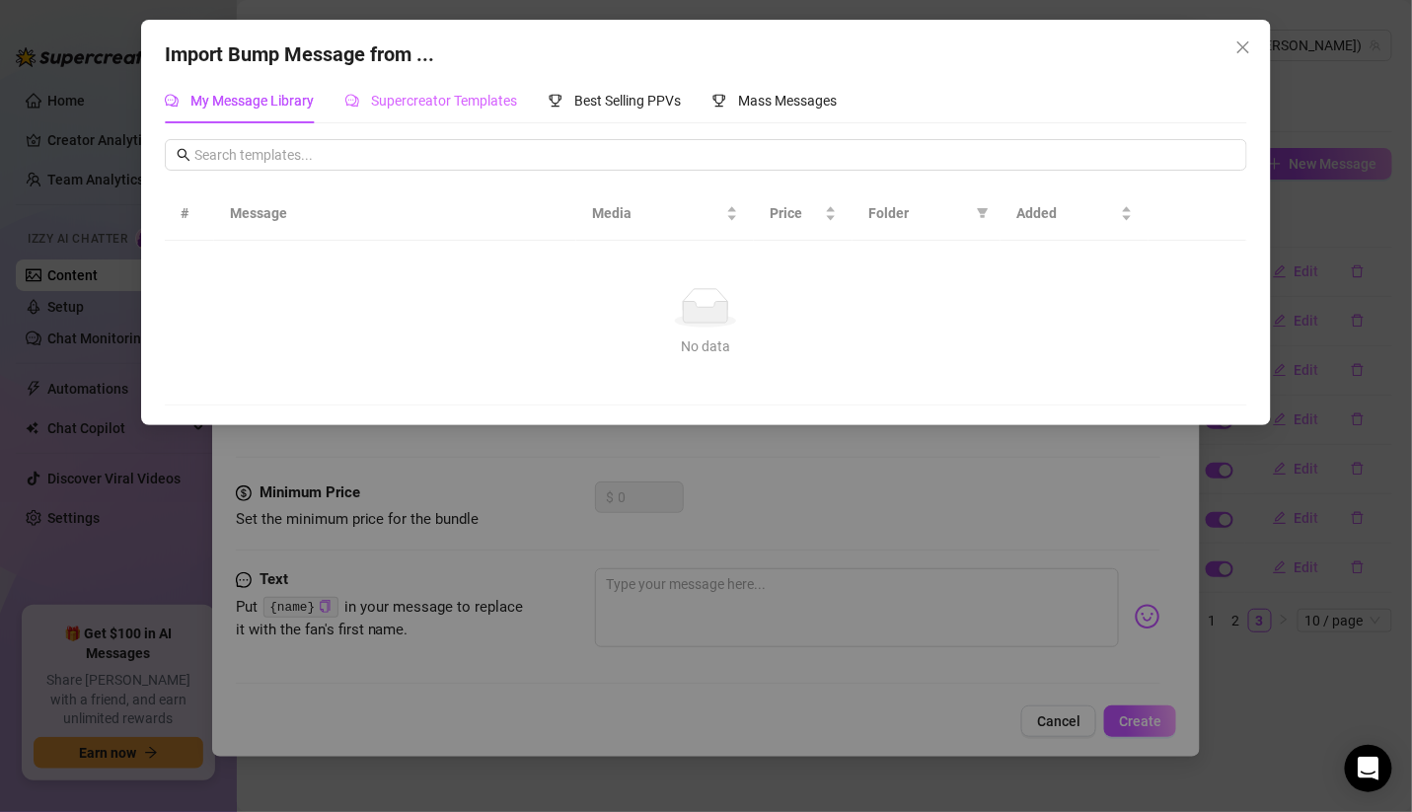
click at [494, 80] on div "Supercreator Templates" at bounding box center [431, 100] width 172 height 45
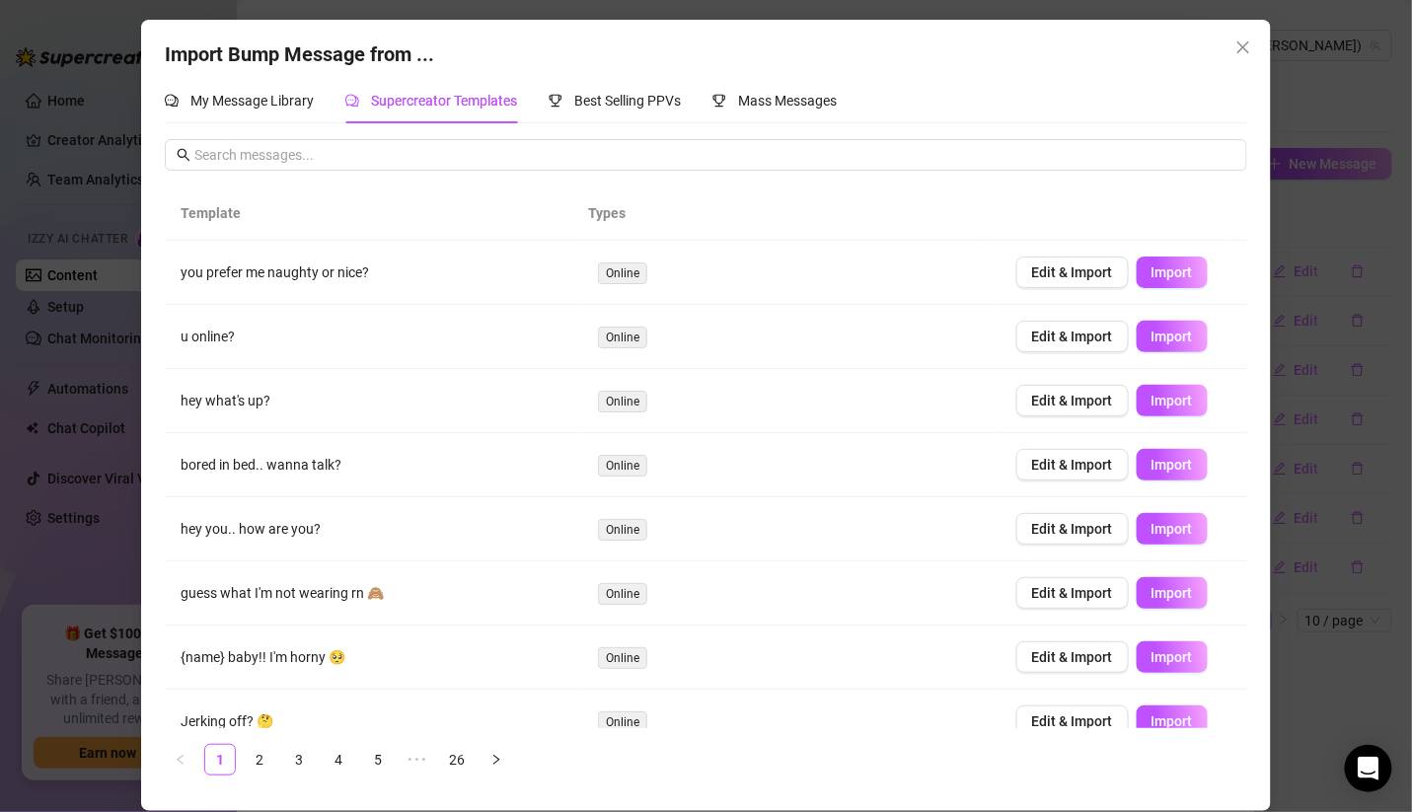
scroll to position [152, 0]
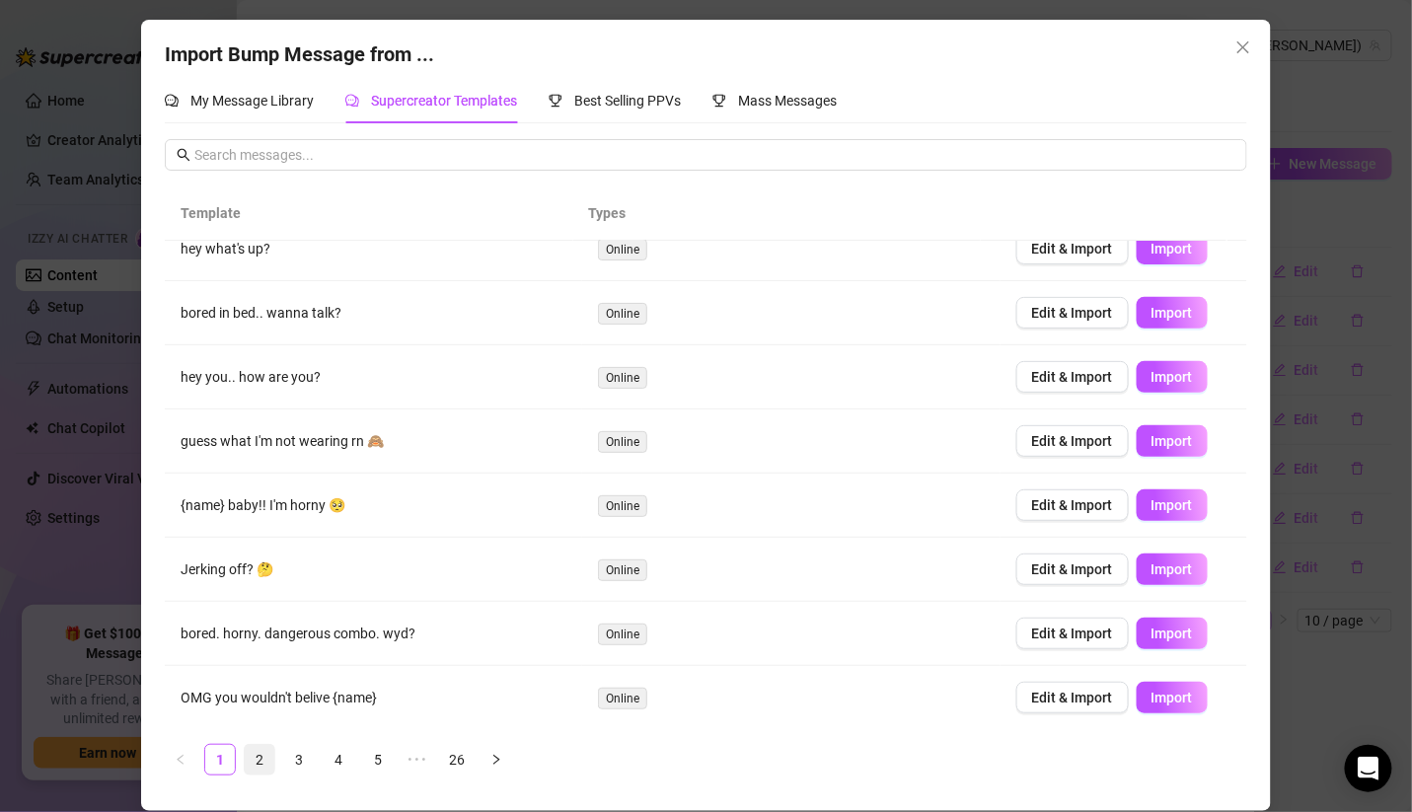
click at [270, 762] on link "2" at bounding box center [260, 760] width 30 height 30
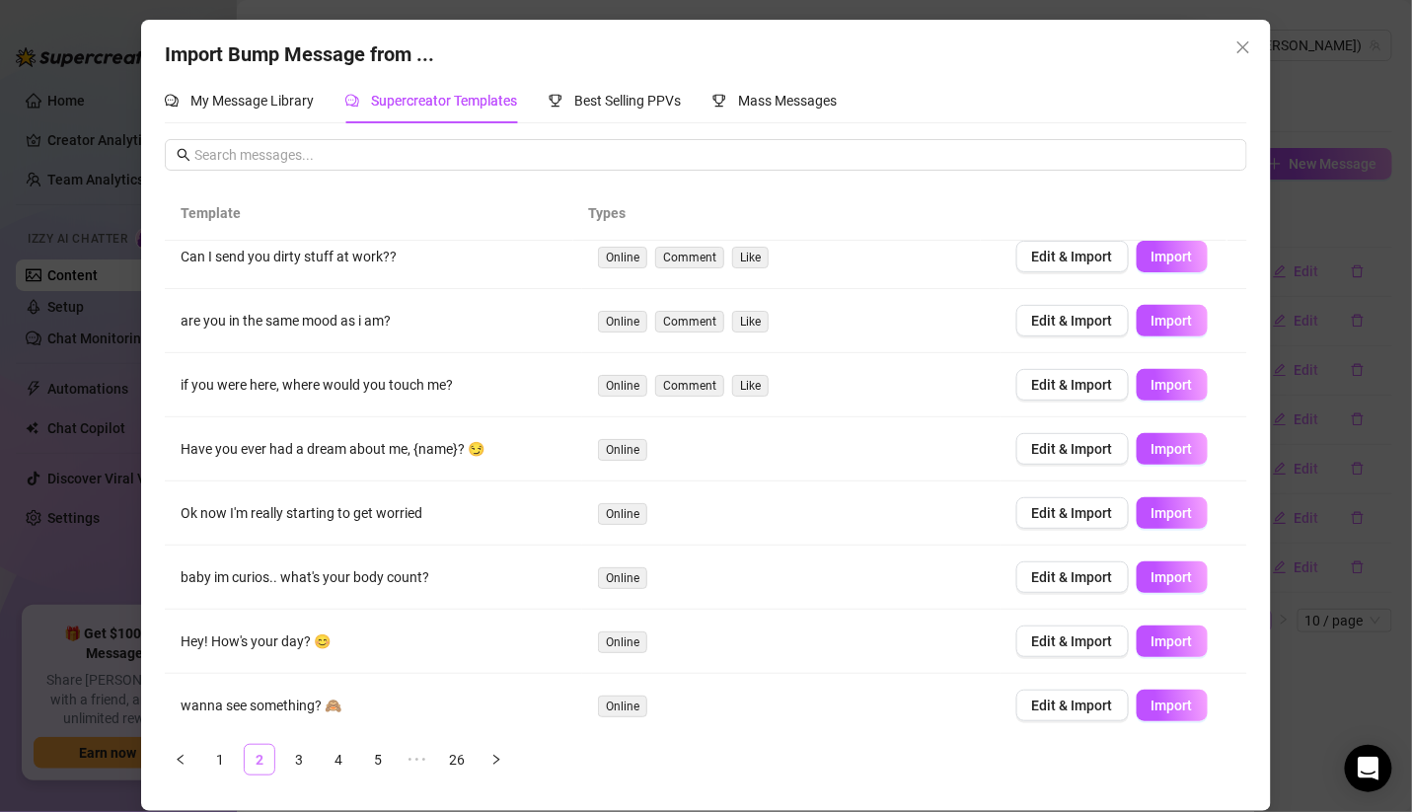
scroll to position [0, 0]
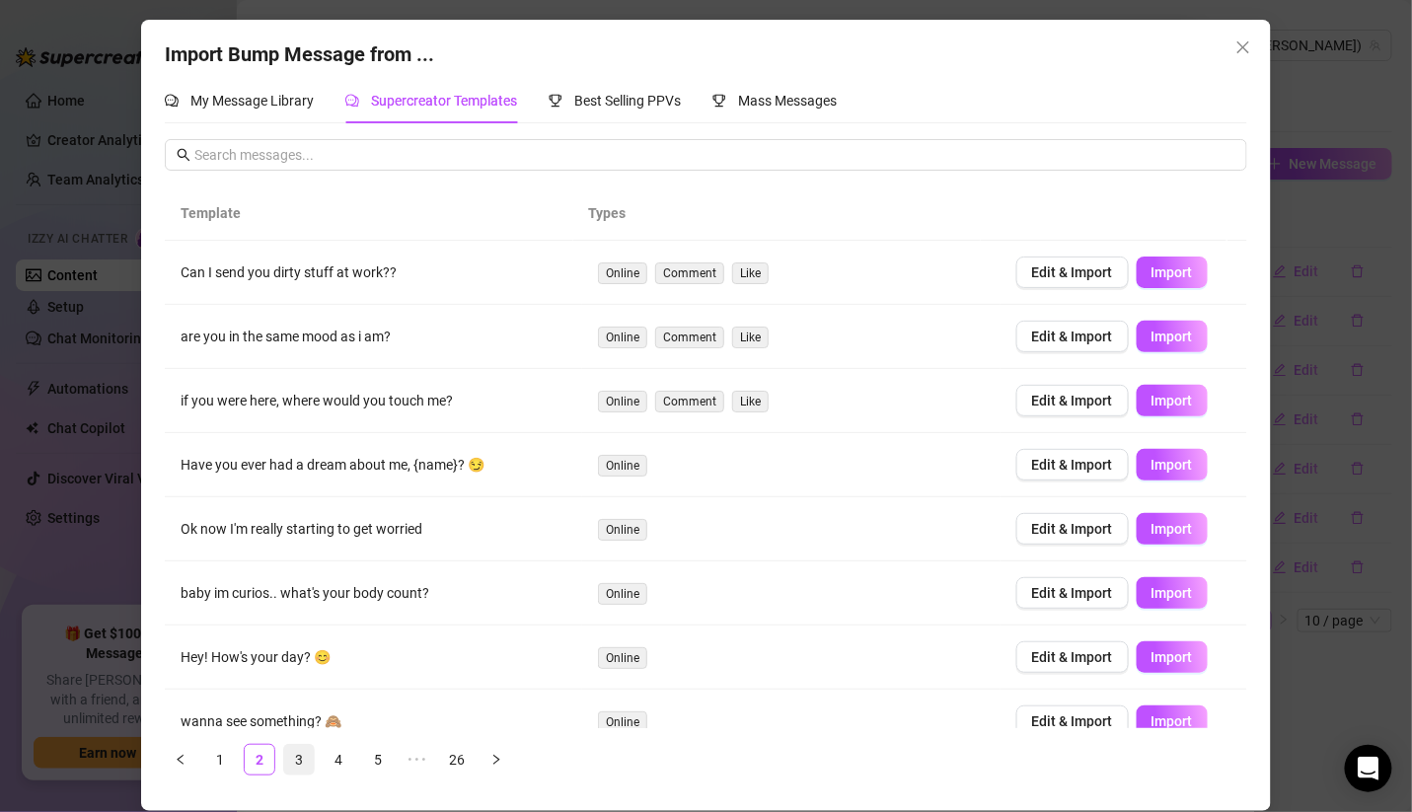
click at [302, 762] on link "3" at bounding box center [299, 760] width 30 height 30
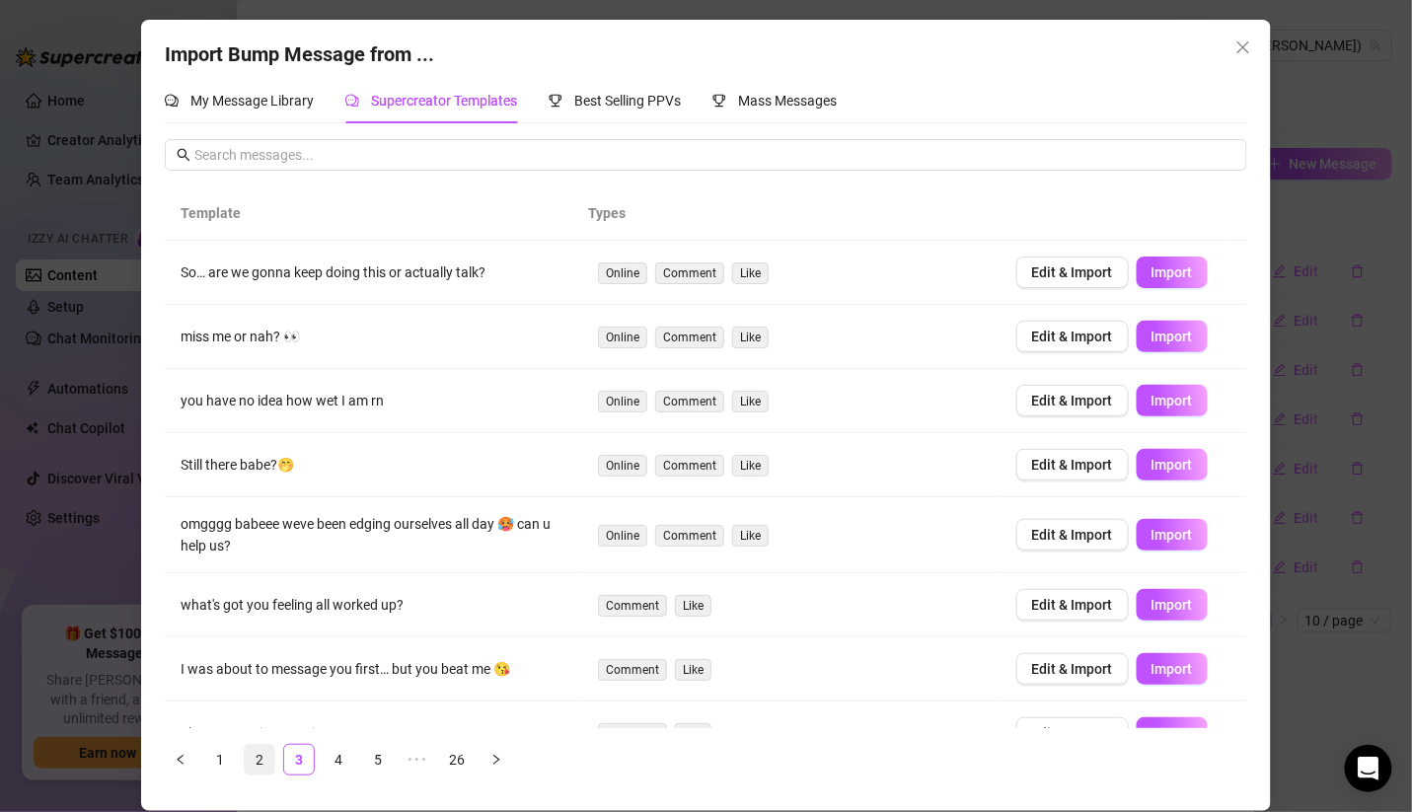
click at [252, 761] on link "2" at bounding box center [260, 760] width 30 height 30
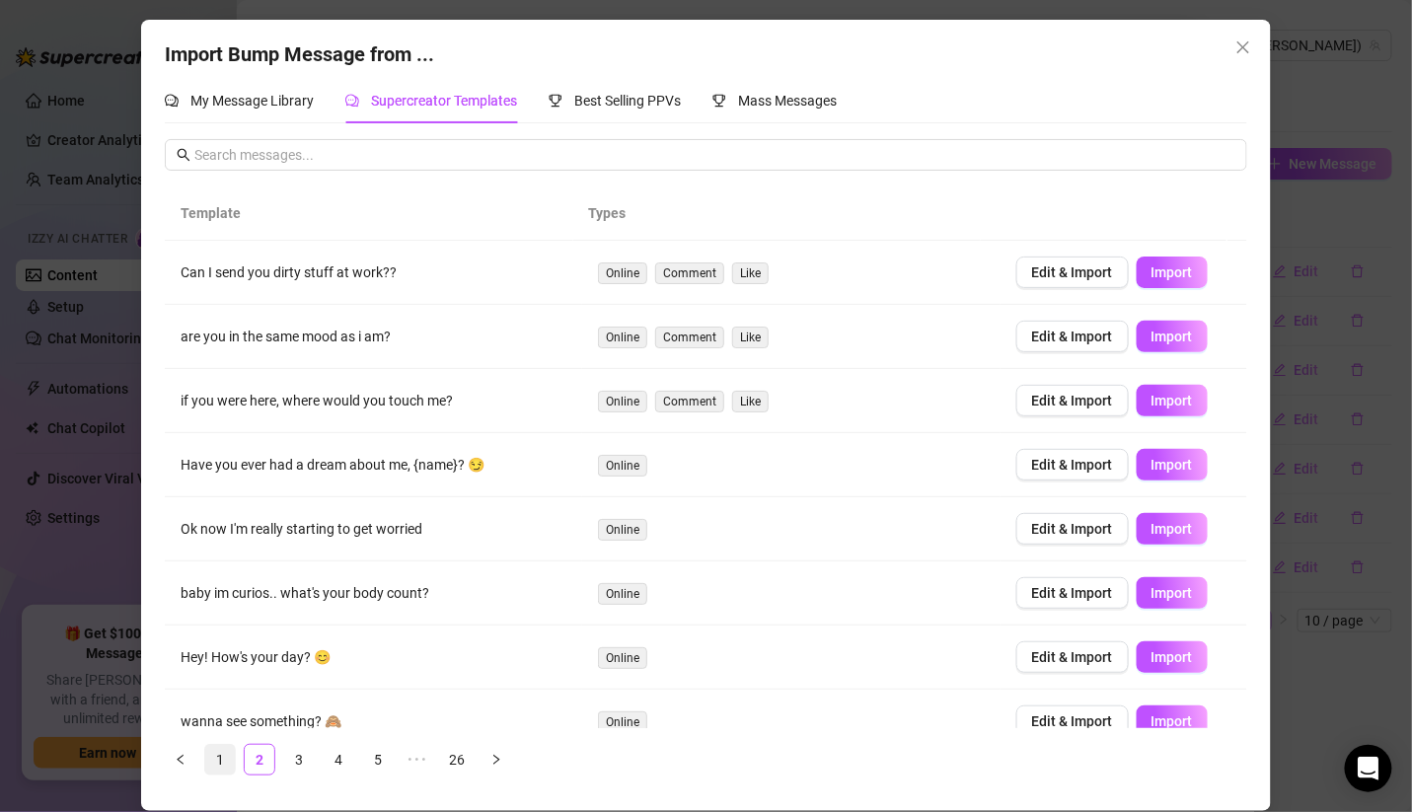
click at [222, 755] on link "1" at bounding box center [220, 760] width 30 height 30
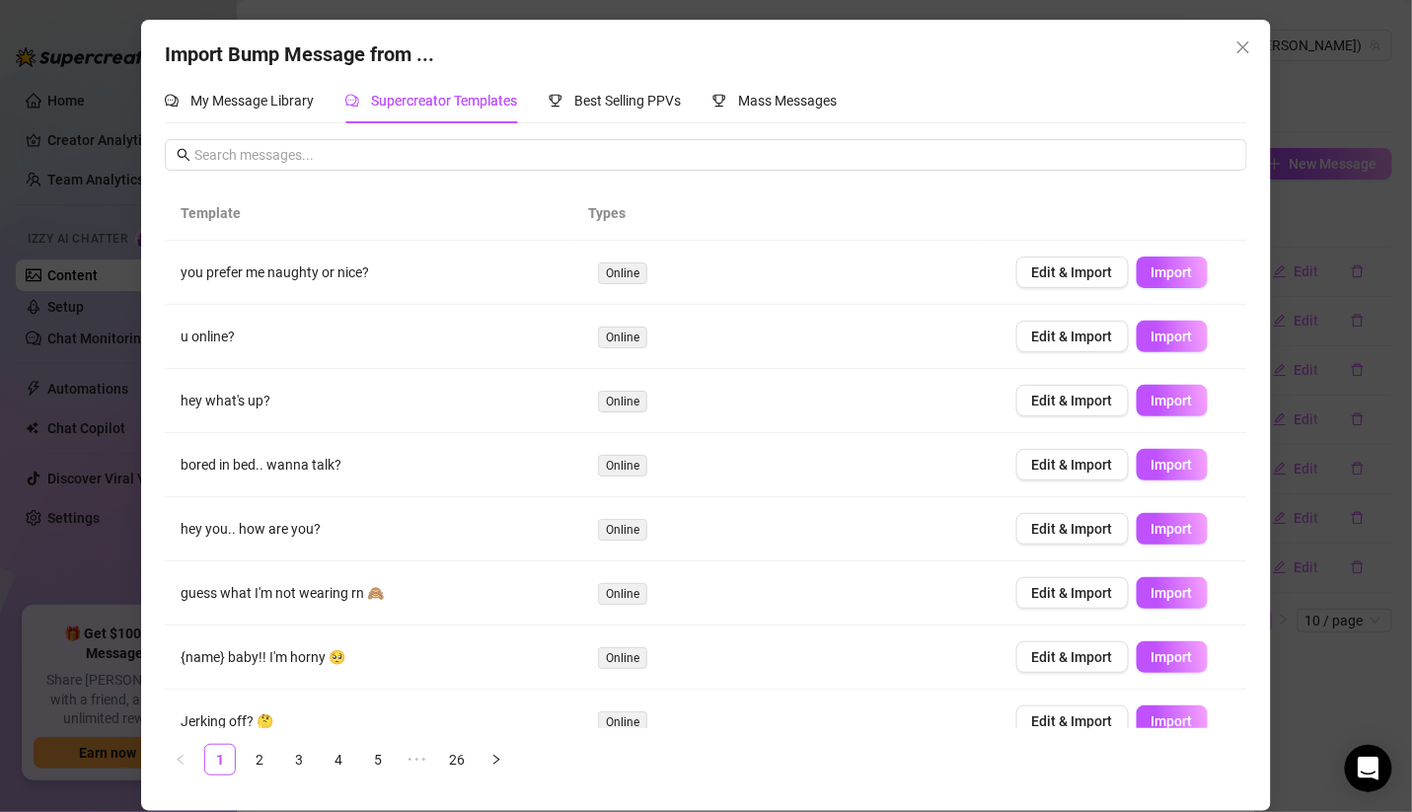
scroll to position [152, 0]
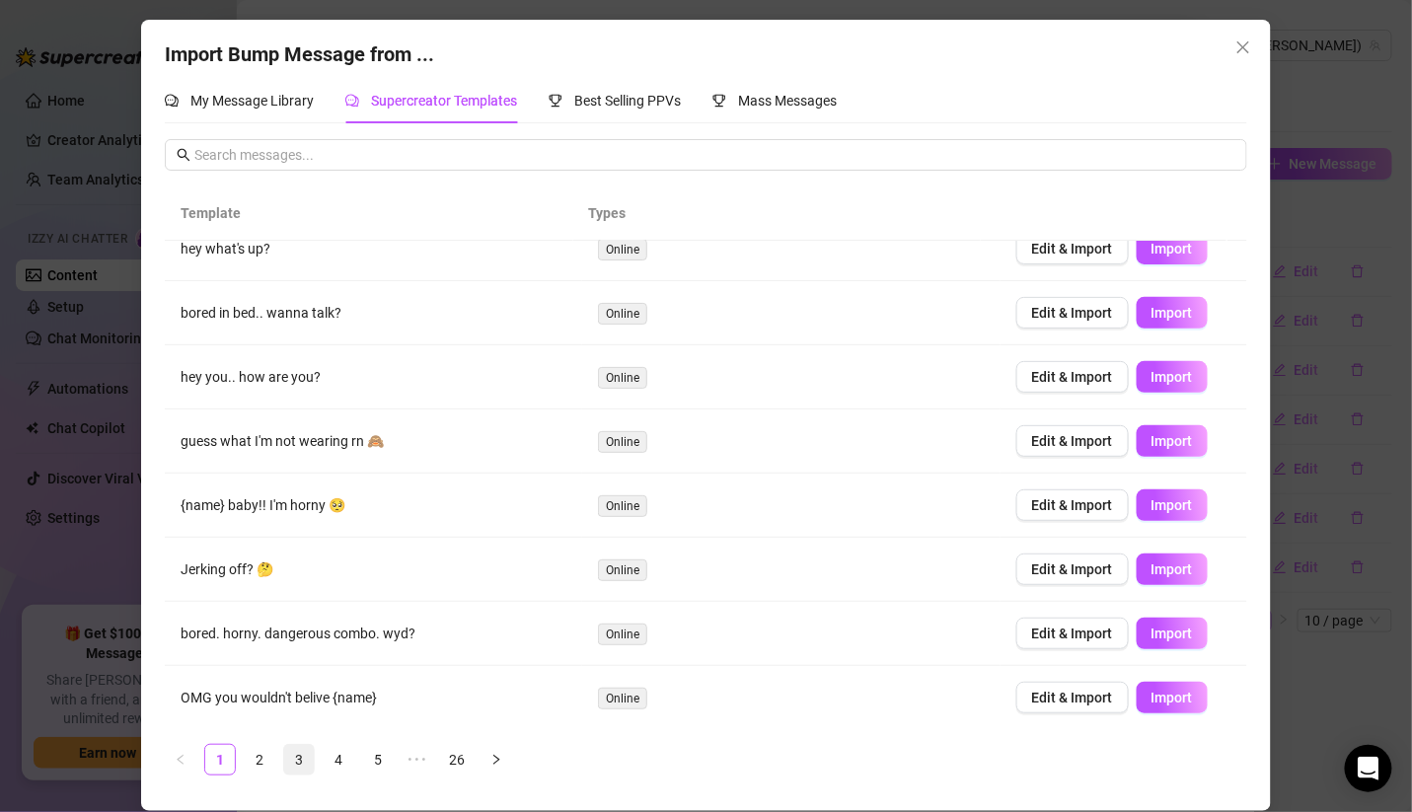
click at [308, 759] on link "3" at bounding box center [299, 760] width 30 height 30
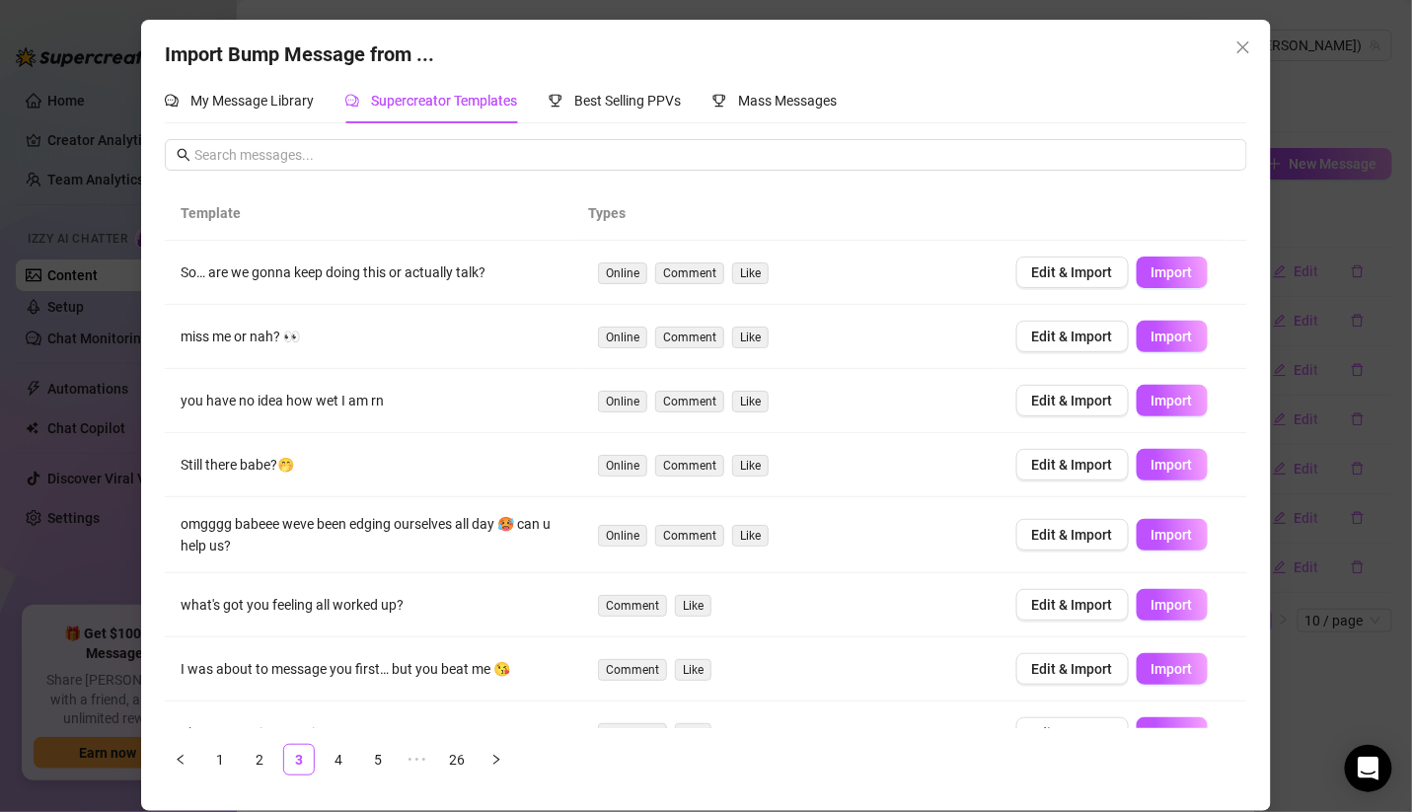
scroll to position [176, 0]
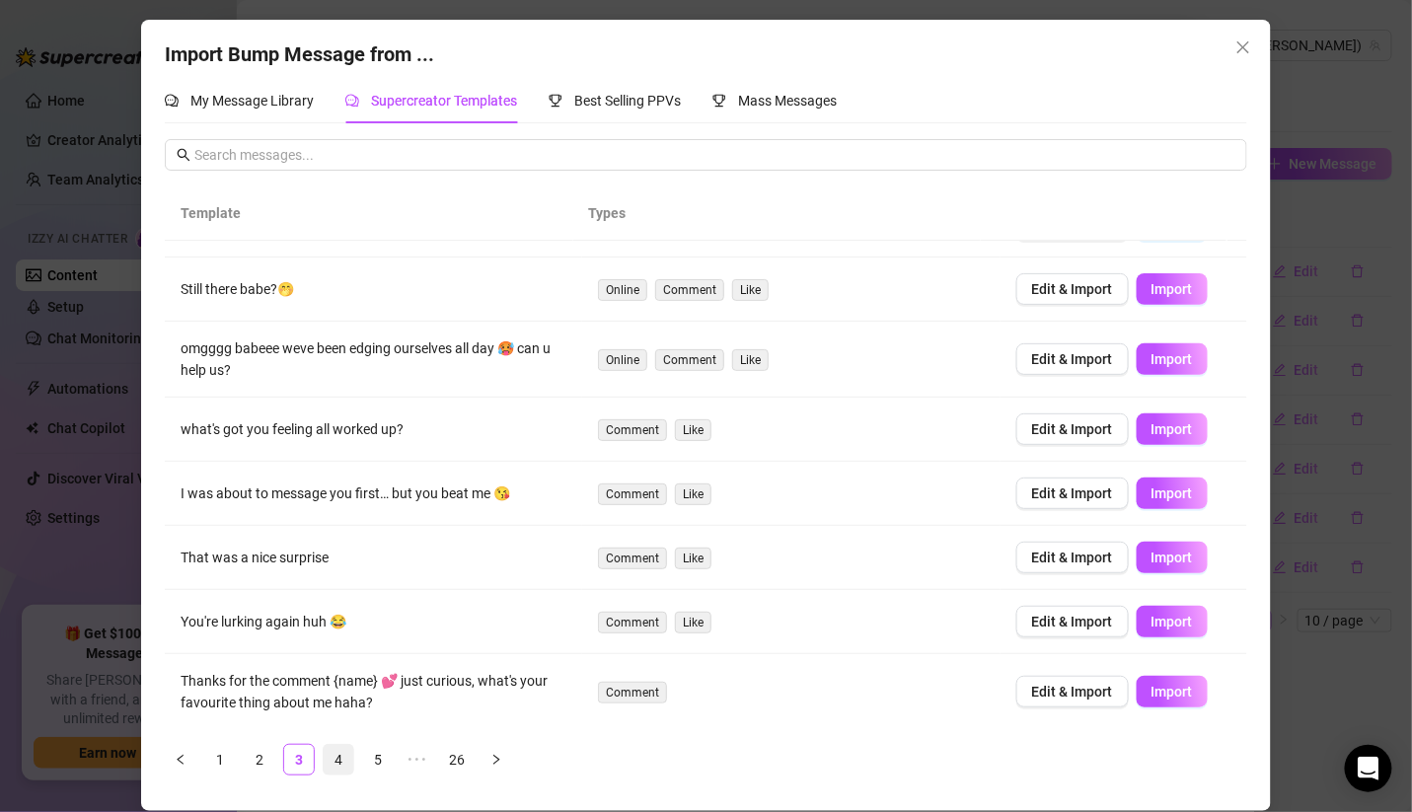
click at [350, 762] on link "4" at bounding box center [339, 760] width 30 height 30
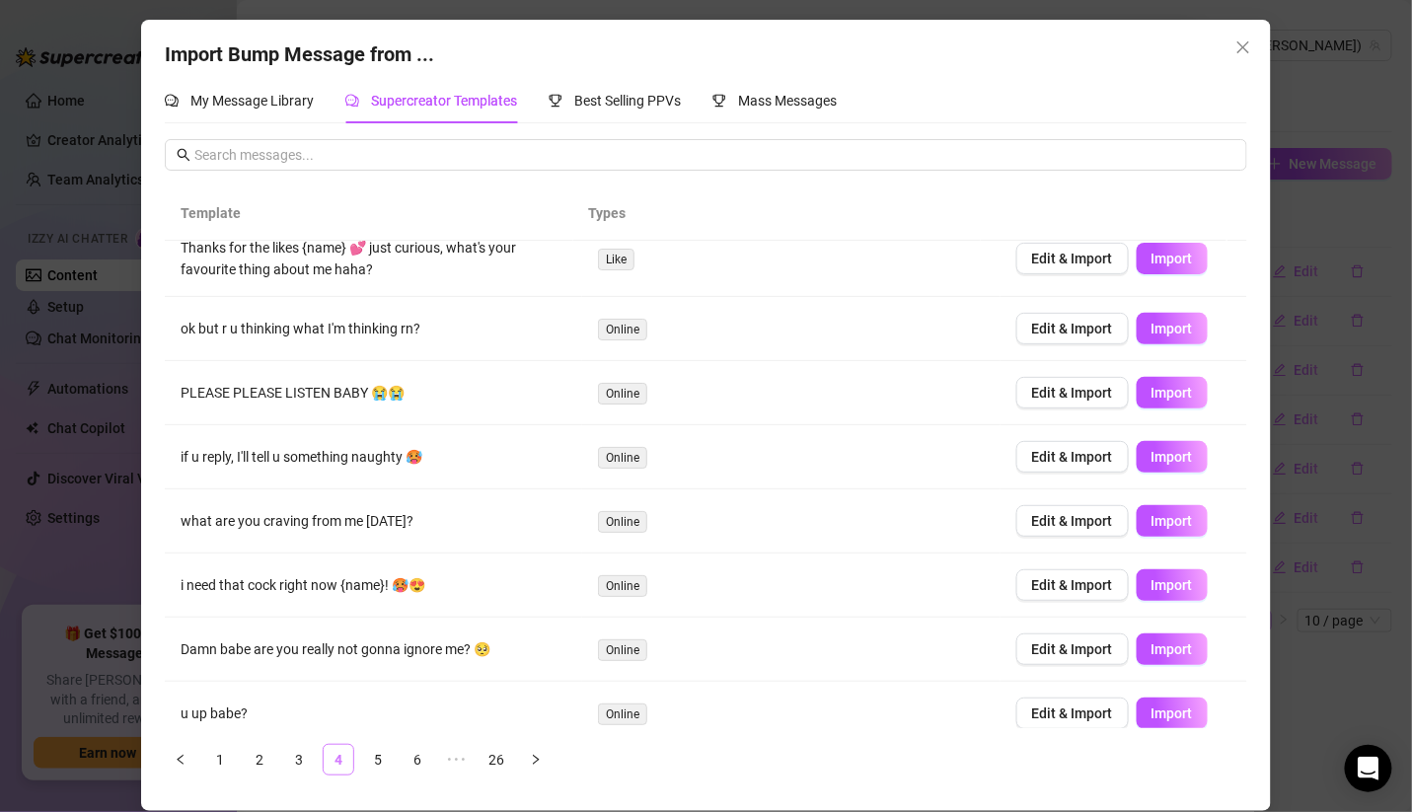
scroll to position [0, 0]
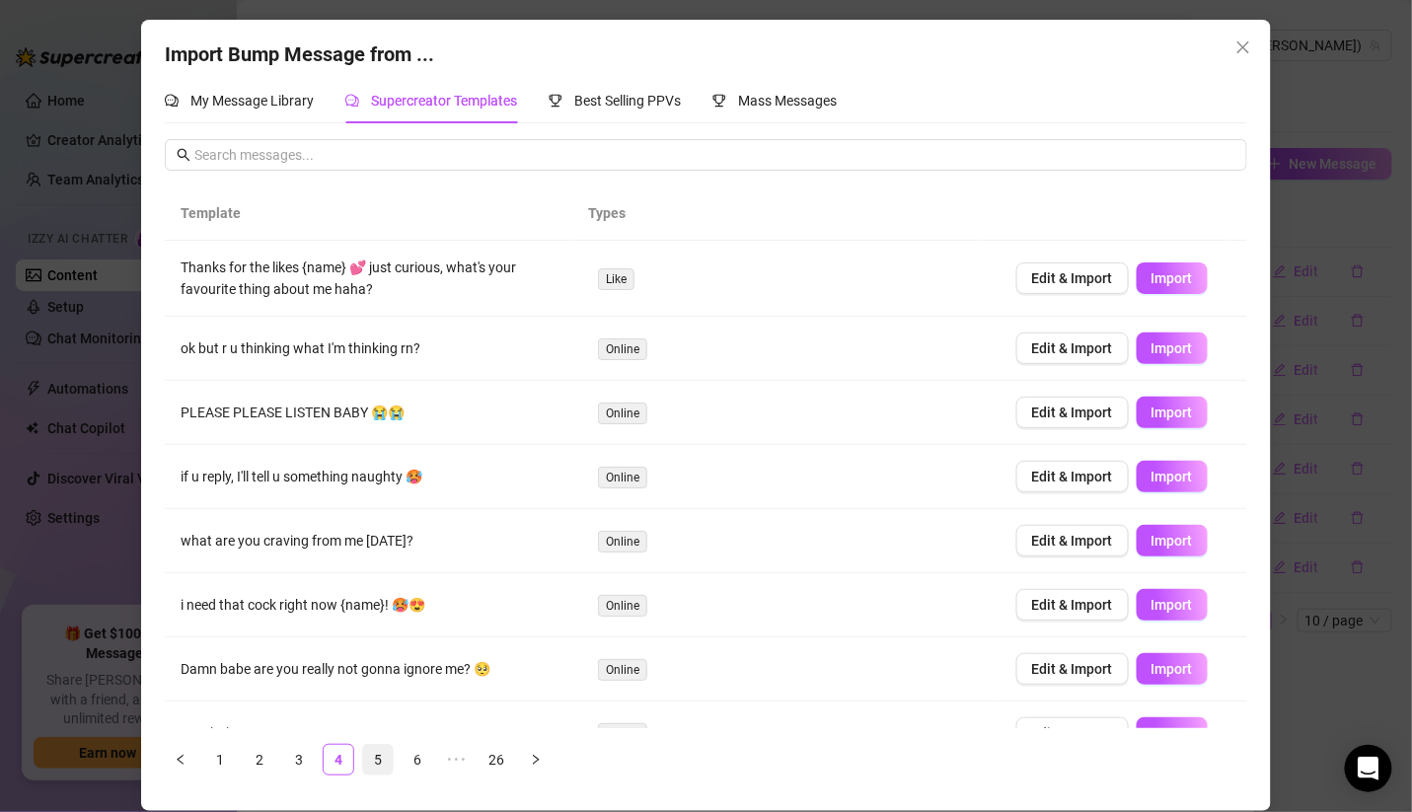
click at [379, 755] on link "5" at bounding box center [378, 760] width 30 height 30
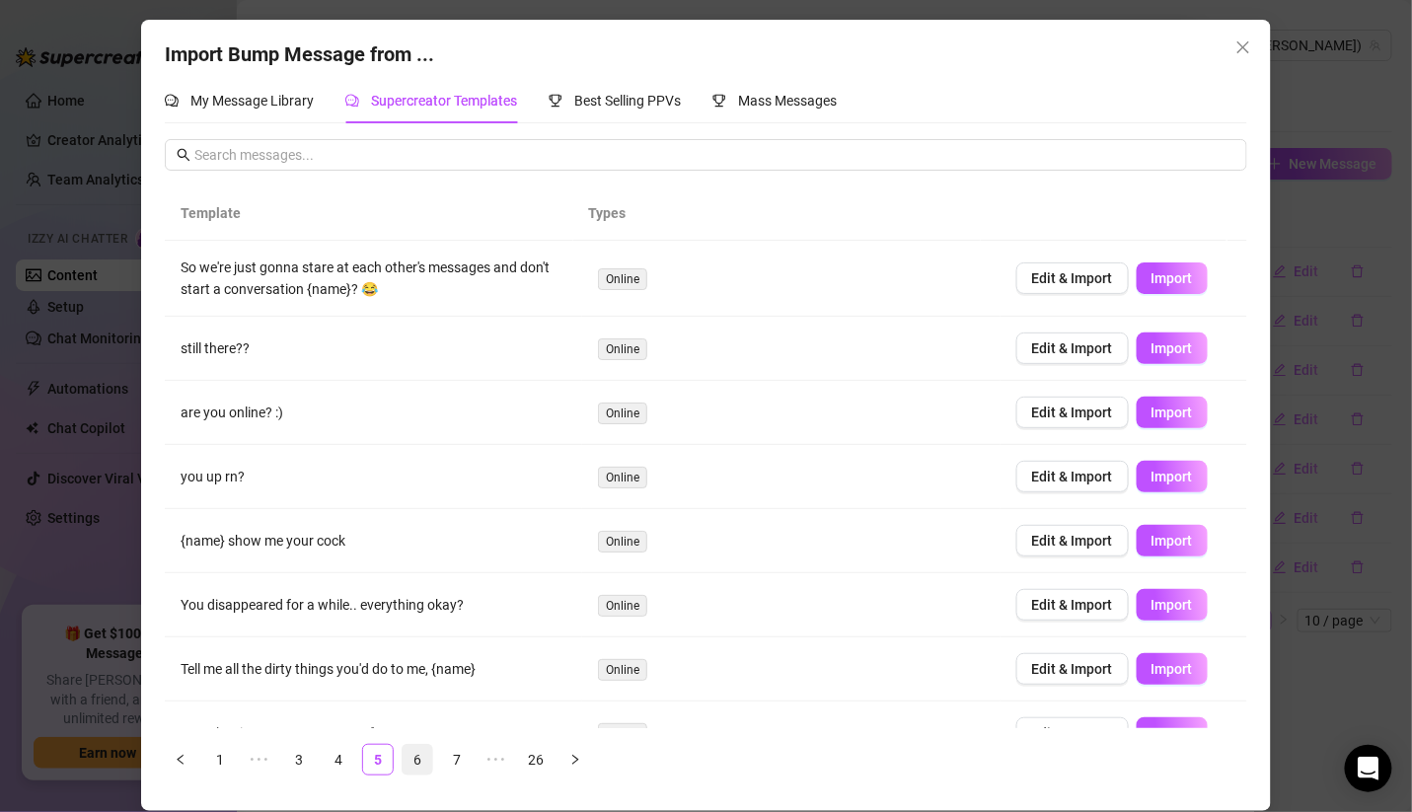
click at [411, 753] on link "6" at bounding box center [417, 760] width 30 height 30
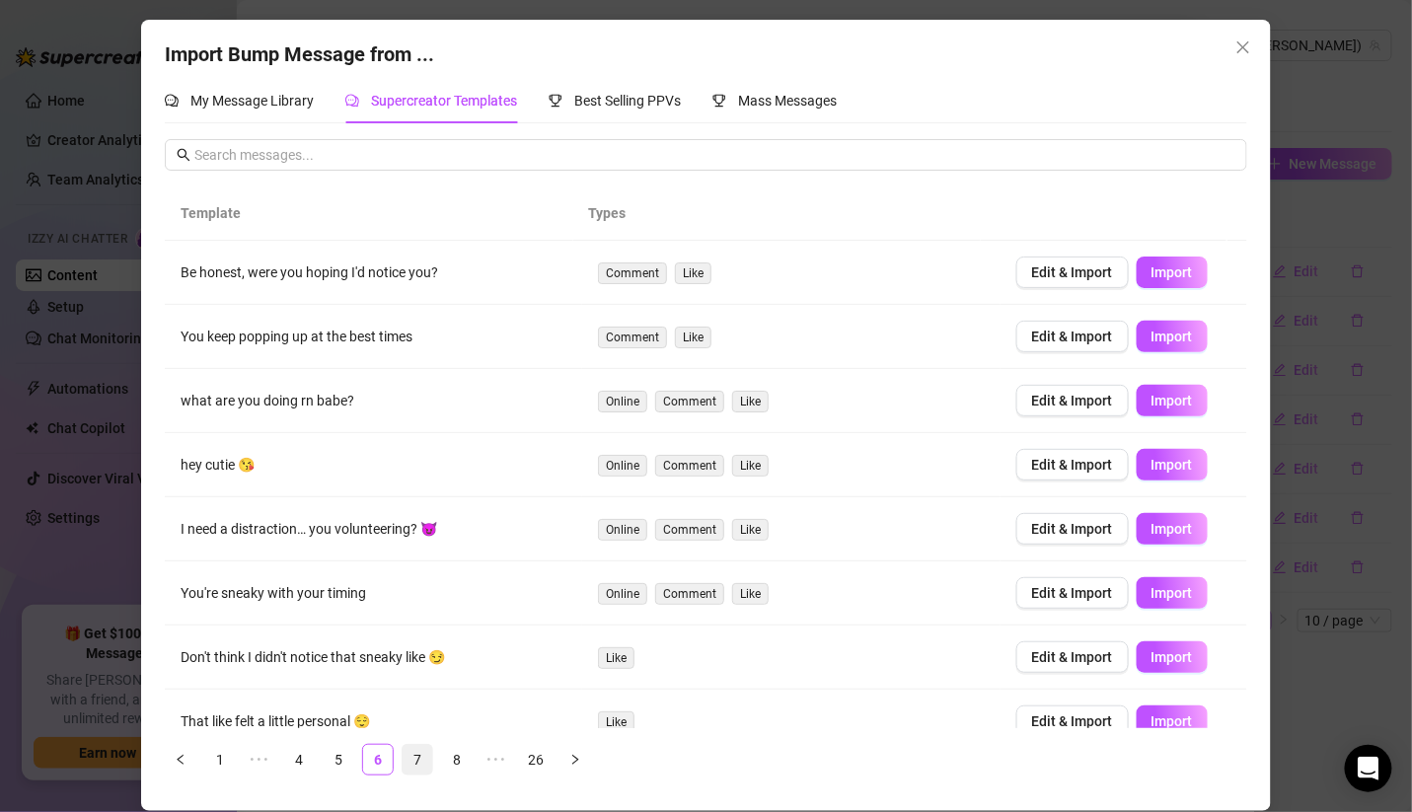
click at [416, 754] on link "7" at bounding box center [417, 760] width 30 height 30
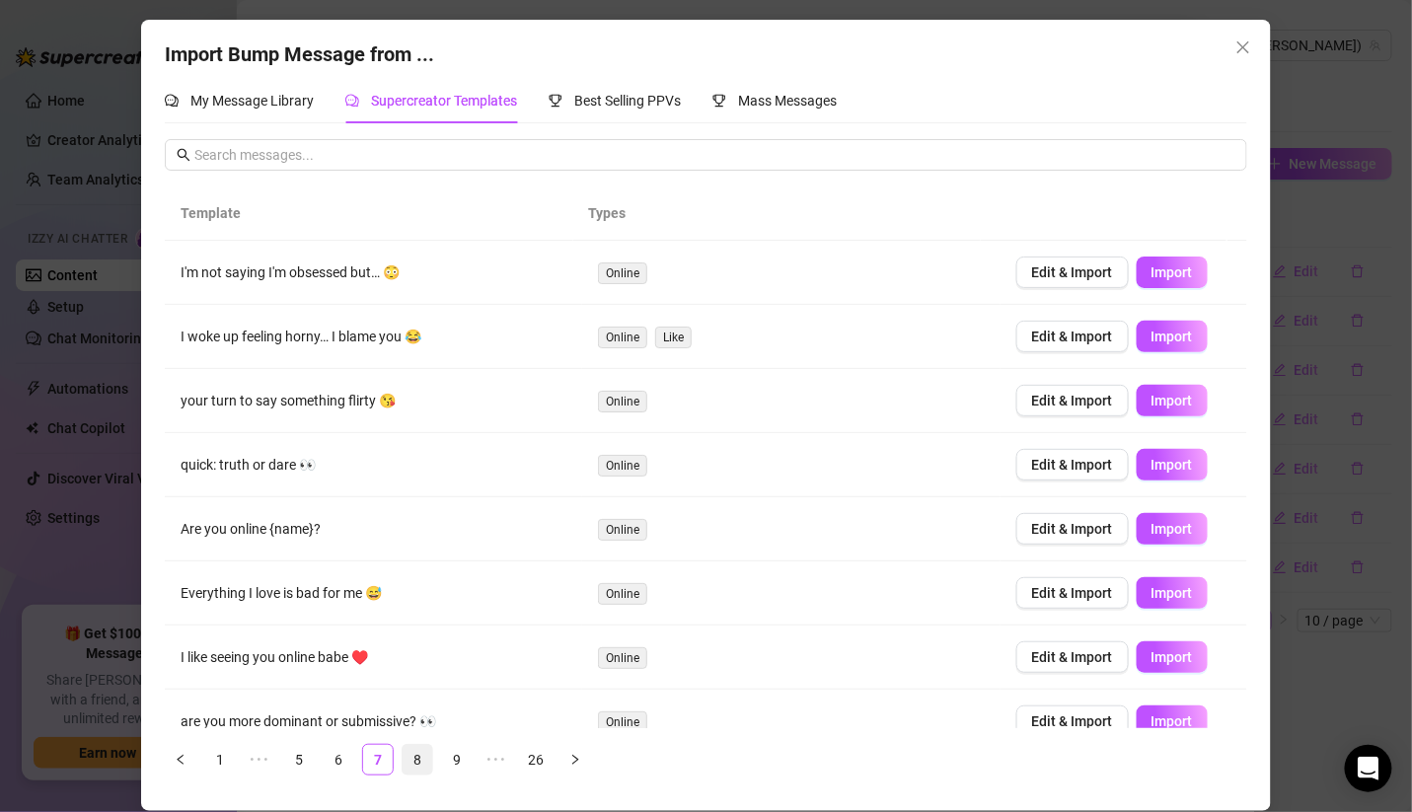
click at [418, 762] on link "8" at bounding box center [417, 760] width 30 height 30
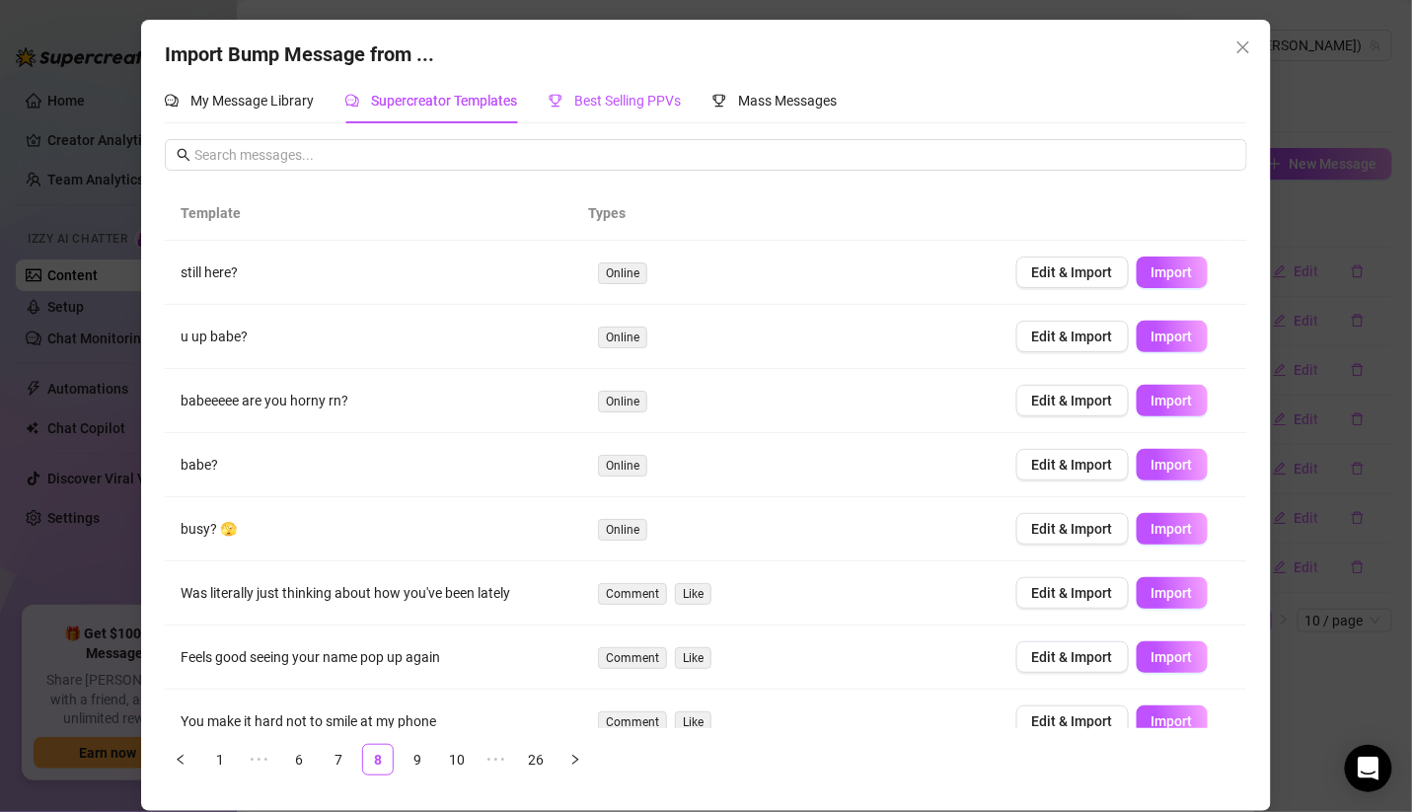
click at [667, 103] on span "Best Selling PPVs" at bounding box center [627, 101] width 107 height 16
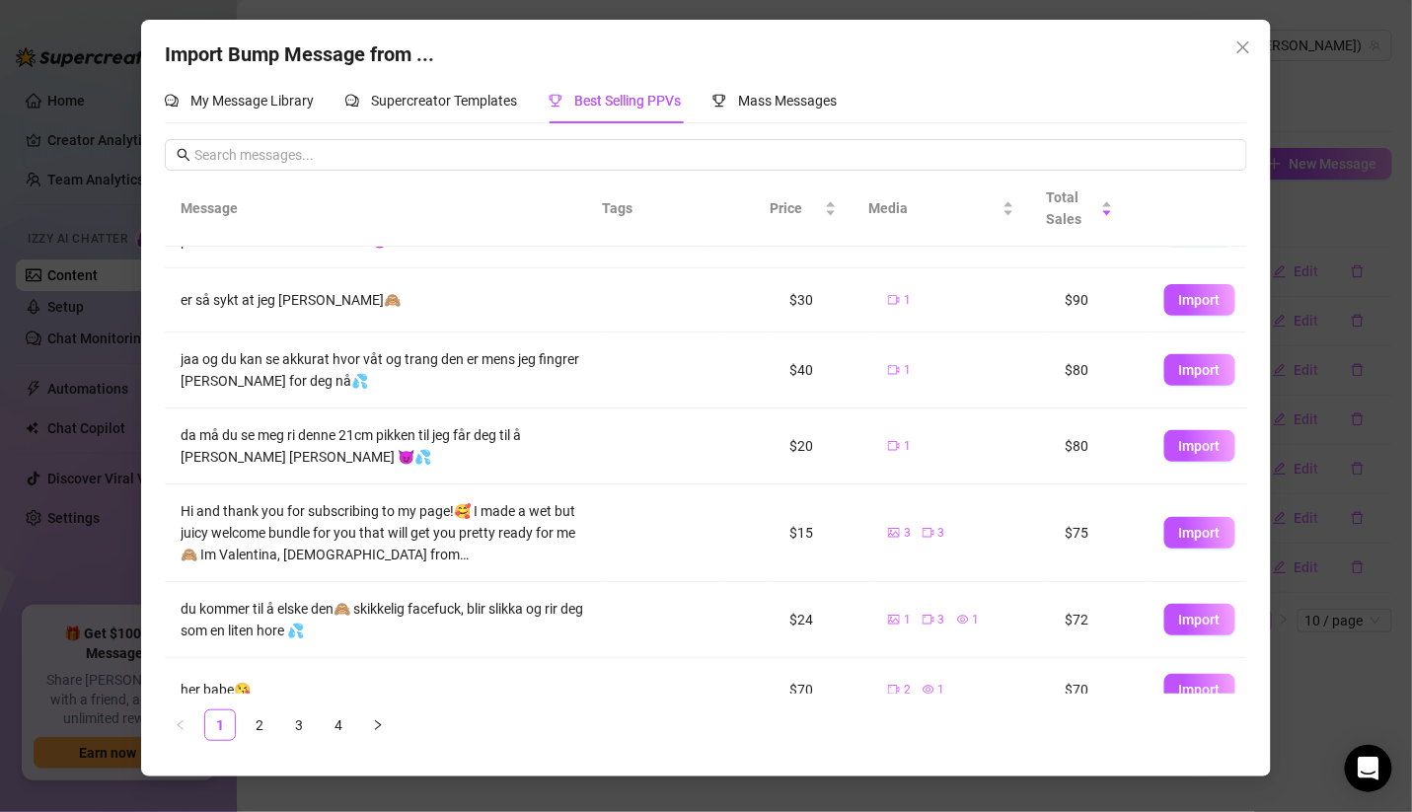
scroll to position [352, 0]
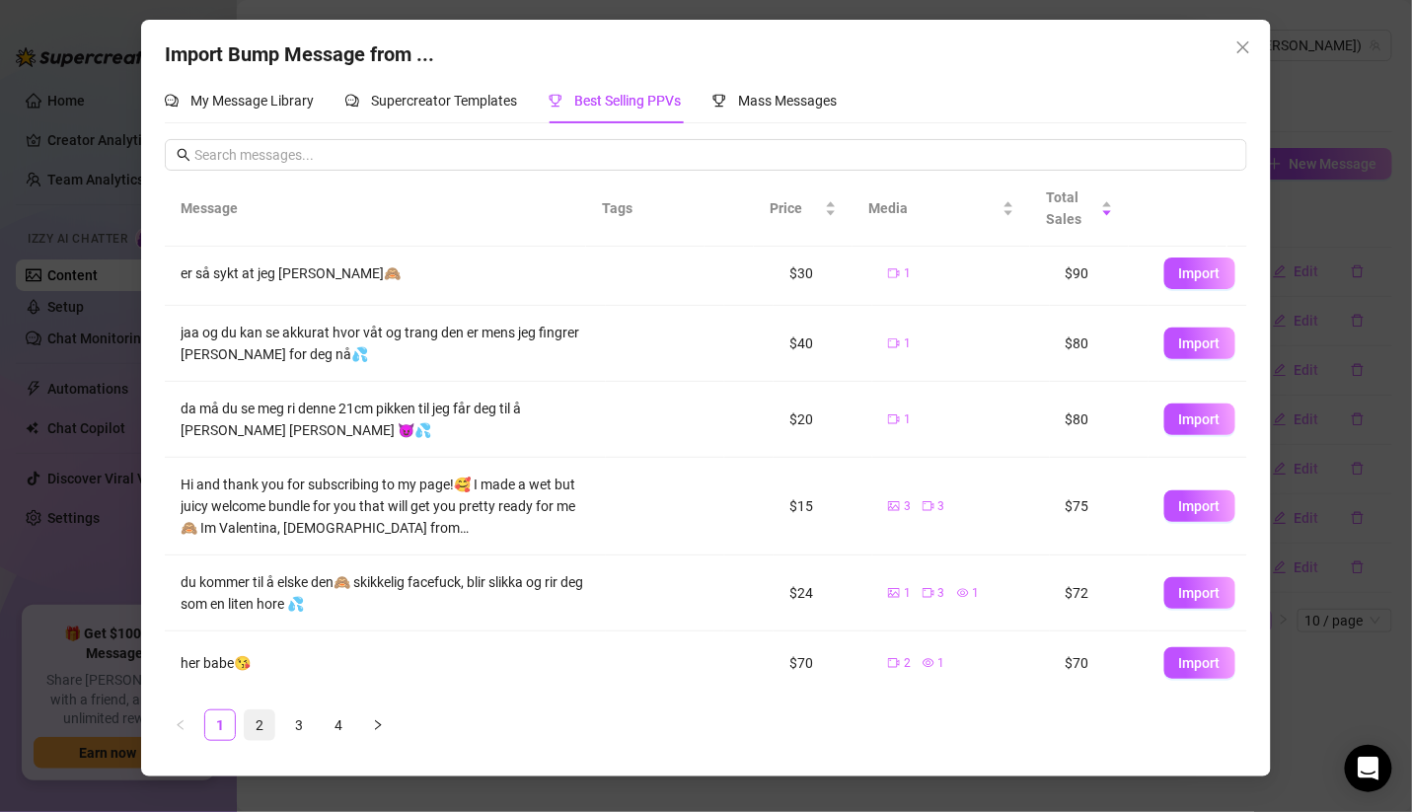
click at [261, 731] on link "2" at bounding box center [260, 725] width 30 height 30
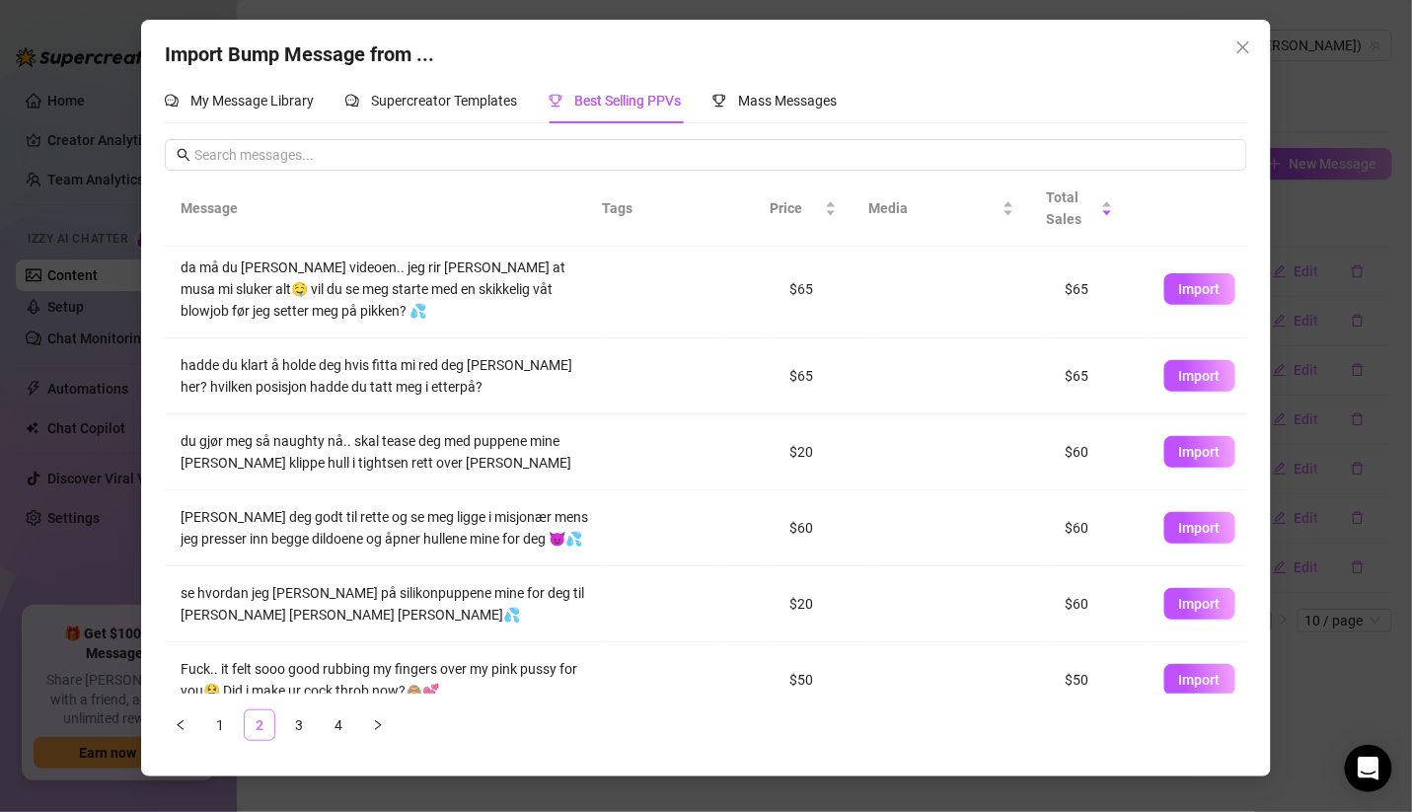
scroll to position [0, 0]
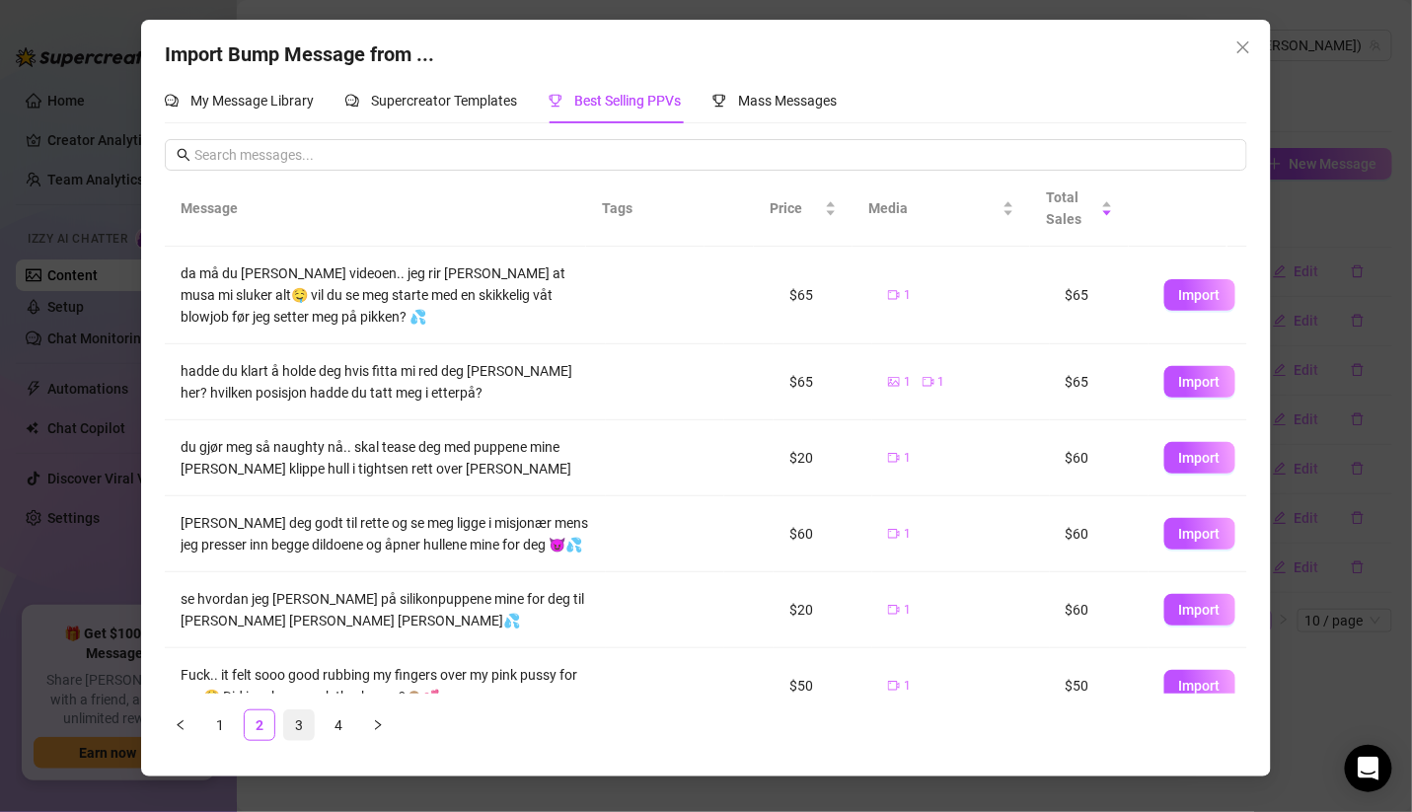
click at [301, 721] on link "3" at bounding box center [299, 725] width 30 height 30
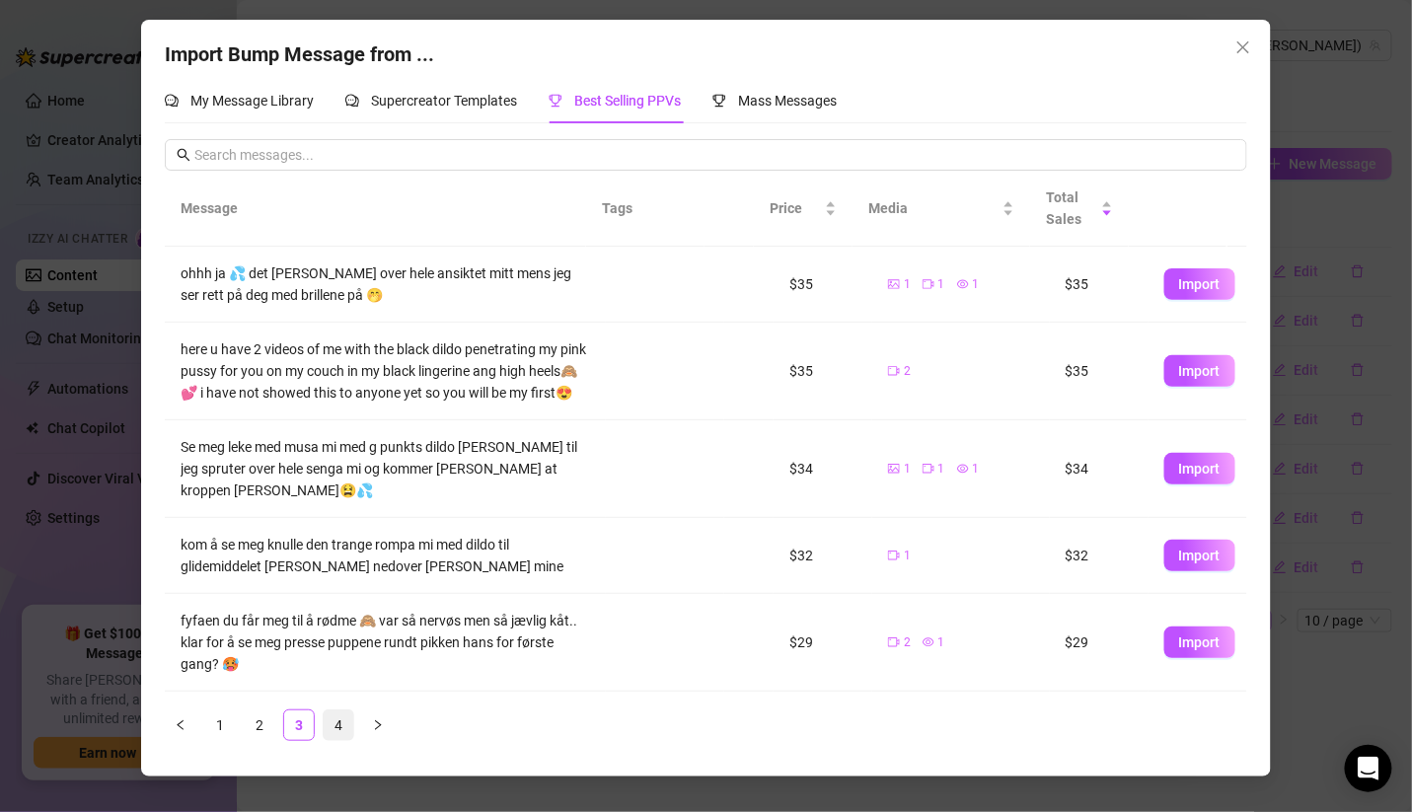
click at [338, 717] on link "4" at bounding box center [339, 725] width 30 height 30
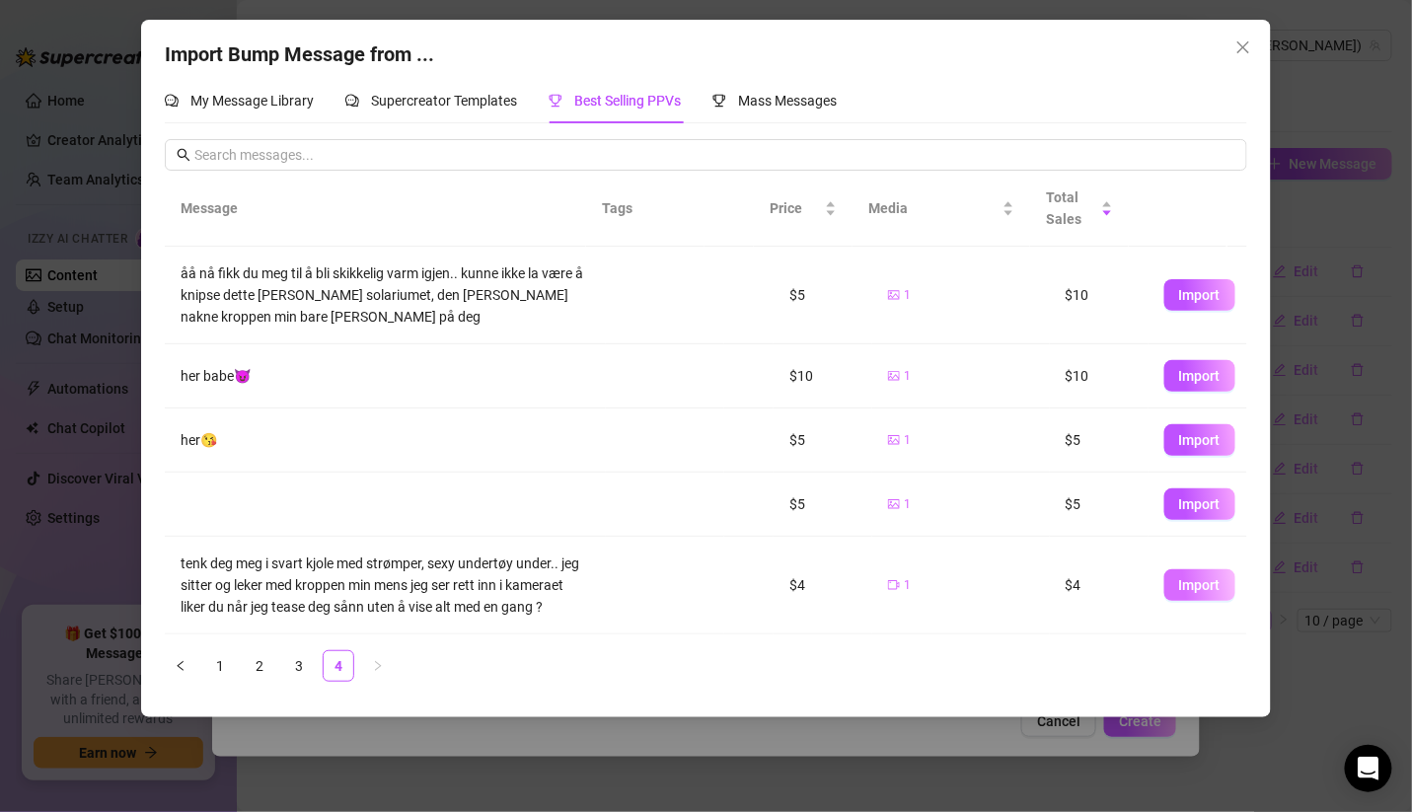
click at [1194, 574] on button "Import" at bounding box center [1199, 585] width 71 height 32
type textarea "tenk deg meg i svart kjole med strømper, sexy undertøy under.. jeg sitter og le…"
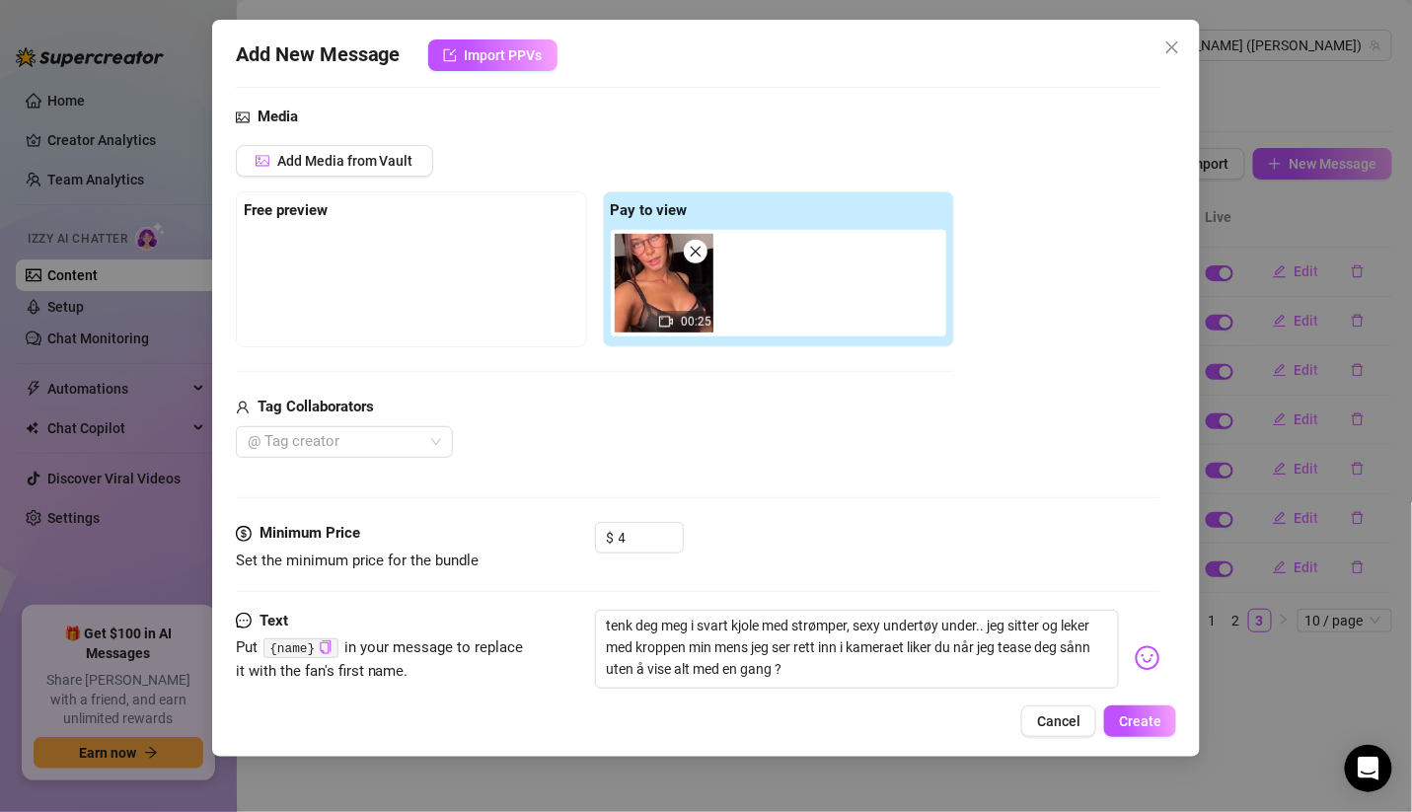
scroll to position [287, 0]
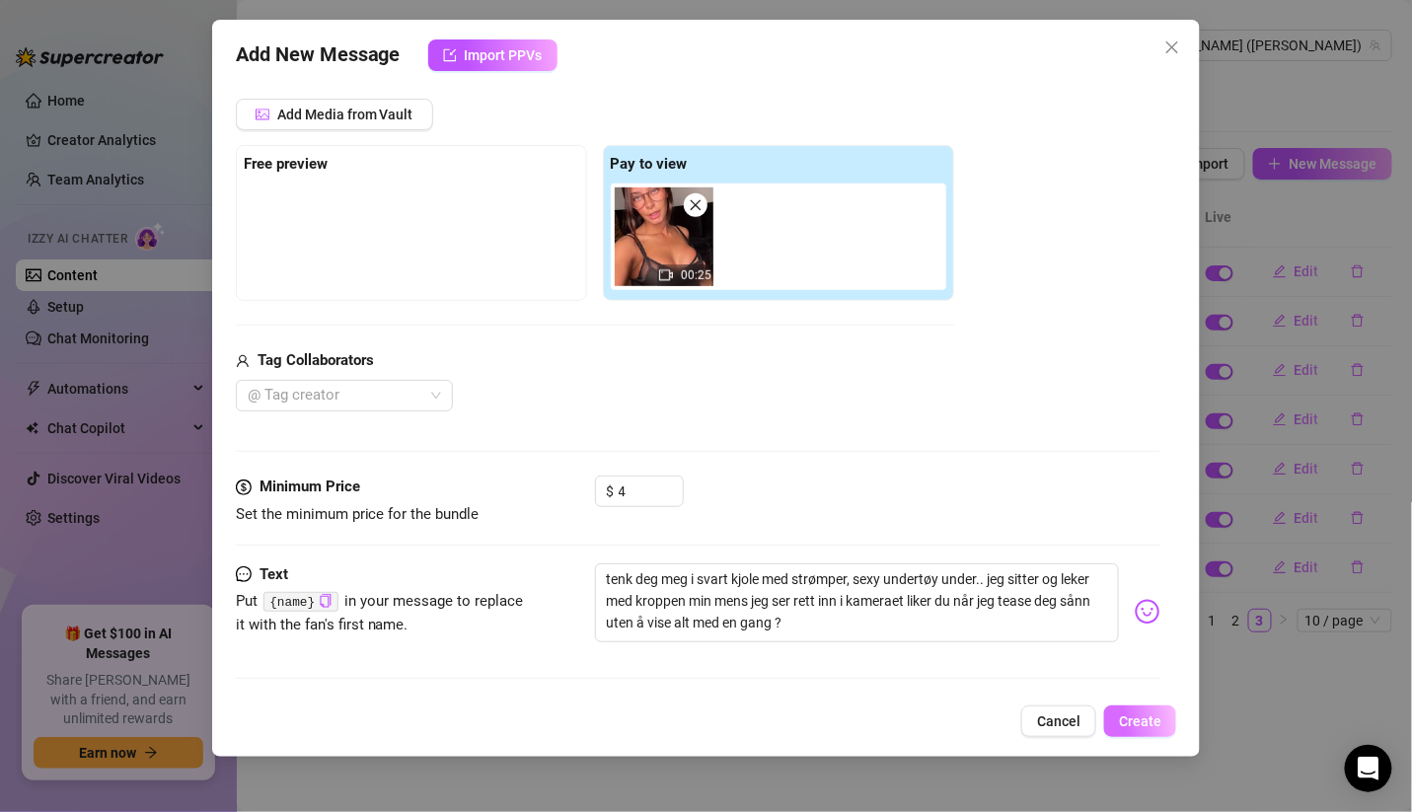
click at [1152, 728] on span "Create" at bounding box center [1140, 721] width 42 height 16
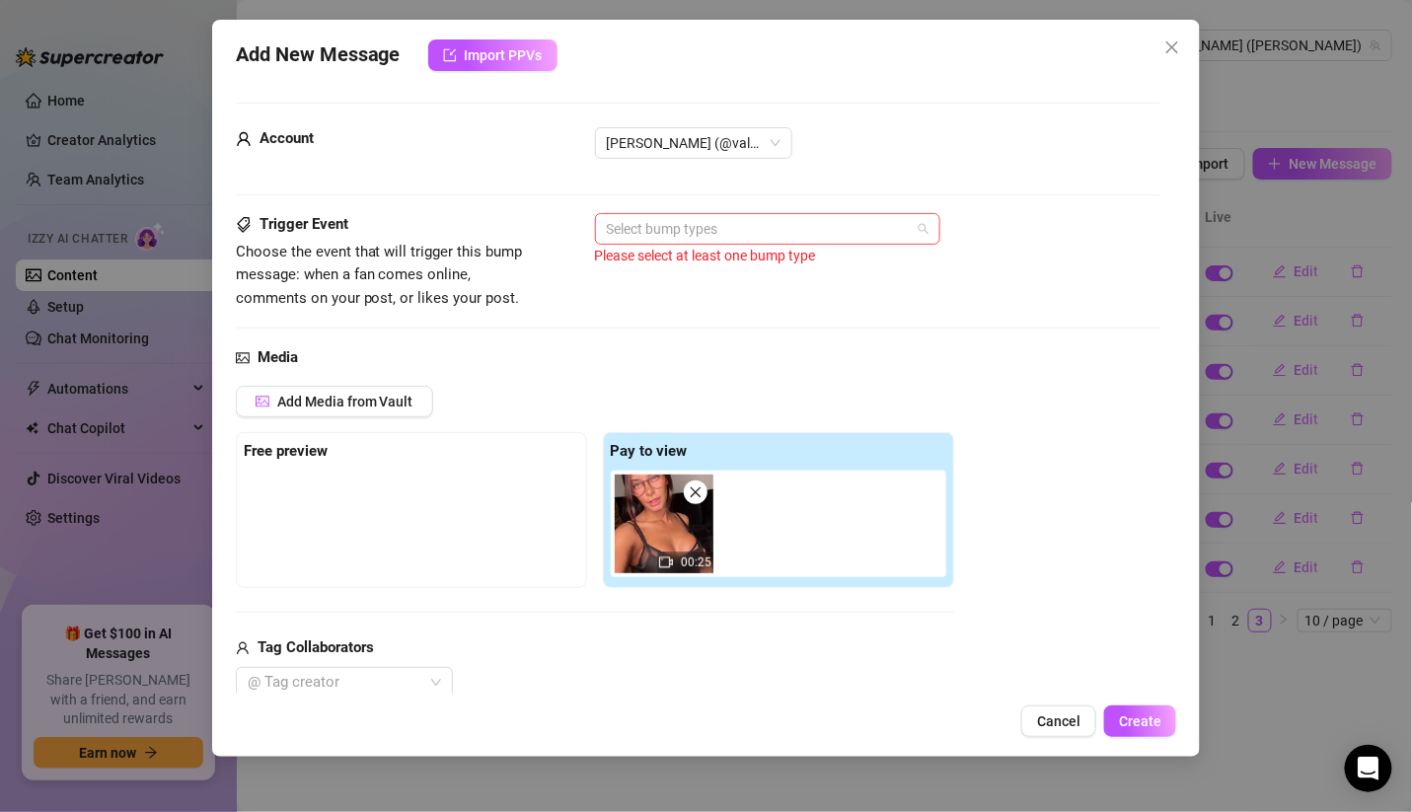
click at [805, 232] on div at bounding box center [757, 229] width 317 height 28
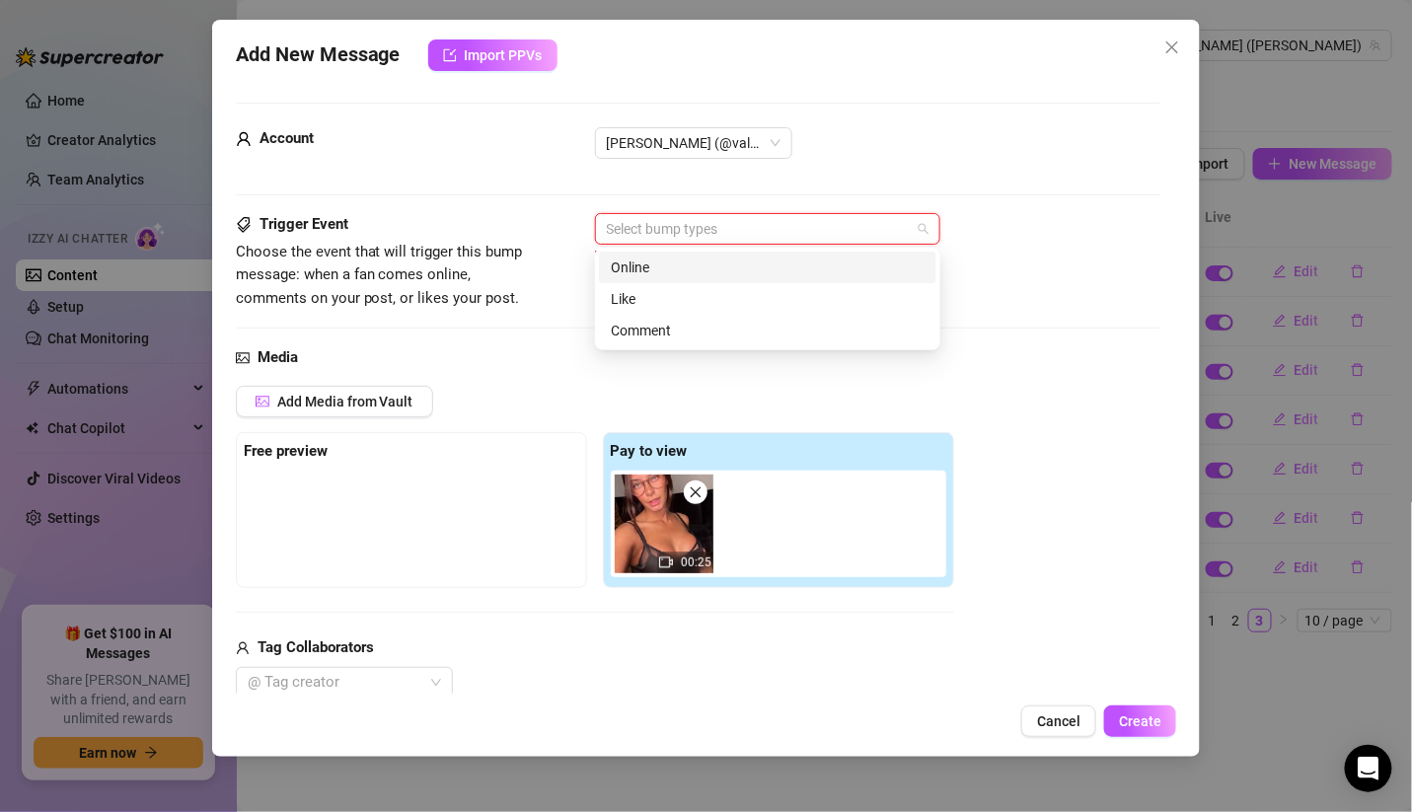
click at [721, 278] on div "Online" at bounding box center [767, 268] width 337 height 32
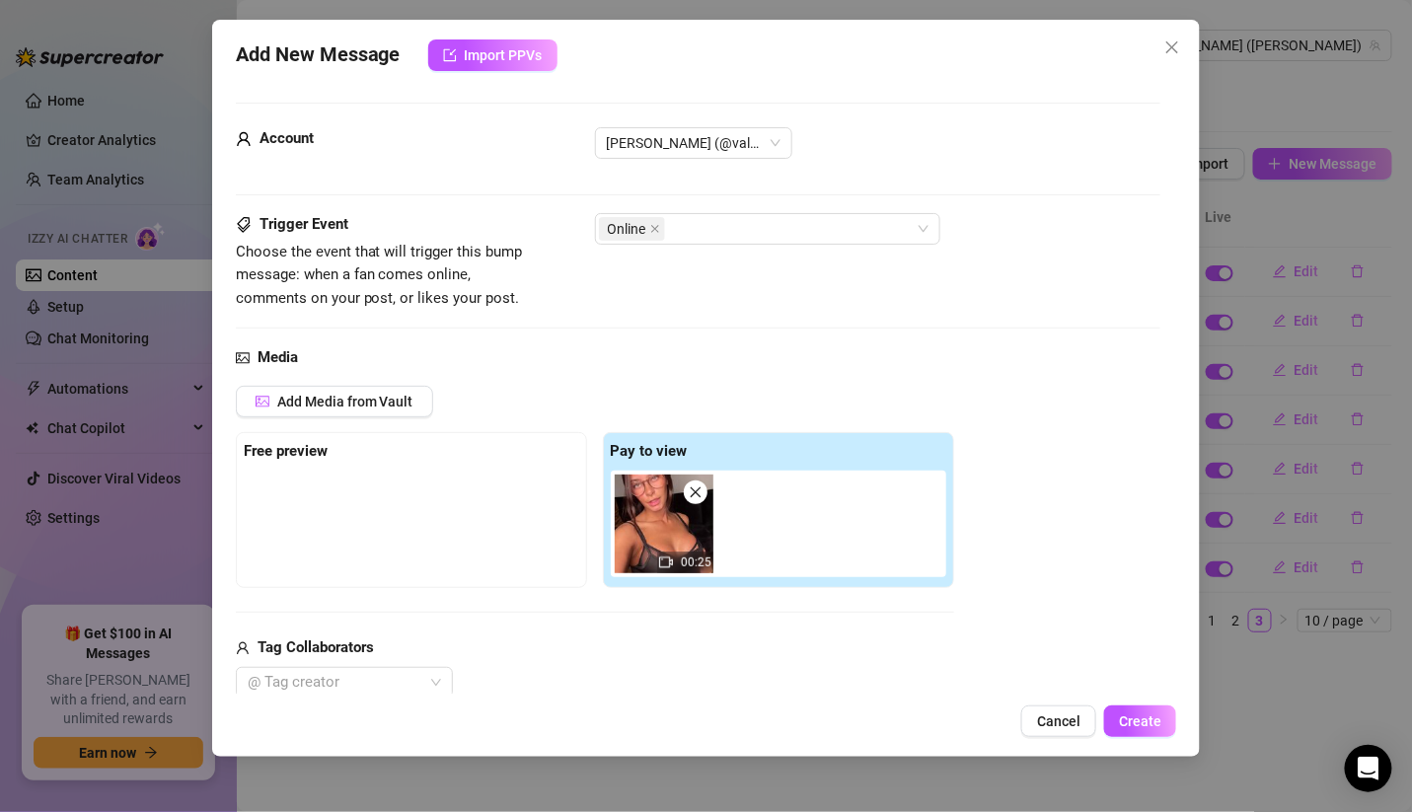
click at [969, 408] on div "Add Media from Vault Free preview Pay to view 00:25 Tag Collaborators @ Tag cre…" at bounding box center [698, 543] width 925 height 314
click at [1152, 734] on button "Create" at bounding box center [1140, 721] width 72 height 32
click at [1373, 770] on icon "Open Intercom Messenger" at bounding box center [1367, 769] width 23 height 26
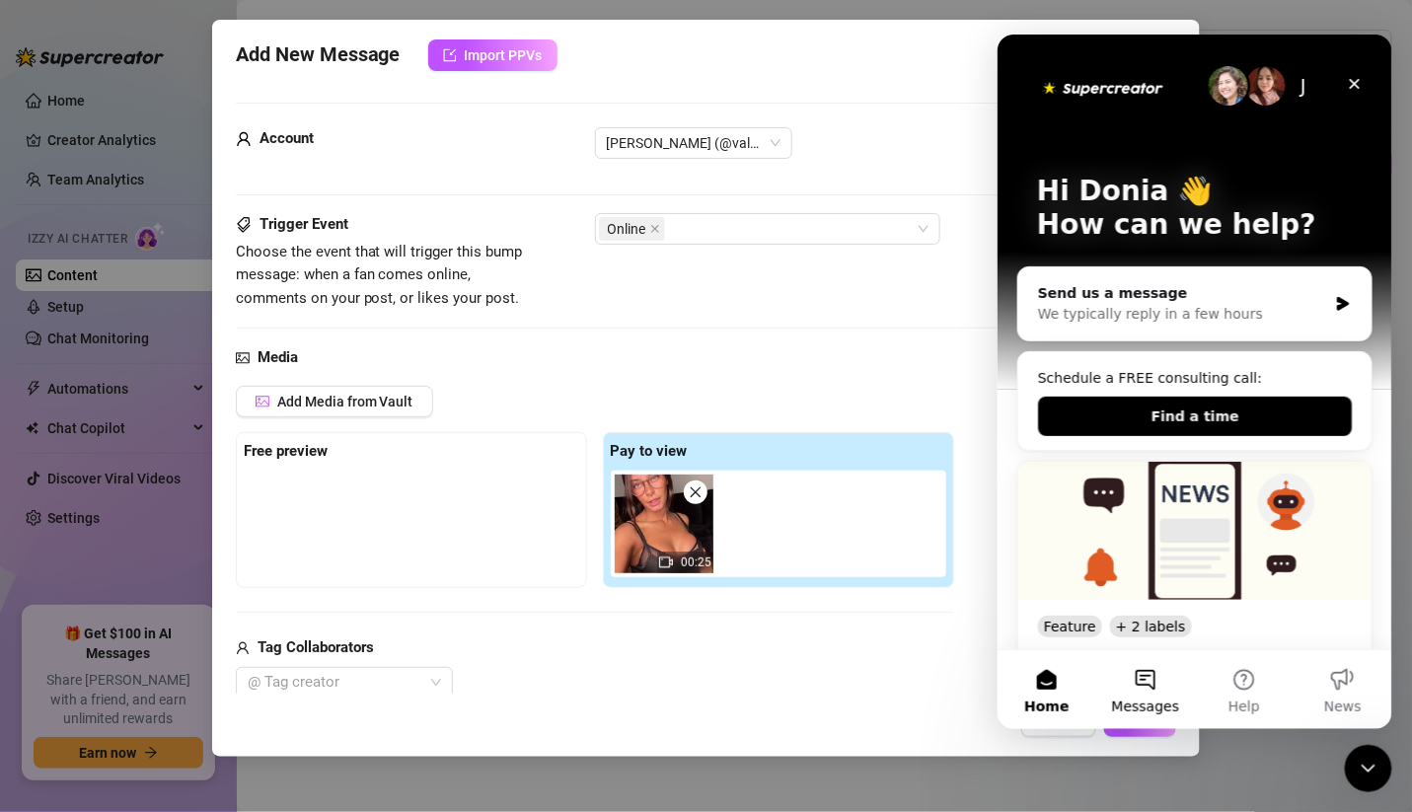
click at [1149, 678] on button "Messages" at bounding box center [1144, 688] width 99 height 79
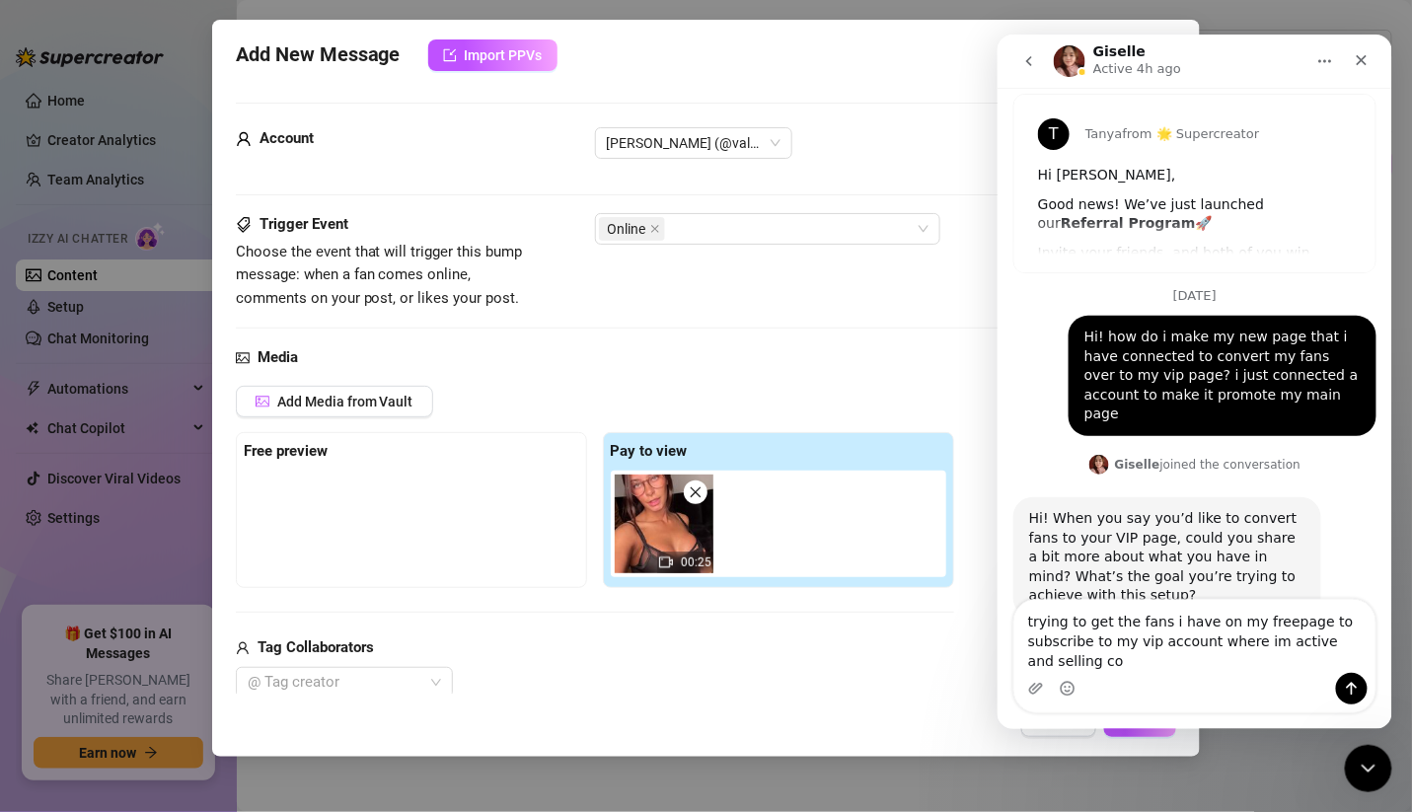
scroll to position [74, 0]
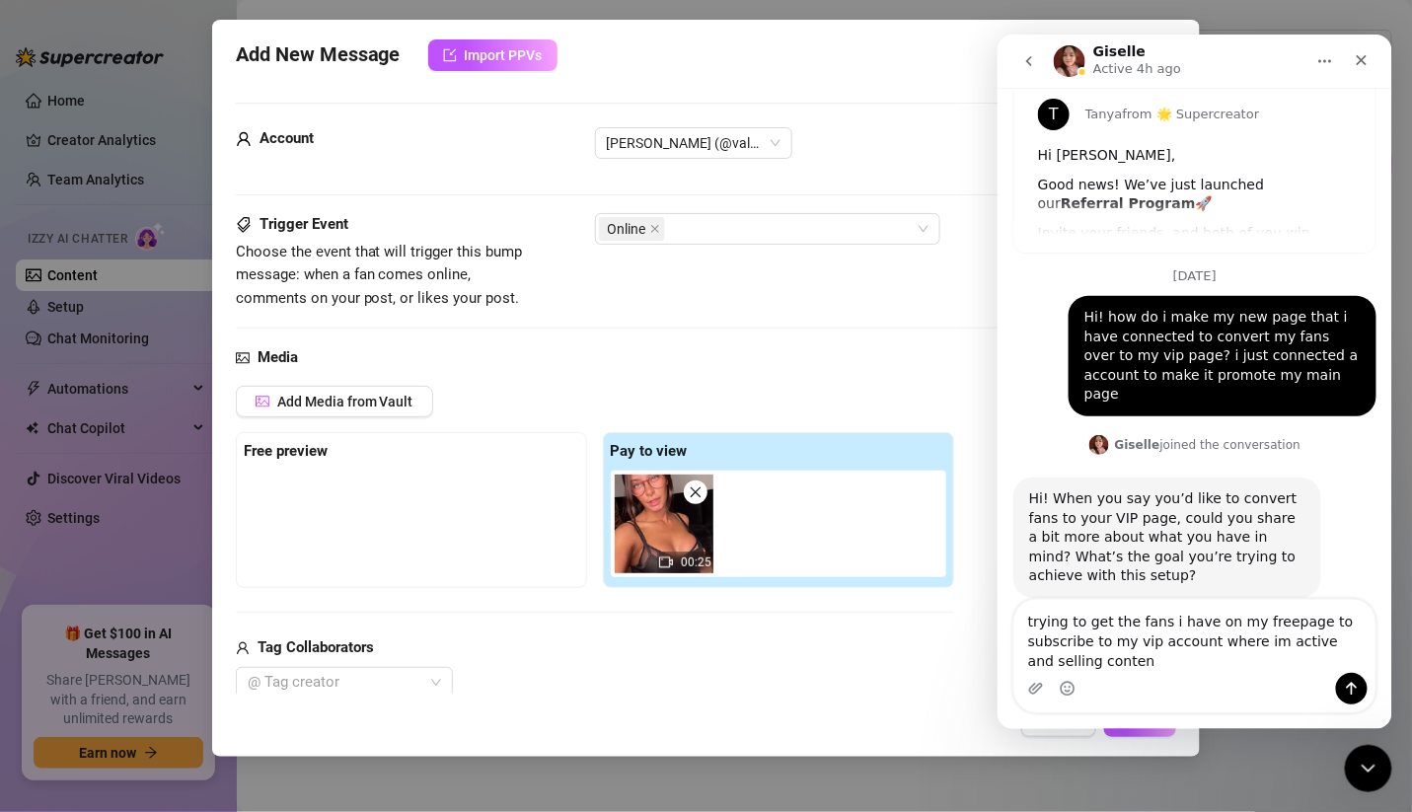
type textarea "trying to get the fans i have on my freepage to subscribe to my vip account whe…"
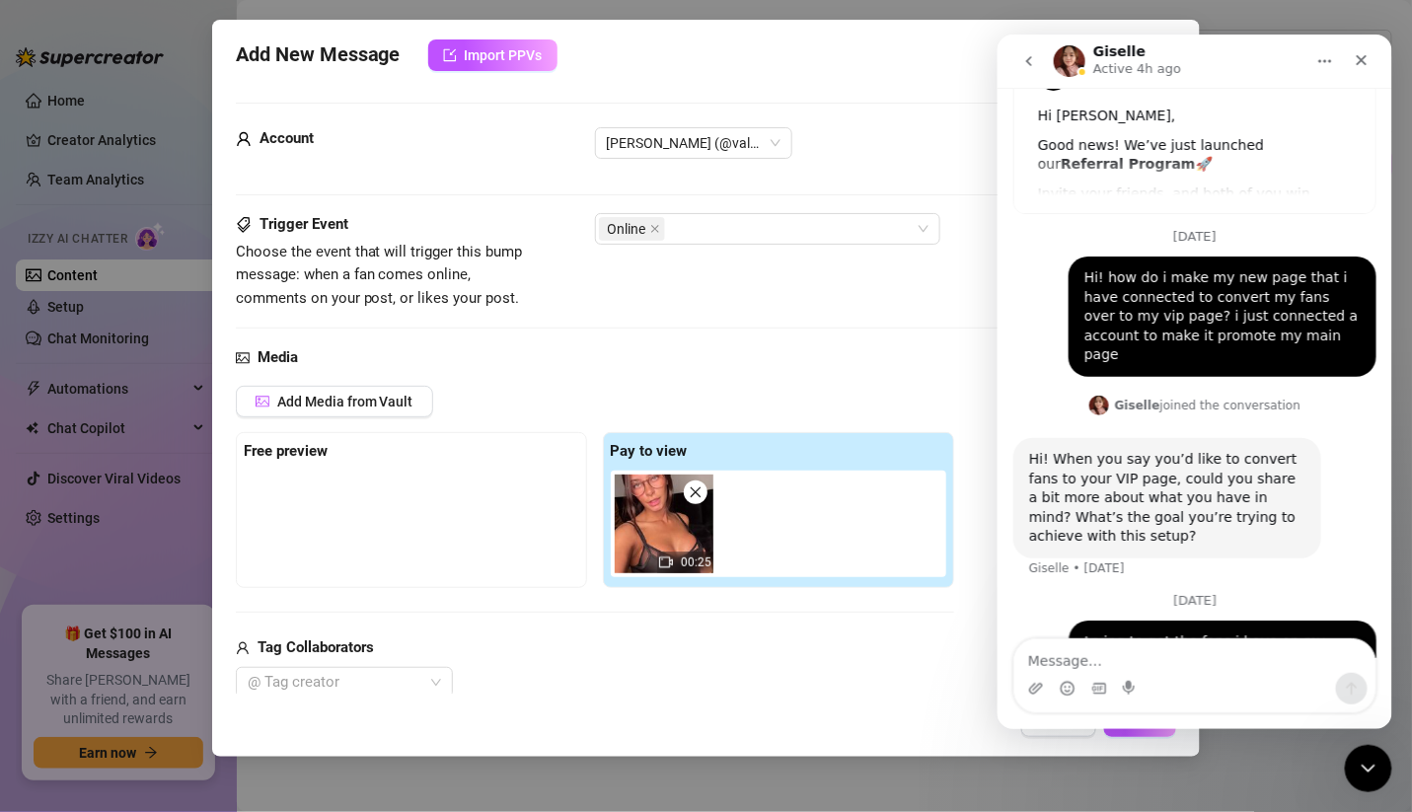
scroll to position [158, 0]
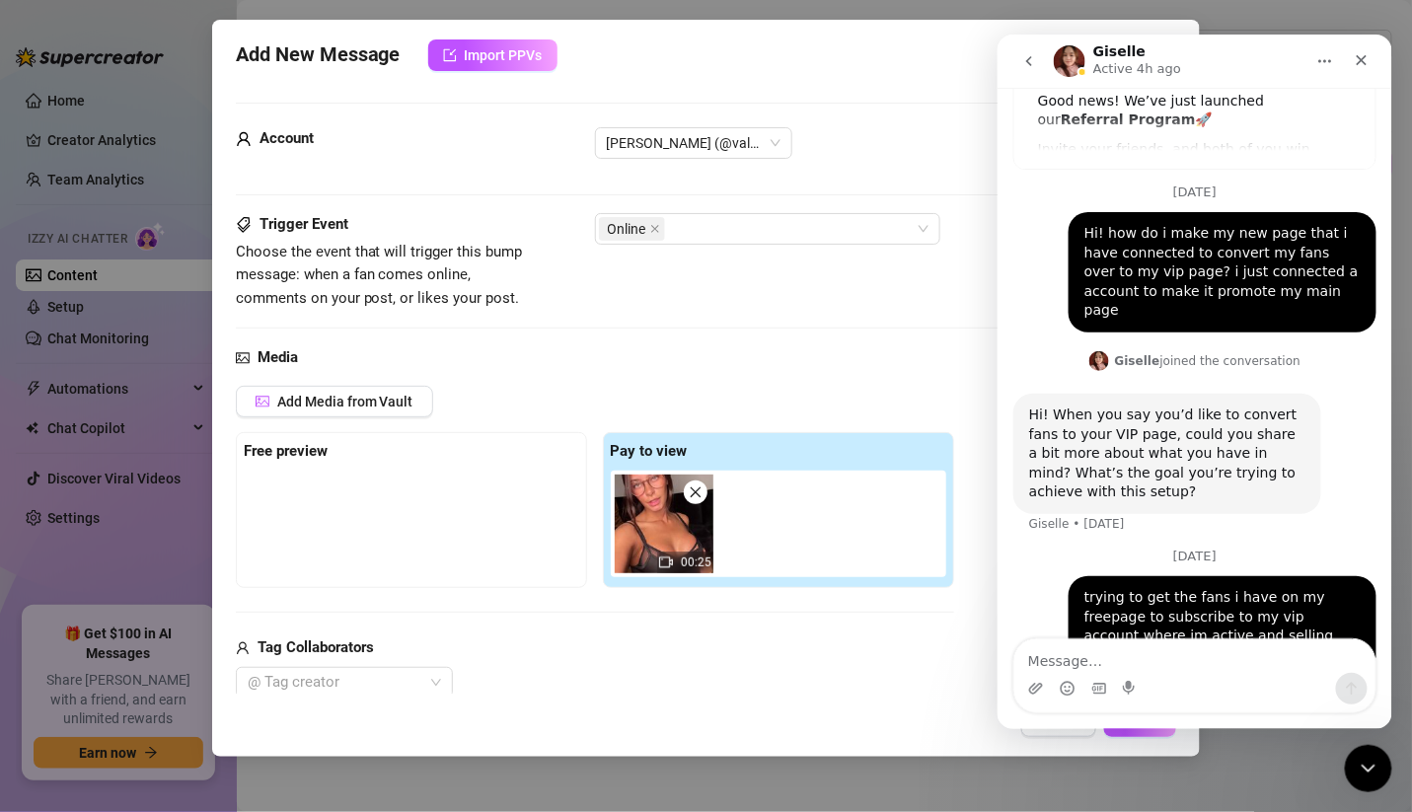
click at [1020, 54] on icon "go back" at bounding box center [1028, 60] width 16 height 16
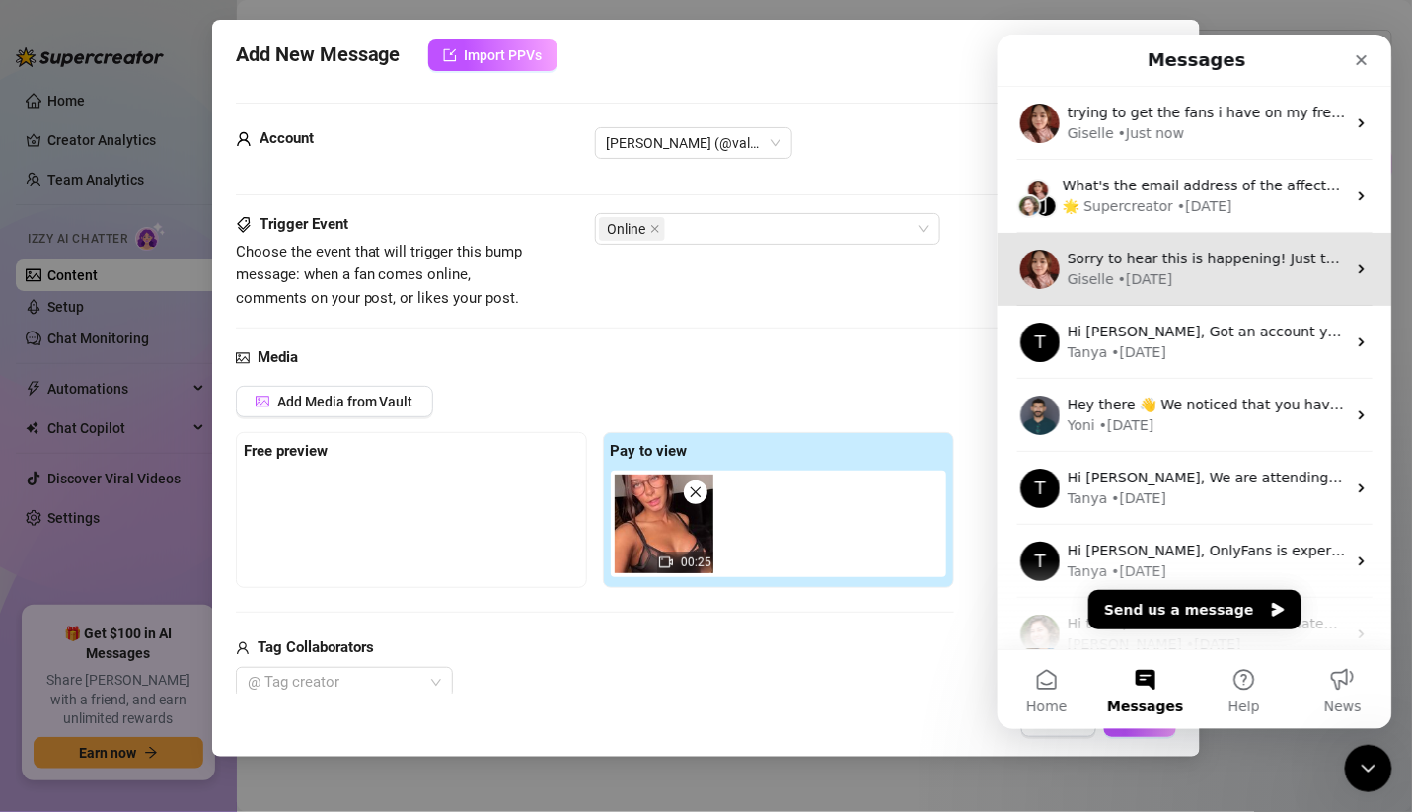
scroll to position [0, 0]
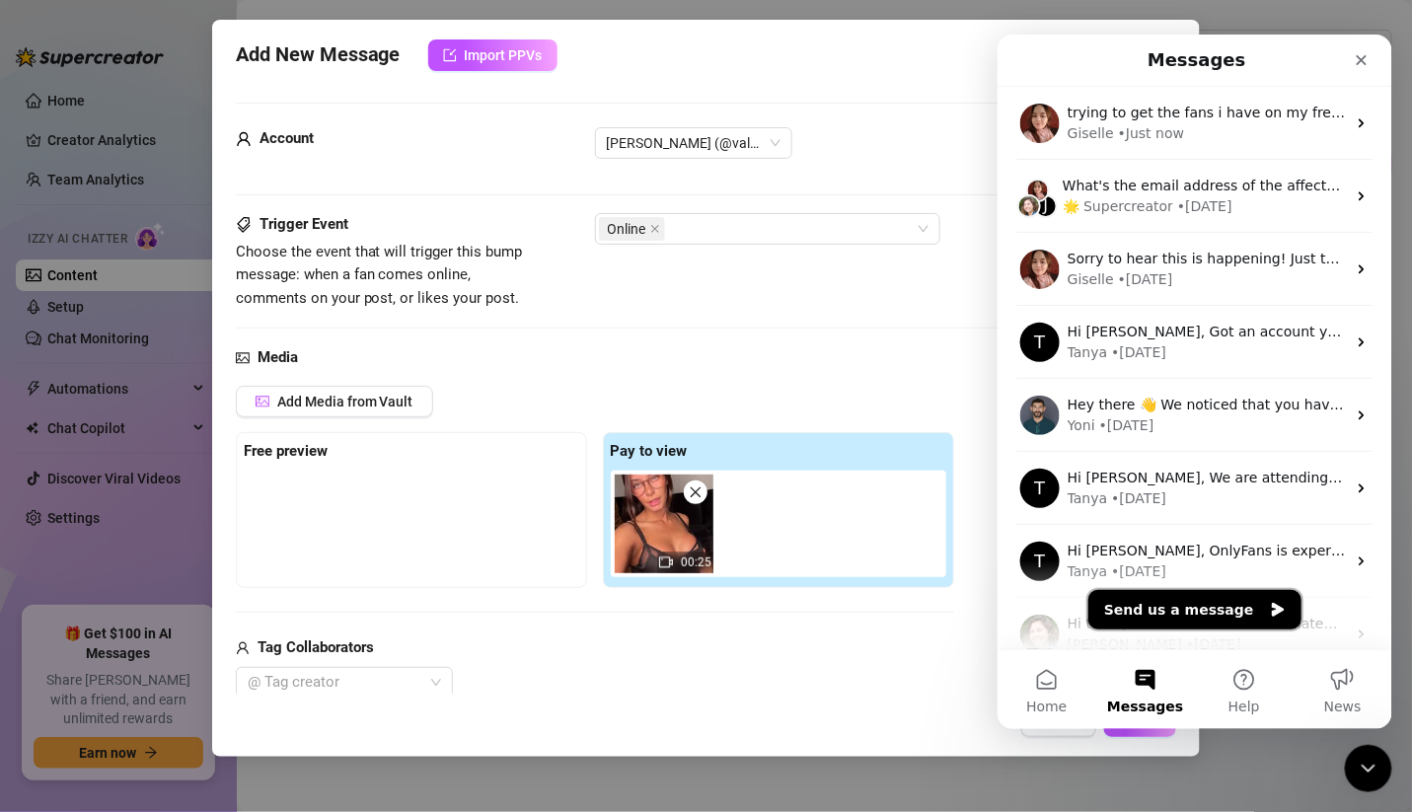
click at [1171, 609] on button "Send us a message" at bounding box center [1193, 608] width 213 height 39
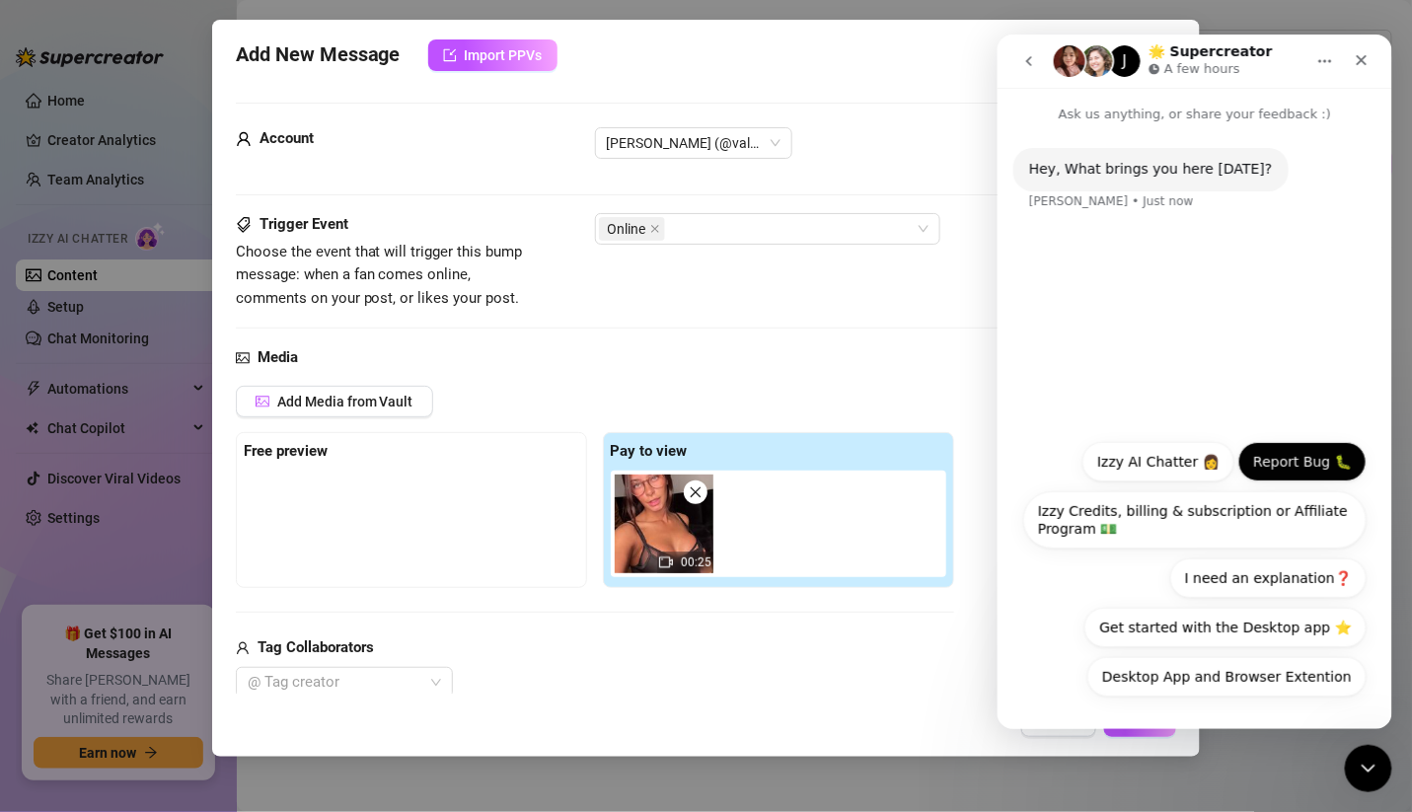
click at [1277, 450] on button "Report Bug 🐛" at bounding box center [1301, 460] width 128 height 39
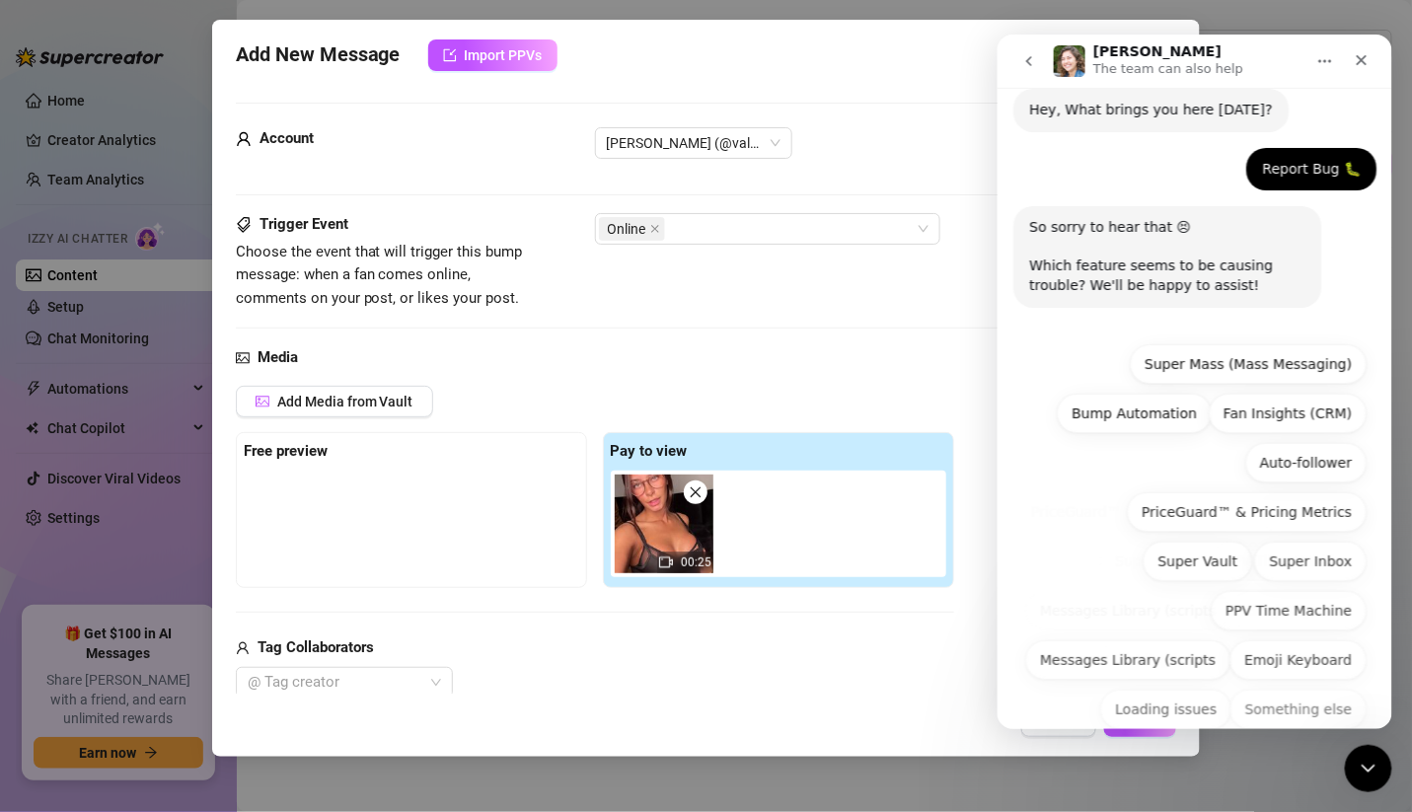
scroll to position [91, 0]
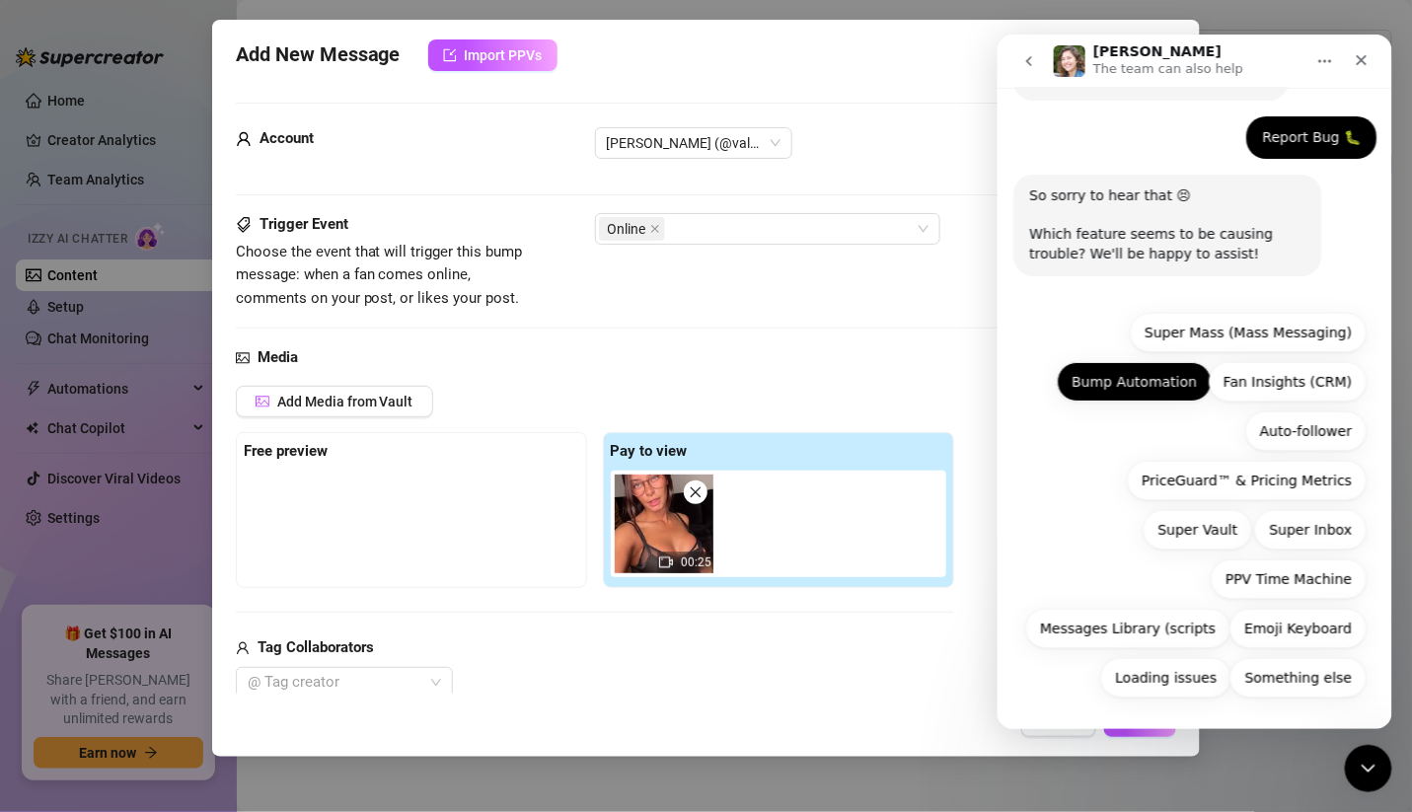
click at [1134, 383] on button "Bump Automation" at bounding box center [1132, 380] width 155 height 39
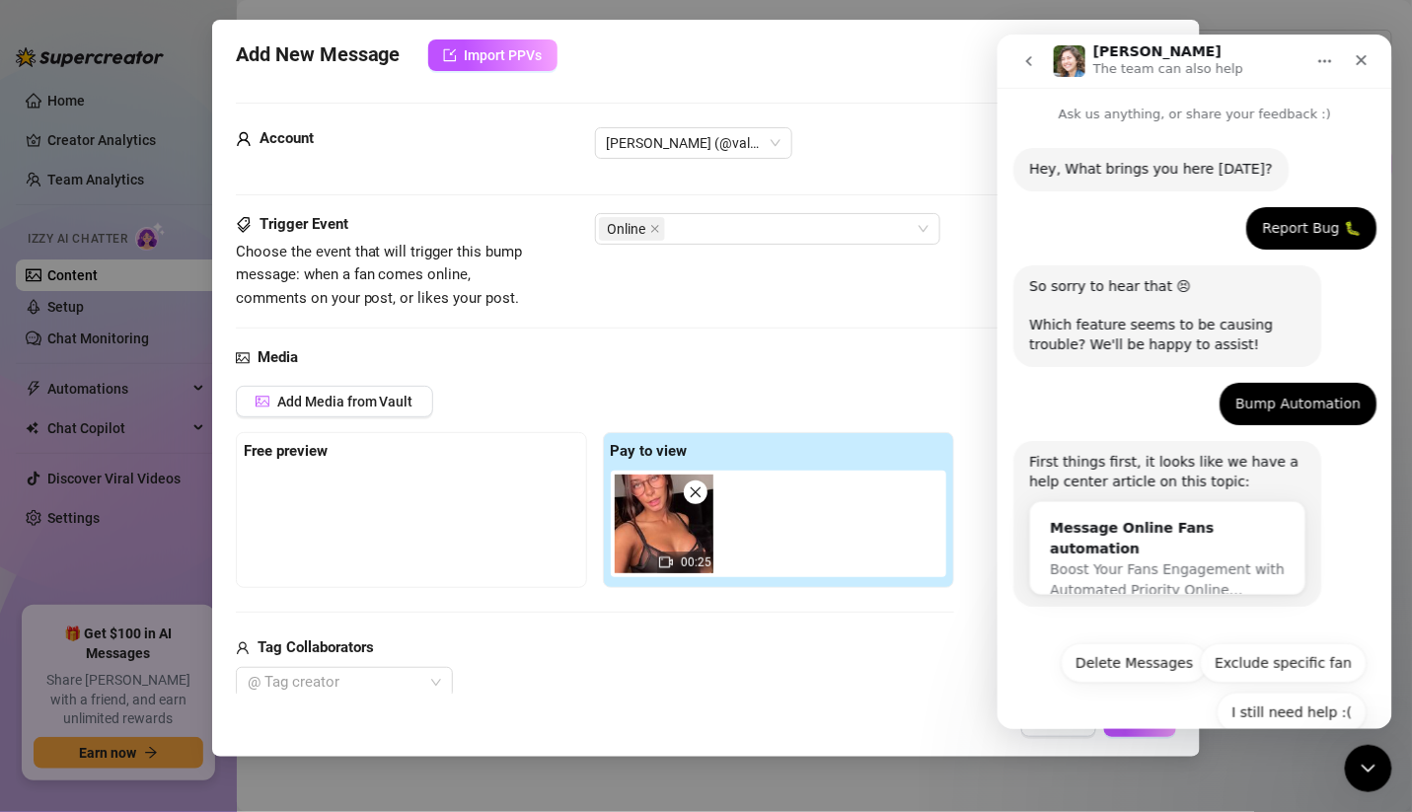
scroll to position [36, 0]
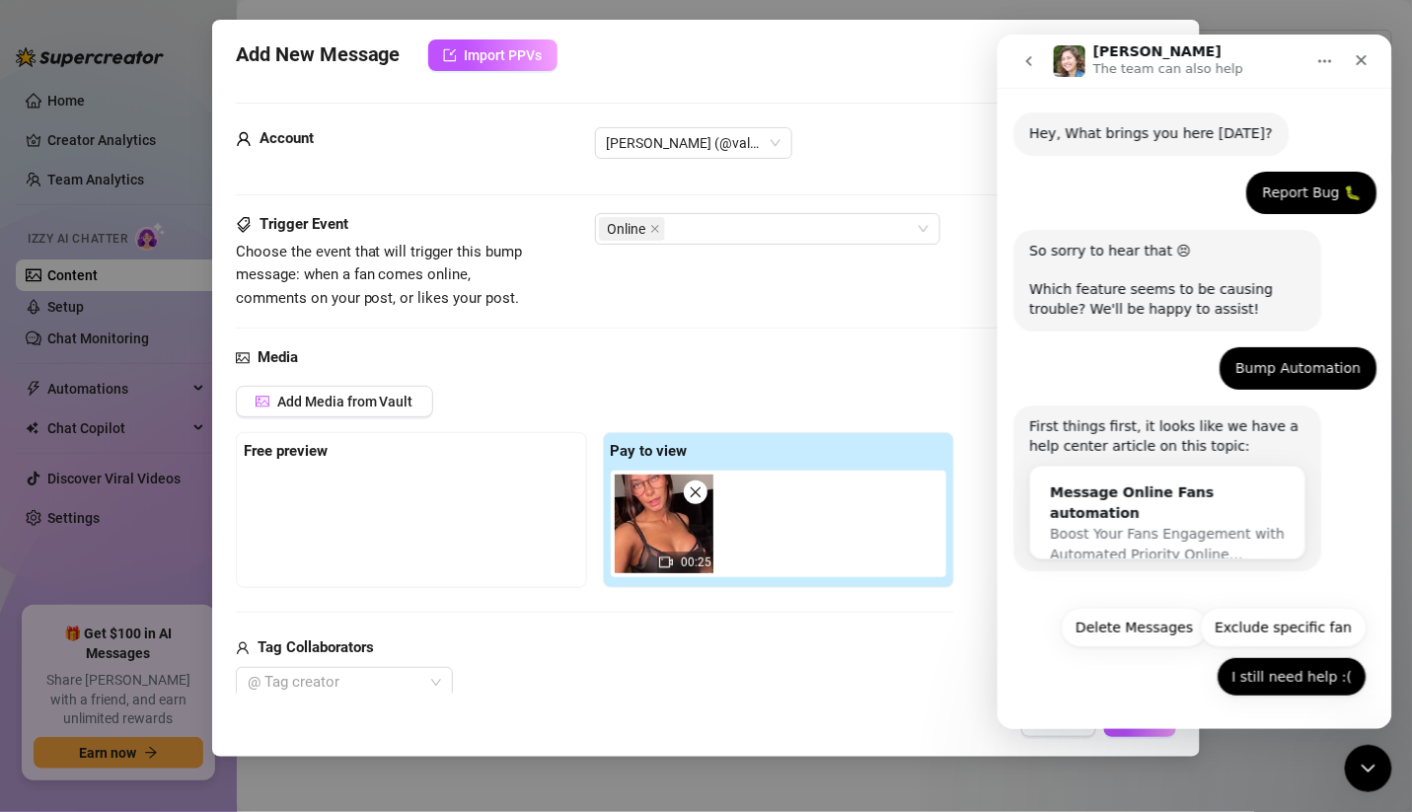
click at [1259, 686] on button "I still need help :(" at bounding box center [1290, 675] width 150 height 39
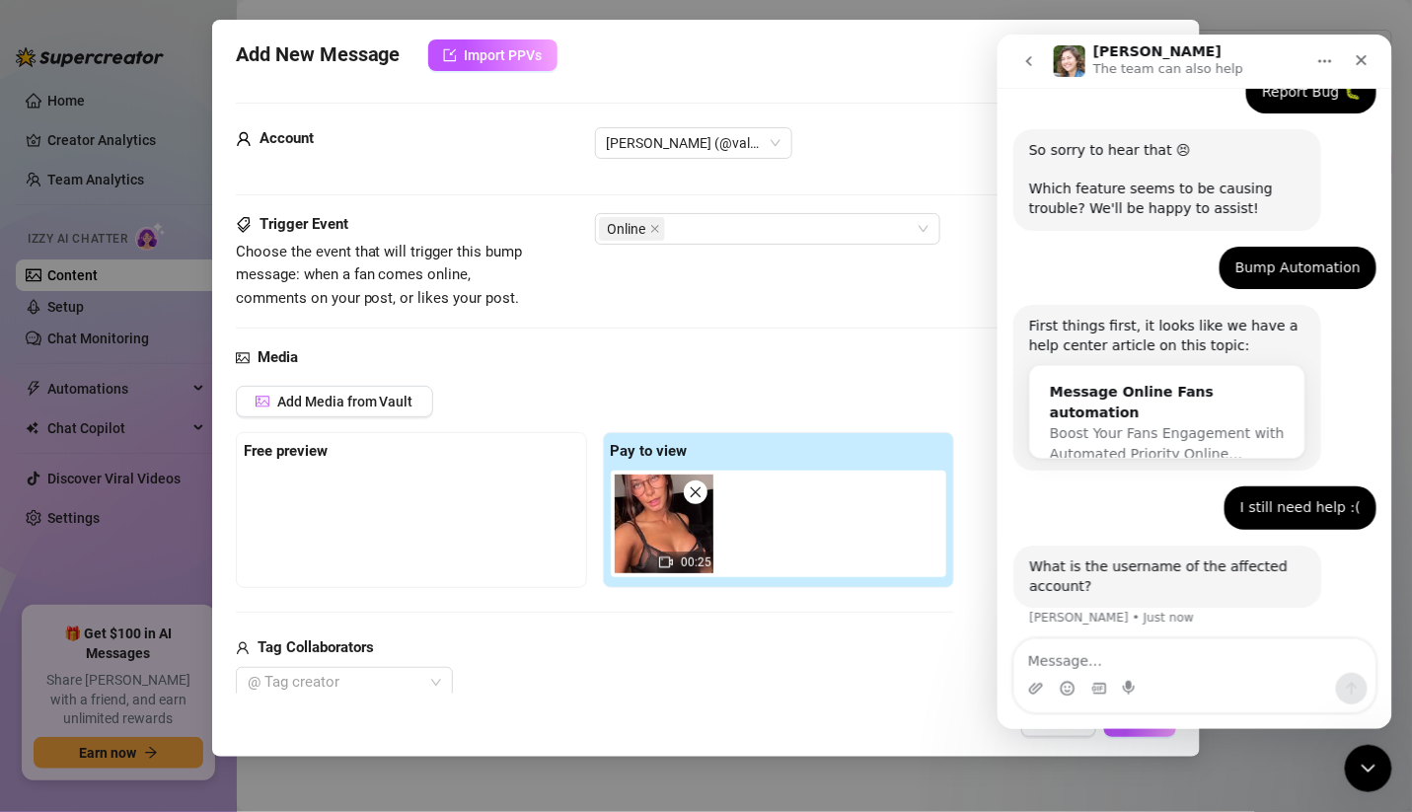
scroll to position [146, 0]
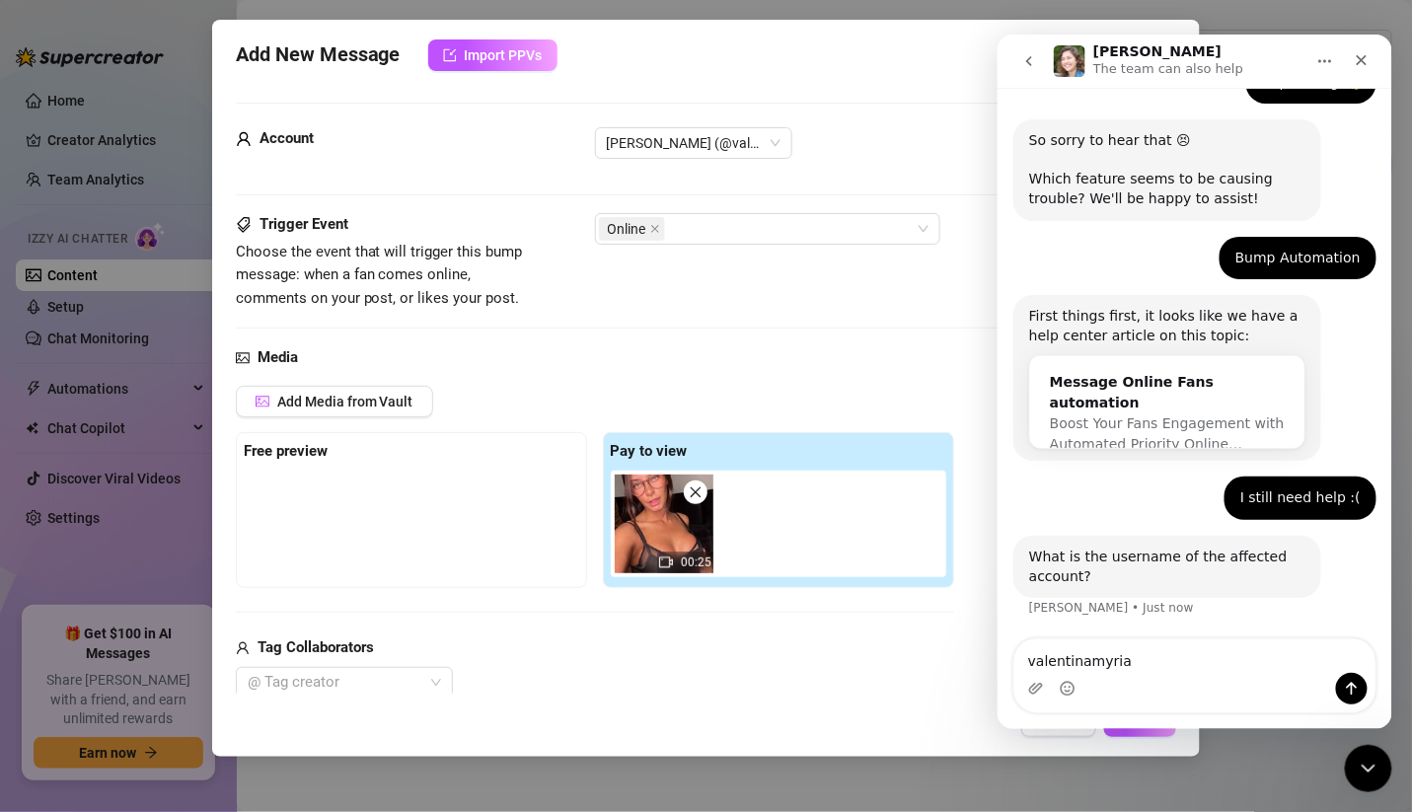
type textarea "valentinamyriad"
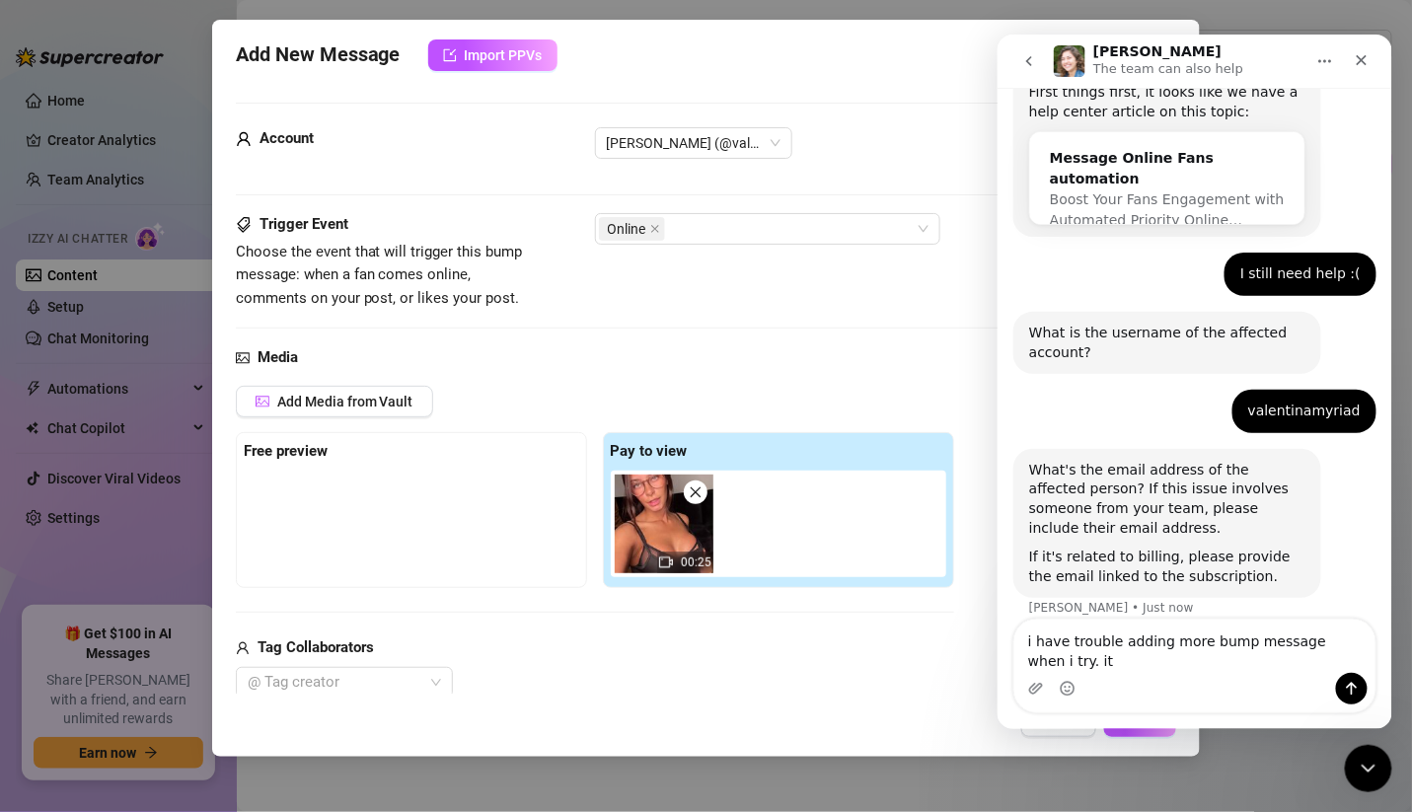
scroll to position [390, 0]
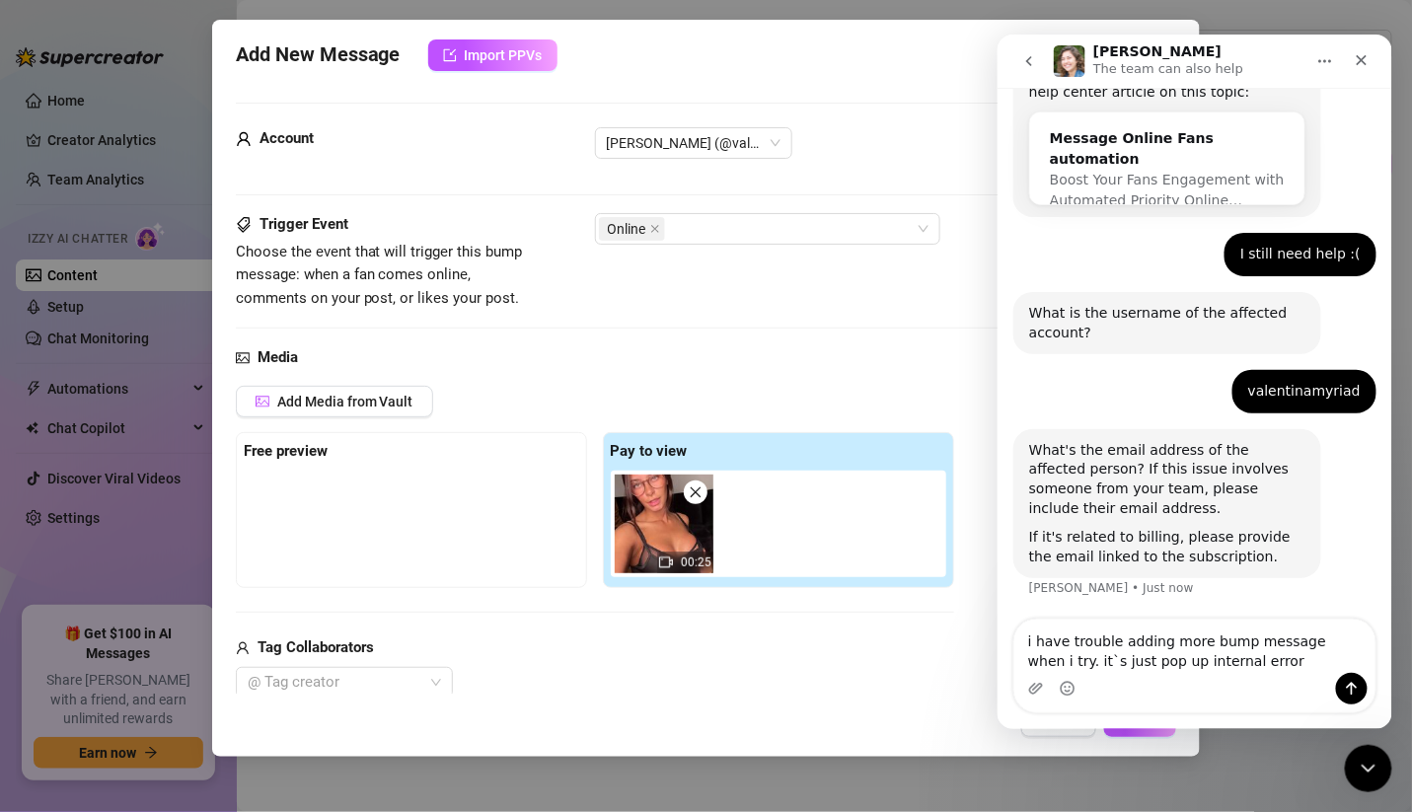
click at [900, 600] on div "Add Media from Vault Free preview Pay to view 00:25 Tag Collaborators @ Tag cre…" at bounding box center [595, 543] width 718 height 314
click at [1129, 732] on button "Create" at bounding box center [1140, 721] width 72 height 32
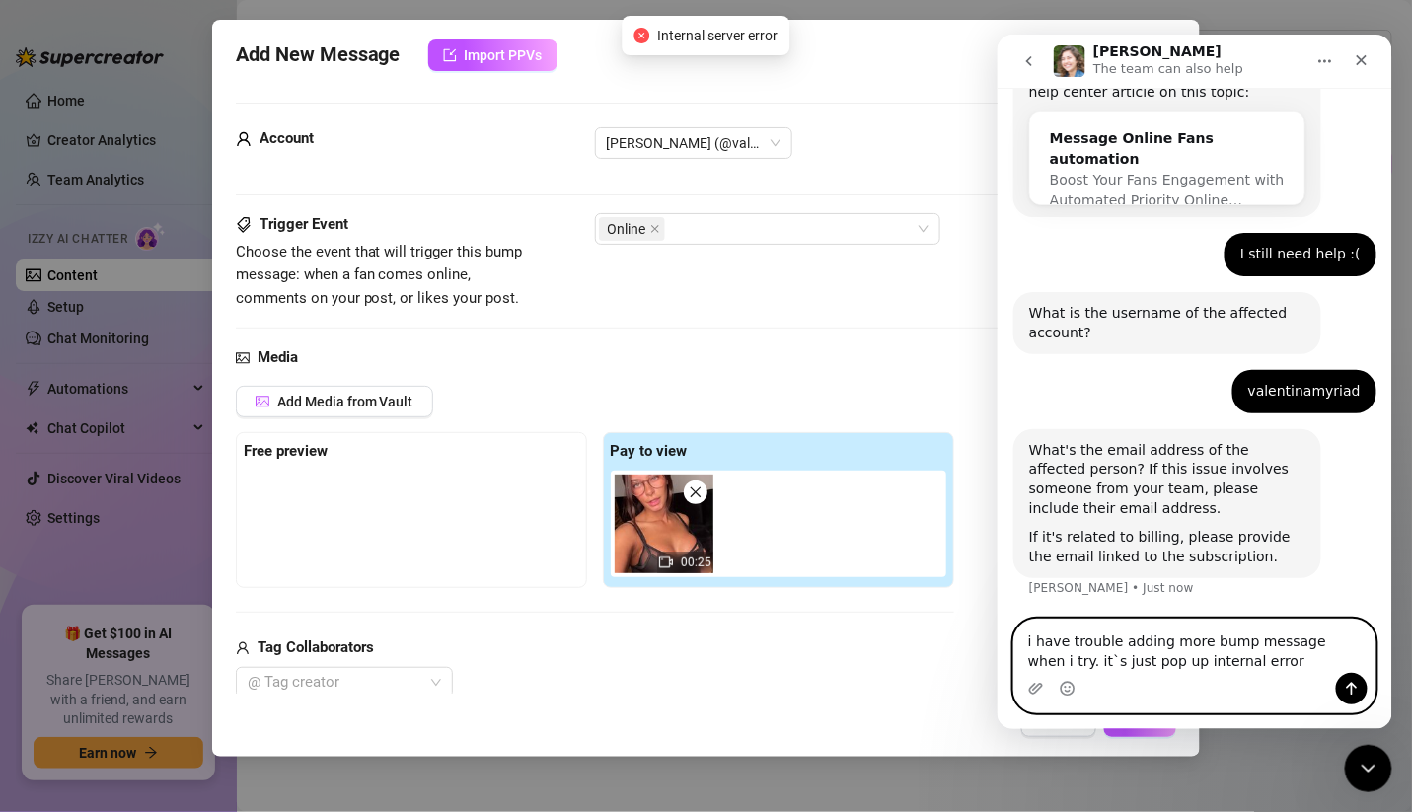
click at [1169, 663] on textarea "i have trouble adding more bump message when i try. it`s just pop up internal e…" at bounding box center [1193, 645] width 361 height 53
click at [1167, 666] on textarea "i have trouble adding more bump message when i try. it`s just pop up internalse…" at bounding box center [1193, 645] width 361 height 53
type textarea "i have trouble adding more bump message when i try. it`s just pop up internal s…"
click at [1358, 675] on button "Send a message…" at bounding box center [1351, 688] width 32 height 32
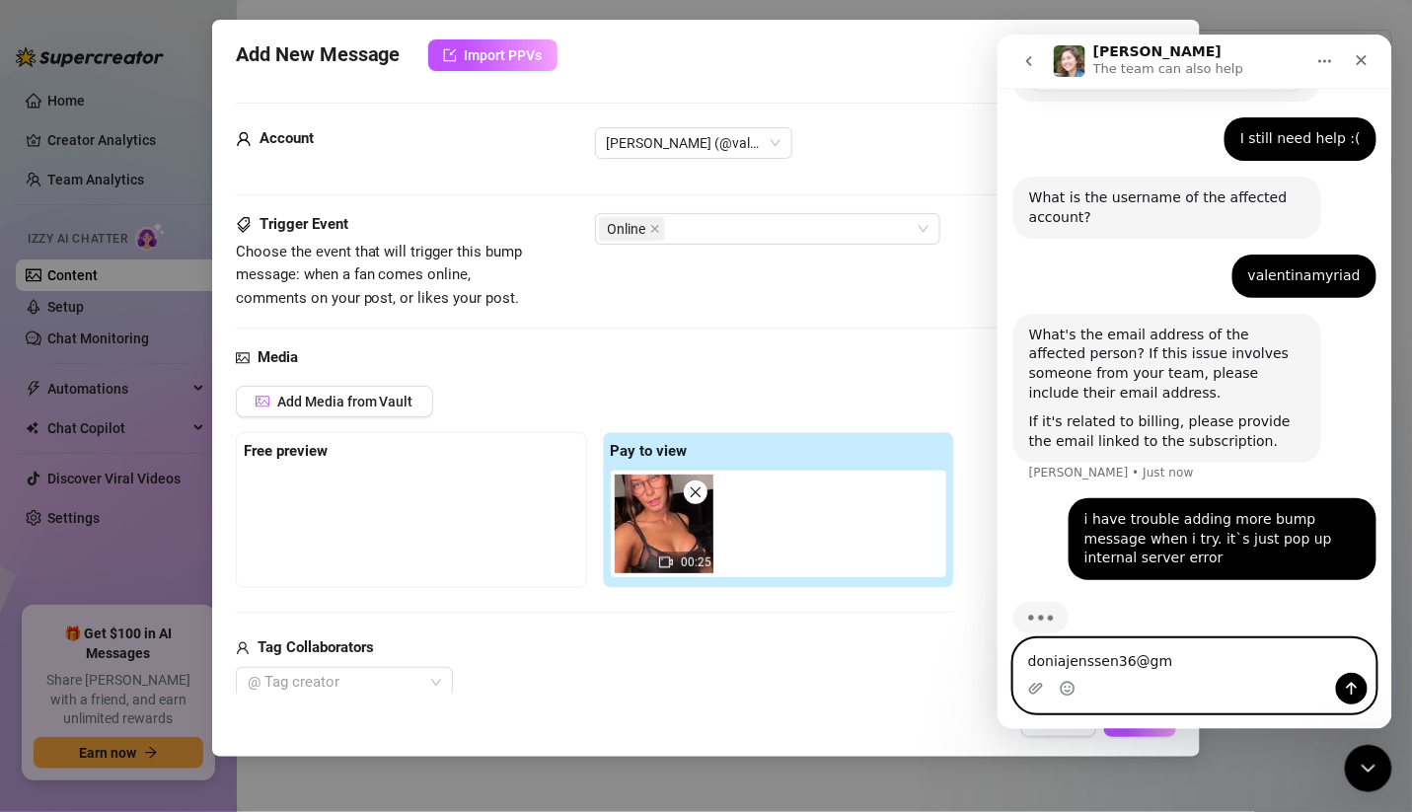
scroll to position [531, 0]
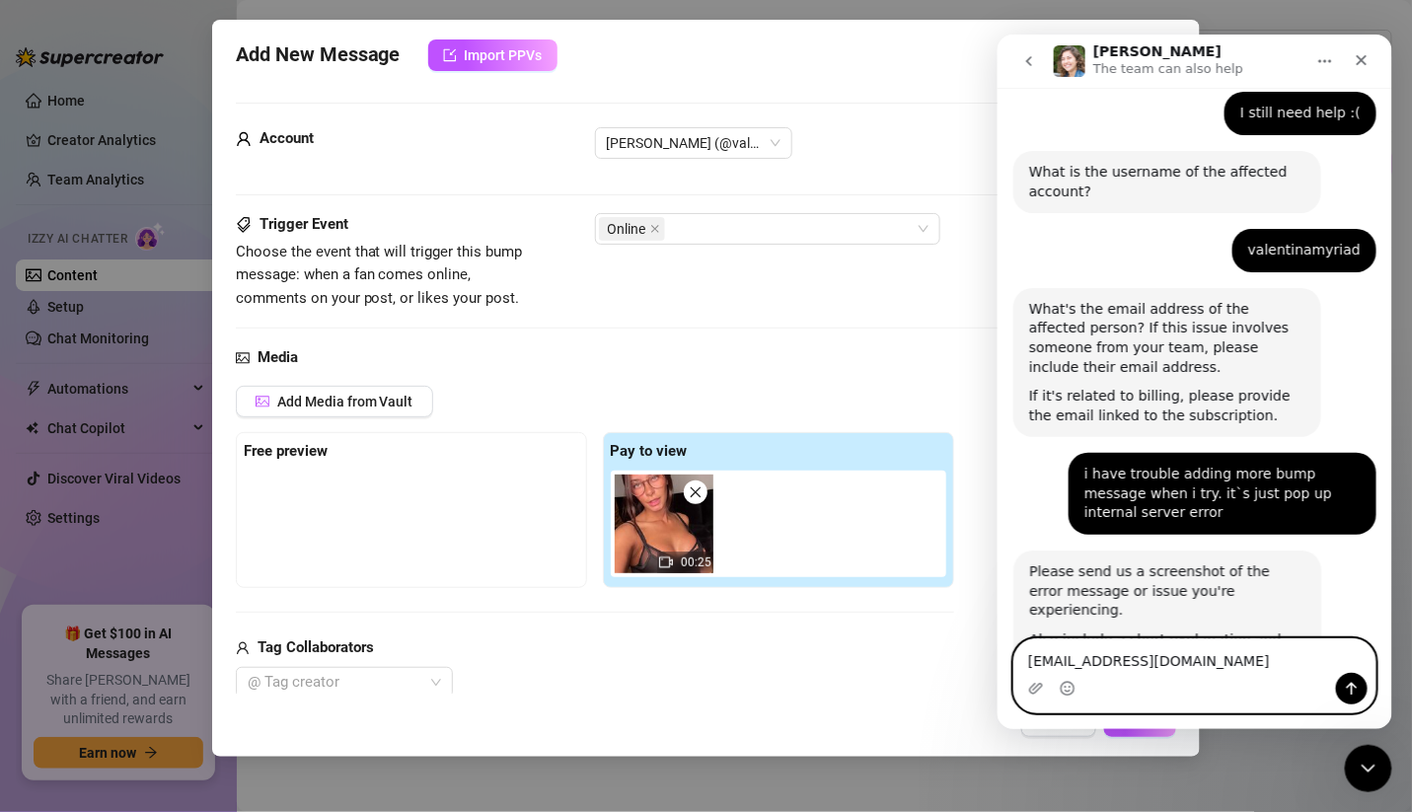
type textarea "doniajenssen36@gmail.com"
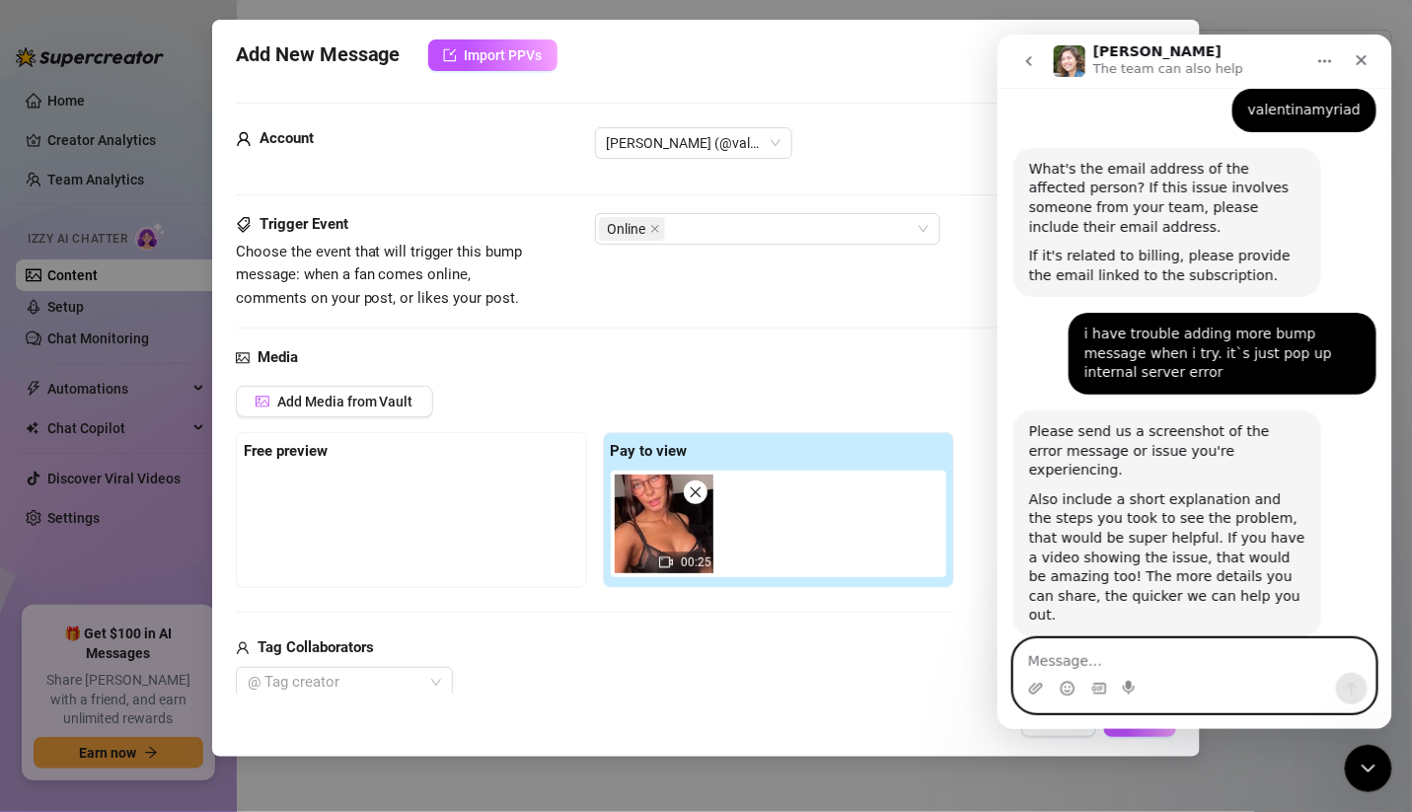
scroll to position [730, 0]
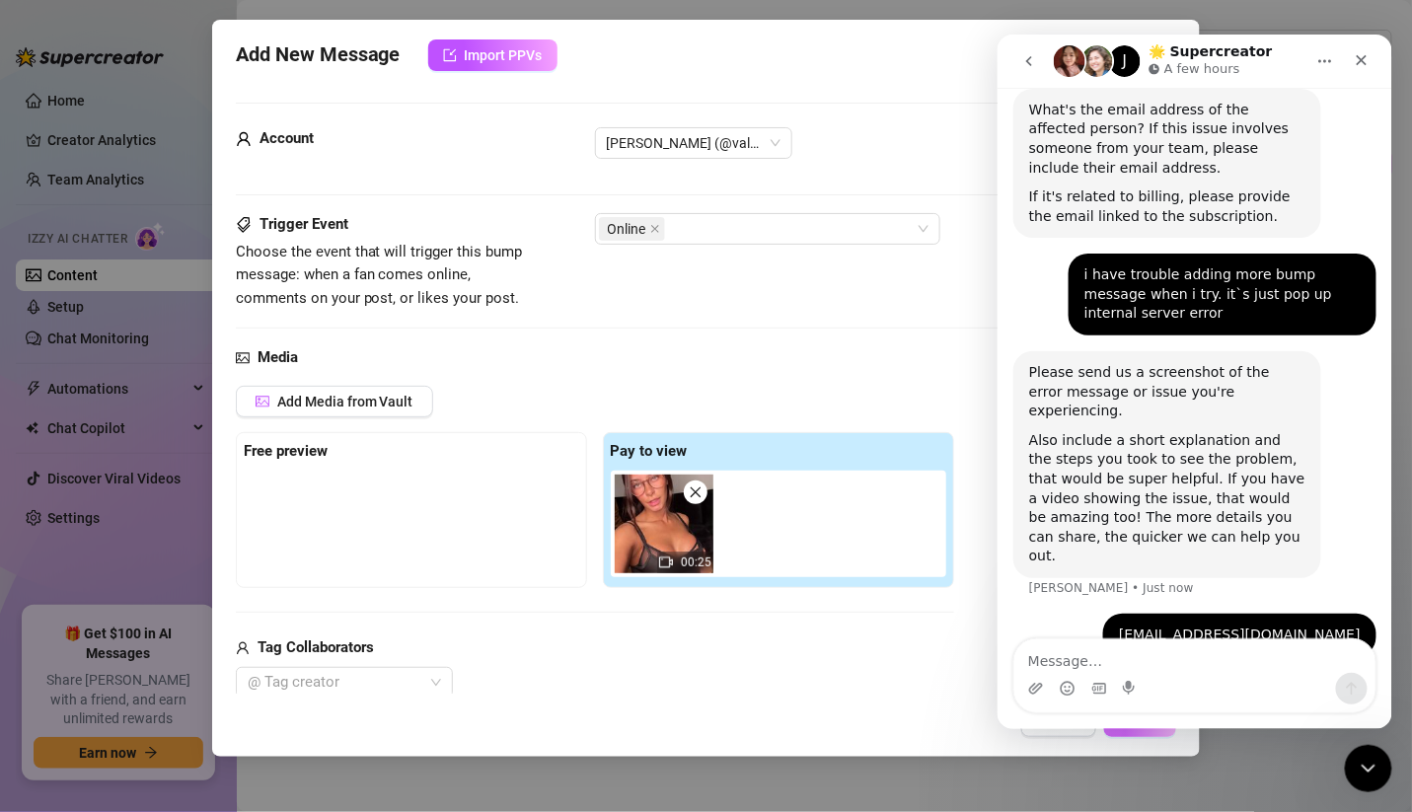
click at [1150, 732] on button "Create" at bounding box center [1140, 721] width 72 height 32
click at [1040, 681] on icon "Upload attachment" at bounding box center [1035, 688] width 16 height 16
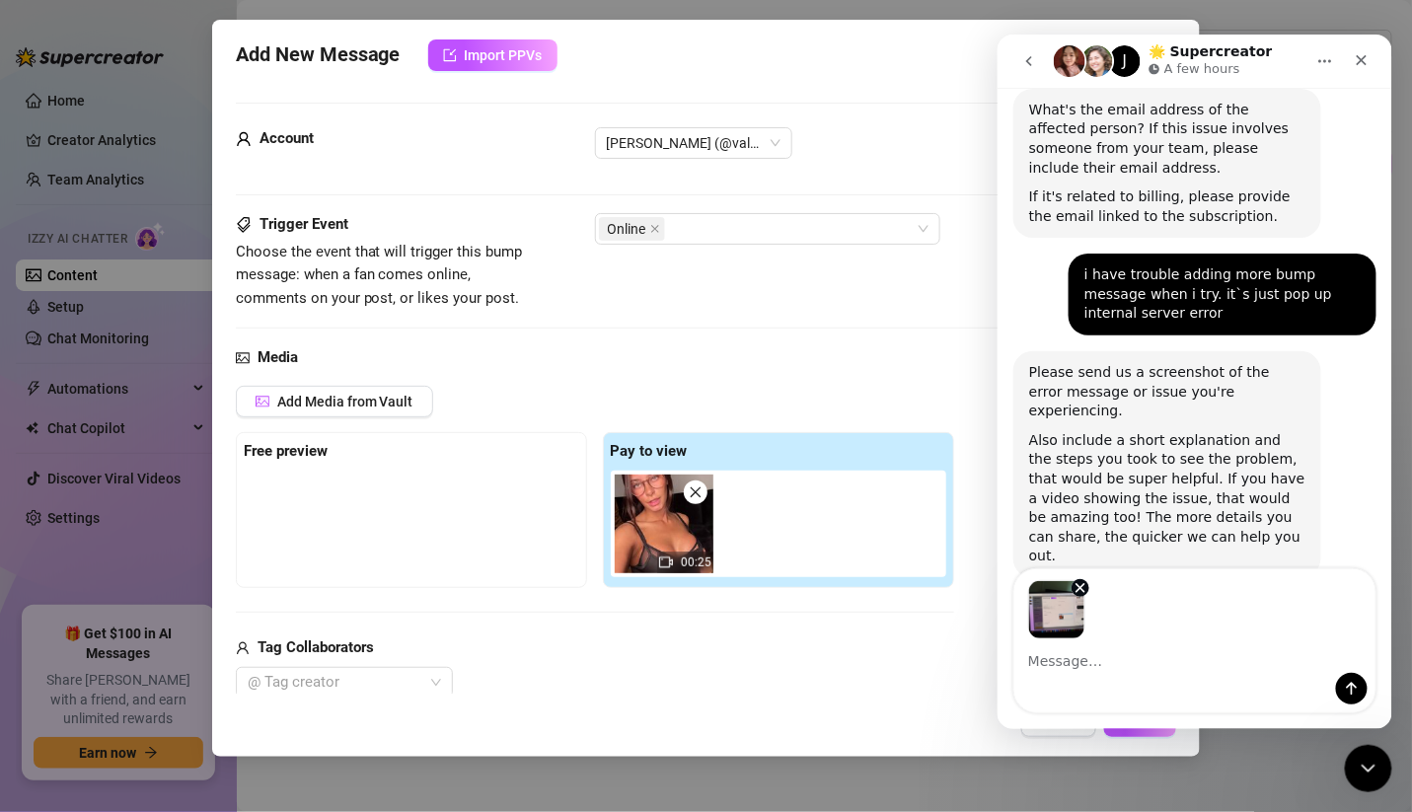
scroll to position [800, 0]
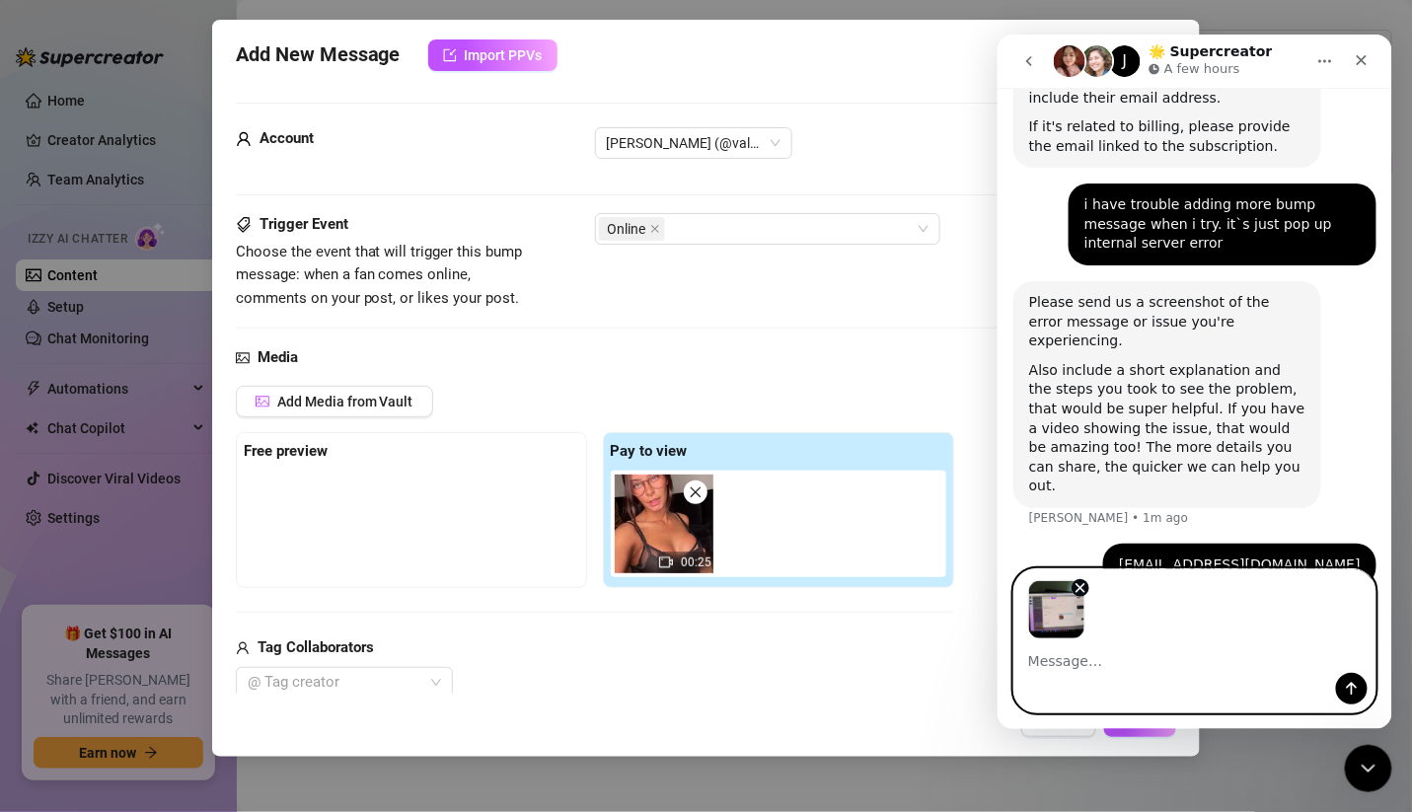
click at [1289, 670] on textarea "Message…" at bounding box center [1193, 655] width 361 height 34
click at [1352, 692] on icon "Send a message…" at bounding box center [1351, 688] width 16 height 16
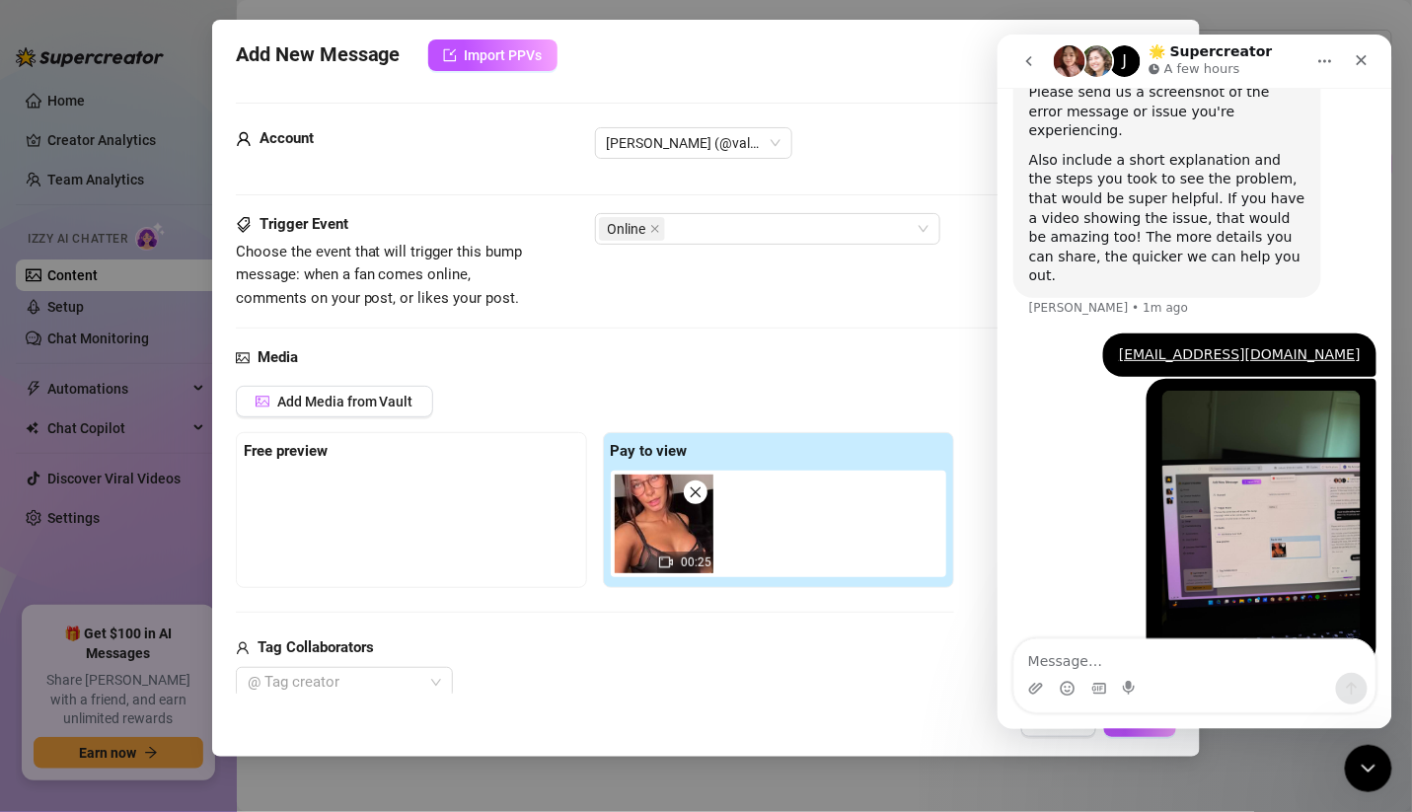
scroll to position [1020, 0]
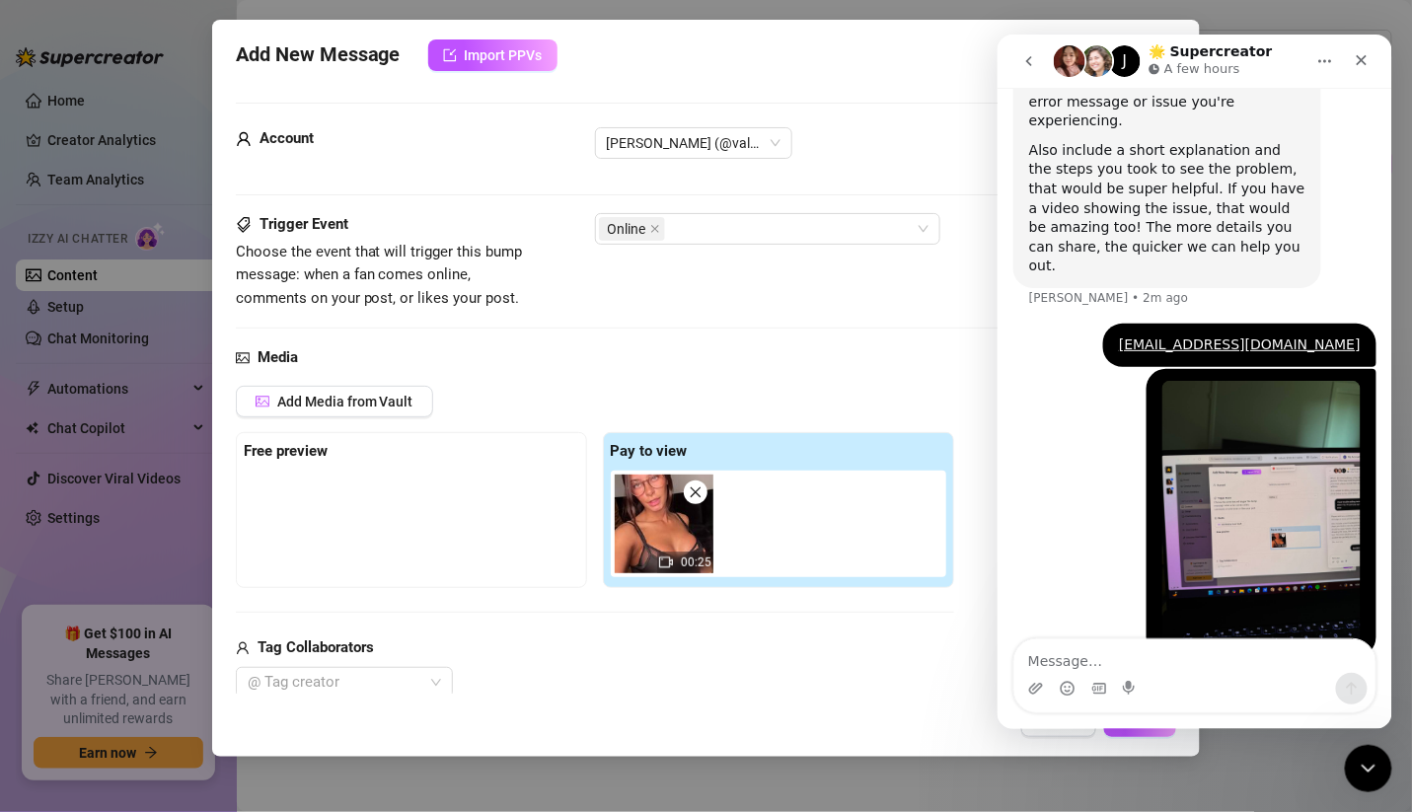
click at [1028, 55] on icon "go back" at bounding box center [1028, 60] width 16 height 16
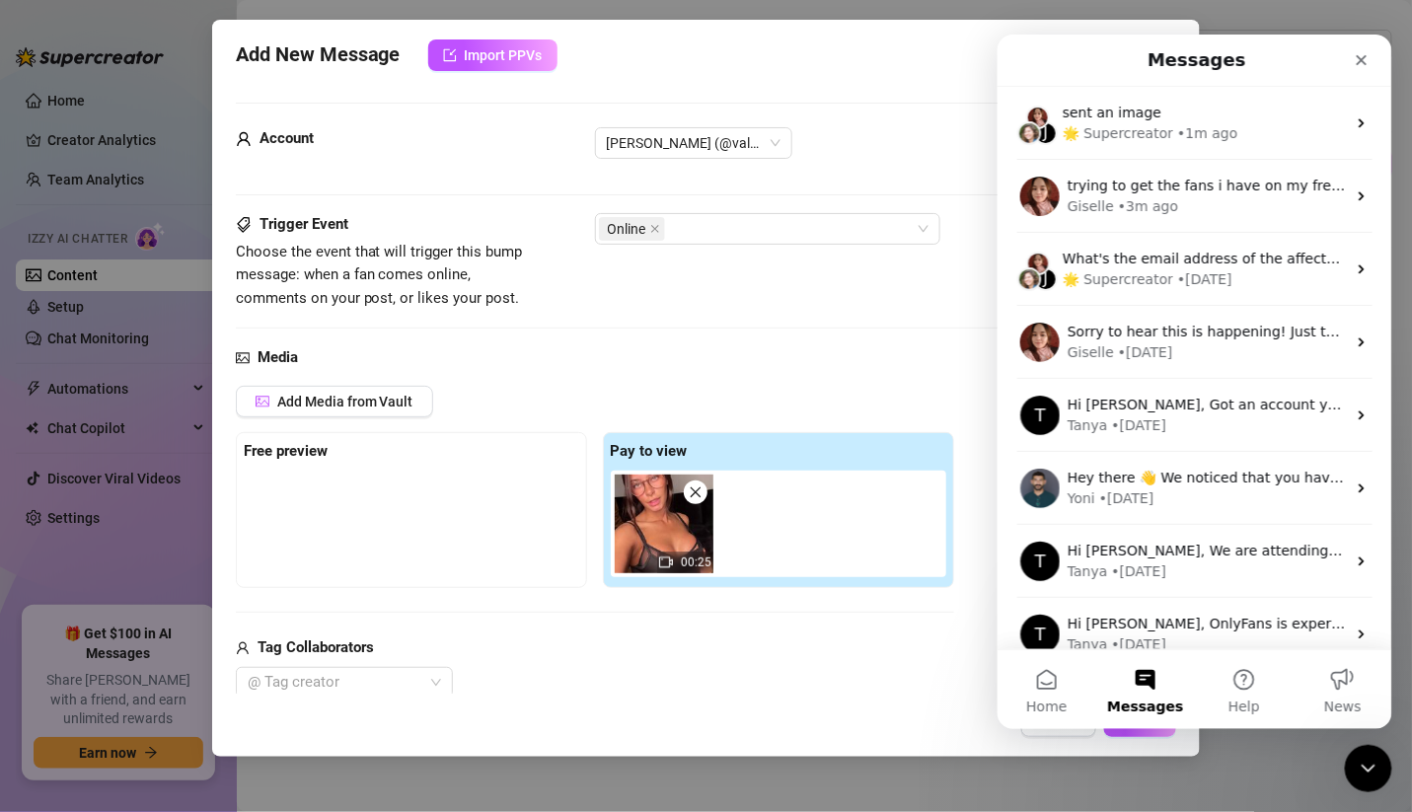
scroll to position [0, 0]
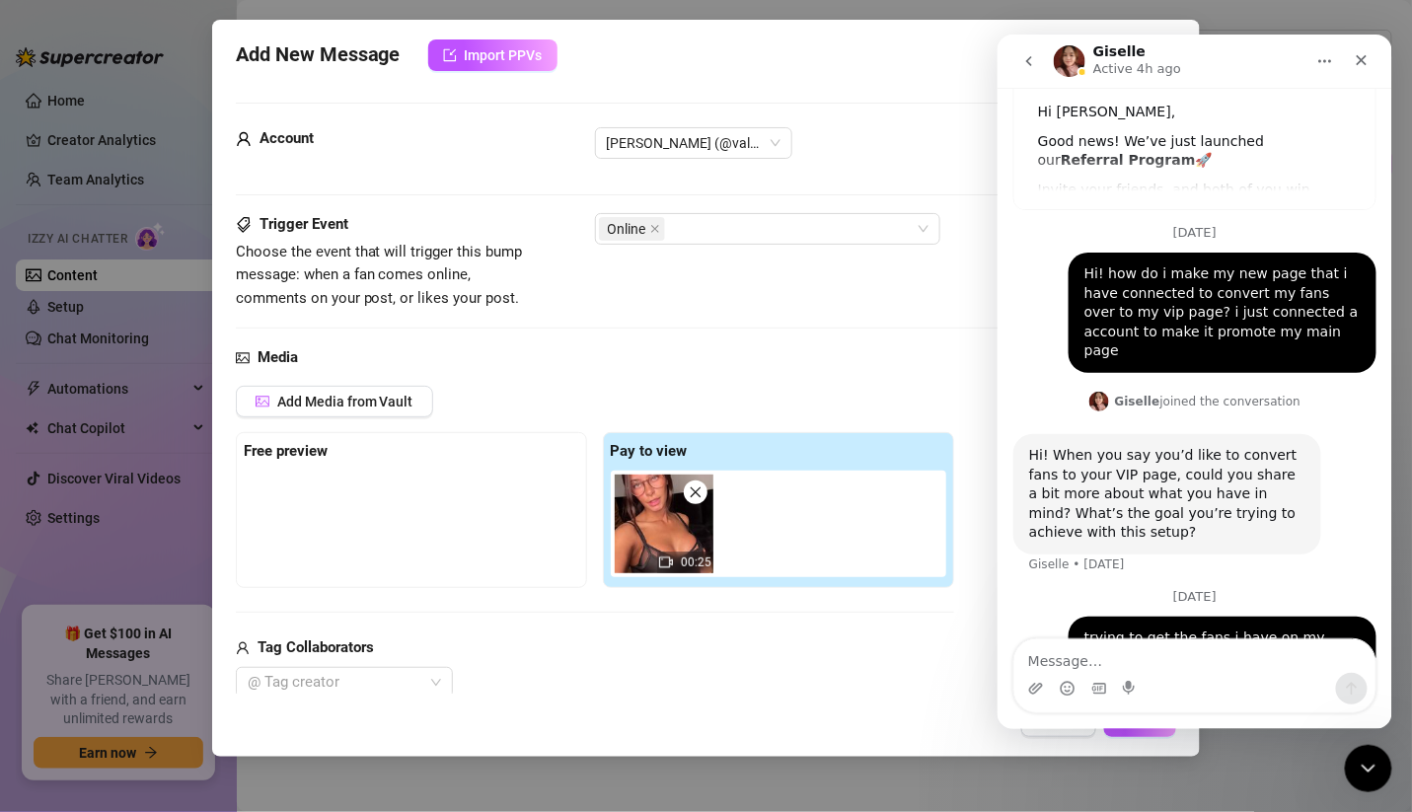
scroll to position [158, 0]
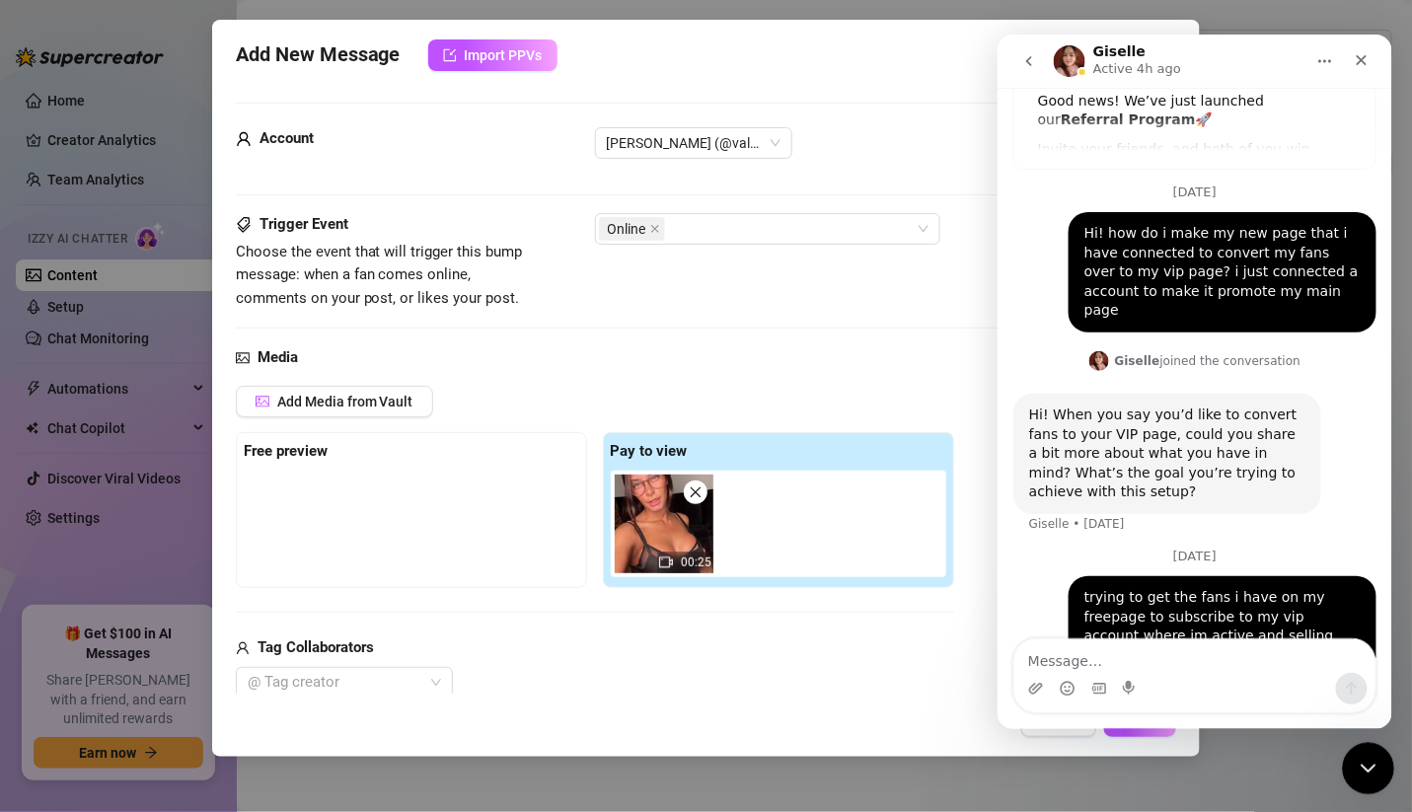
click at [1378, 766] on div "Close Intercom Messenger" at bounding box center [1365, 765] width 47 height 47
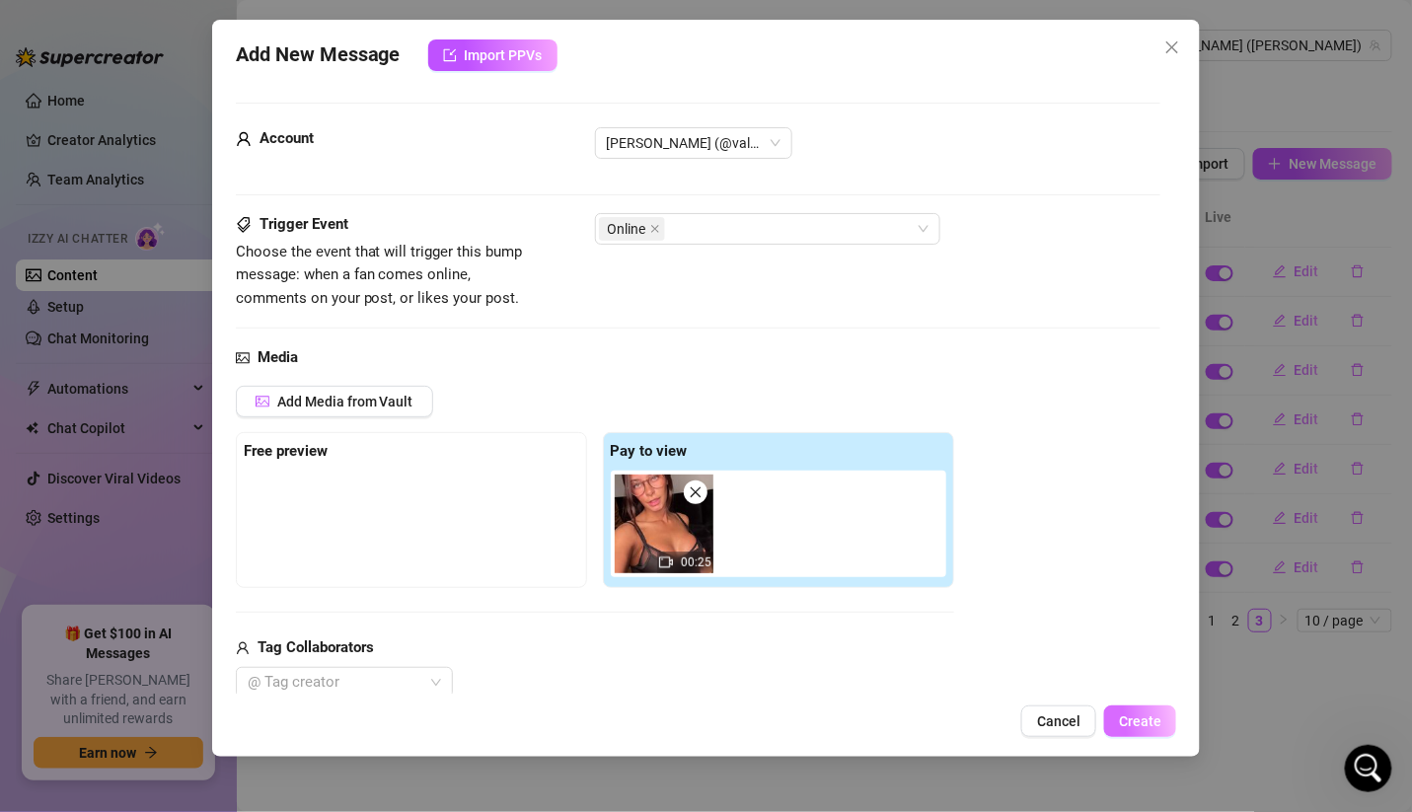
click at [1166, 717] on button "Create" at bounding box center [1140, 721] width 72 height 32
click at [1223, 428] on div "Add New Message Import PPVs Account Valentina (@valentinamyriad) Trigger Event …" at bounding box center [706, 406] width 1412 height 812
